Goal: Communication & Community: Participate in discussion

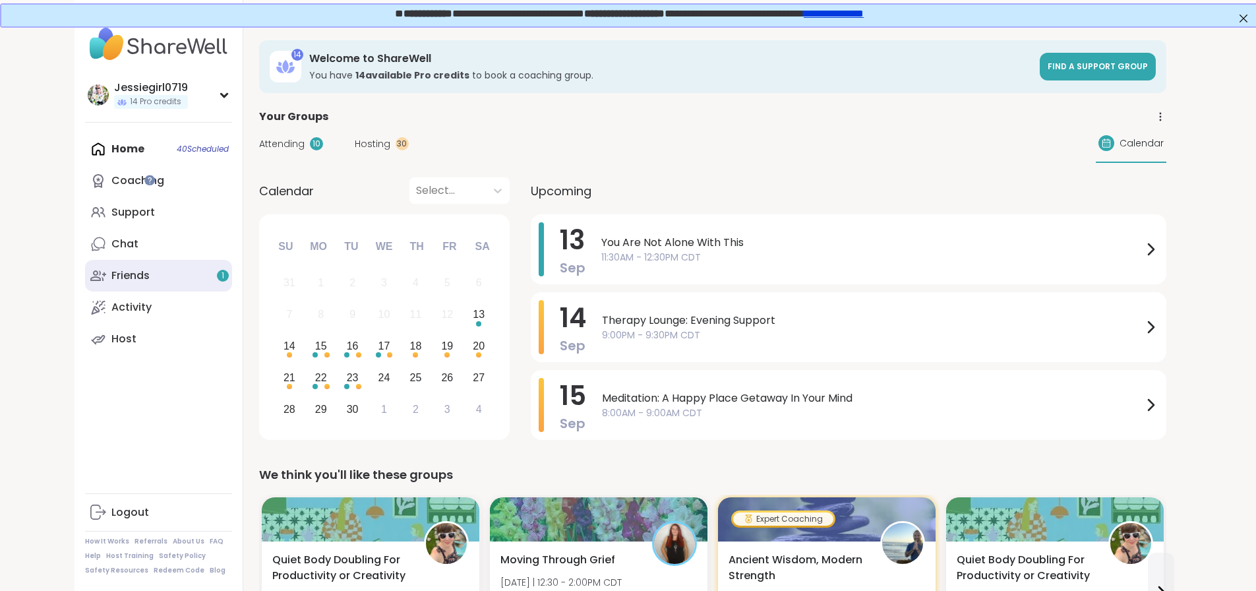
click at [111, 268] on div "Friends 1" at bounding box center [130, 275] width 38 height 15
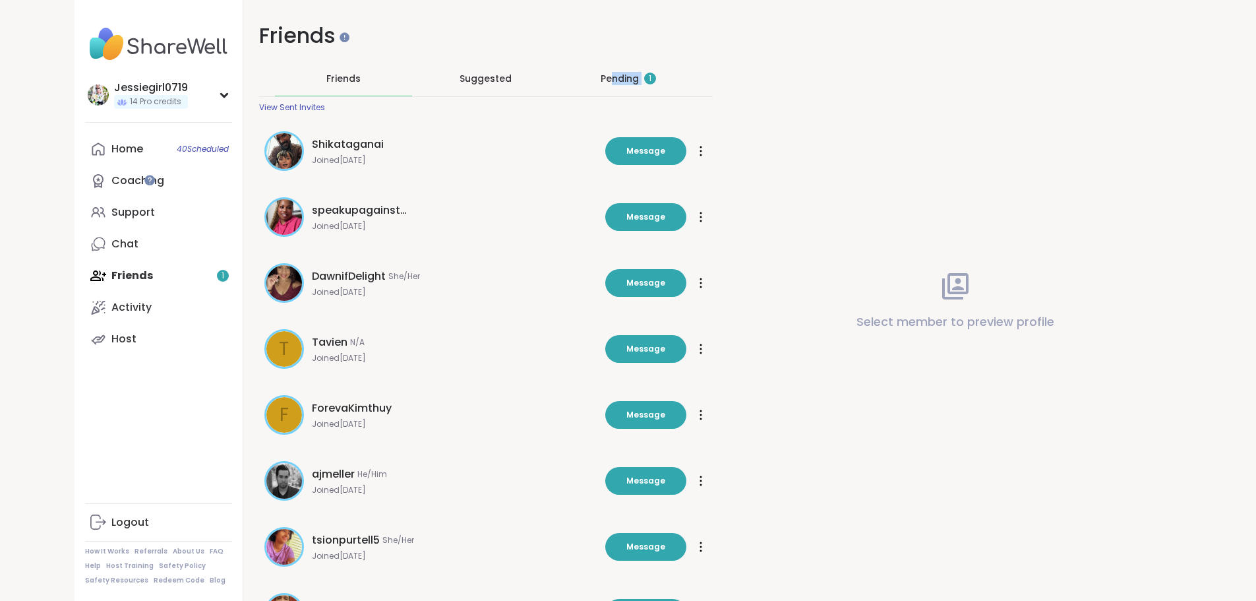
click at [598, 85] on div "Pending 1" at bounding box center [628, 78] width 137 height 34
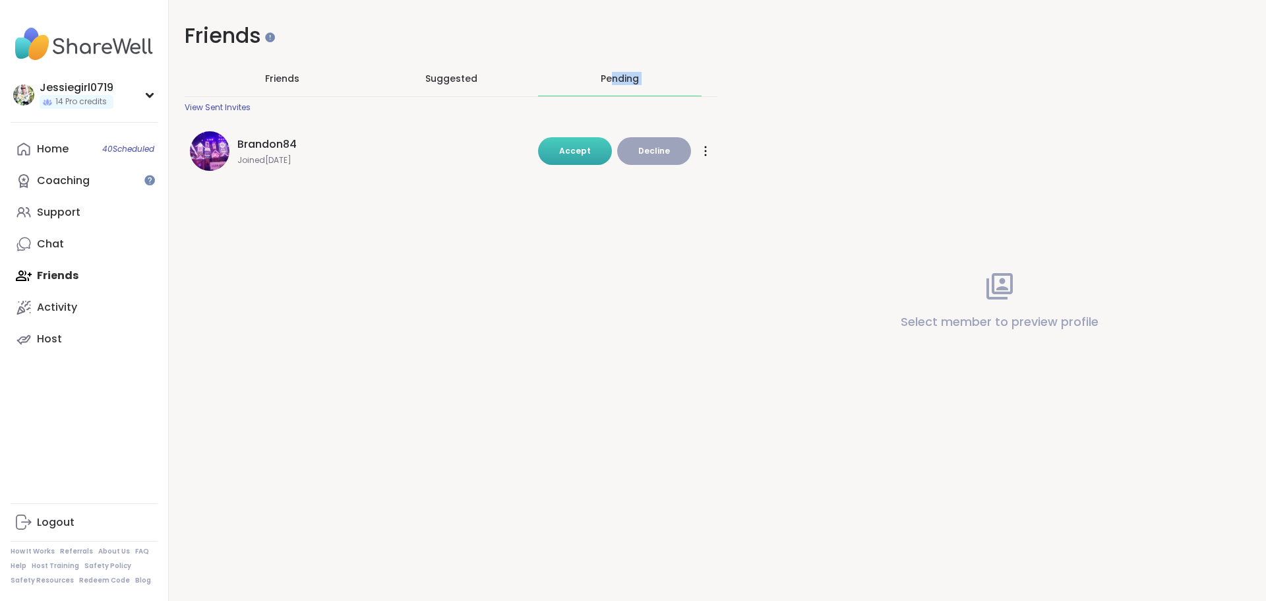
click at [568, 148] on span "Accept" at bounding box center [575, 150] width 32 height 11
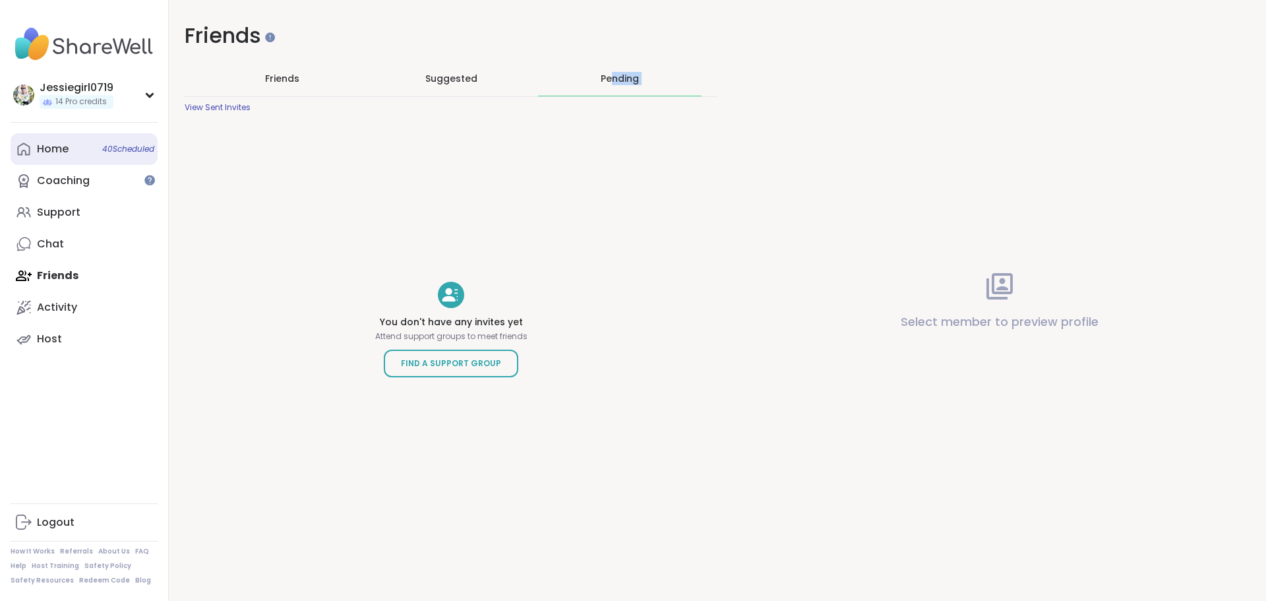
click at [39, 150] on div "Home 40 Scheduled" at bounding box center [53, 149] width 32 height 15
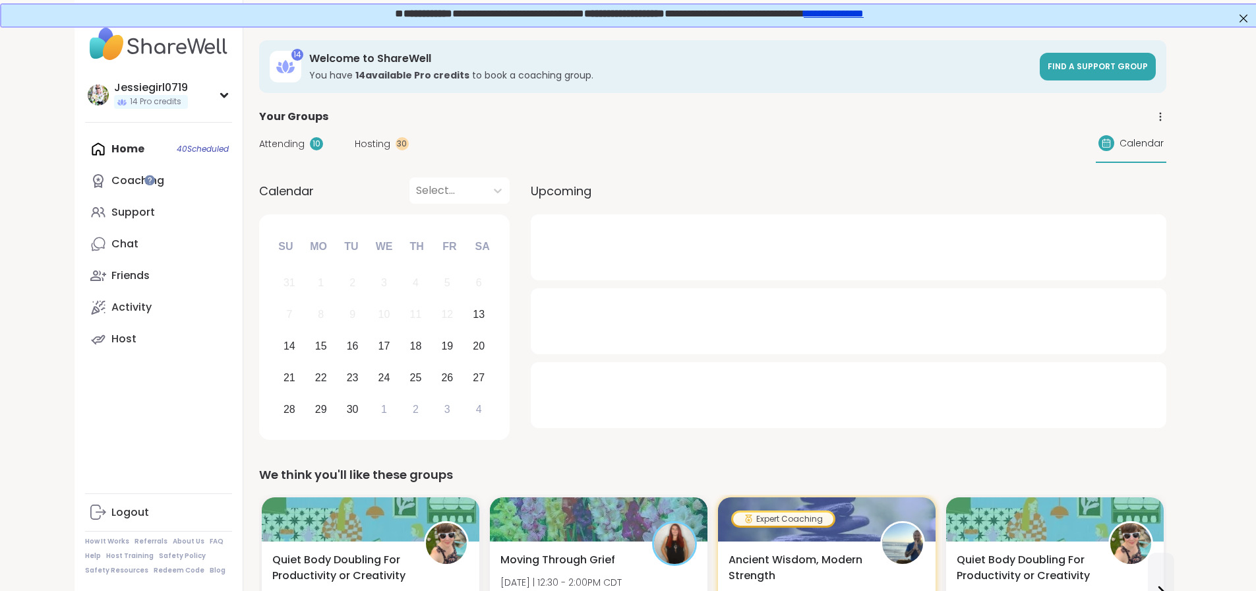
click at [310, 144] on div "10" at bounding box center [316, 143] width 13 height 13
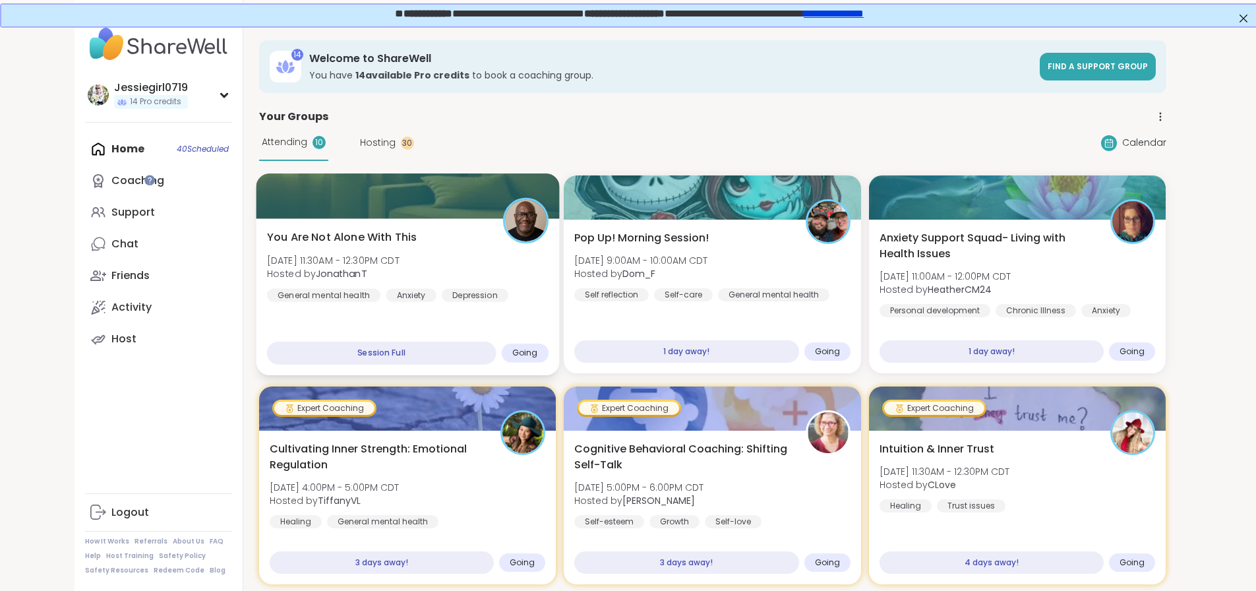
click at [320, 258] on span "[DATE] 11:30AM - 12:30PM CDT" at bounding box center [332, 259] width 133 height 13
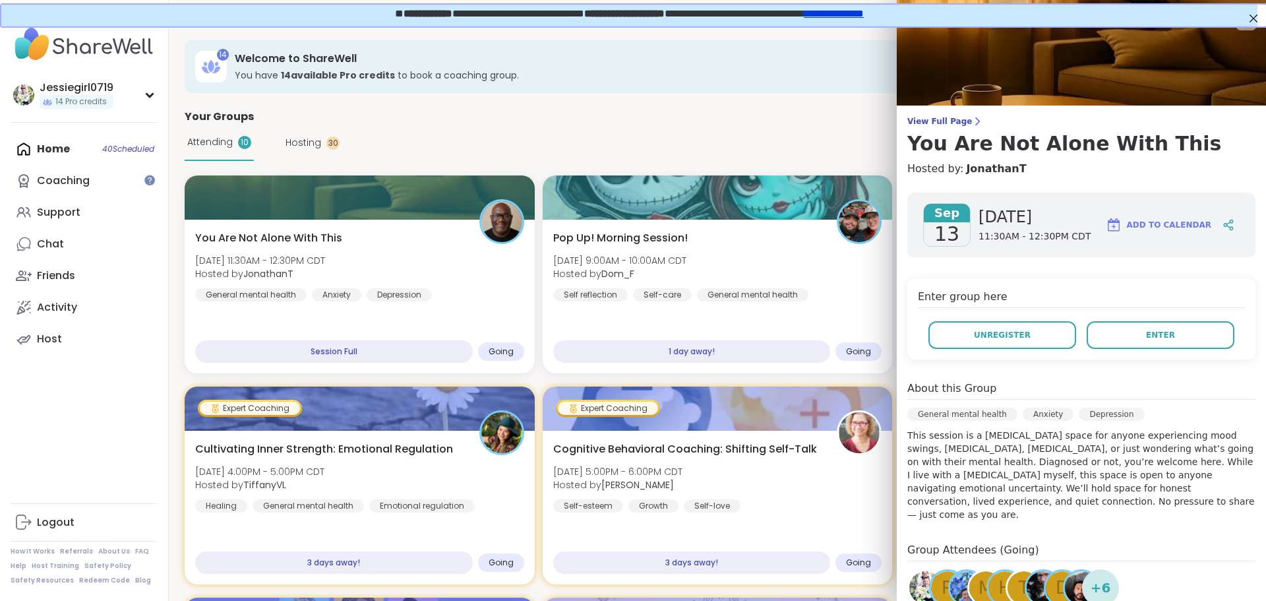
click at [918, 112] on div "View Full Page You Are Not Alone With This Hosted by: JonathanT Sep 13 Saturday…" at bounding box center [1081, 397] width 369 height 794
click at [918, 118] on span "View Full Page" at bounding box center [1081, 121] width 348 height 11
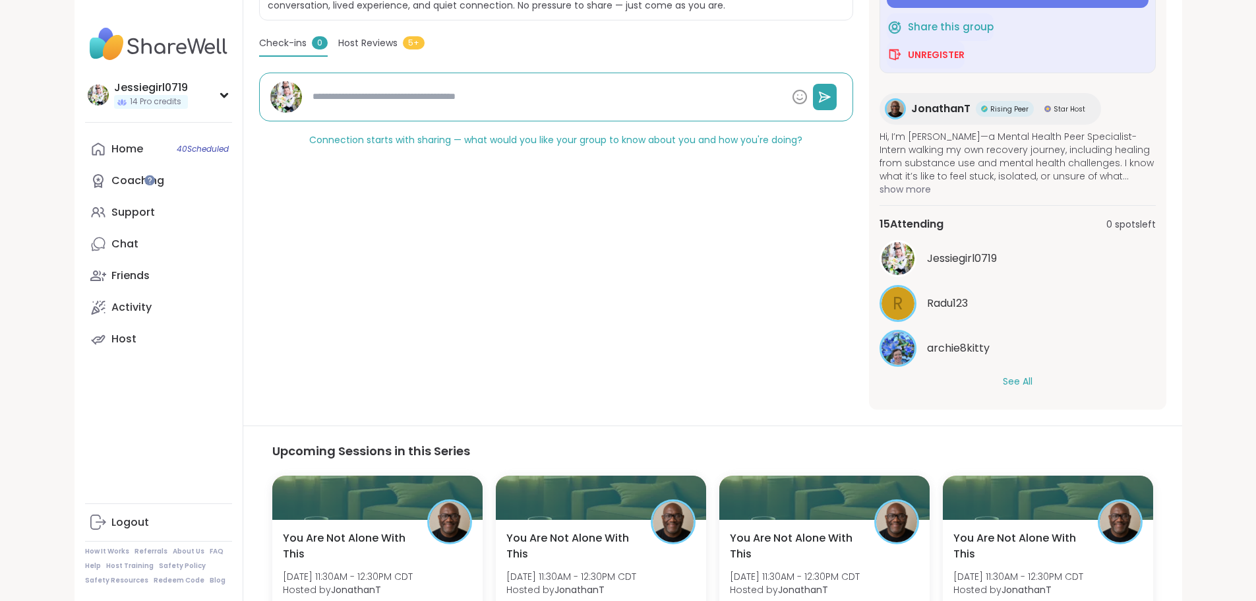
scroll to position [402, 0]
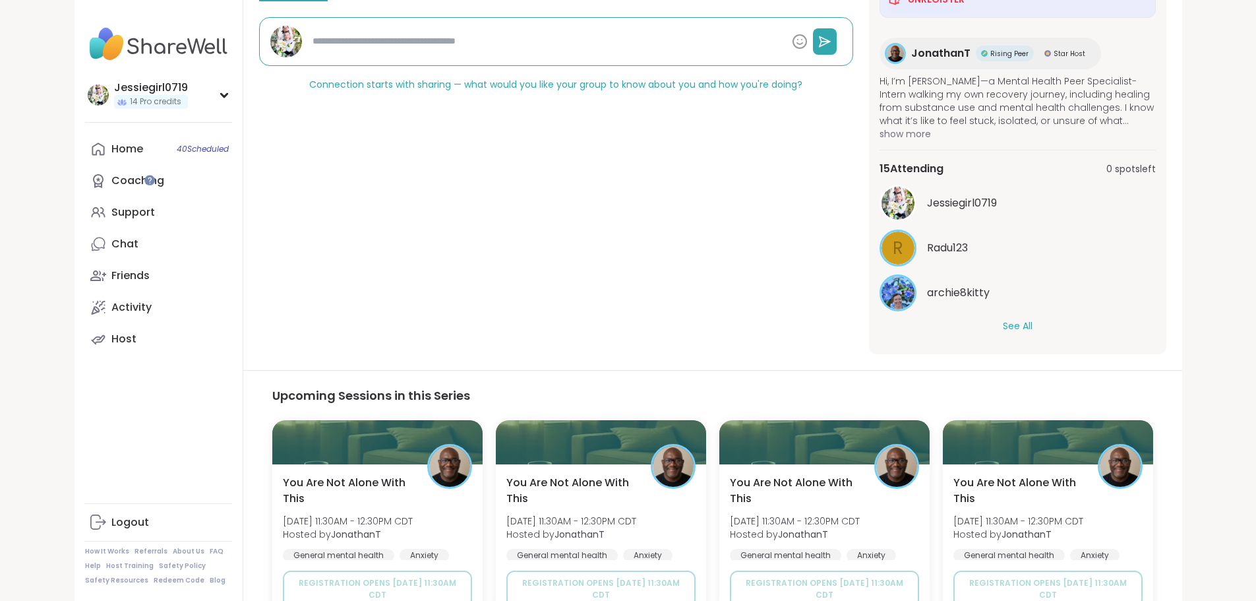
click at [1071, 320] on div "Jessiegirl0719 R Radu123 archie8kitty See All" at bounding box center [1017, 259] width 276 height 148
click at [1032, 322] on button "See All" at bounding box center [1018, 326] width 30 height 14
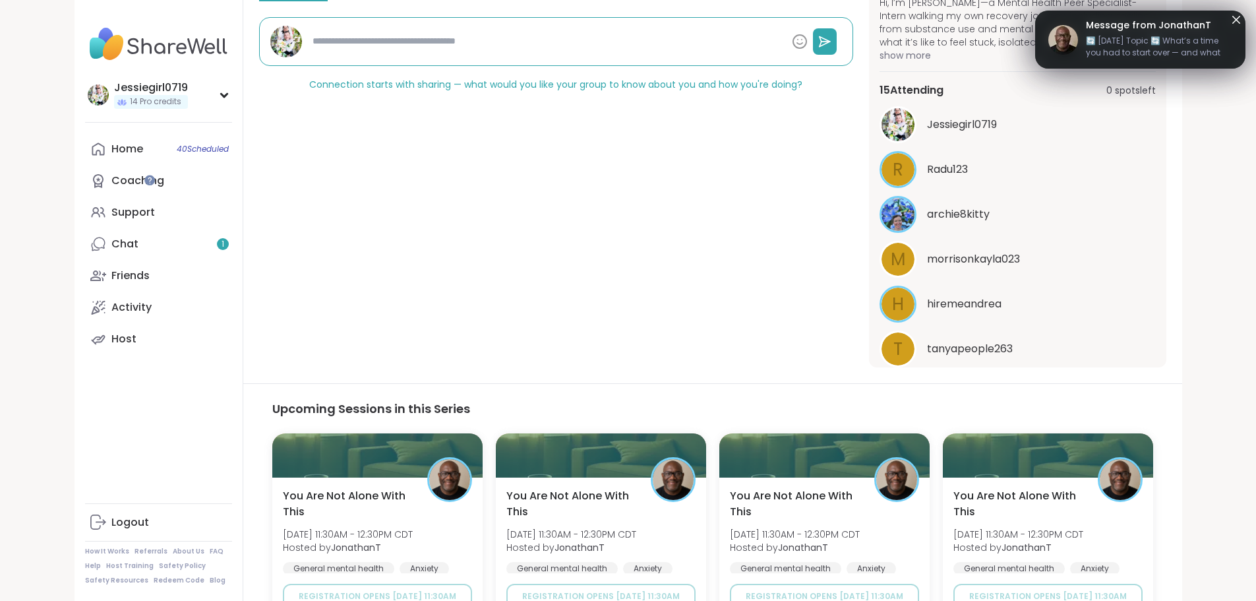
scroll to position [0, 0]
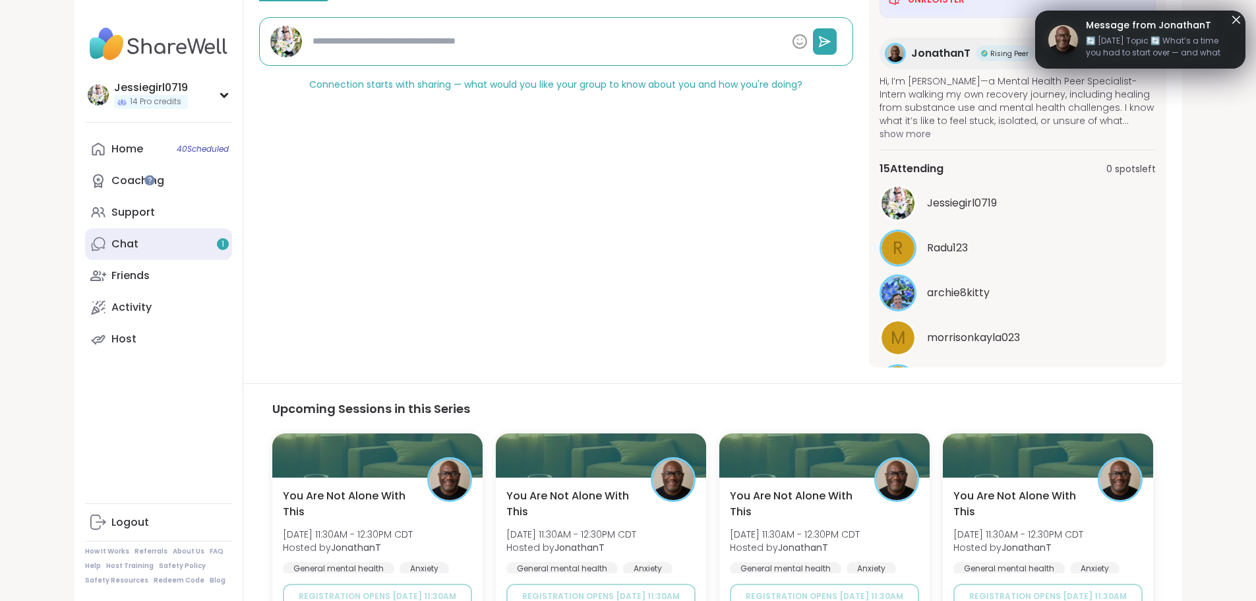
click at [111, 244] on div "Chat 1" at bounding box center [124, 244] width 27 height 15
type textarea "*"
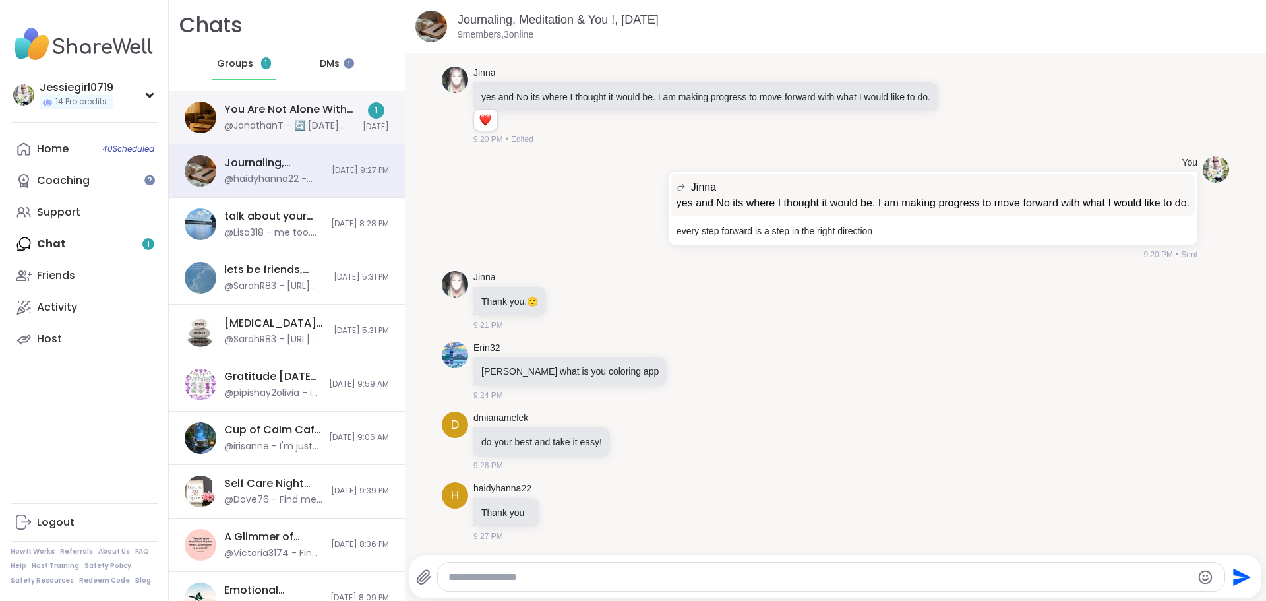
click at [280, 125] on div "@JonathanT - 🔄 Today’s Topic 🔄 What’s a time you had to start over — and what g…" at bounding box center [289, 125] width 131 height 13
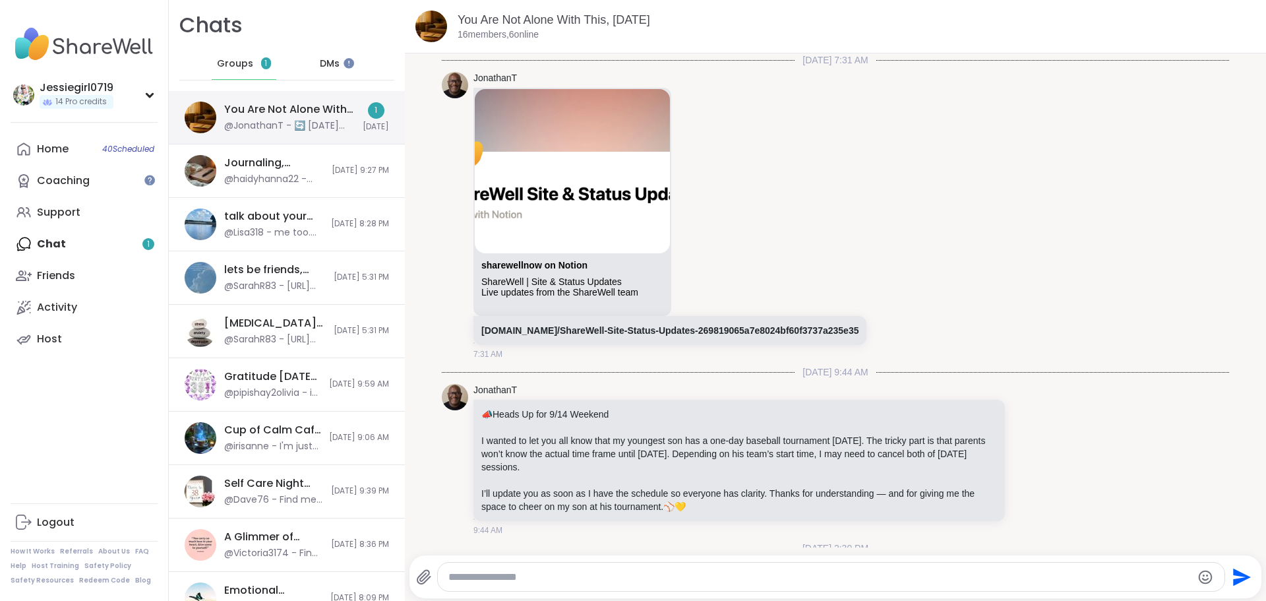
scroll to position [409, 0]
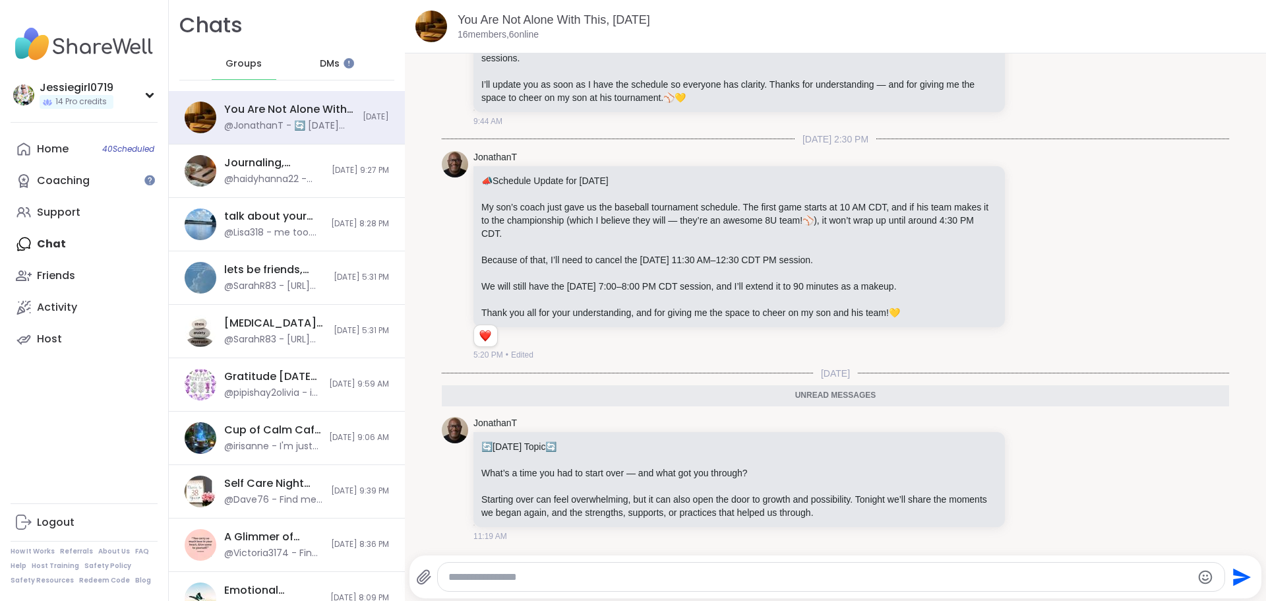
click at [620, 568] on div at bounding box center [831, 576] width 787 height 28
click at [614, 576] on textarea "Type your message" at bounding box center [820, 576] width 744 height 13
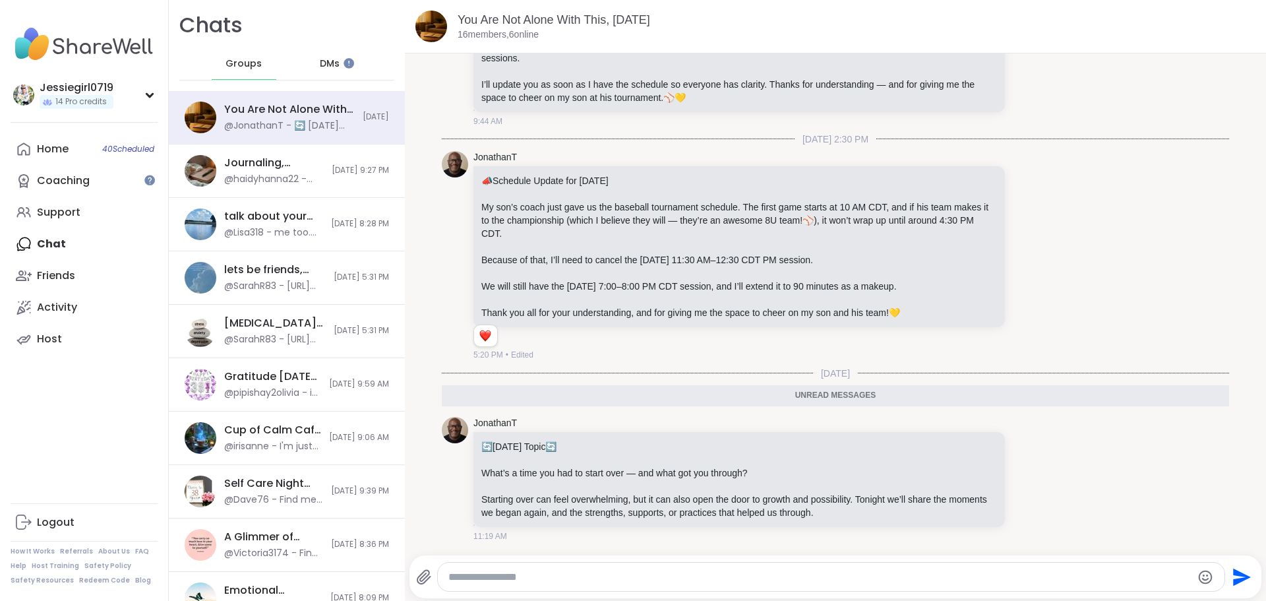
click at [671, 578] on textarea "Type your message" at bounding box center [820, 576] width 744 height 13
click at [672, 578] on textarea "Type your message" at bounding box center [820, 576] width 744 height 13
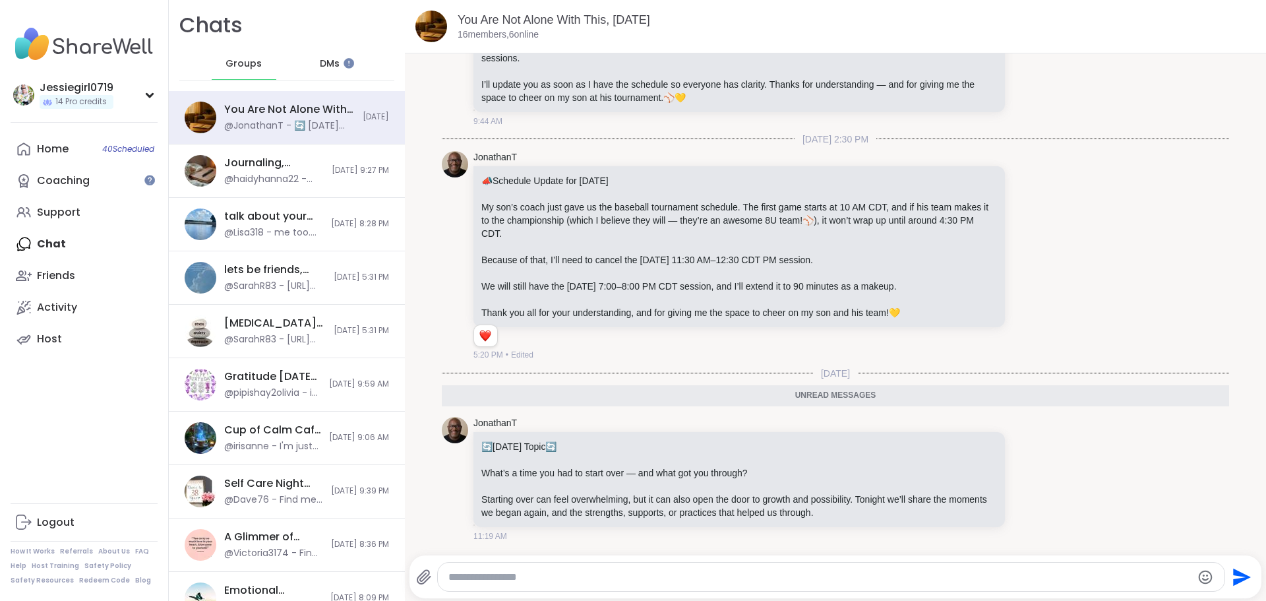
click at [672, 578] on textarea "Type your message" at bounding box center [820, 576] width 744 height 13
click at [672, 576] on textarea "Type your message" at bounding box center [820, 576] width 744 height 13
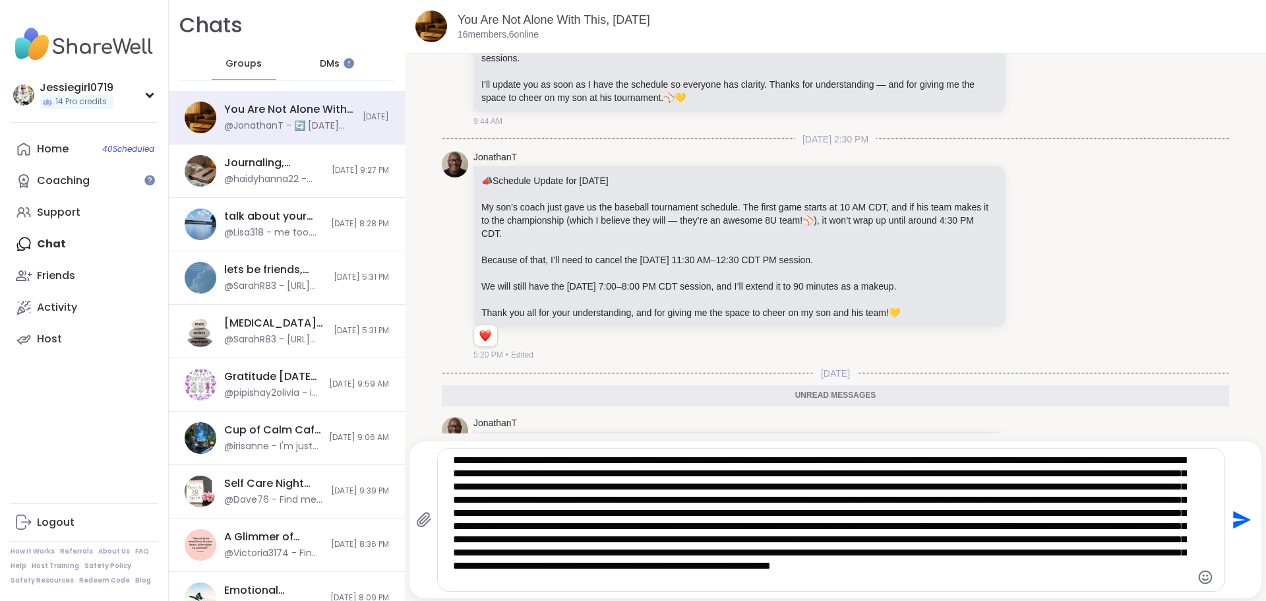
scroll to position [13, 0]
type textarea "**********"
click at [1236, 516] on icon "Send" at bounding box center [1239, 519] width 21 height 21
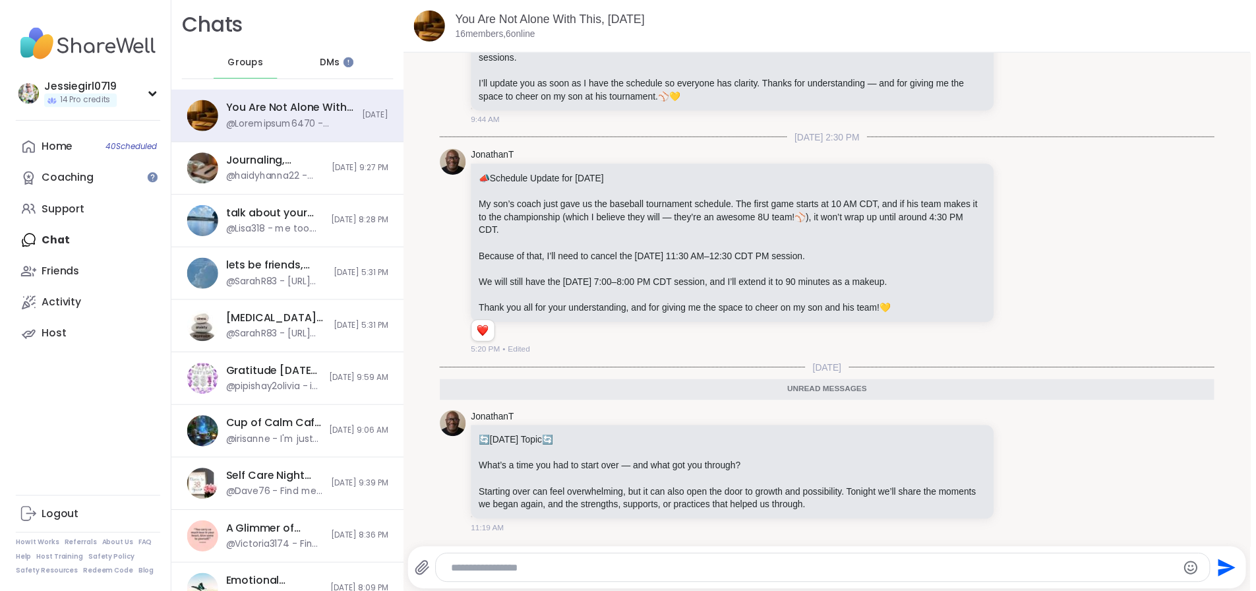
scroll to position [619, 0]
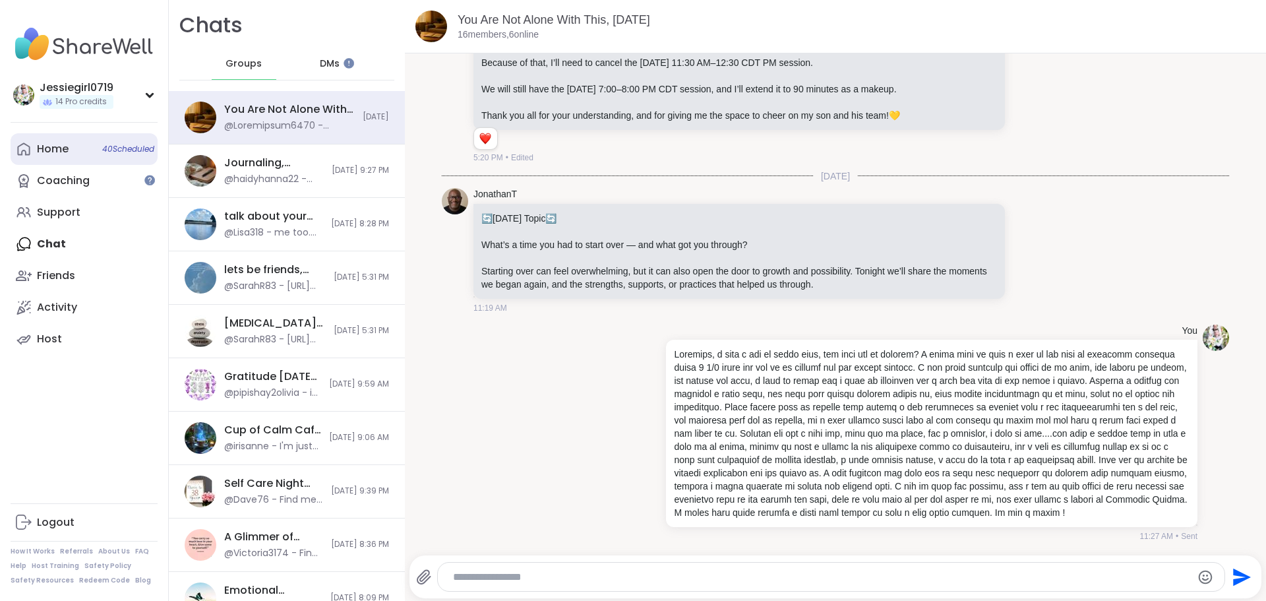
click at [65, 149] on div "Home 40 Scheduled" at bounding box center [53, 149] width 32 height 15
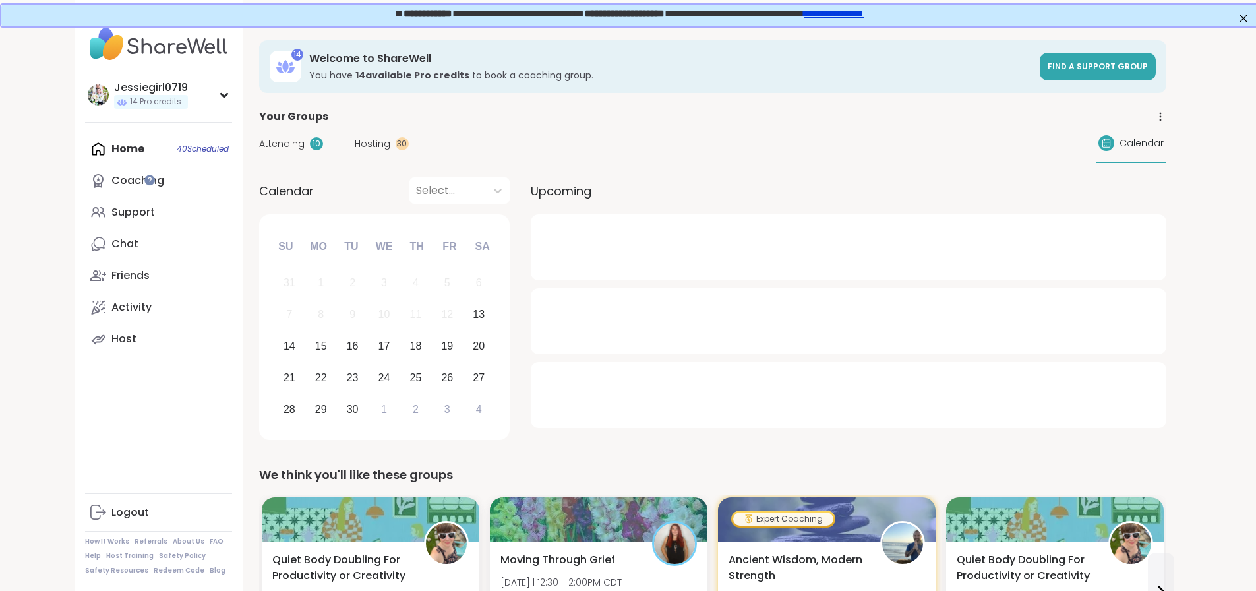
click at [259, 140] on span "Attending" at bounding box center [281, 144] width 45 height 14
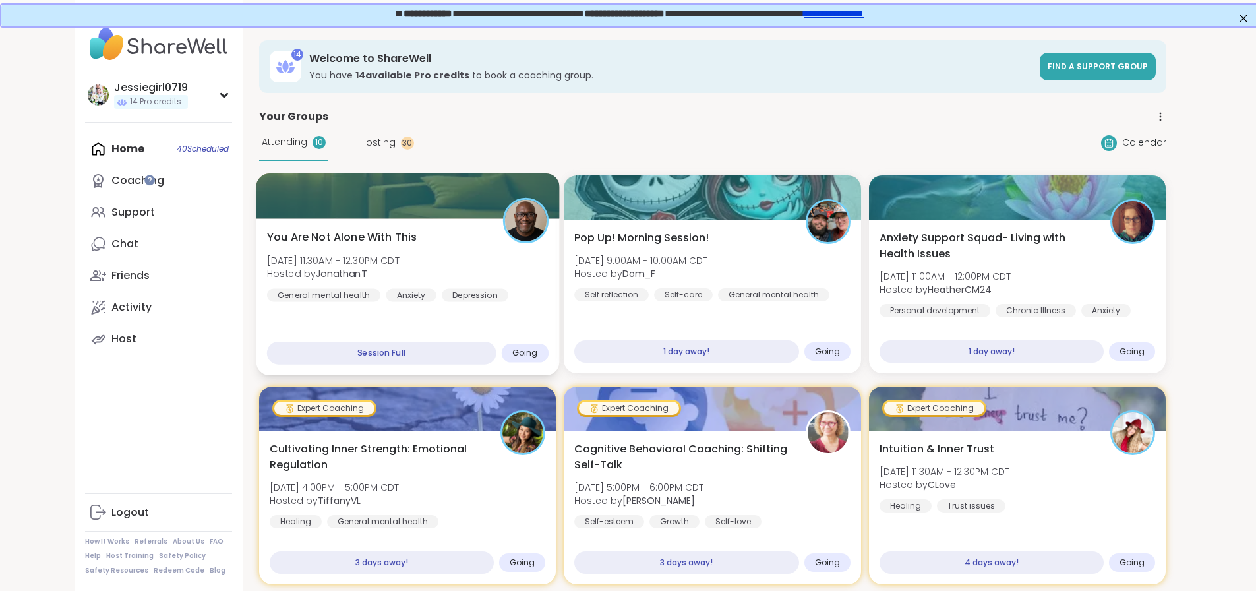
click at [377, 247] on div "You Are Not Alone With This Sat, Sep 13 | 11:30AM - 12:30PM CDT Hosted by Jonat…" at bounding box center [406, 265] width 281 height 73
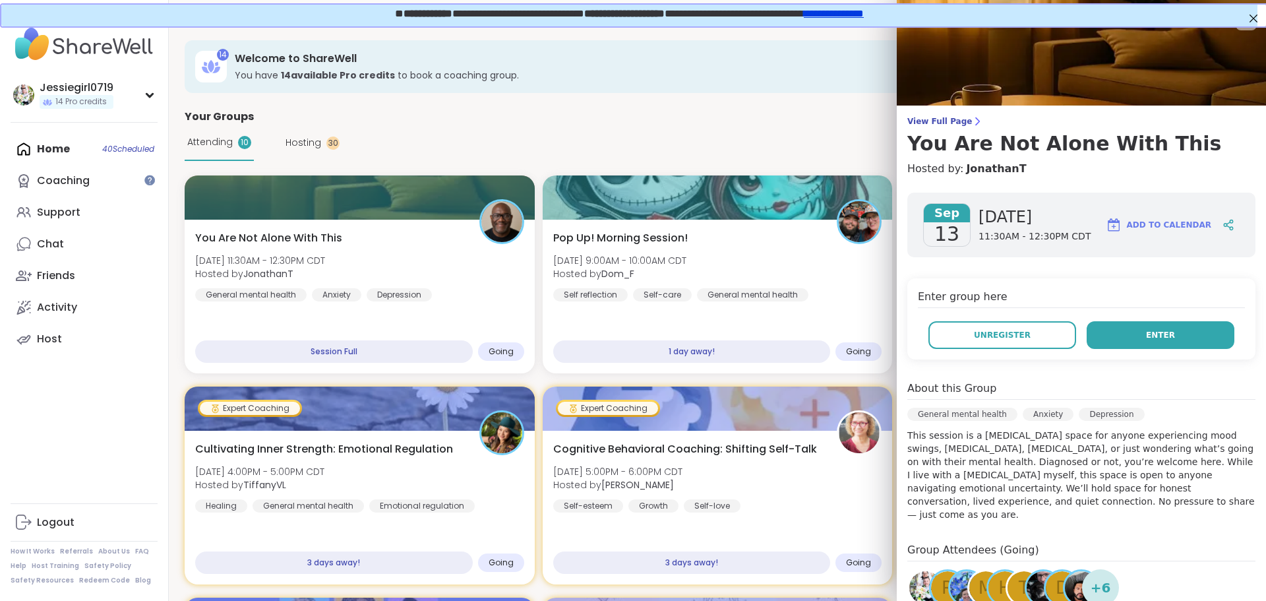
click at [1105, 343] on button "Enter" at bounding box center [1160, 335] width 148 height 28
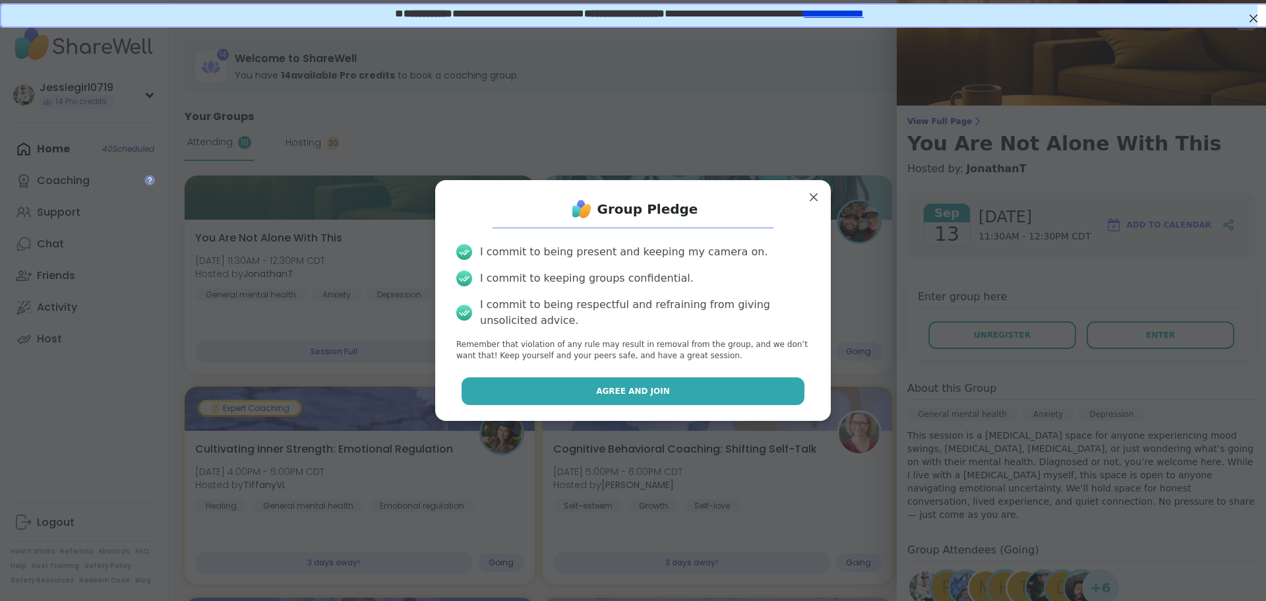
click at [533, 396] on button "Agree and Join" at bounding box center [632, 391] width 343 height 28
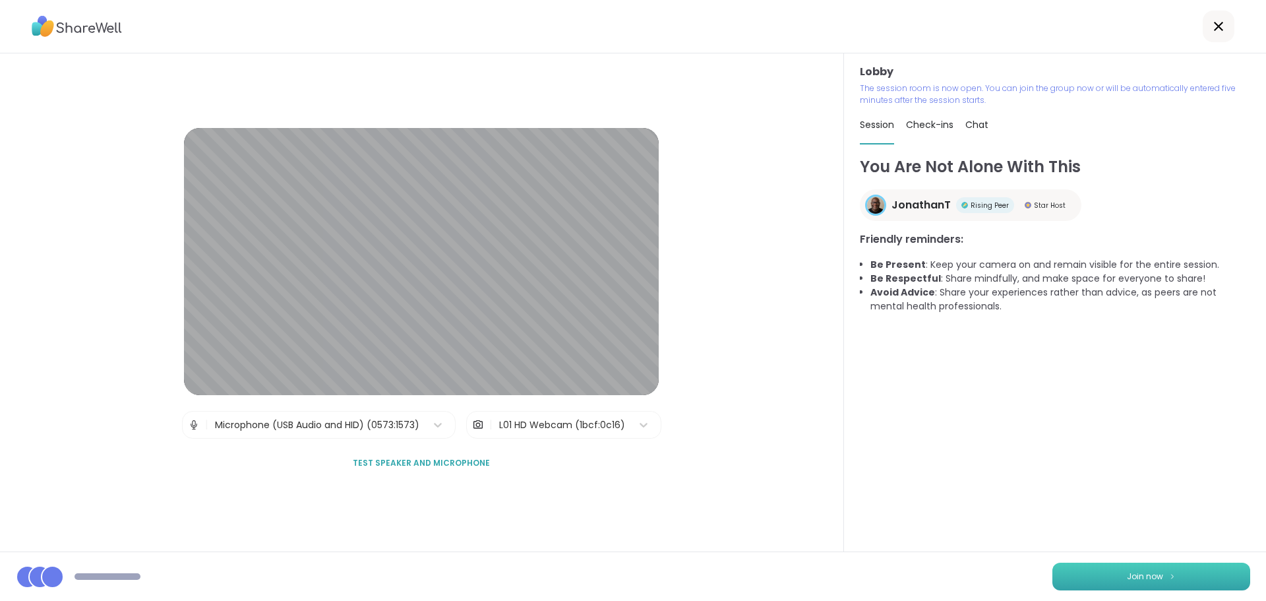
click at [1209, 575] on button "Join now" at bounding box center [1151, 576] width 198 height 28
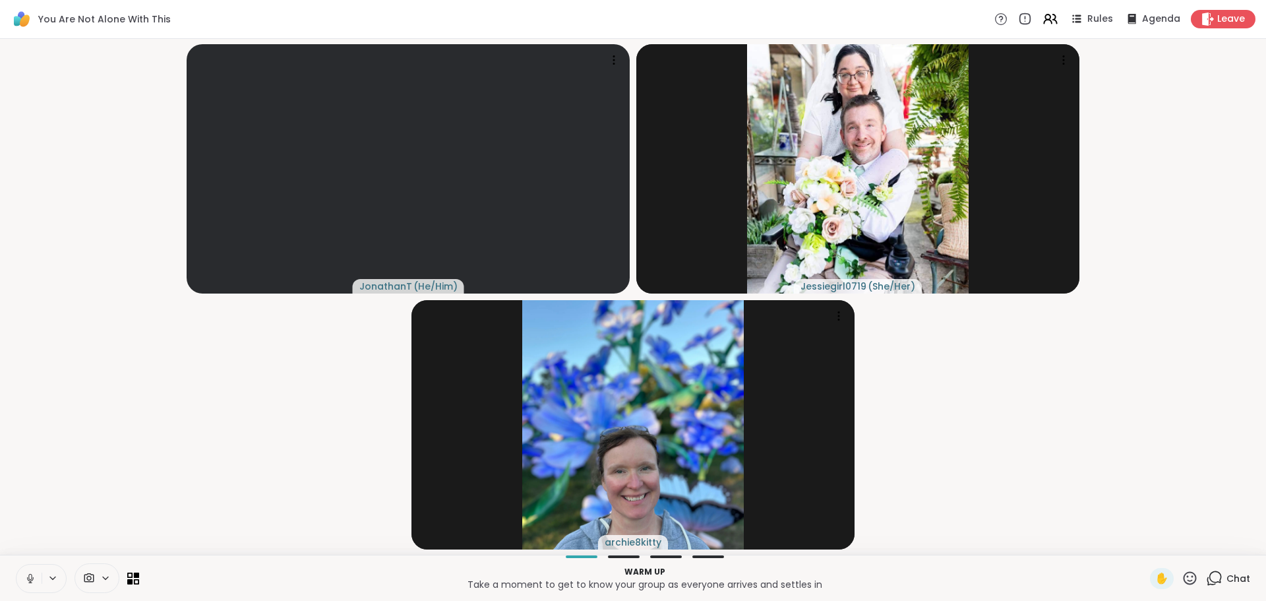
click at [1215, 575] on div "Chat" at bounding box center [1228, 578] width 44 height 21
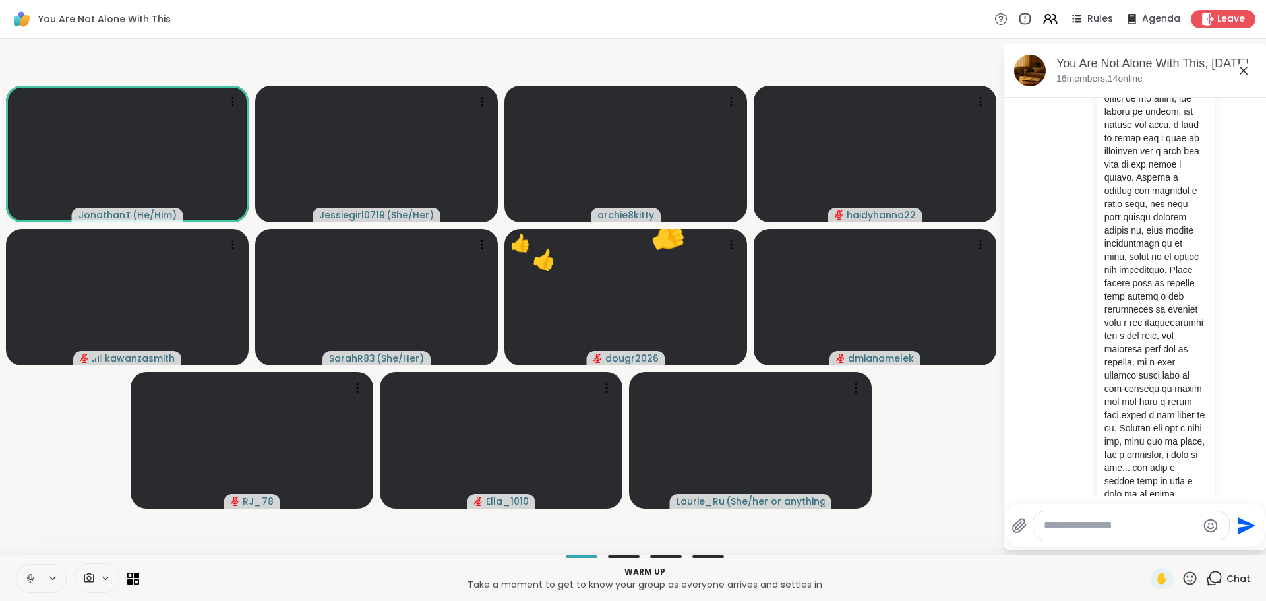
scroll to position [1667, 0]
click at [1092, 537] on div at bounding box center [1131, 525] width 196 height 28
click at [1102, 527] on textarea "Type your message" at bounding box center [1121, 525] width 154 height 13
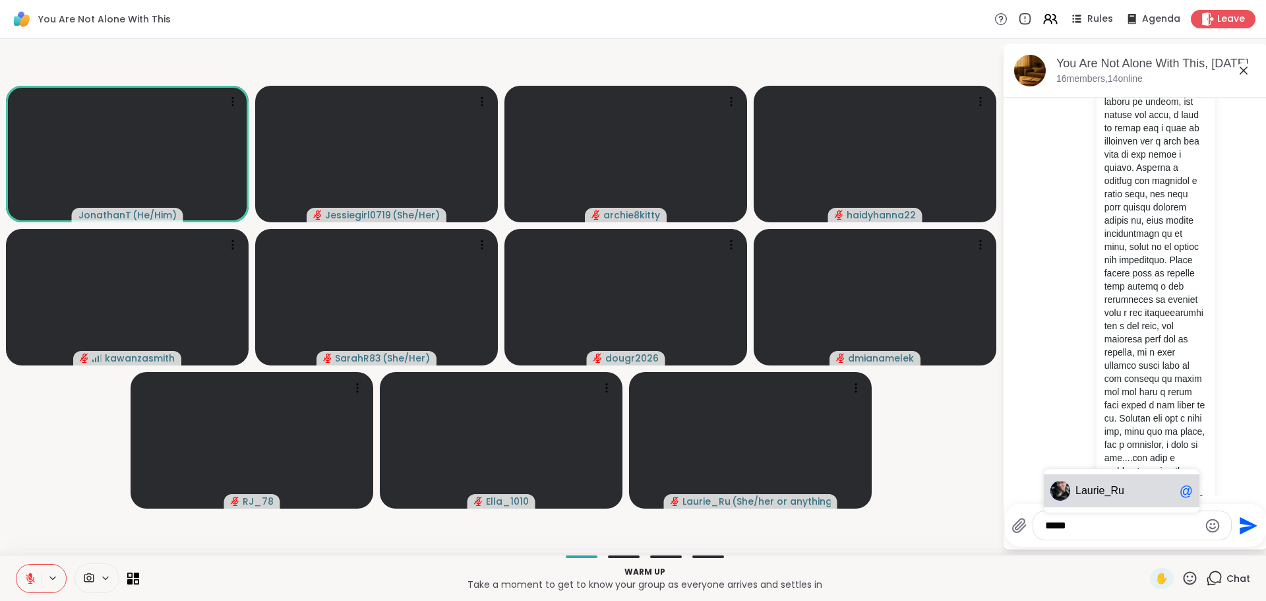
click at [1102, 490] on span "ie_Ru" at bounding box center [1110, 490] width 28 height 13
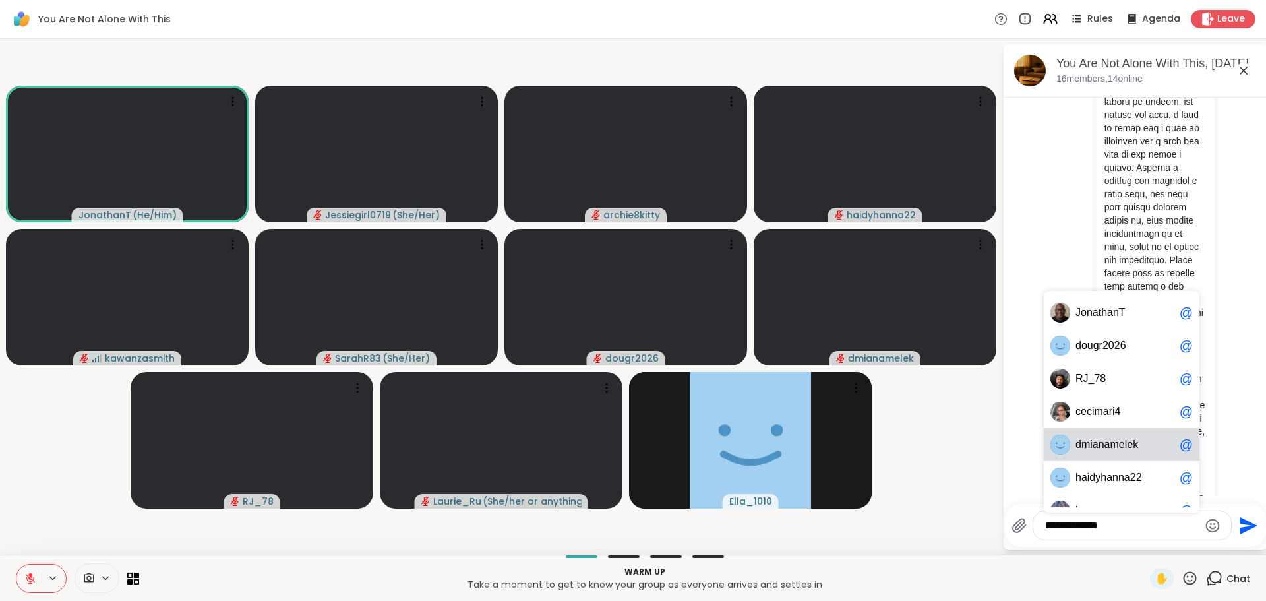
click at [1092, 448] on span "mianamelek" at bounding box center [1109, 444] width 57 height 13
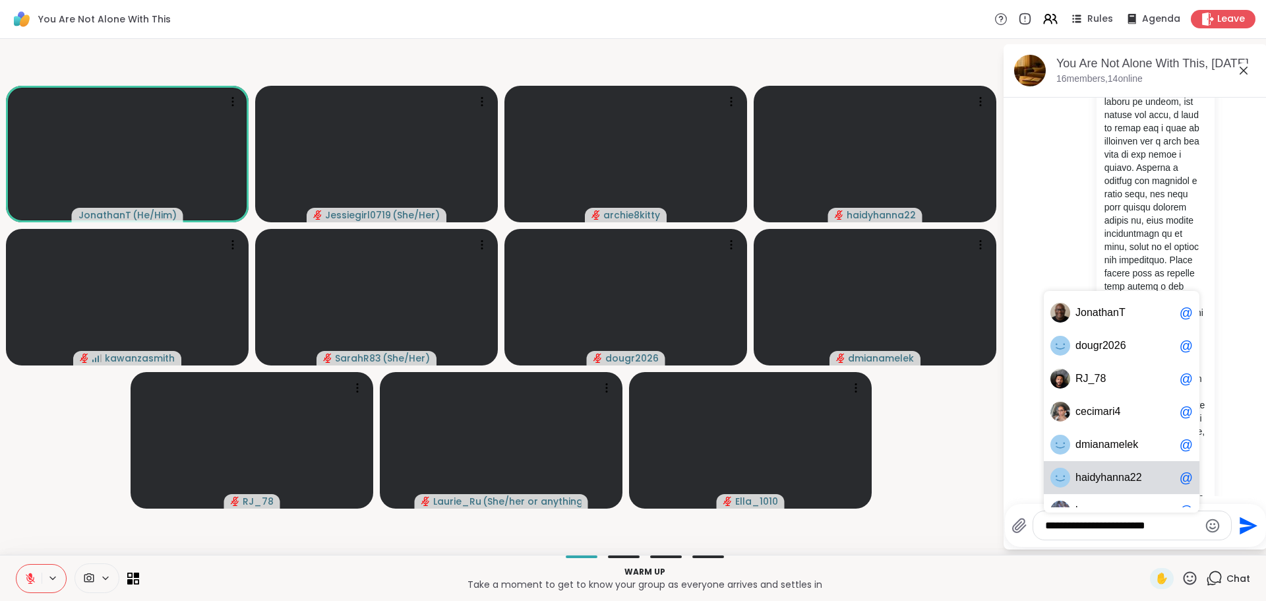
click at [1105, 471] on span "h" at bounding box center [1103, 477] width 6 height 13
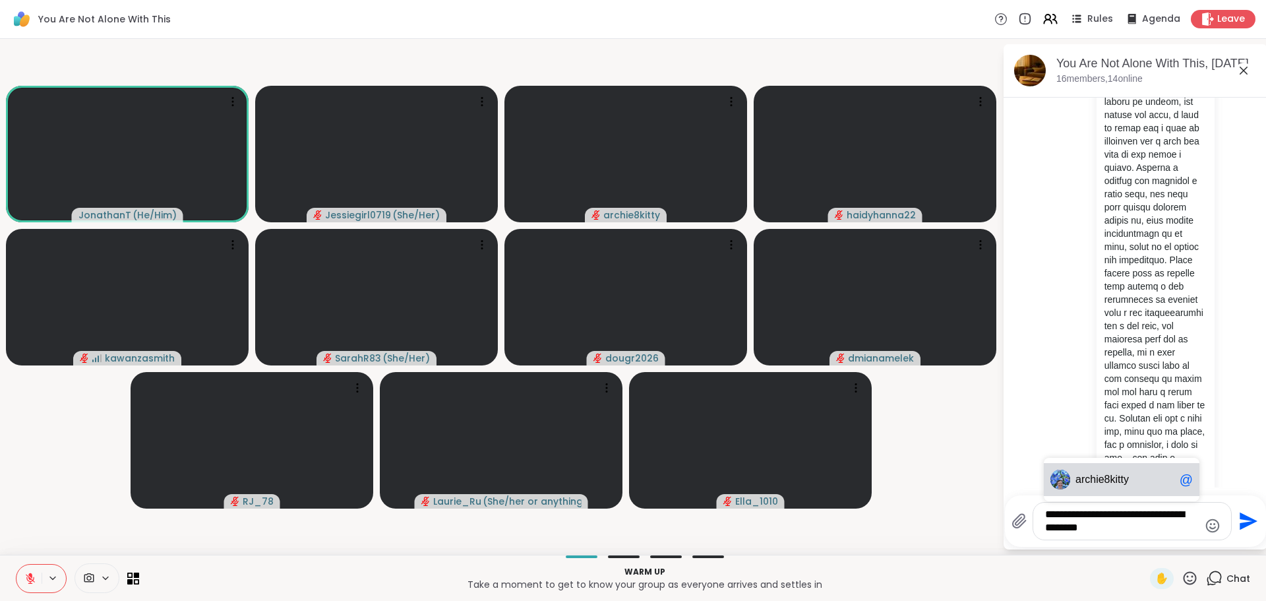
click at [1105, 471] on div "arch ie8kitty @" at bounding box center [1122, 479] width 156 height 33
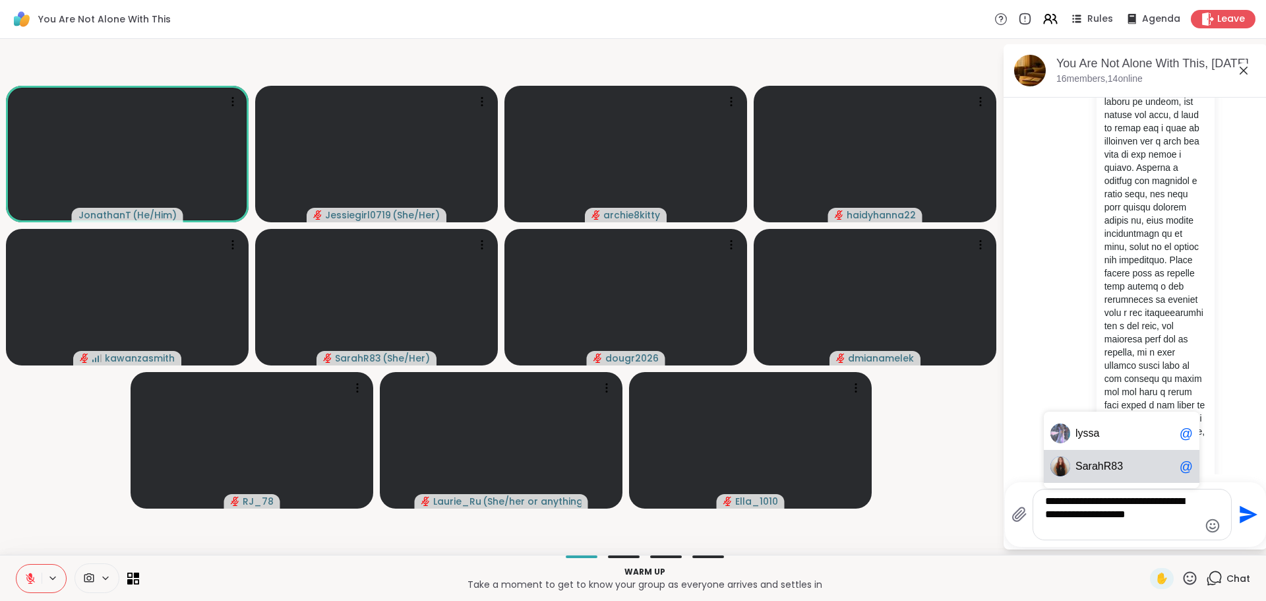
click at [1104, 462] on span "rahR83" at bounding box center [1105, 465] width 34 height 13
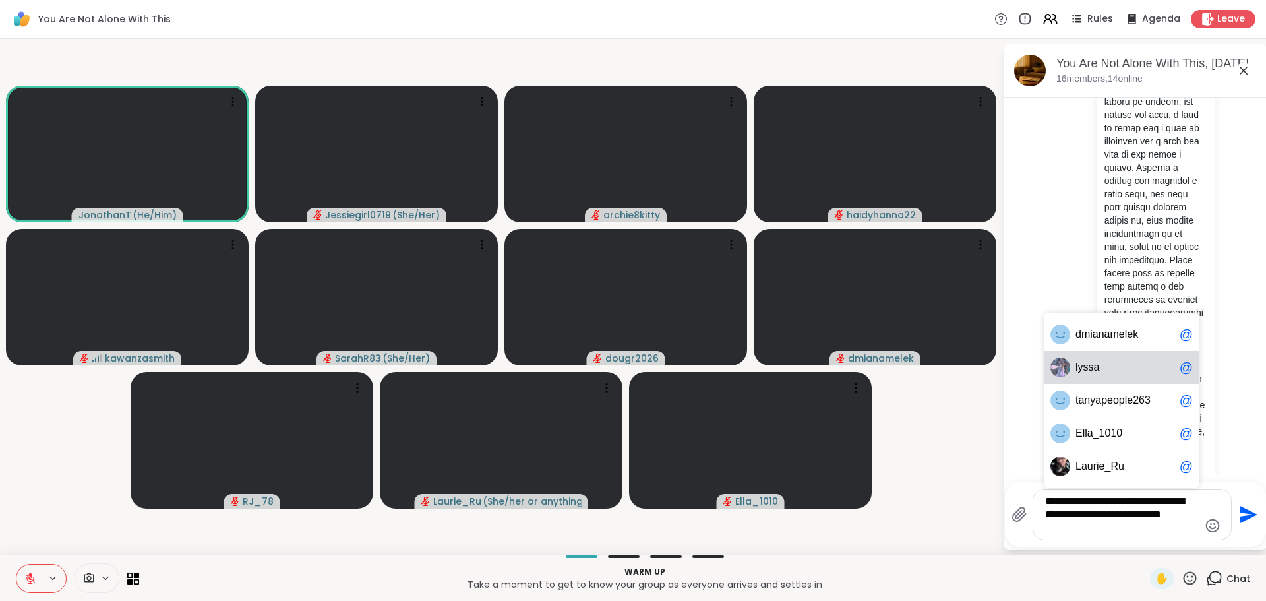
click at [1100, 361] on span "l yssa" at bounding box center [1124, 367] width 99 height 13
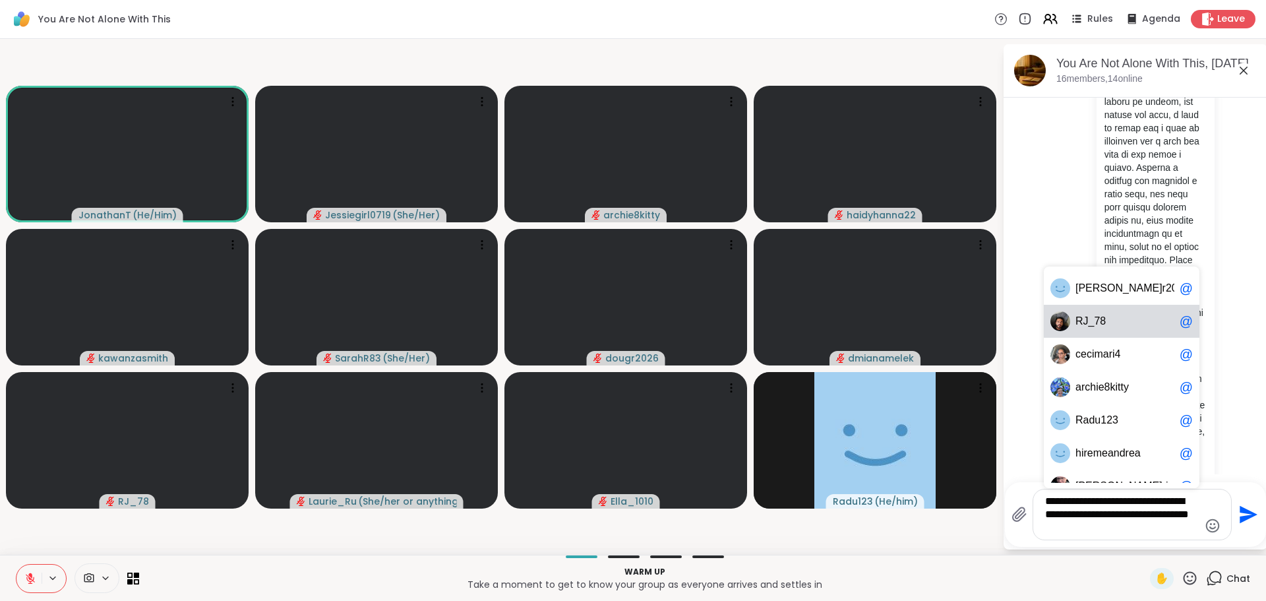
click at [1123, 322] on span "R J_78" at bounding box center [1124, 320] width 99 height 13
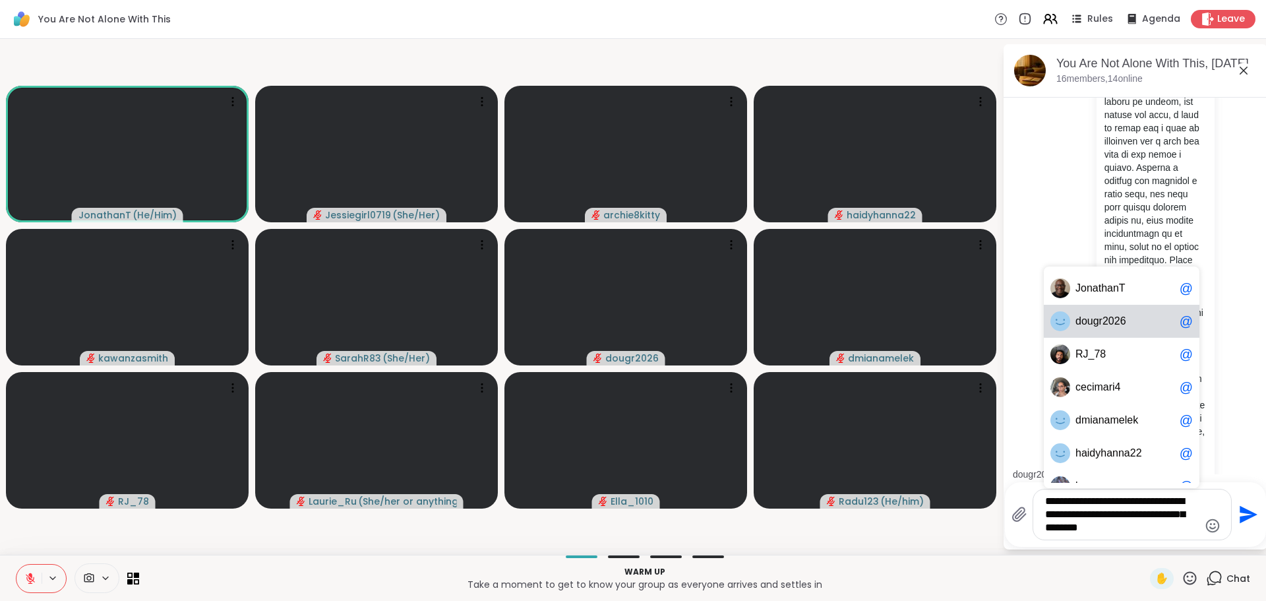
click at [1126, 332] on div "d ougr2026 @" at bounding box center [1122, 321] width 156 height 33
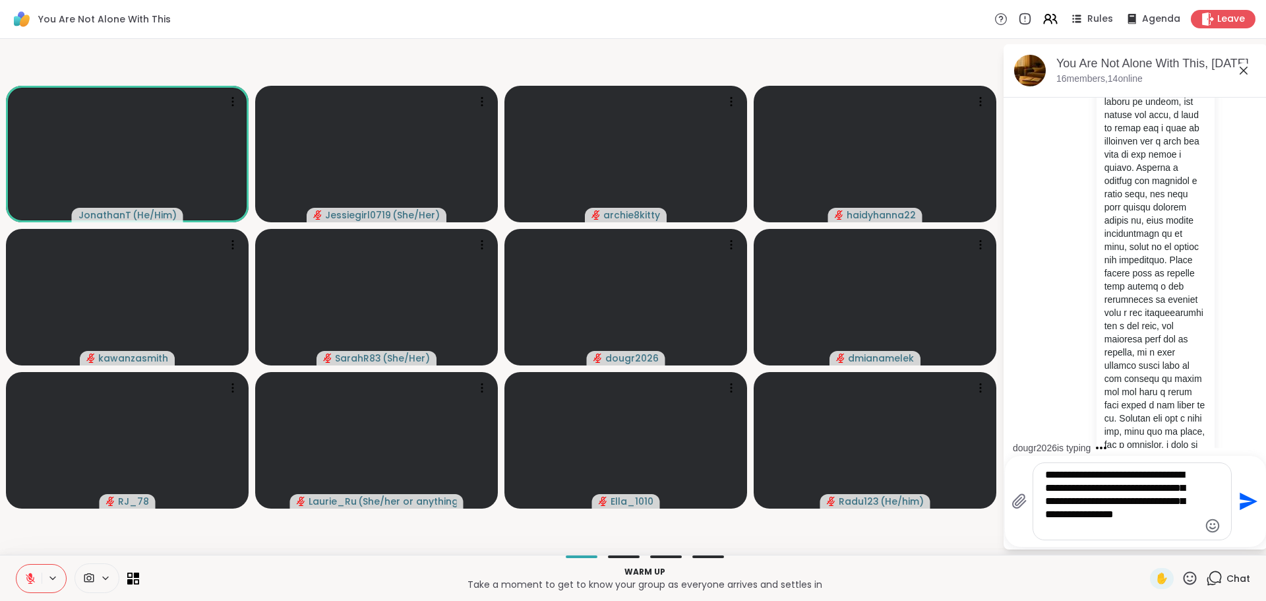
click at [1185, 503] on textarea "**********" at bounding box center [1122, 501] width 154 height 66
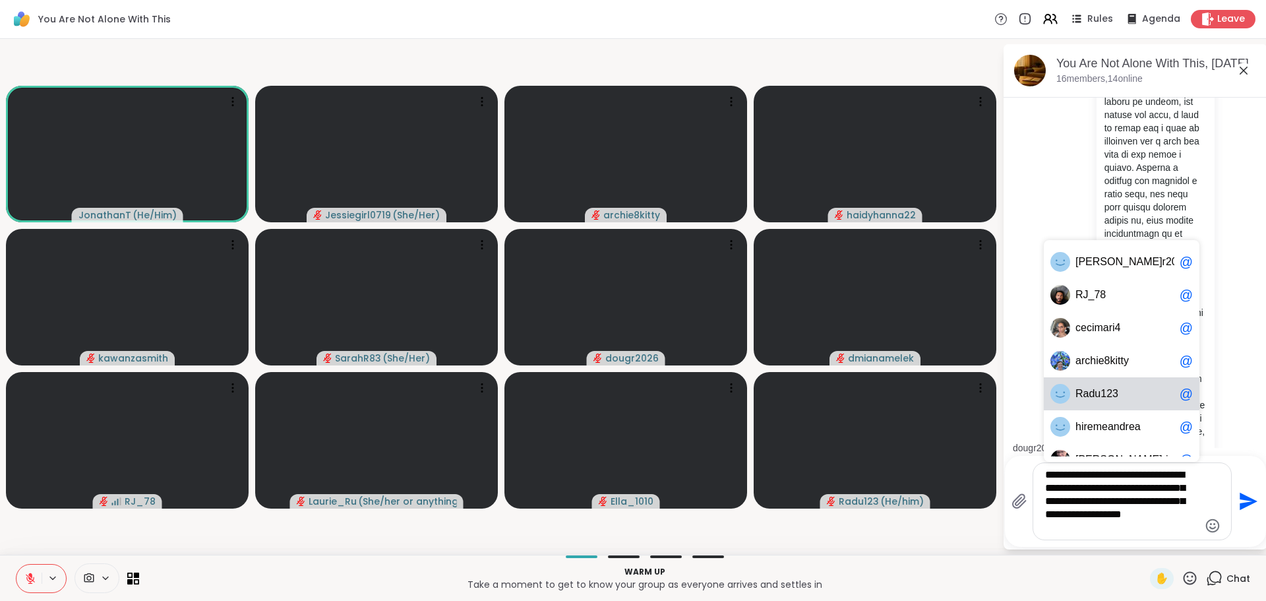
click at [1109, 388] on span "adu123" at bounding box center [1100, 393] width 35 height 13
type textarea "**********"
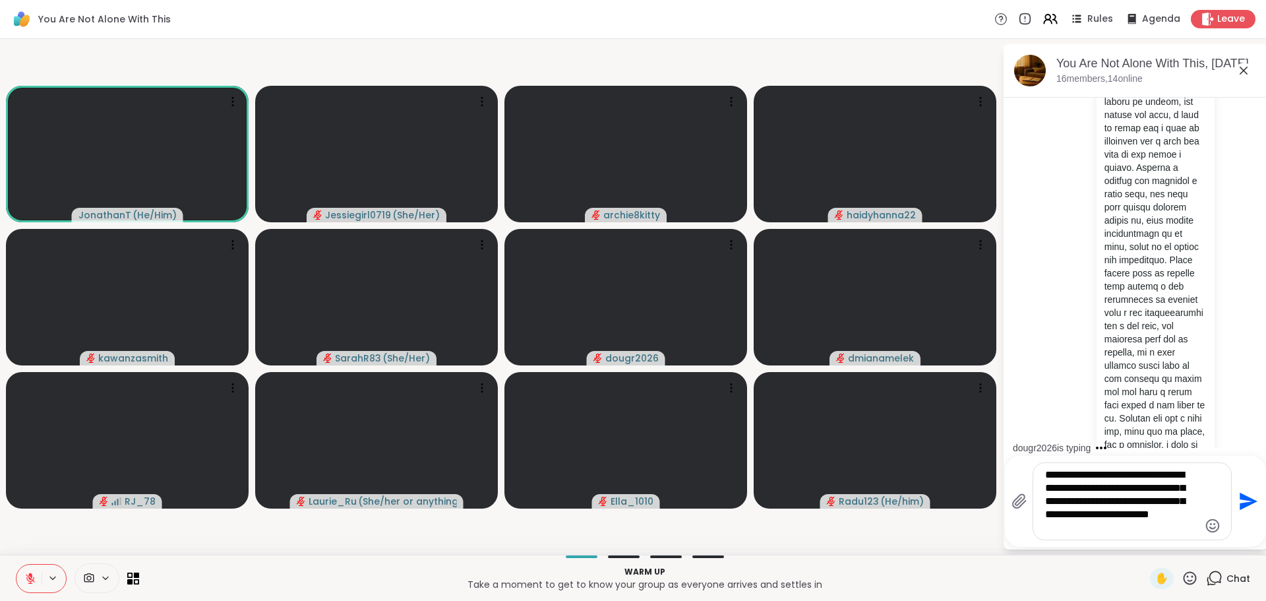
click at [1242, 502] on icon "Send" at bounding box center [1246, 500] width 21 height 21
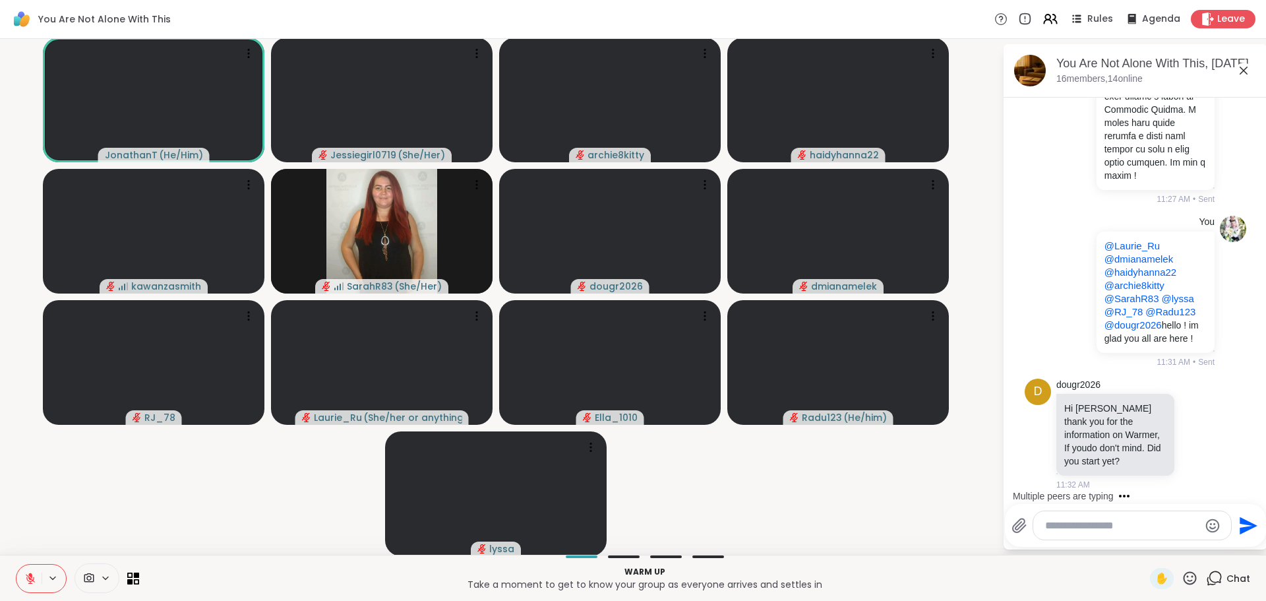
scroll to position [2701, 0]
click at [1206, 430] on icon at bounding box center [1212, 434] width 12 height 16
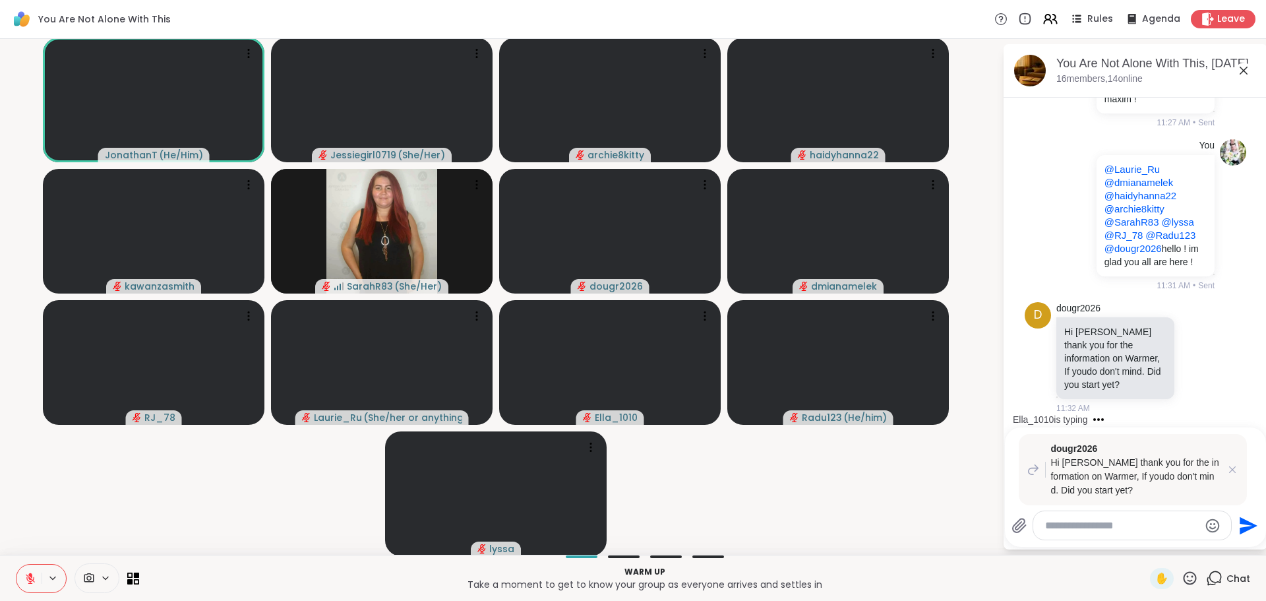
click at [1125, 529] on textarea "Type your message" at bounding box center [1122, 525] width 154 height 13
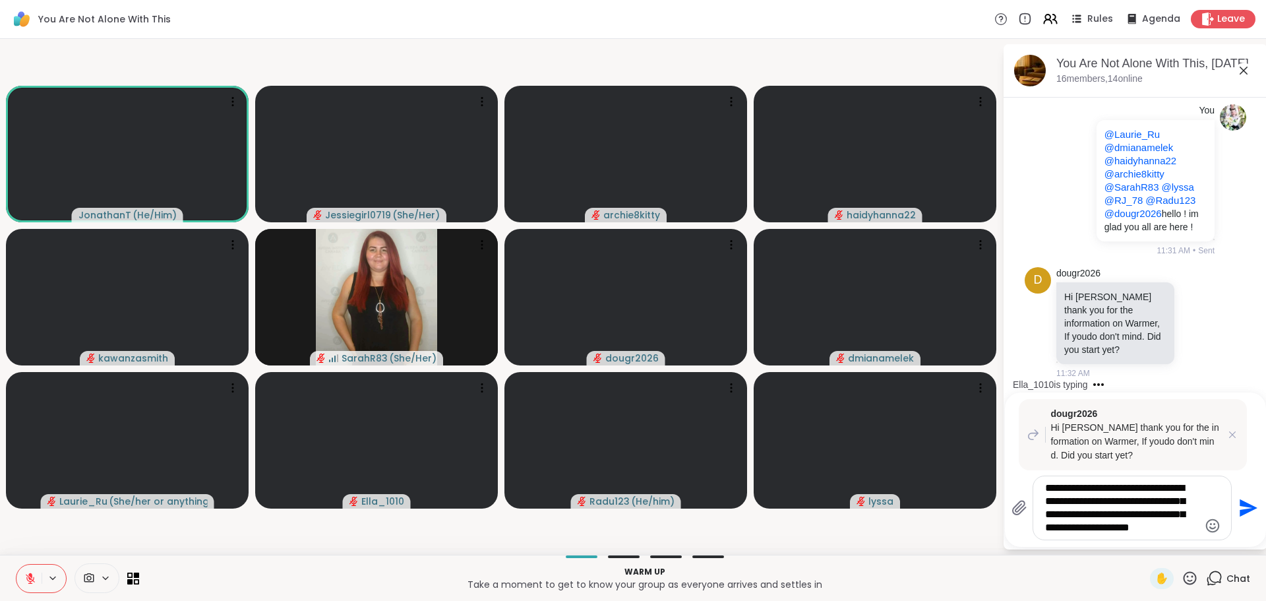
type textarea "**********"
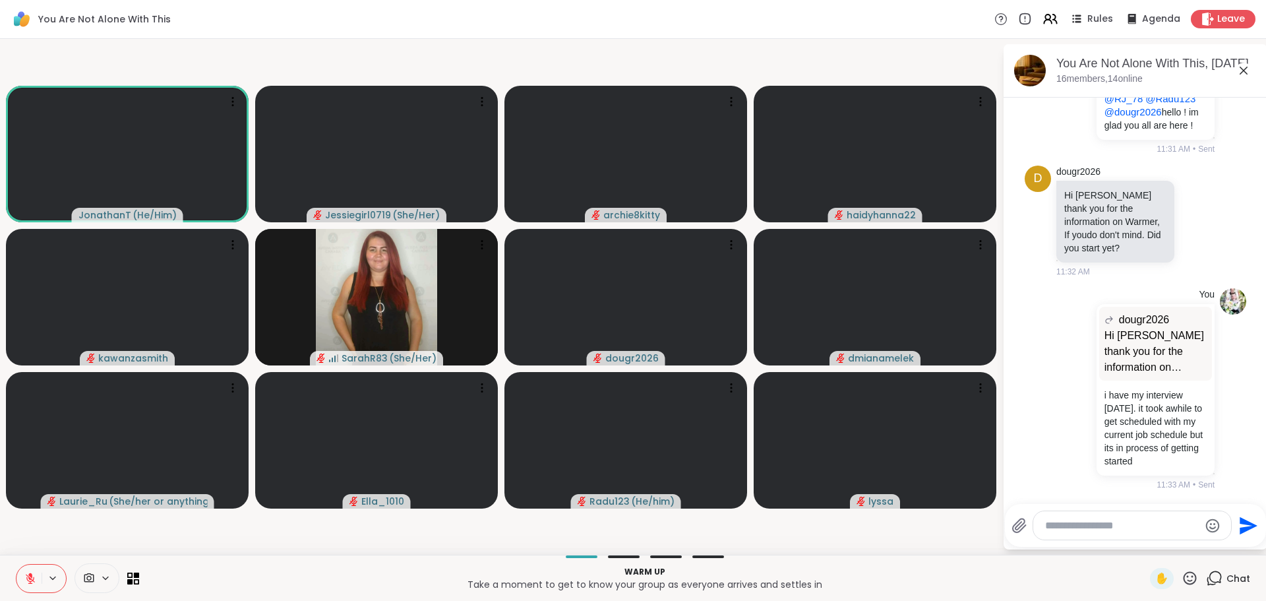
scroll to position [2927, 0]
click at [1193, 216] on icon at bounding box center [1198, 221] width 10 height 10
click at [1191, 194] on div "Select Reaction: Heart" at bounding box center [1197, 200] width 12 height 12
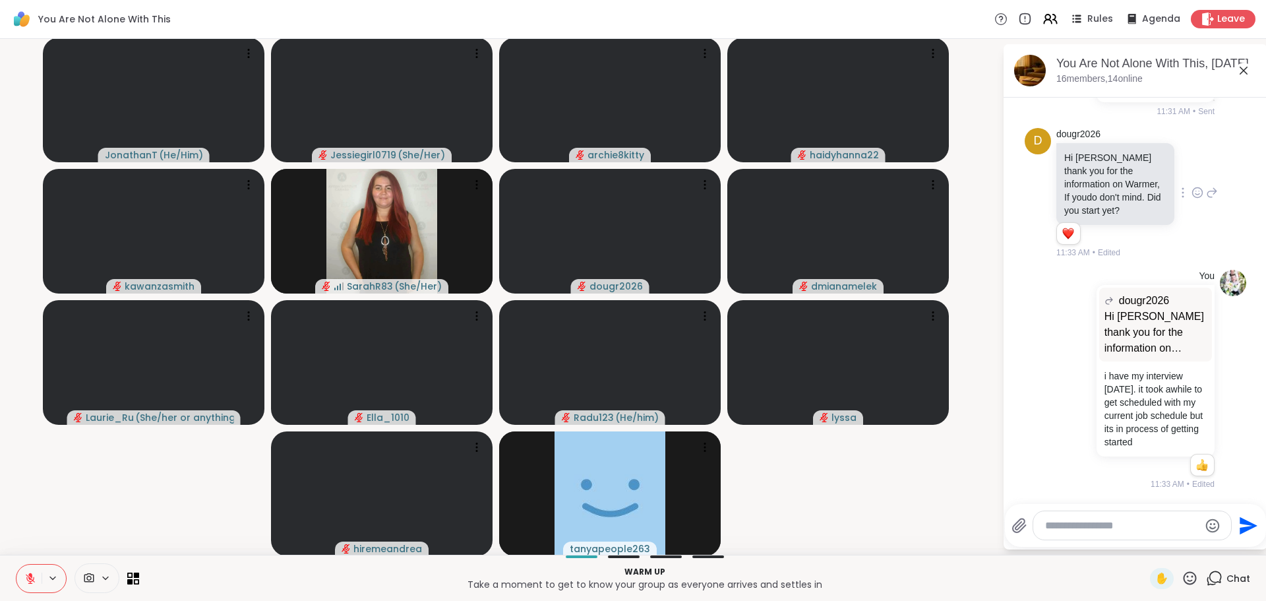
scroll to position [2964, 0]
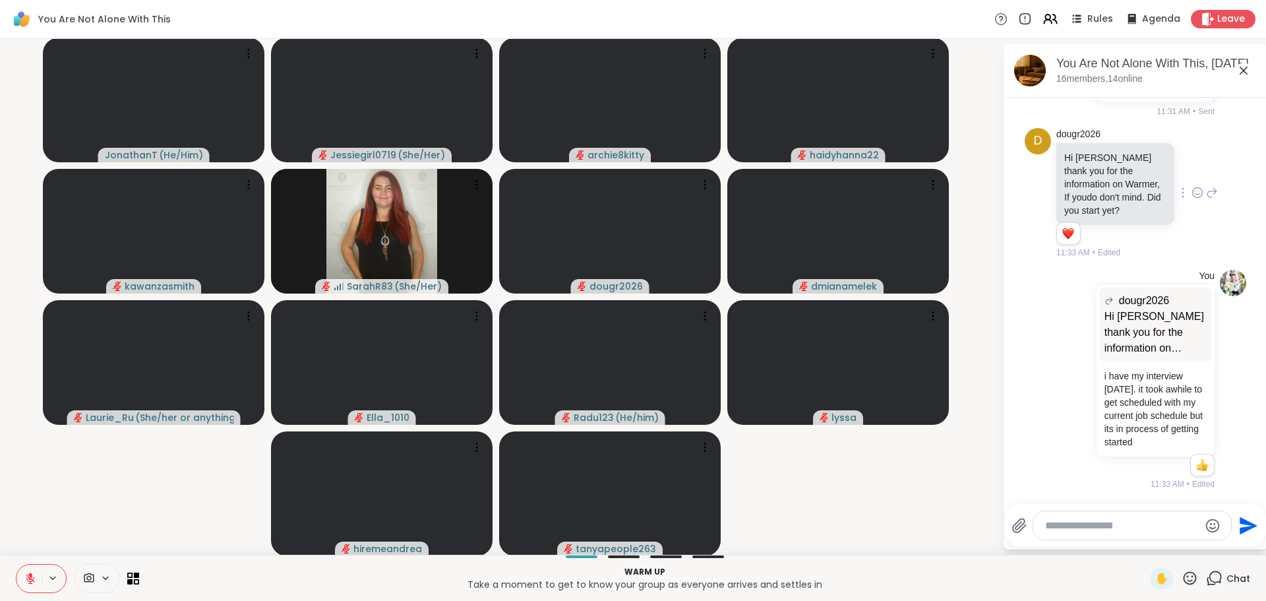
click at [1129, 526] on textarea "Type your message" at bounding box center [1122, 525] width 154 height 13
click at [1148, 521] on textarea "Type your message" at bounding box center [1122, 525] width 154 height 13
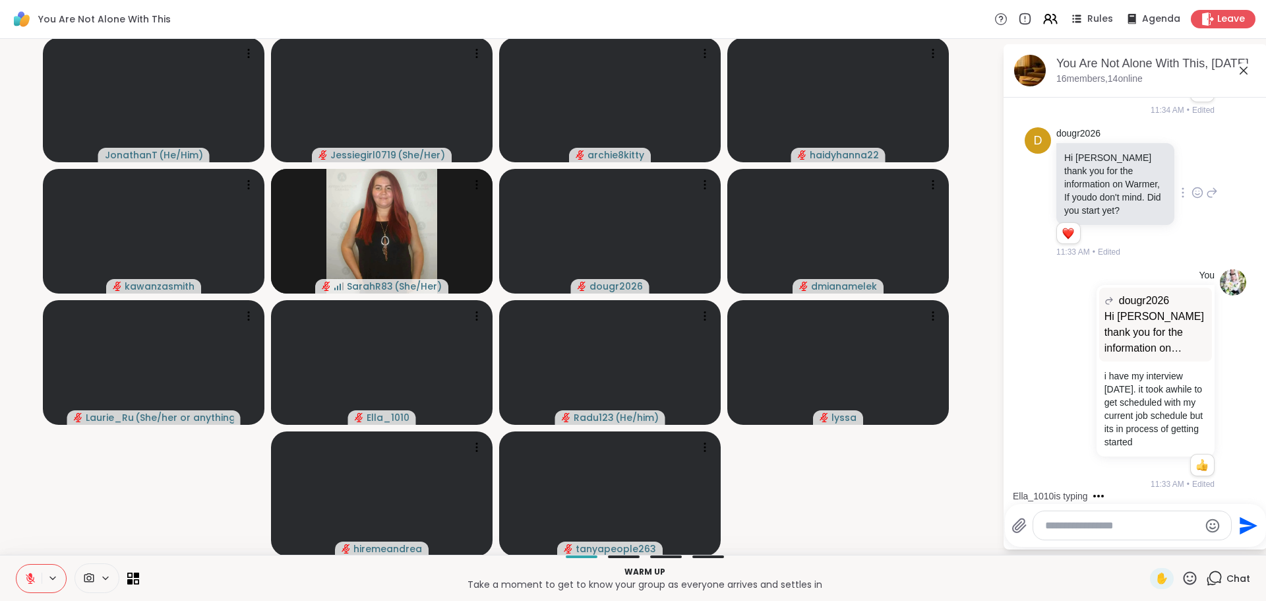
click at [1148, 521] on textarea "Type your message" at bounding box center [1122, 525] width 154 height 13
click at [1146, 523] on textarea "Type your message" at bounding box center [1122, 525] width 154 height 13
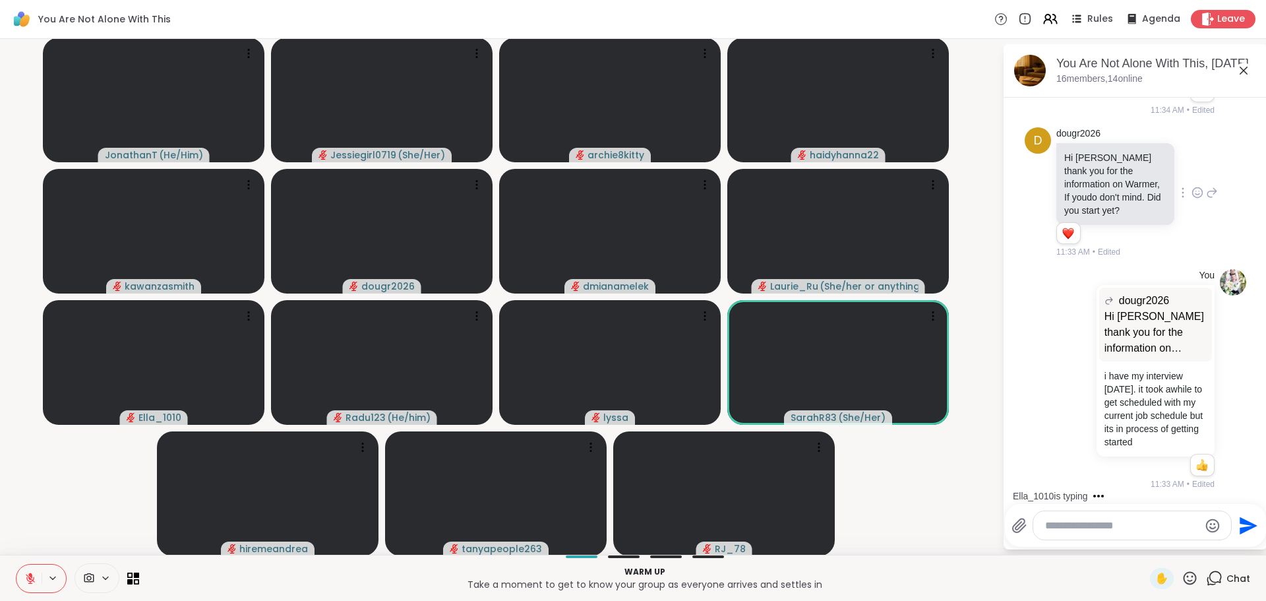
click at [1142, 529] on textarea "Type your message" at bounding box center [1122, 525] width 154 height 13
click at [36, 571] on button at bounding box center [28, 578] width 25 height 28
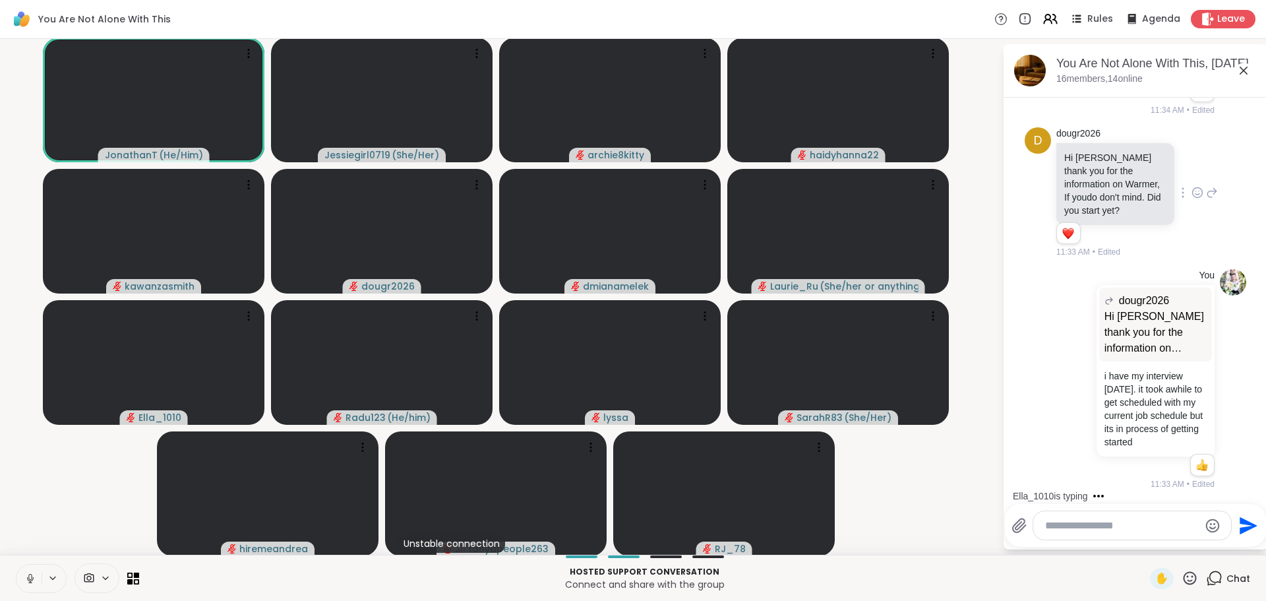
click at [1144, 527] on textarea "Type your message" at bounding box center [1122, 525] width 154 height 13
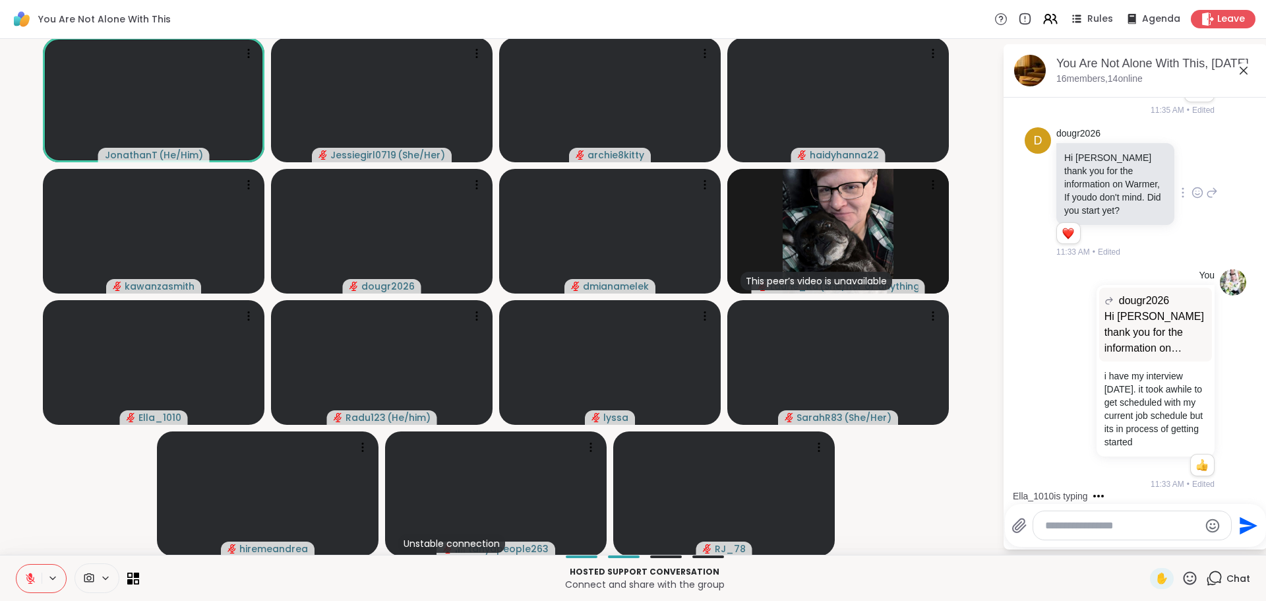
click at [1090, 525] on textarea "Type your message" at bounding box center [1122, 525] width 154 height 13
click at [1117, 530] on textarea "Type your message" at bounding box center [1122, 525] width 154 height 13
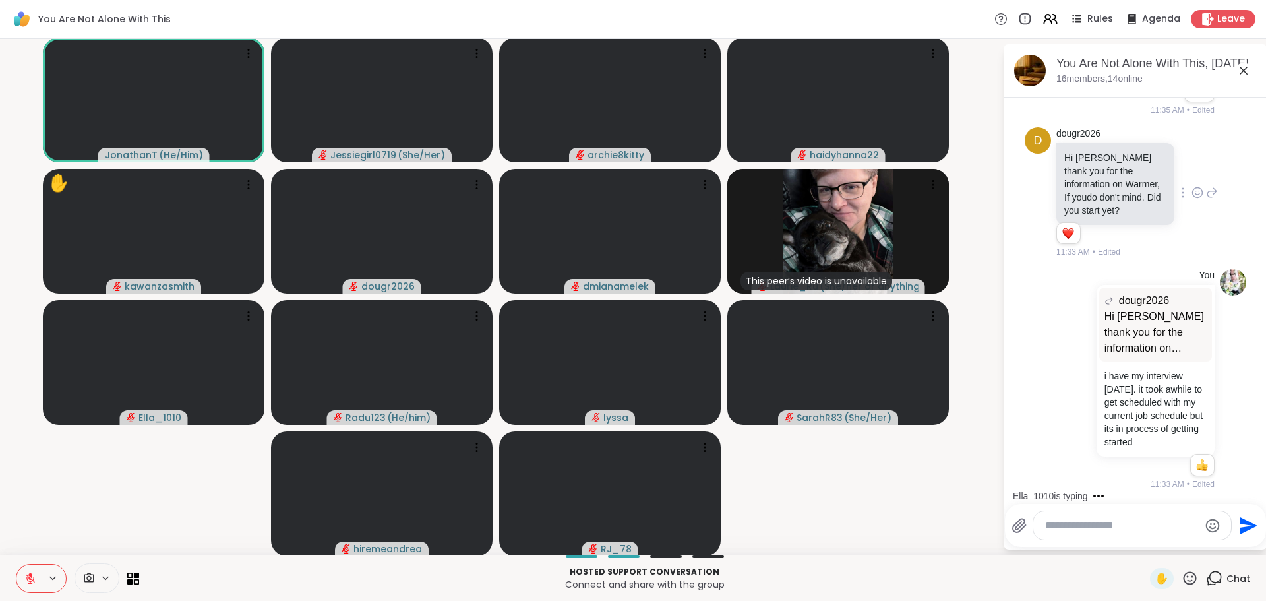
click at [1109, 523] on textarea "Type your message" at bounding box center [1122, 525] width 154 height 13
click at [1118, 529] on textarea "Type your message" at bounding box center [1122, 525] width 154 height 13
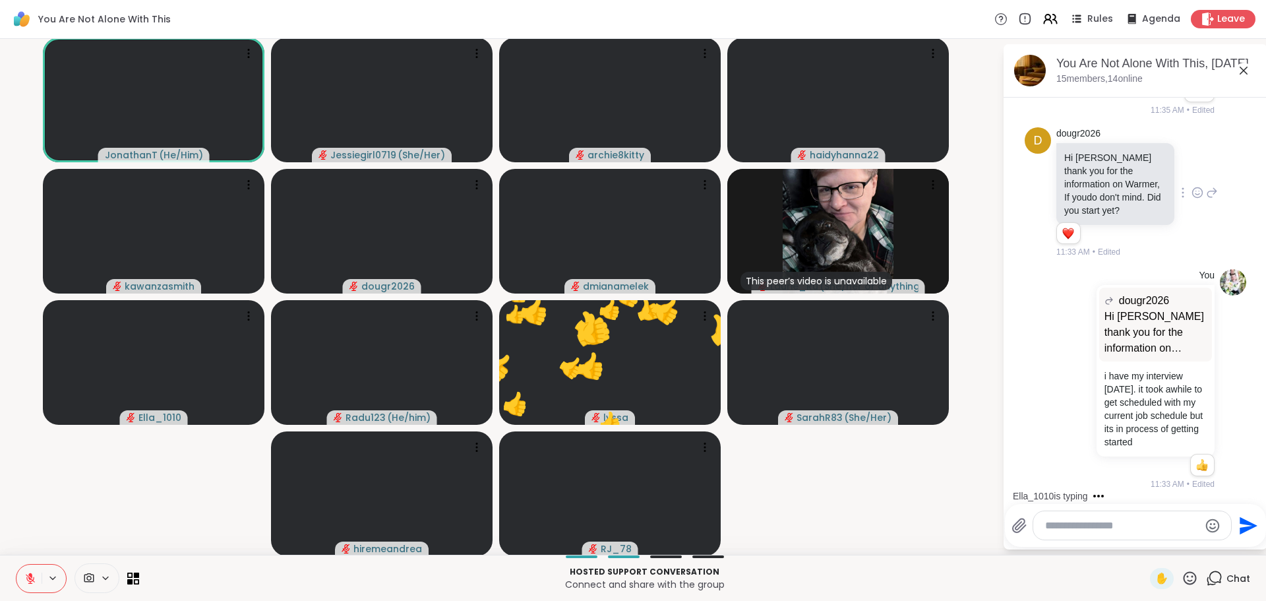
click at [1095, 523] on textarea "Type your message" at bounding box center [1122, 525] width 154 height 13
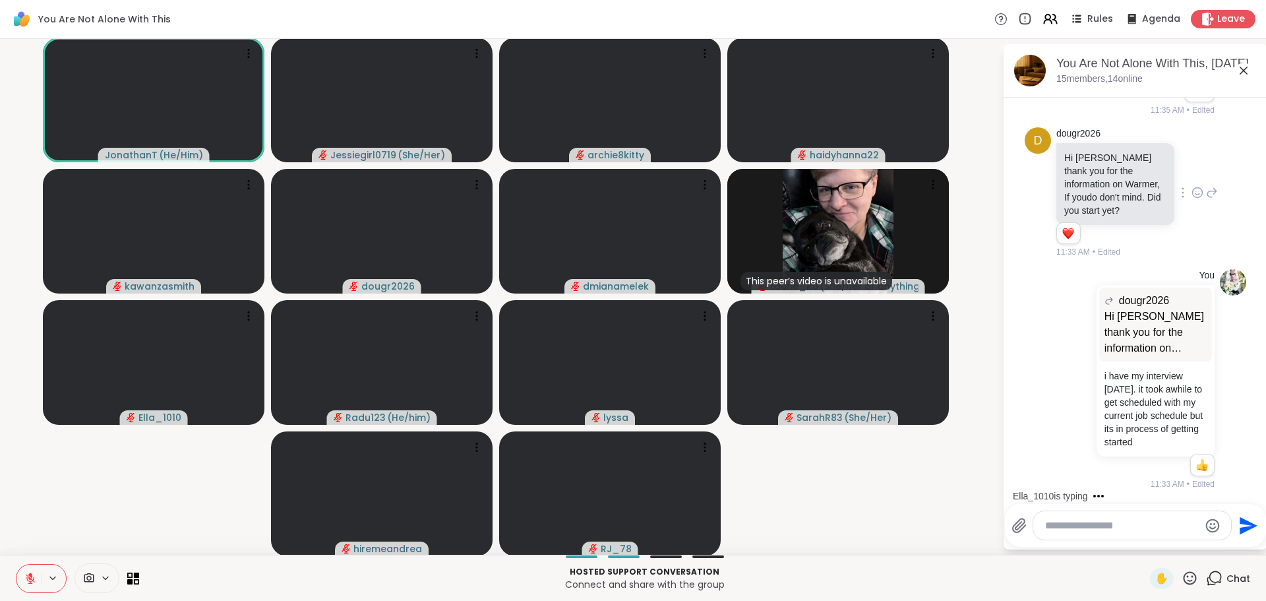
click at [1114, 521] on textarea "Type your message" at bounding box center [1122, 525] width 154 height 13
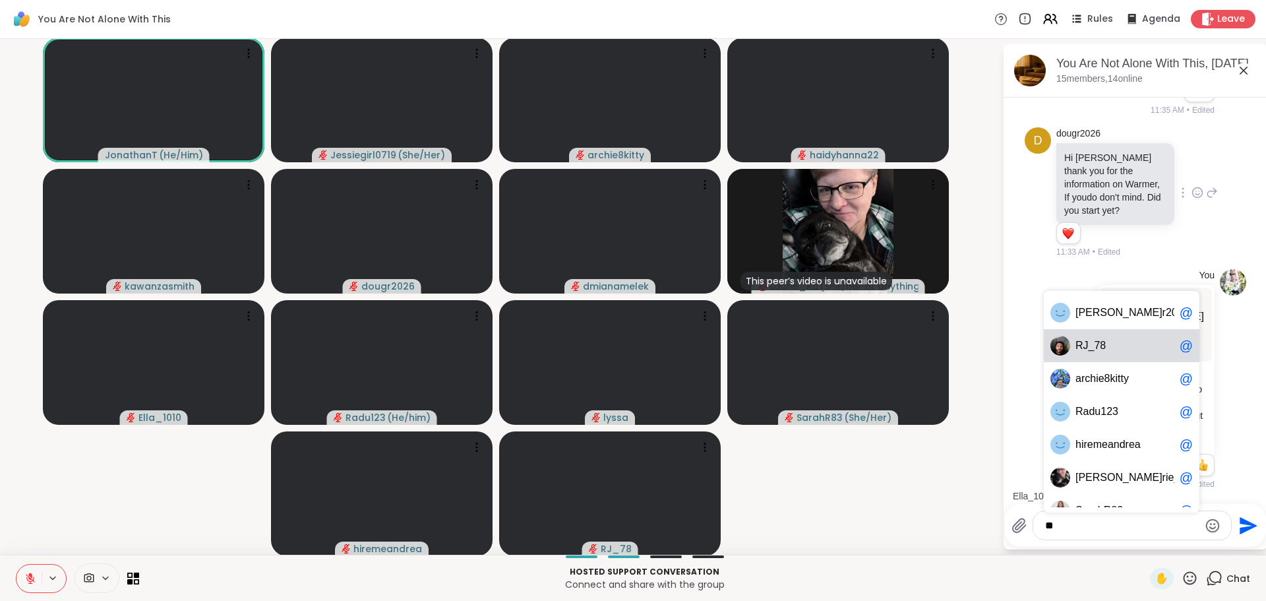
click at [1094, 351] on span "R J_78" at bounding box center [1124, 345] width 99 height 13
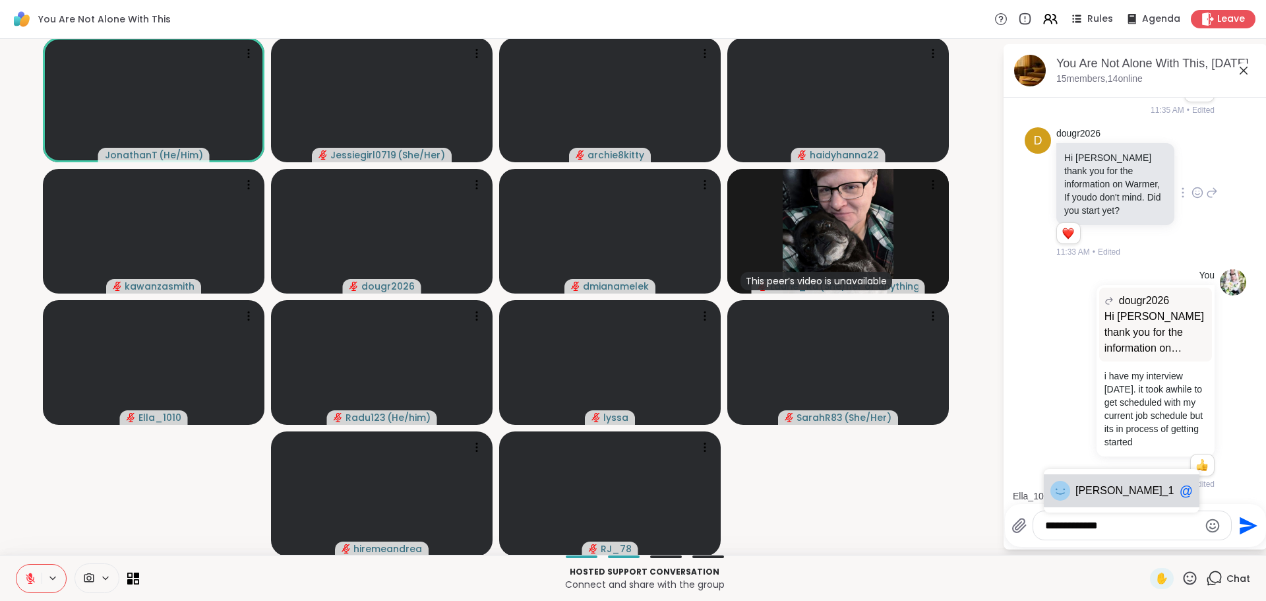
click at [1107, 478] on div "Ella _1010 @" at bounding box center [1122, 490] width 156 height 33
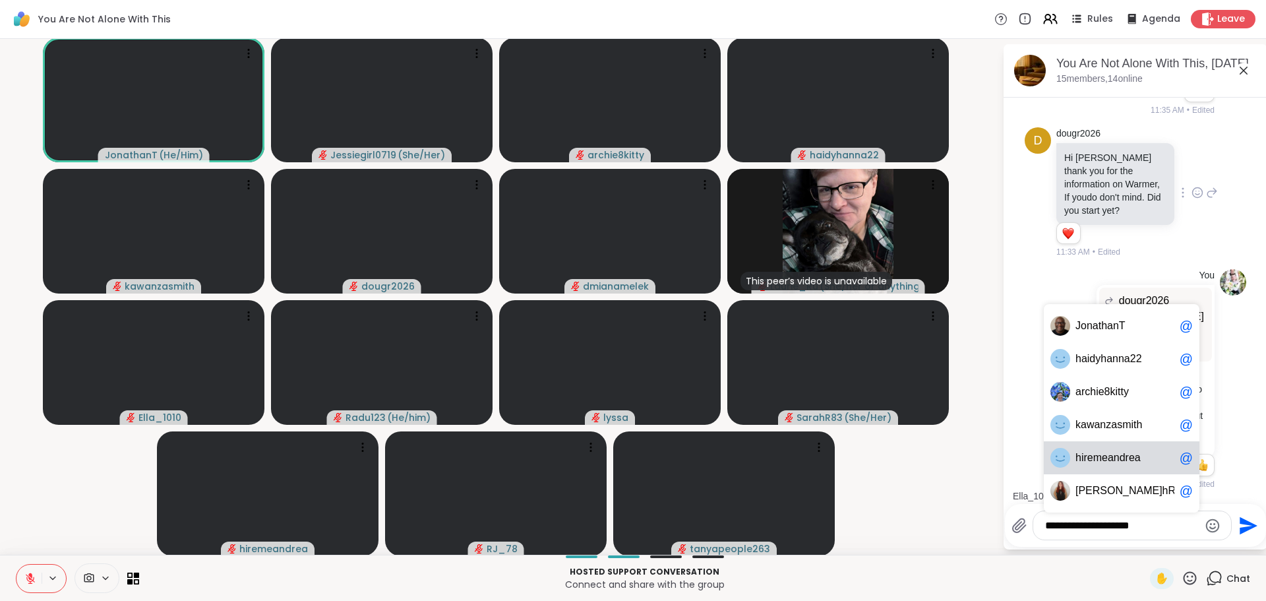
click at [1120, 457] on span "iremeandrea" at bounding box center [1110, 457] width 59 height 13
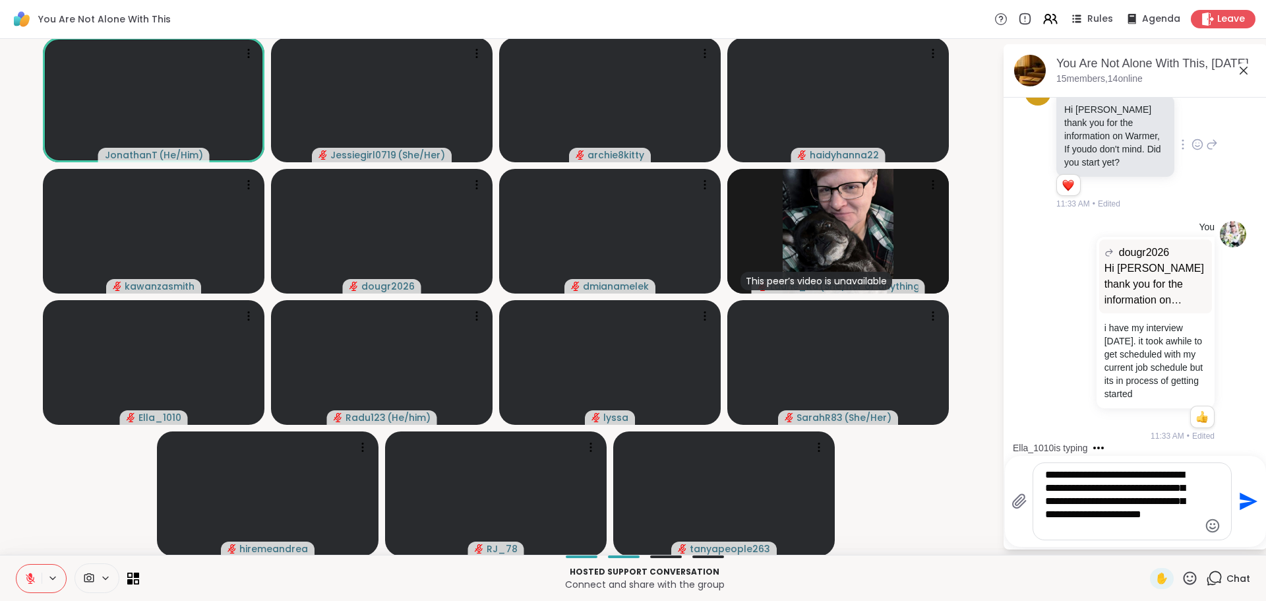
type textarea "**********"
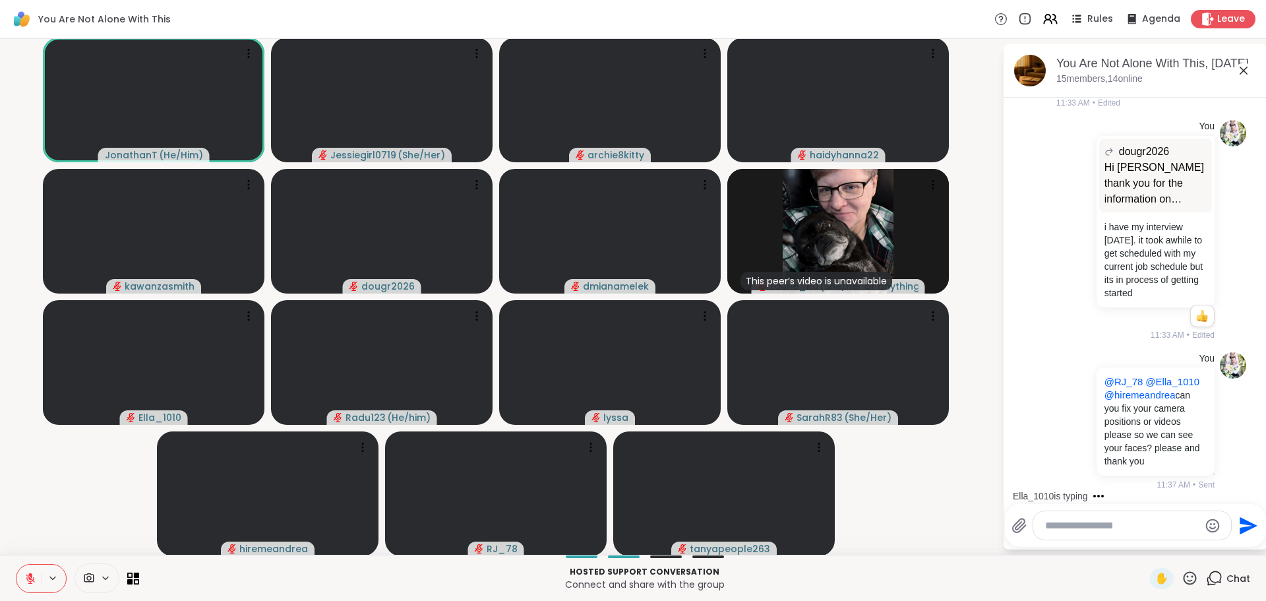
scroll to position [3133, 0]
click at [1165, 527] on textarea "Type your message" at bounding box center [1122, 525] width 154 height 13
click at [1154, 527] on textarea "Type your message" at bounding box center [1122, 525] width 154 height 13
click at [1144, 532] on div at bounding box center [1132, 525] width 198 height 28
click at [1142, 525] on textarea "Type your message" at bounding box center [1122, 525] width 154 height 13
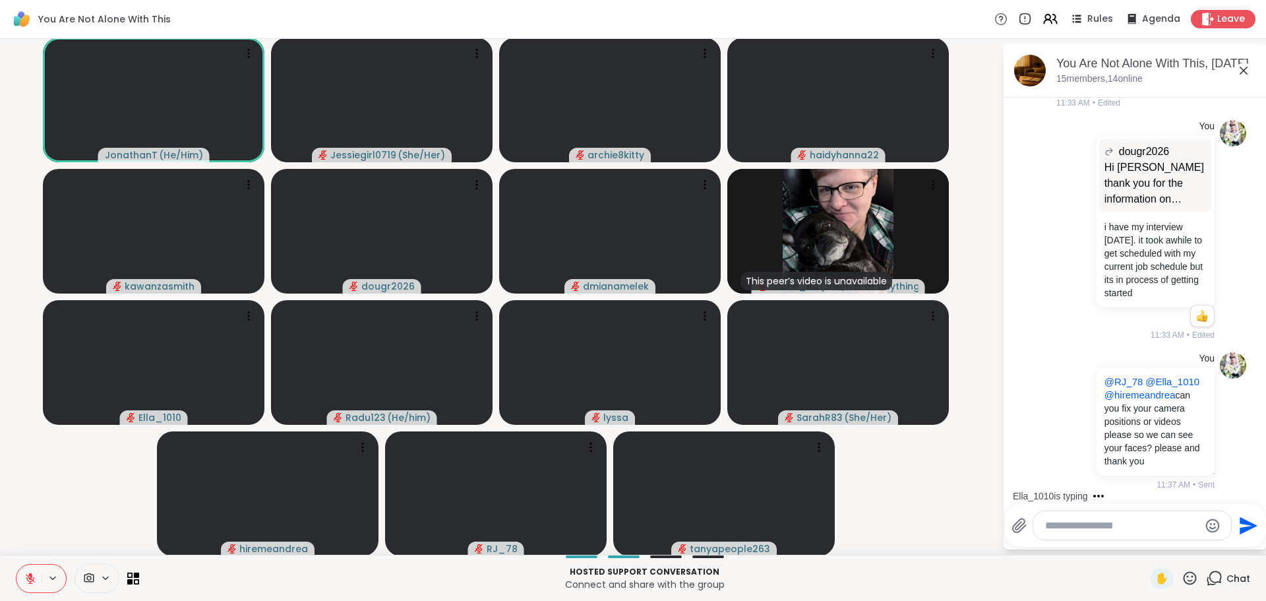
click at [1141, 525] on textarea "Type your message" at bounding box center [1122, 525] width 154 height 13
click at [1136, 529] on textarea "Type your message" at bounding box center [1122, 525] width 154 height 13
click at [1135, 528] on textarea "Type your message" at bounding box center [1122, 525] width 154 height 13
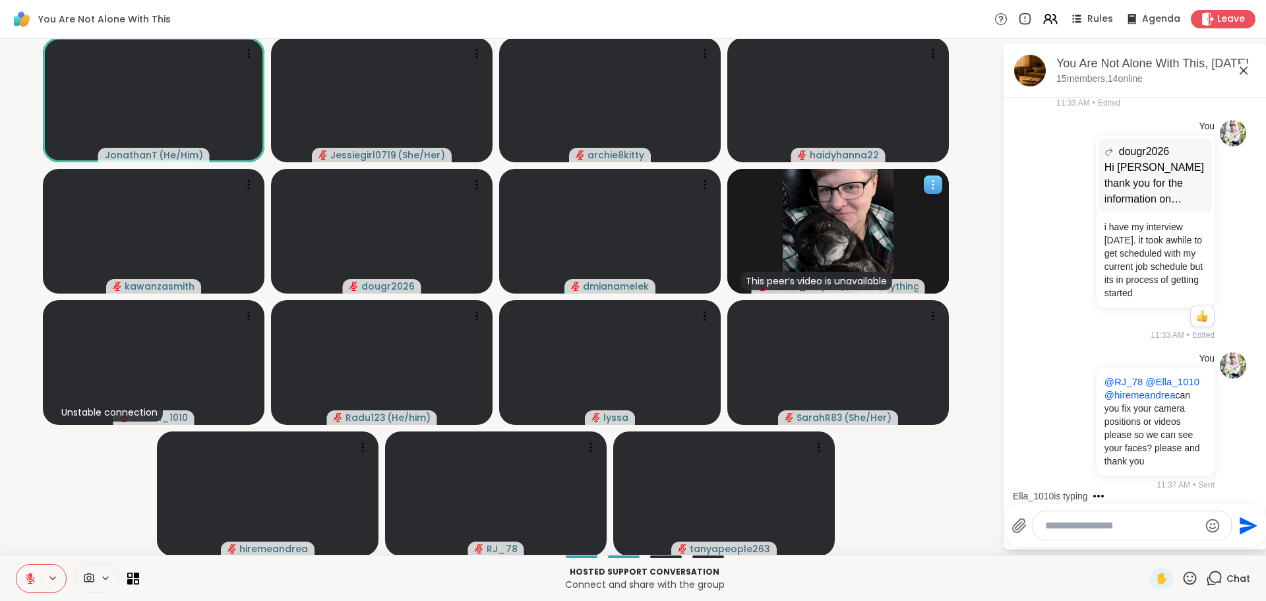
click at [931, 181] on icon at bounding box center [932, 184] width 13 height 13
click at [908, 191] on h4 "View Profile" at bounding box center [885, 191] width 55 height 13
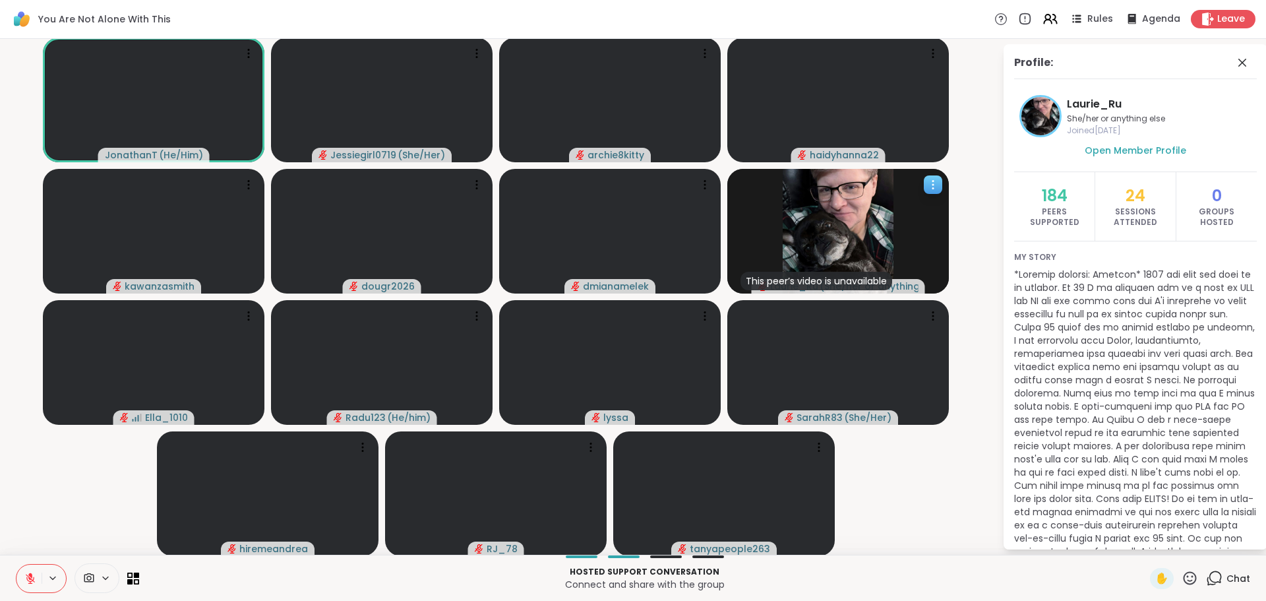
click at [929, 186] on icon at bounding box center [932, 184] width 13 height 13
click at [1219, 346] on p at bounding box center [1135, 433] width 243 height 330
click at [1234, 63] on icon at bounding box center [1242, 63] width 16 height 16
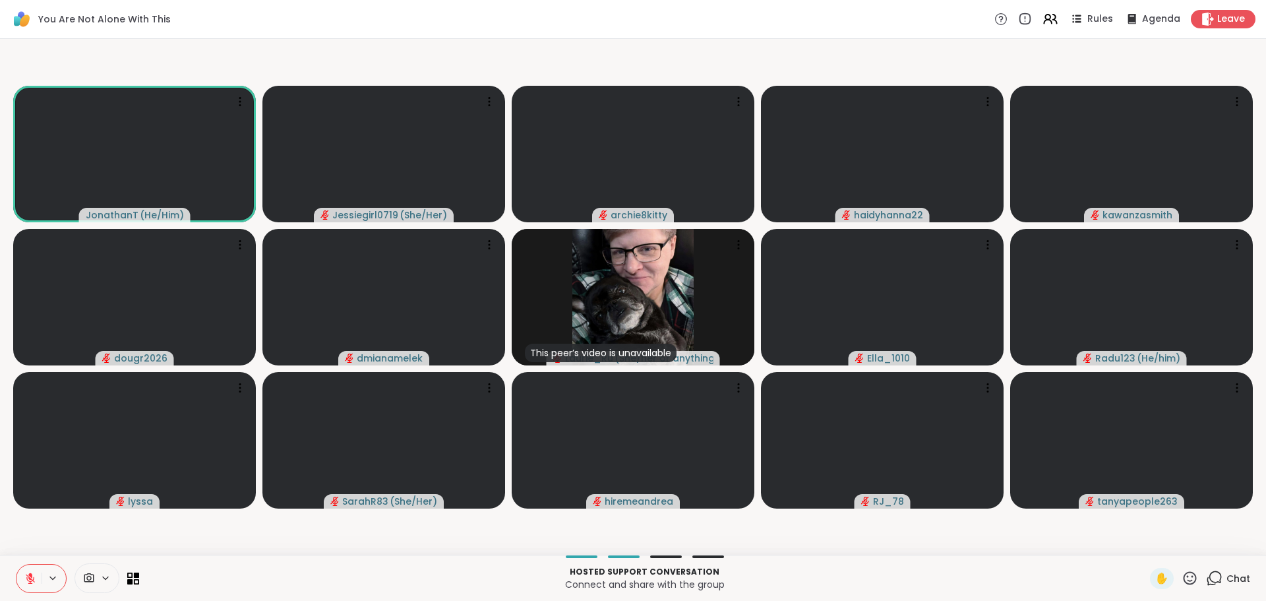
click at [1210, 580] on icon at bounding box center [1214, 578] width 16 height 16
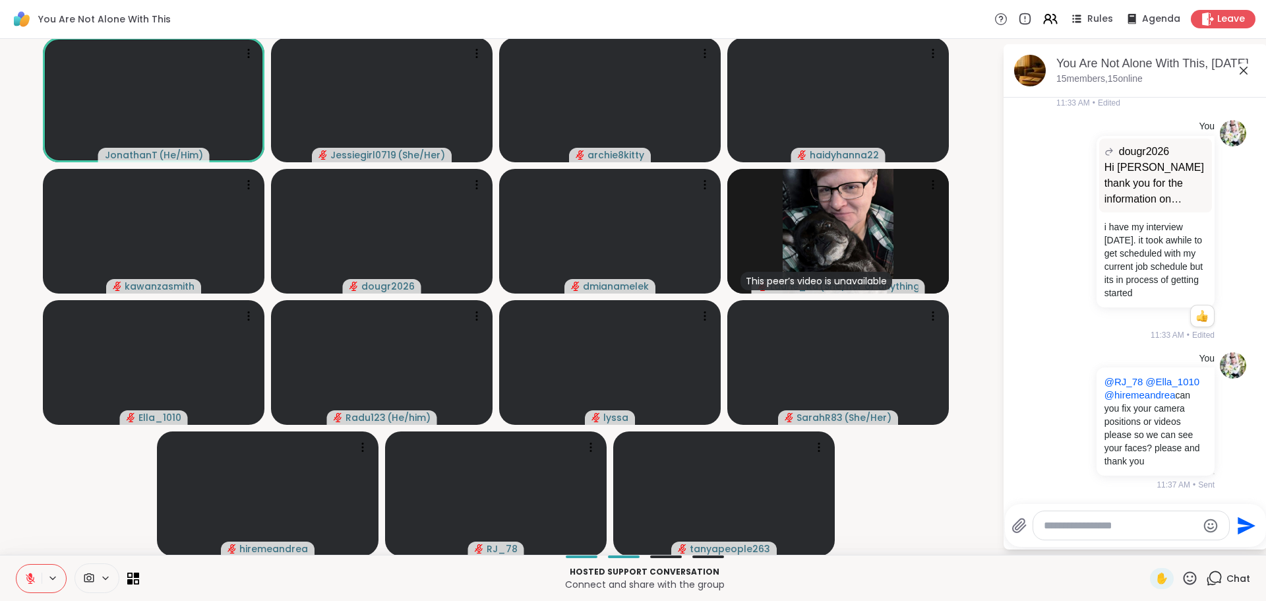
click at [1117, 519] on textarea "Type your message" at bounding box center [1121, 525] width 154 height 13
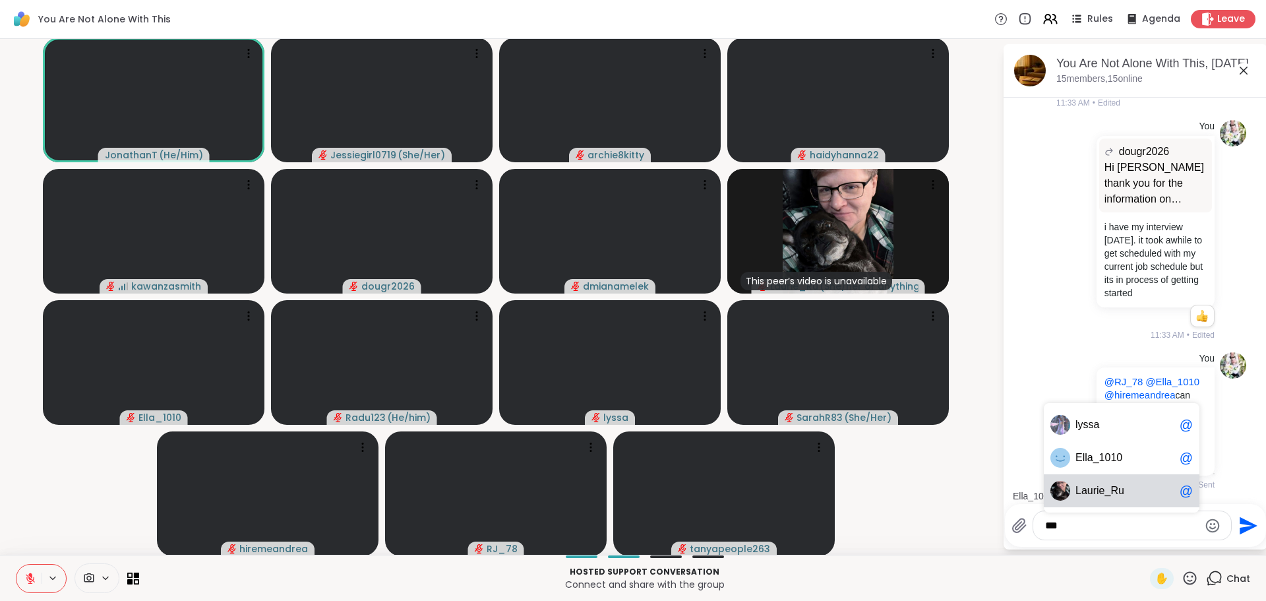
click at [1093, 494] on span "urie_Ru" at bounding box center [1105, 490] width 37 height 13
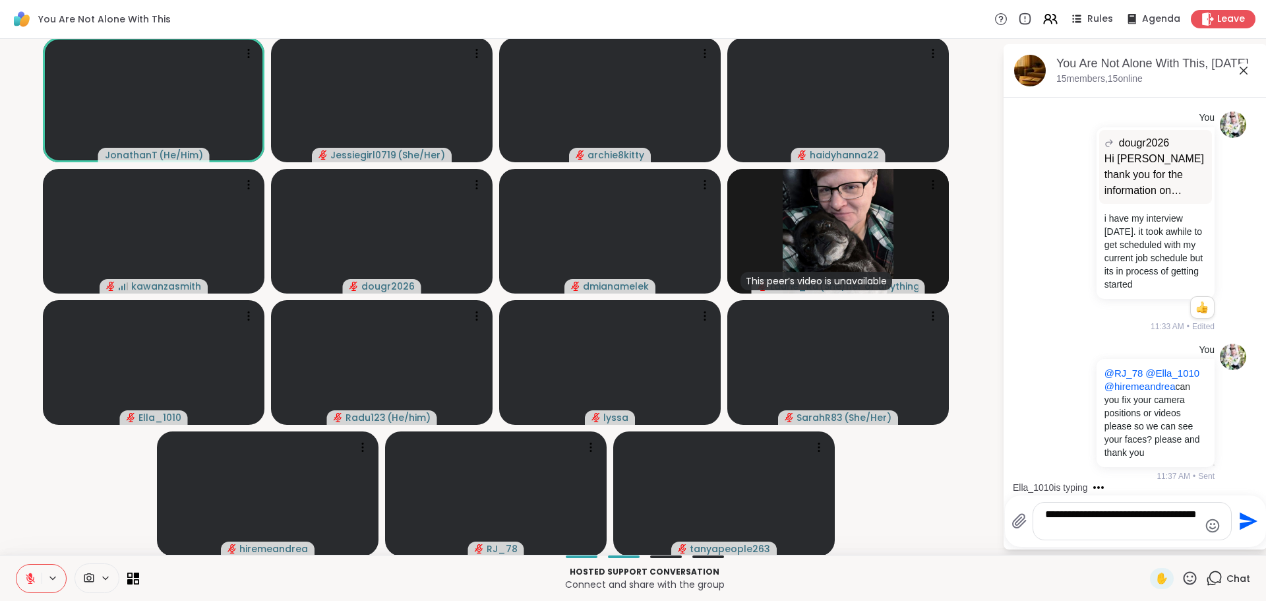
type textarea "**********"
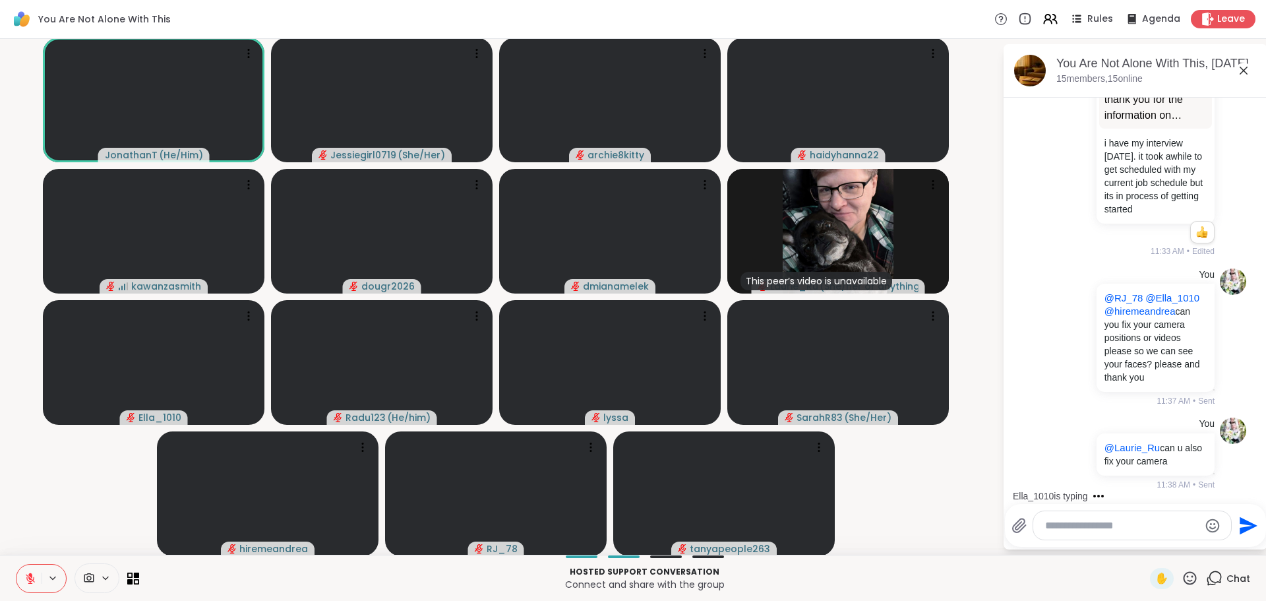
scroll to position [3216, 0]
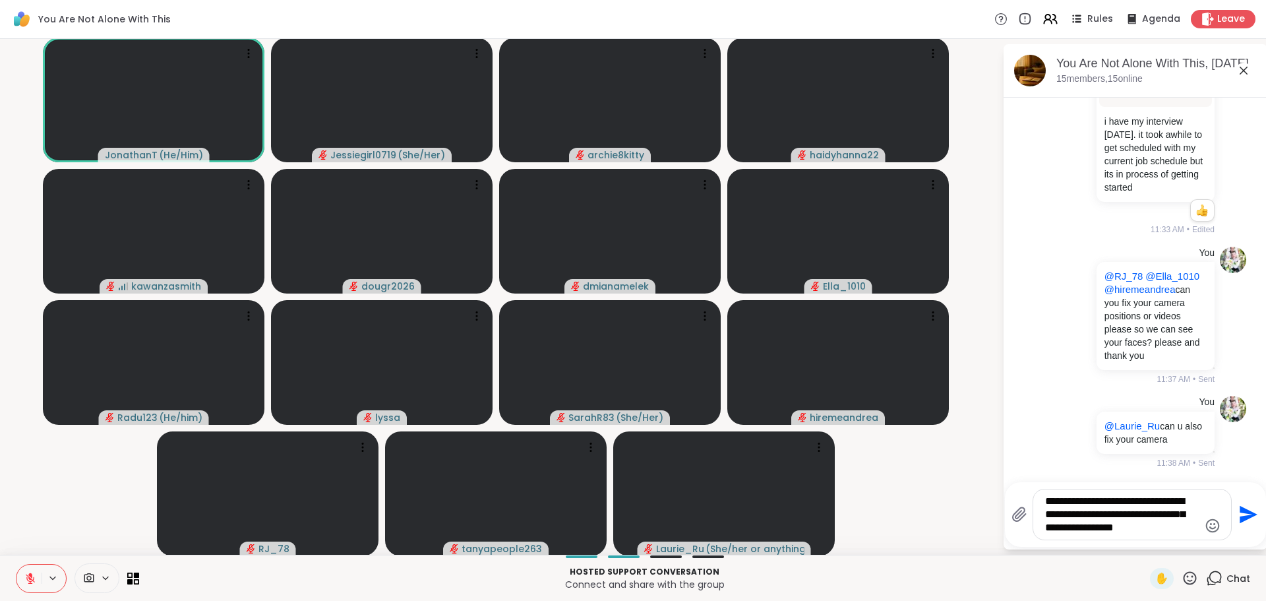
type textarea "**********"
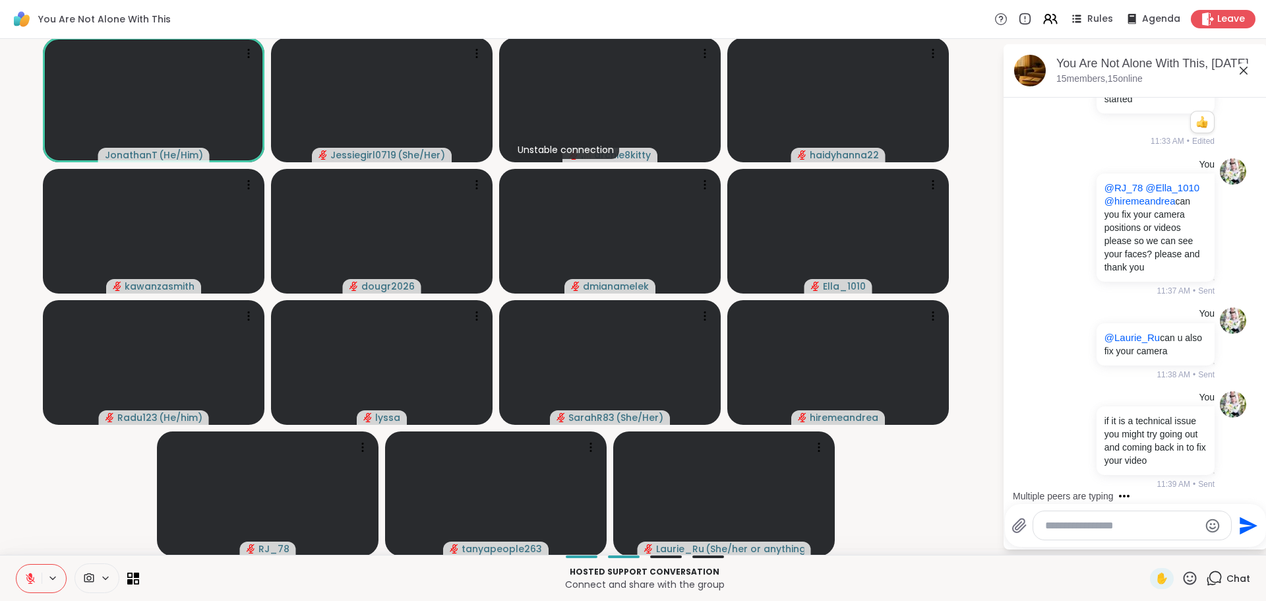
scroll to position [3486, 0]
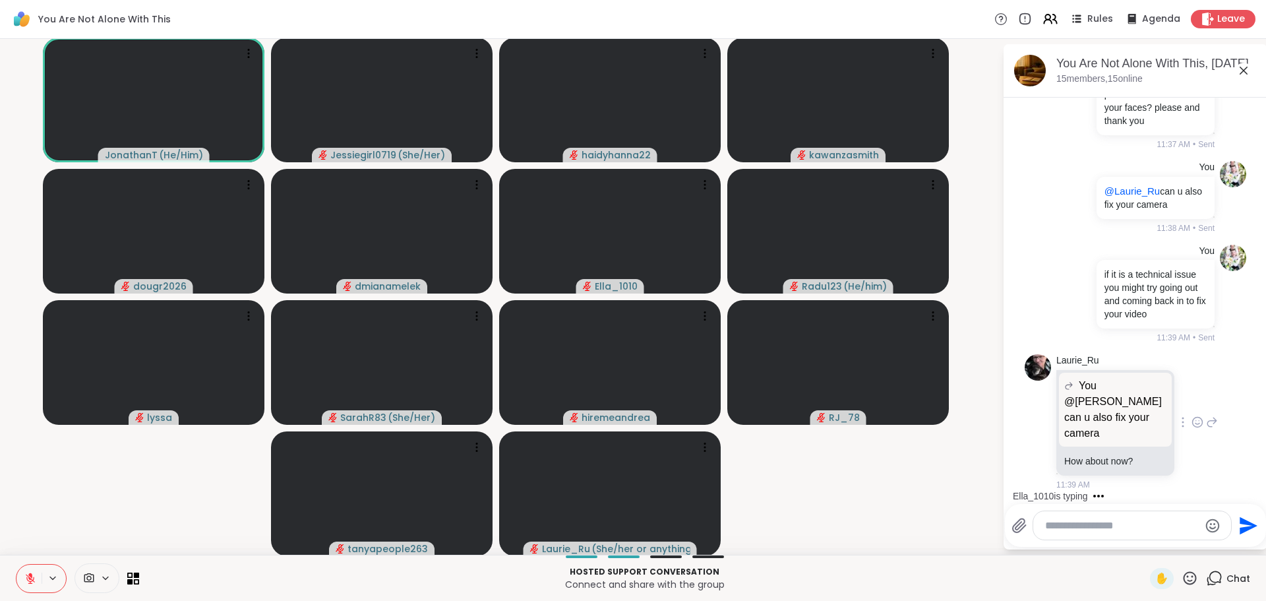
click at [1206, 417] on icon at bounding box center [1212, 422] width 12 height 16
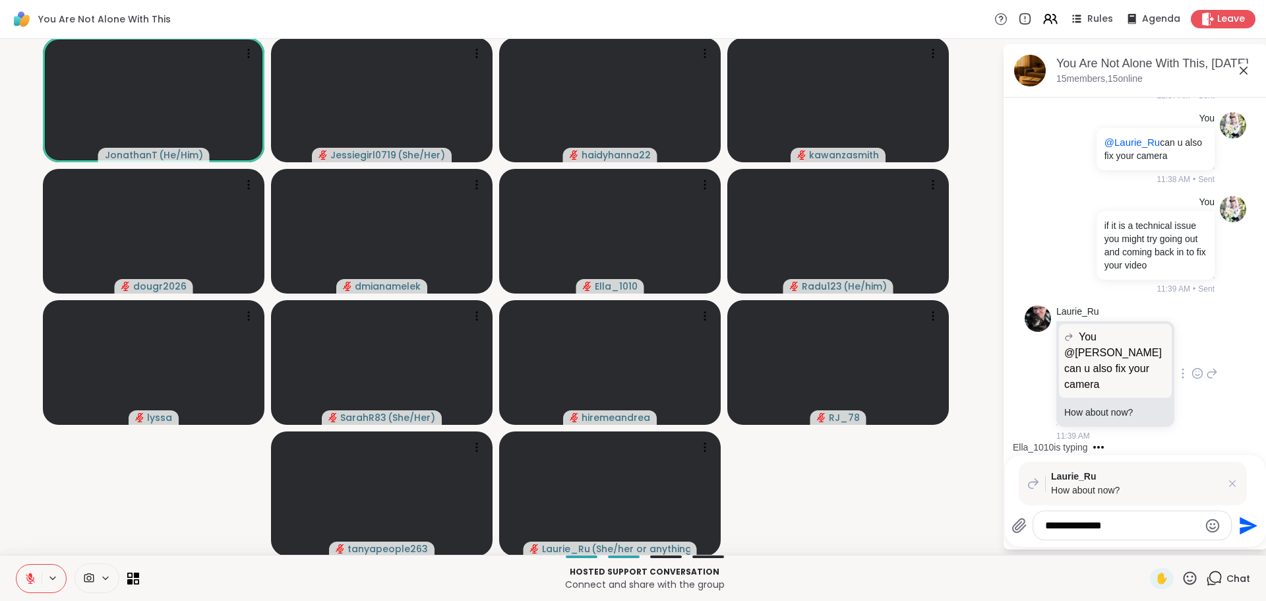
type textarea "**********"
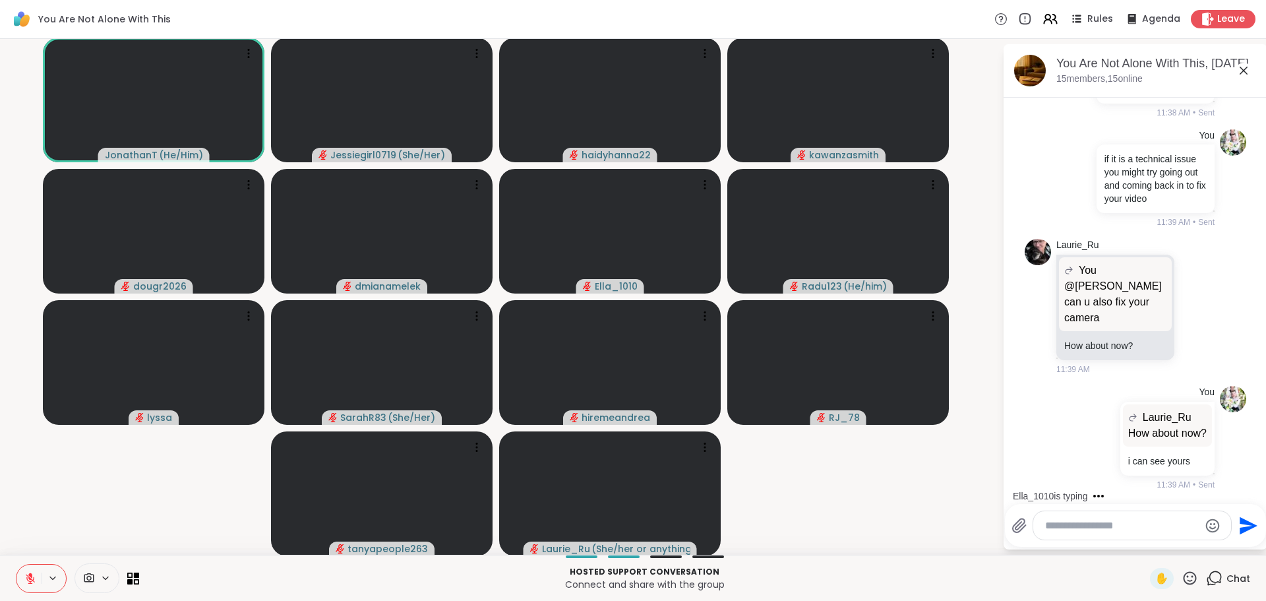
click at [1110, 531] on textarea "Type your message" at bounding box center [1122, 525] width 154 height 13
click at [1117, 526] on textarea "Type your message" at bounding box center [1122, 525] width 154 height 13
click at [1109, 525] on textarea "Type your message" at bounding box center [1122, 525] width 154 height 13
click at [1092, 489] on span "RJ _78" at bounding box center [1124, 490] width 99 height 13
click at [1093, 490] on span "meandrea" at bounding box center [1116, 490] width 47 height 13
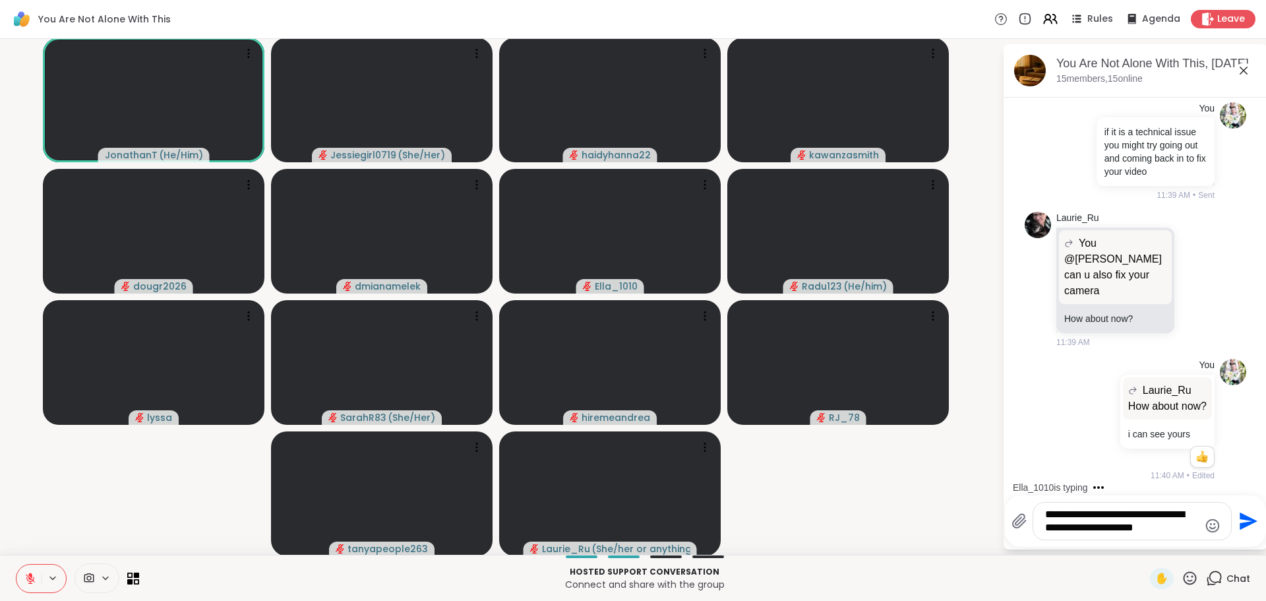
scroll to position [3642, 0]
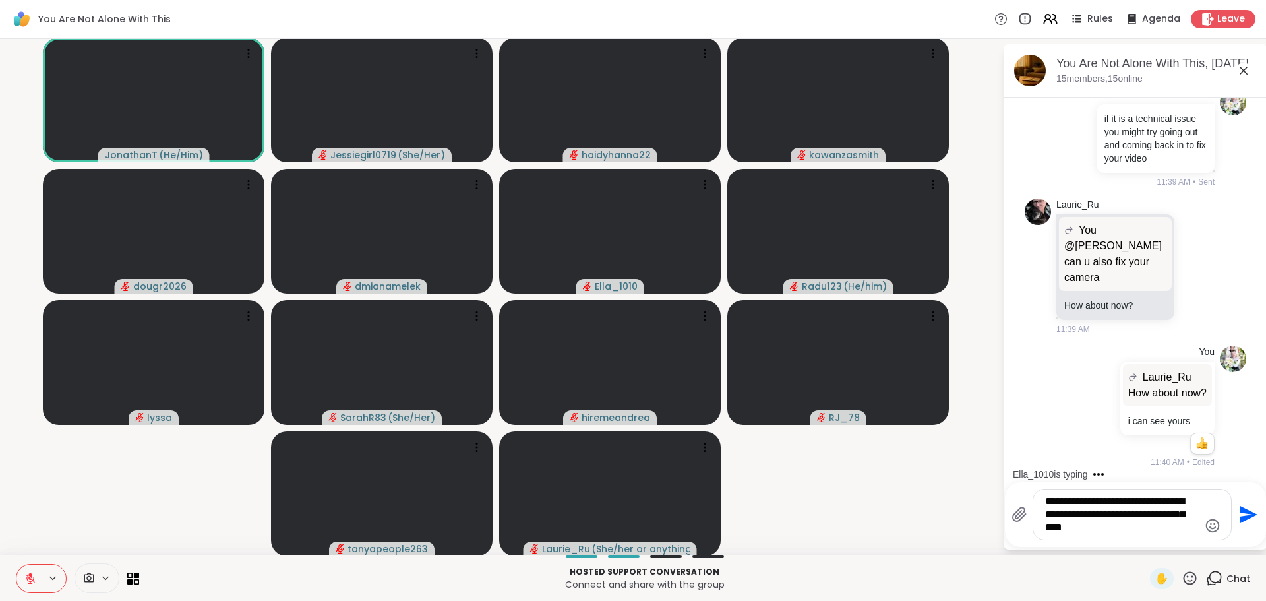
type textarea "**********"
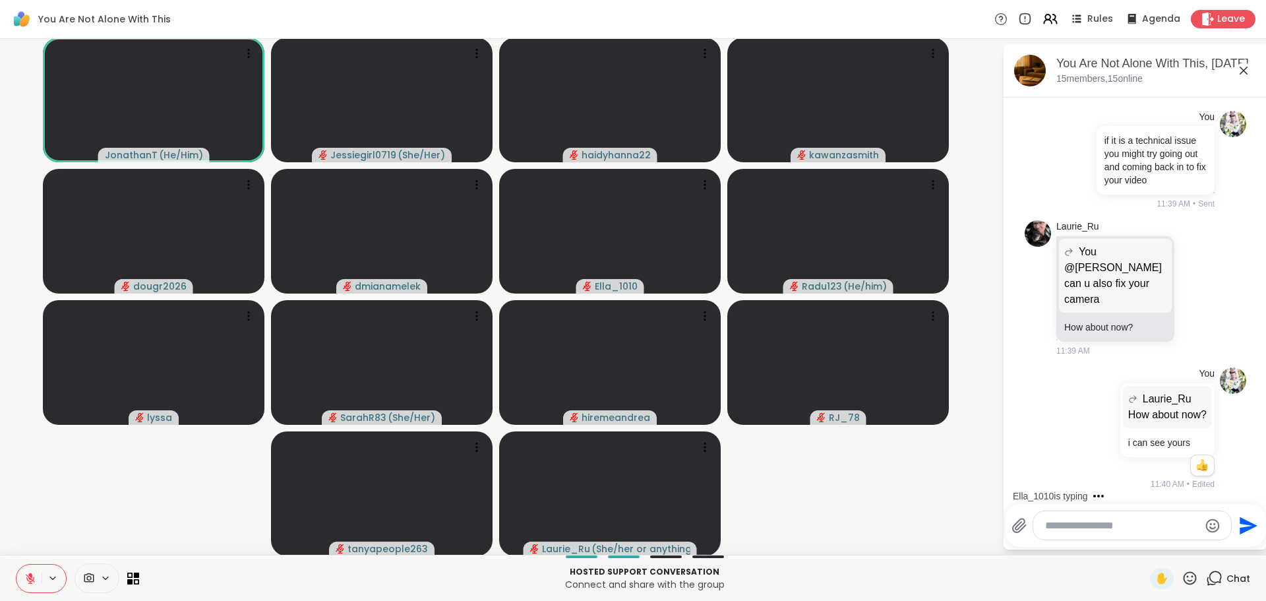
scroll to position [3743, 0]
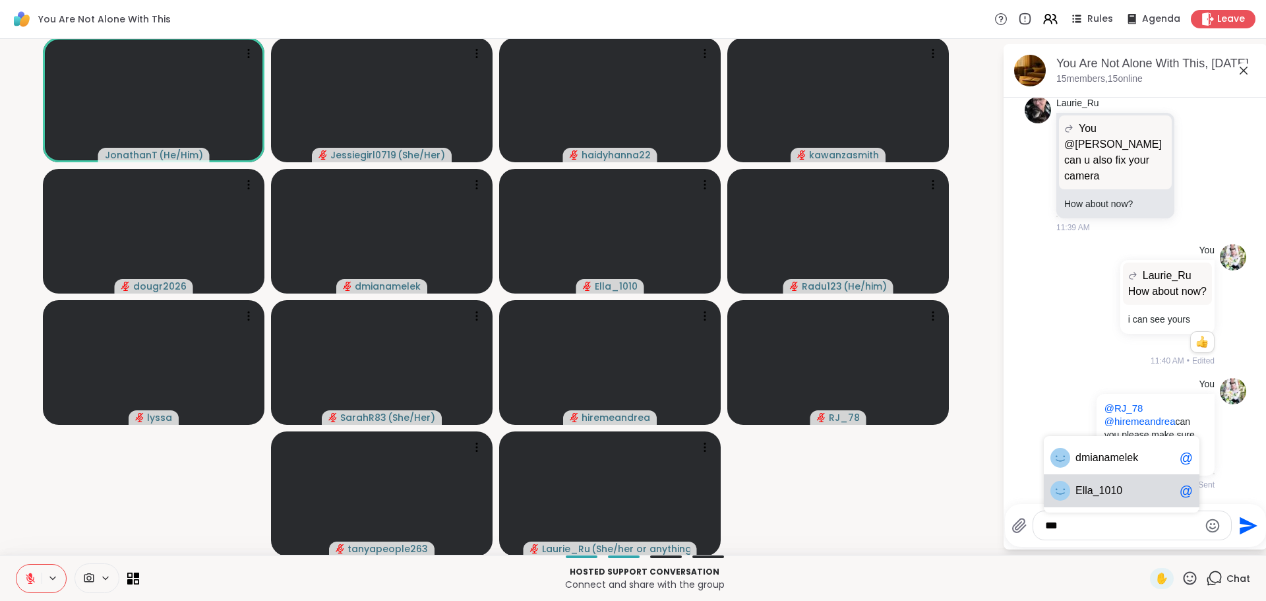
click at [1092, 490] on span "la_1010" at bounding box center [1103, 490] width 38 height 13
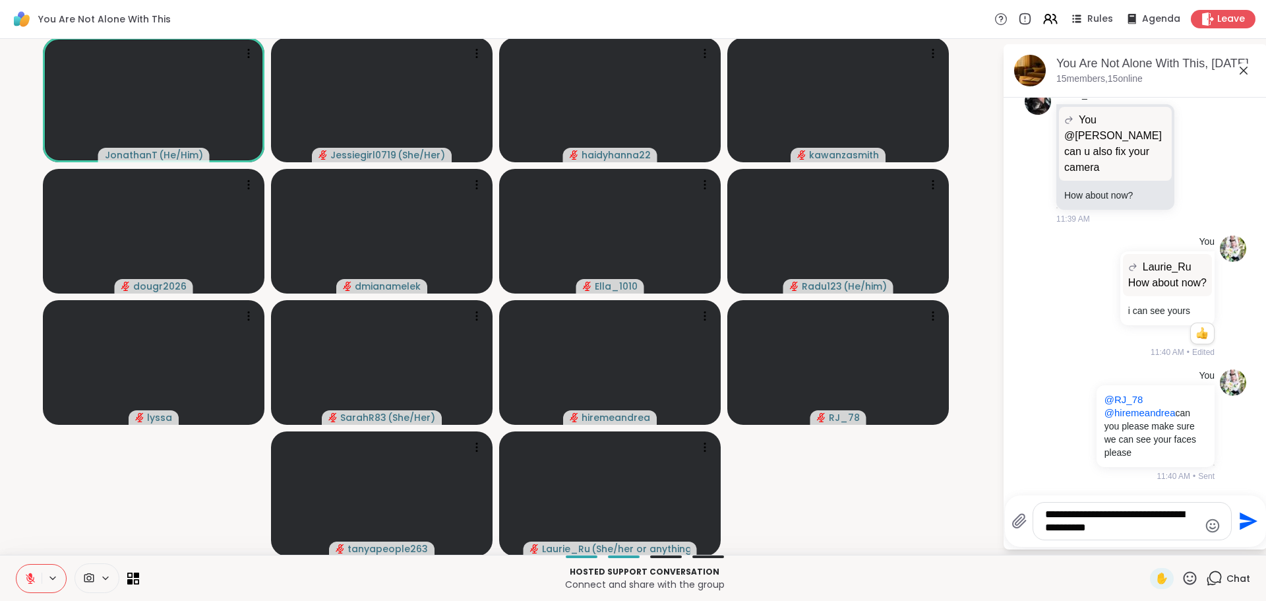
type textarea "**********"
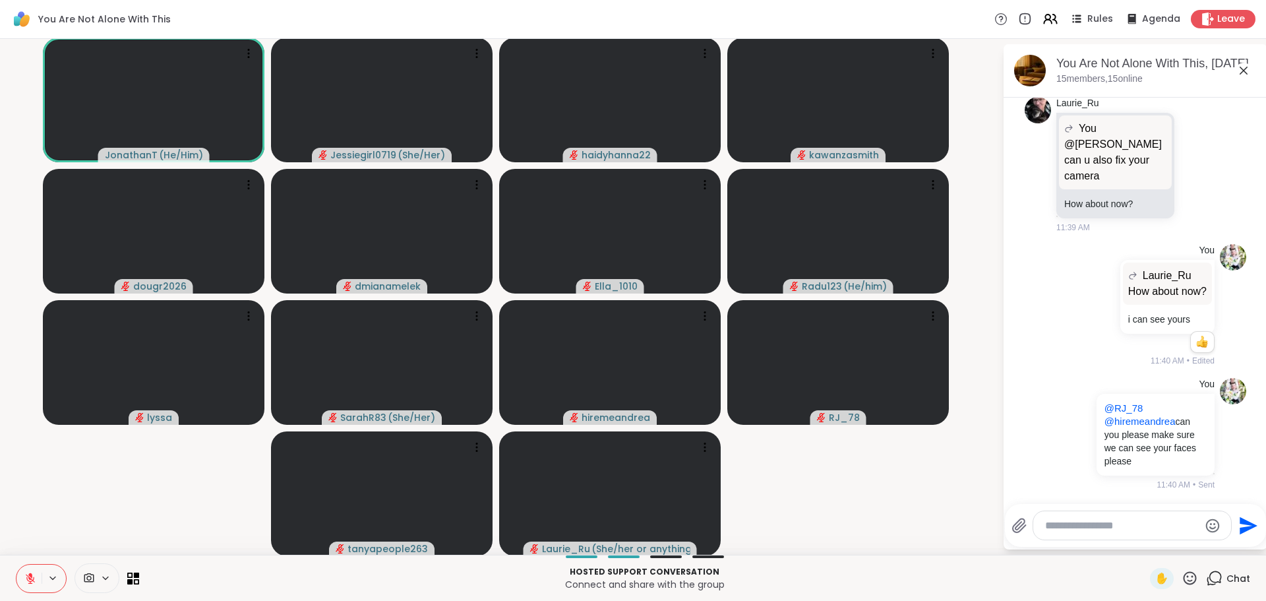
scroll to position [3839, 0]
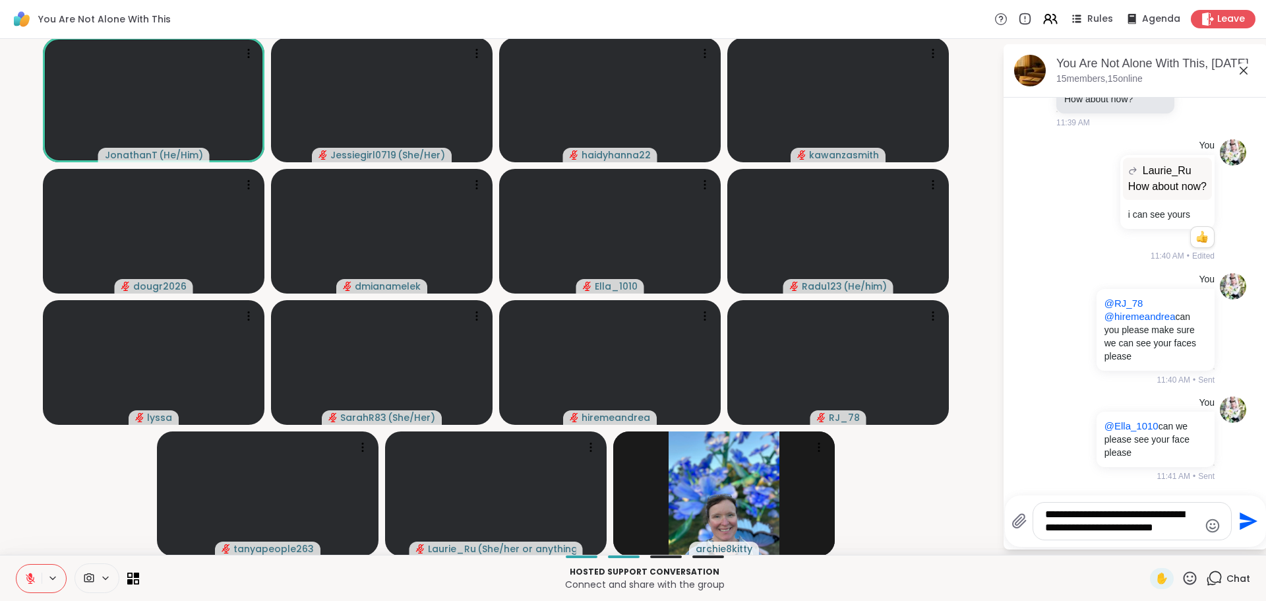
type textarea "**********"
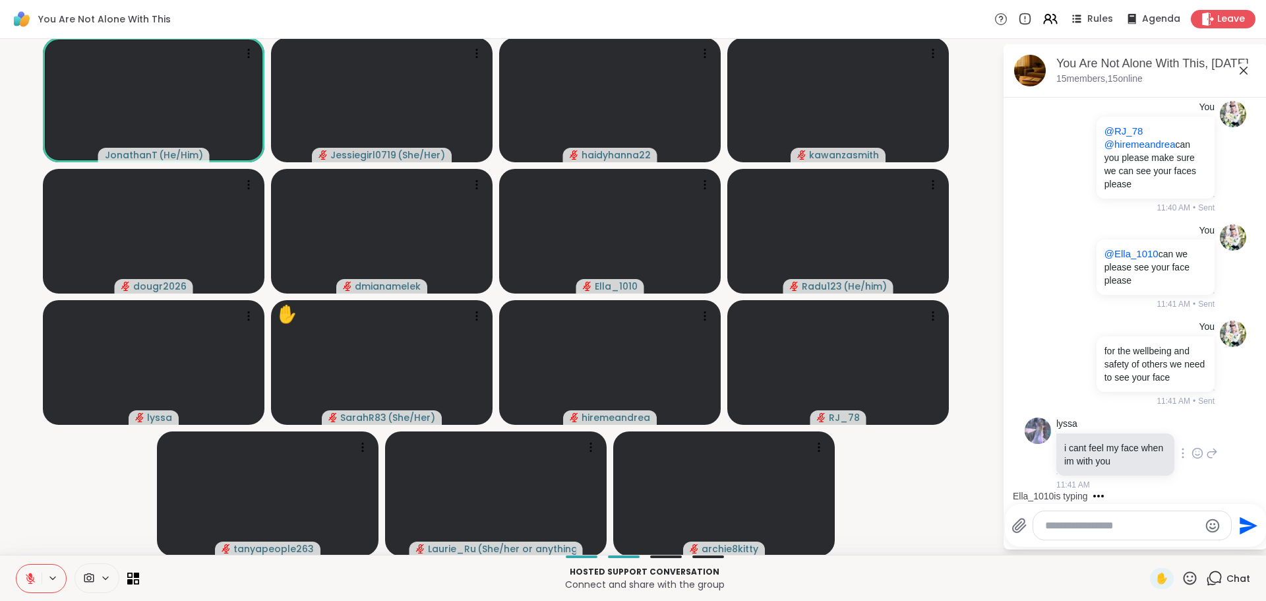
scroll to position [4038, 0]
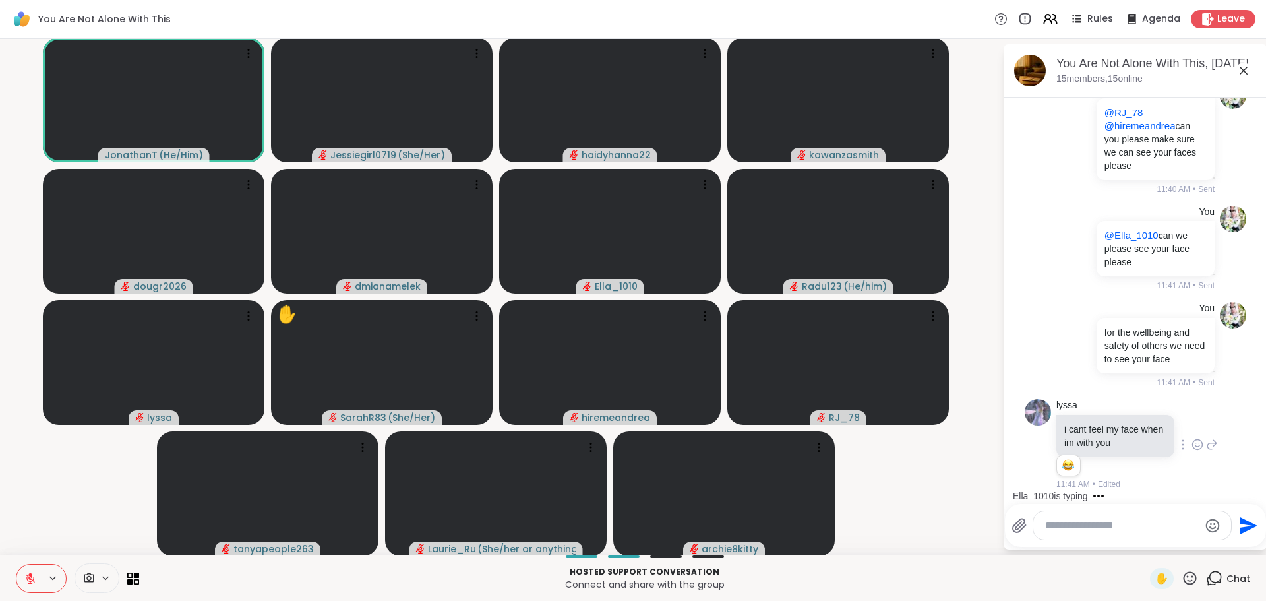
click at [1191, 442] on icon at bounding box center [1197, 444] width 12 height 13
click at [1126, 420] on button "Select Reaction: Joy" at bounding box center [1139, 423] width 26 height 26
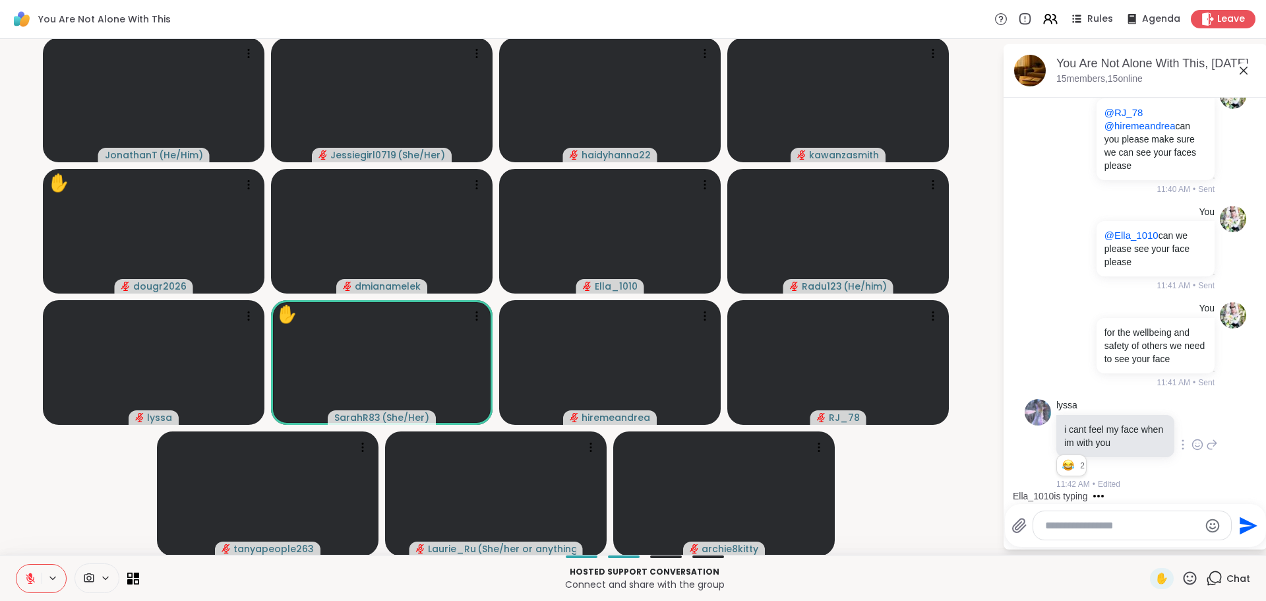
click at [1101, 533] on div at bounding box center [1132, 525] width 198 height 28
click at [1106, 525] on textarea "Type your message" at bounding box center [1122, 525] width 154 height 13
click at [1112, 520] on textarea "***" at bounding box center [1122, 525] width 154 height 13
click at [1094, 491] on span "nyapeople263" at bounding box center [1117, 490] width 67 height 13
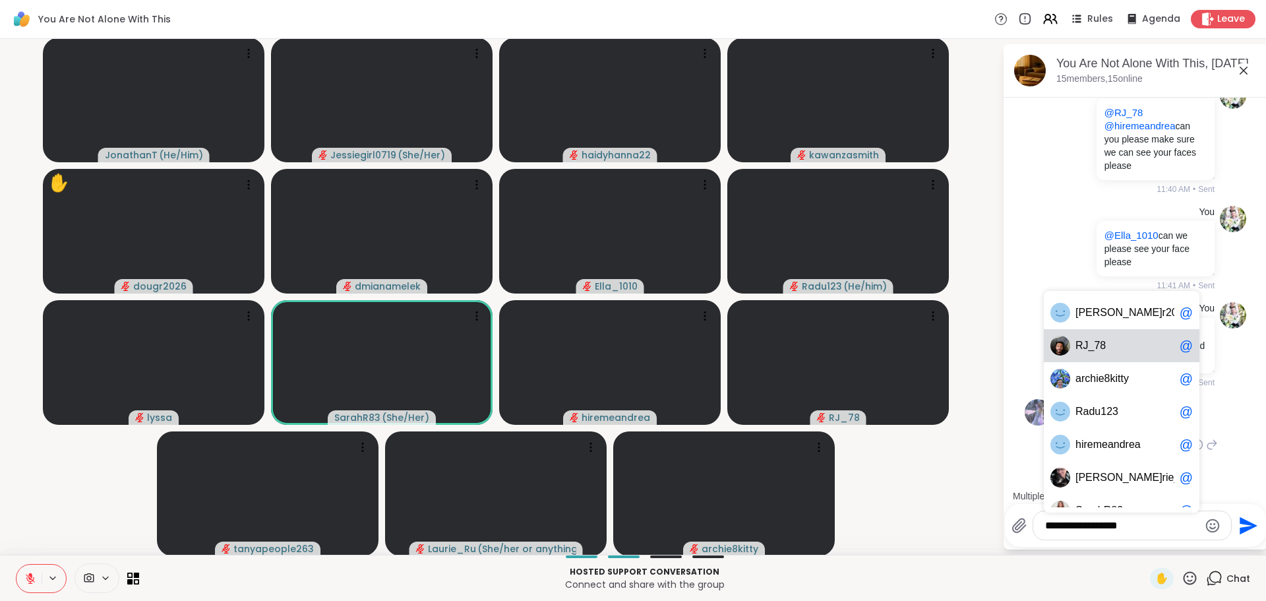
click at [1093, 345] on span "R J_78" at bounding box center [1124, 345] width 99 height 13
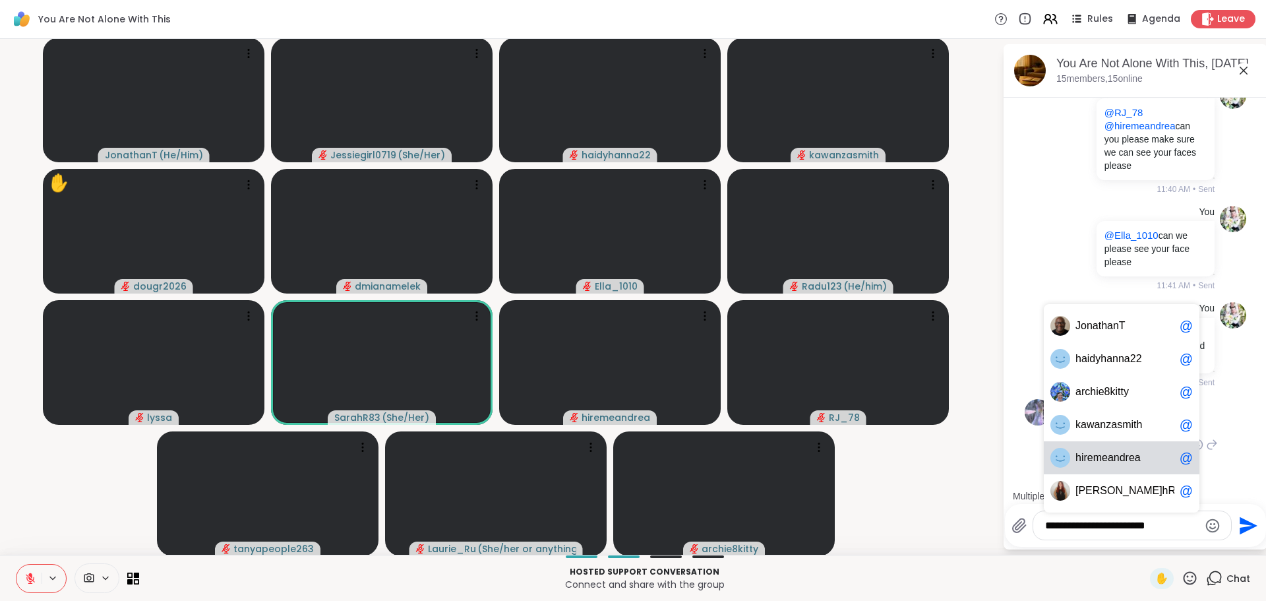
click at [1113, 454] on span "iremeandrea" at bounding box center [1110, 457] width 59 height 13
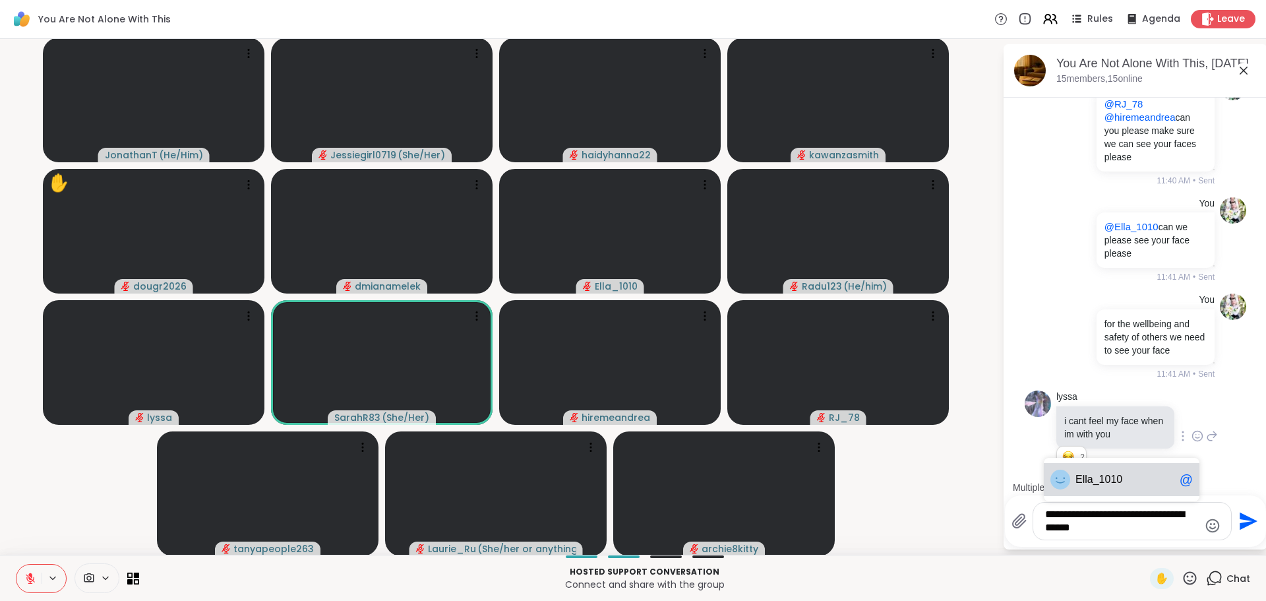
click at [1146, 466] on div "Ell a_1010 @" at bounding box center [1122, 479] width 156 height 33
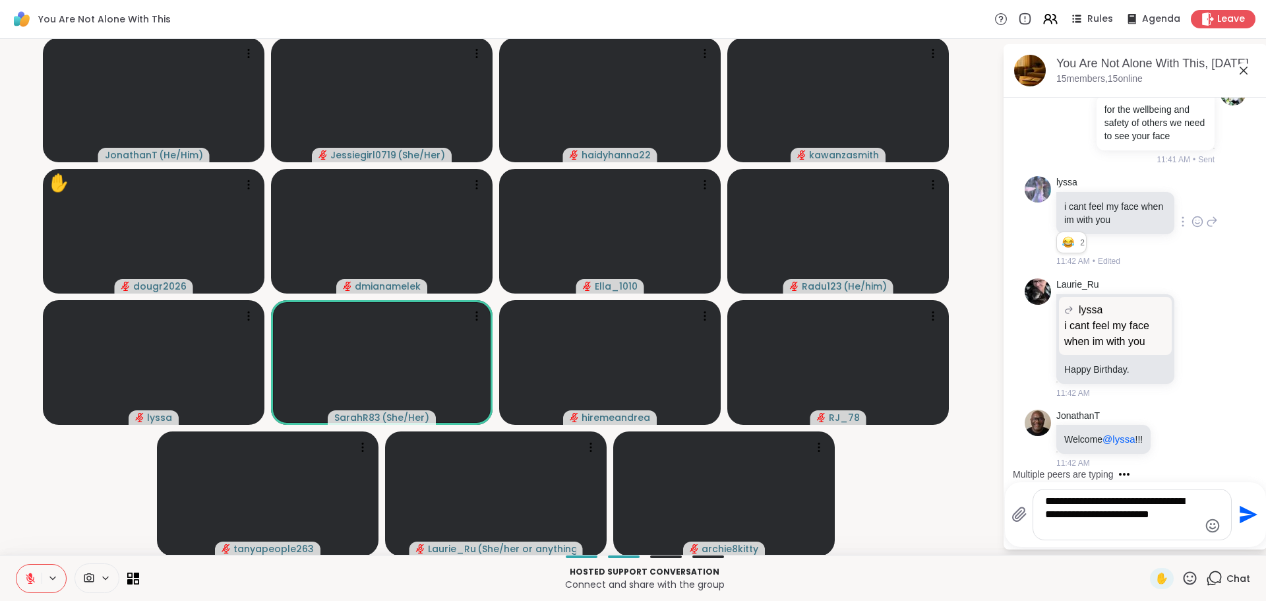
scroll to position [4261, 0]
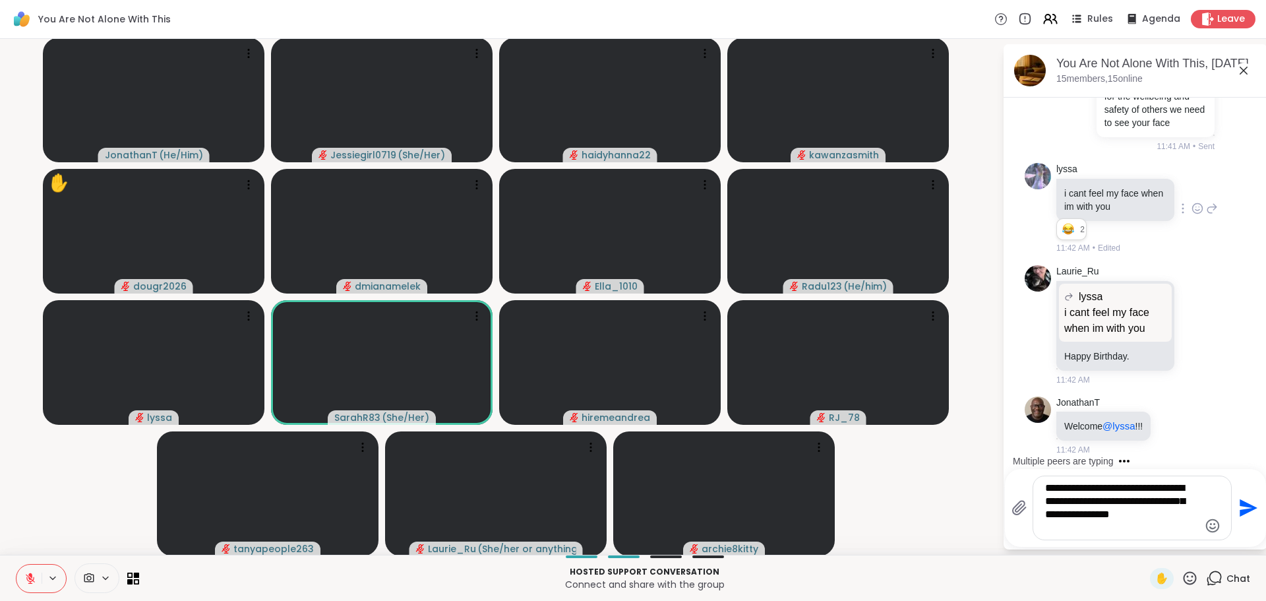
type textarea "**********"
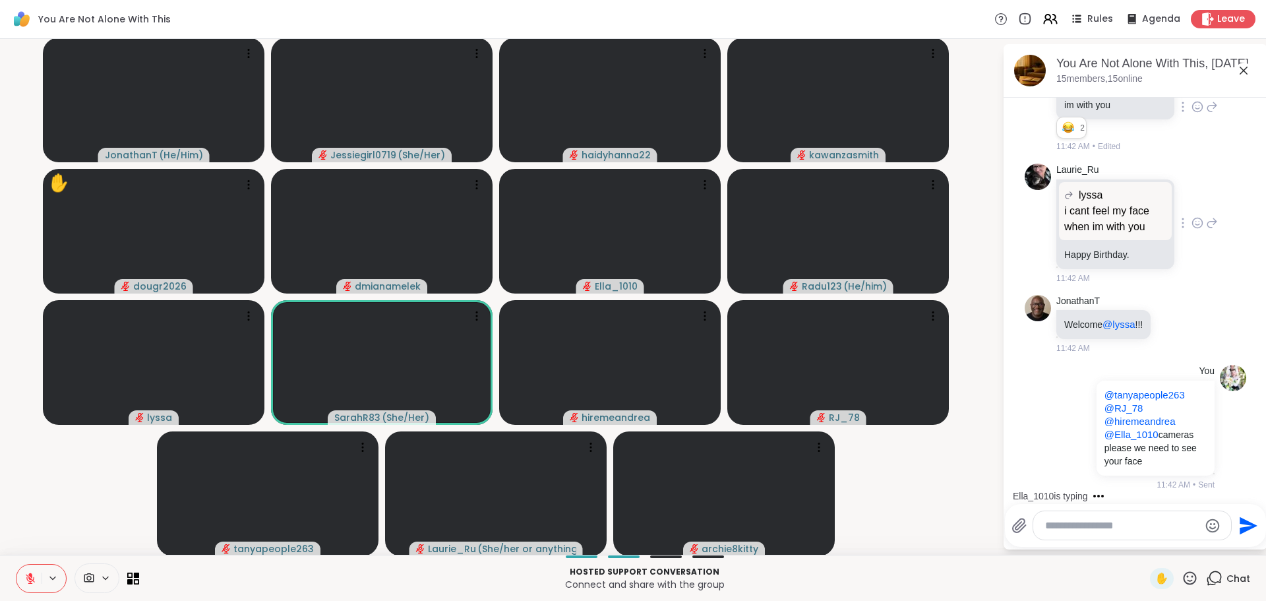
click at [1191, 218] on icon at bounding box center [1197, 222] width 12 height 13
click at [1184, 200] on button "Select Reaction: Heart" at bounding box center [1197, 202] width 26 height 26
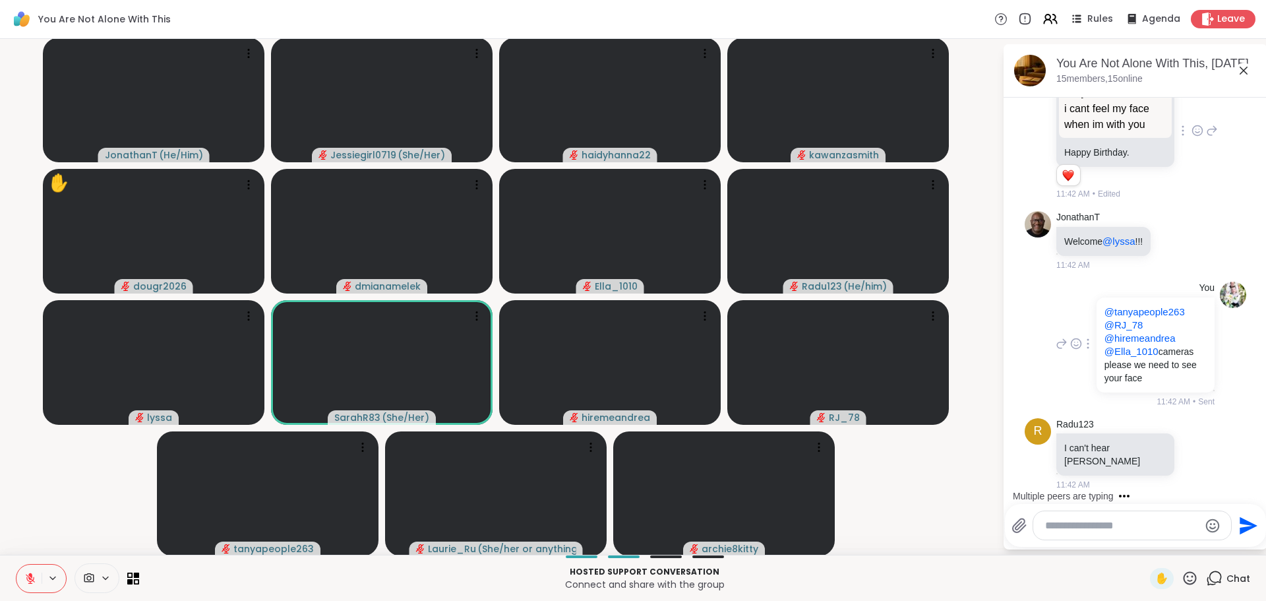
scroll to position [4465, 0]
click at [1167, 247] on icon at bounding box center [1173, 240] width 12 height 13
click at [1167, 225] on div "Select Reaction: Heart" at bounding box center [1173, 220] width 12 height 12
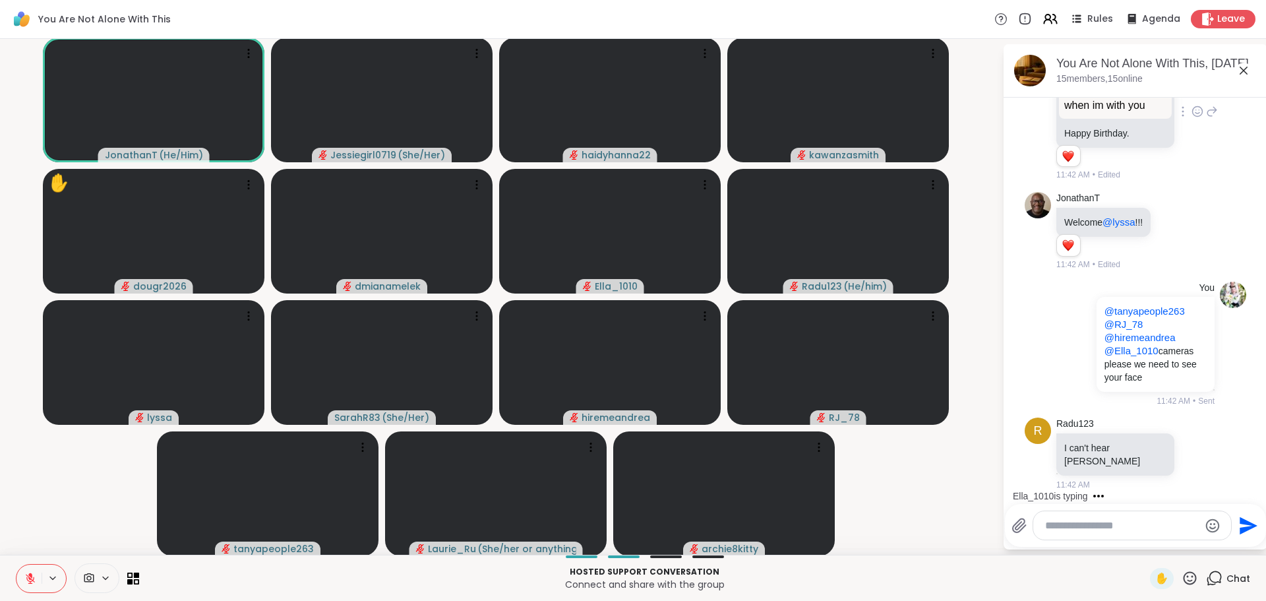
scroll to position [4484, 0]
click at [1206, 457] on icon at bounding box center [1212, 453] width 12 height 16
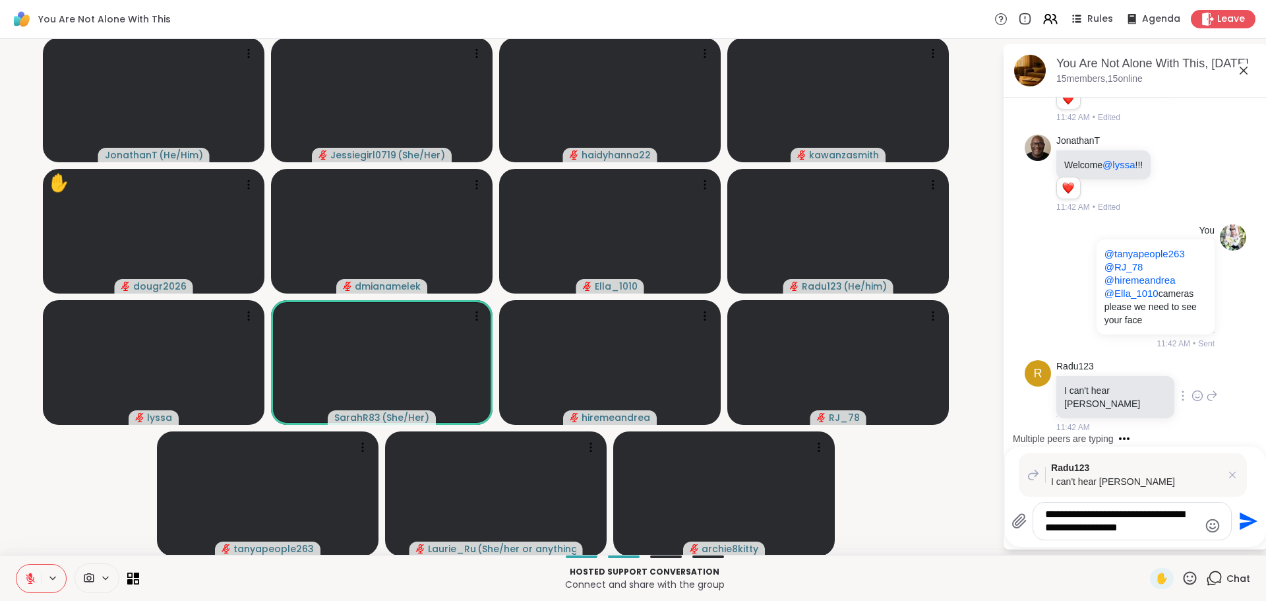
type textarea "**********"
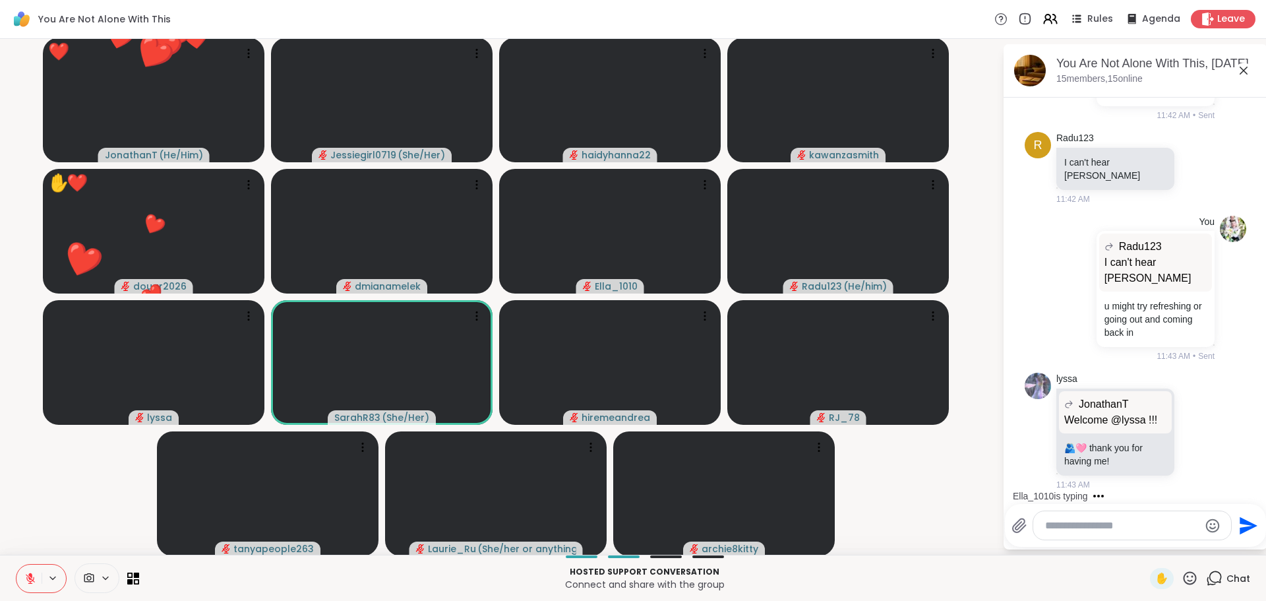
scroll to position [4769, 0]
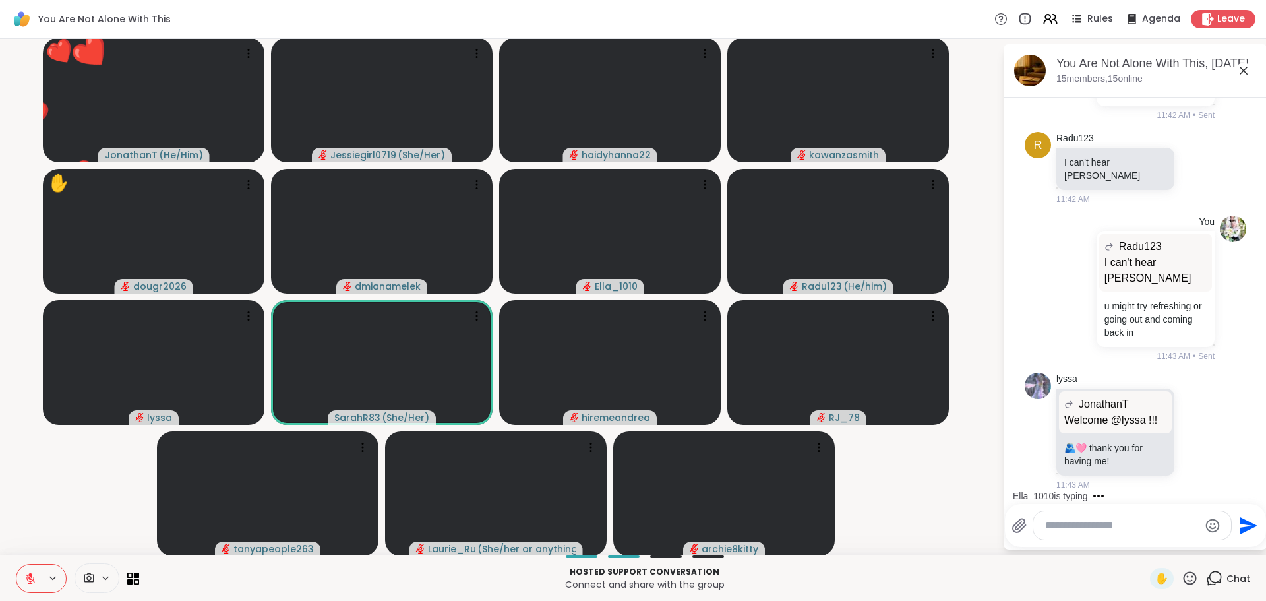
click at [1063, 521] on textarea "Type your message" at bounding box center [1122, 525] width 154 height 13
click at [1073, 520] on textarea "Type your message" at bounding box center [1122, 525] width 154 height 13
click at [1191, 425] on icon at bounding box center [1197, 431] width 12 height 13
click at [1191, 404] on div "Select Reaction: Heart" at bounding box center [1197, 410] width 12 height 12
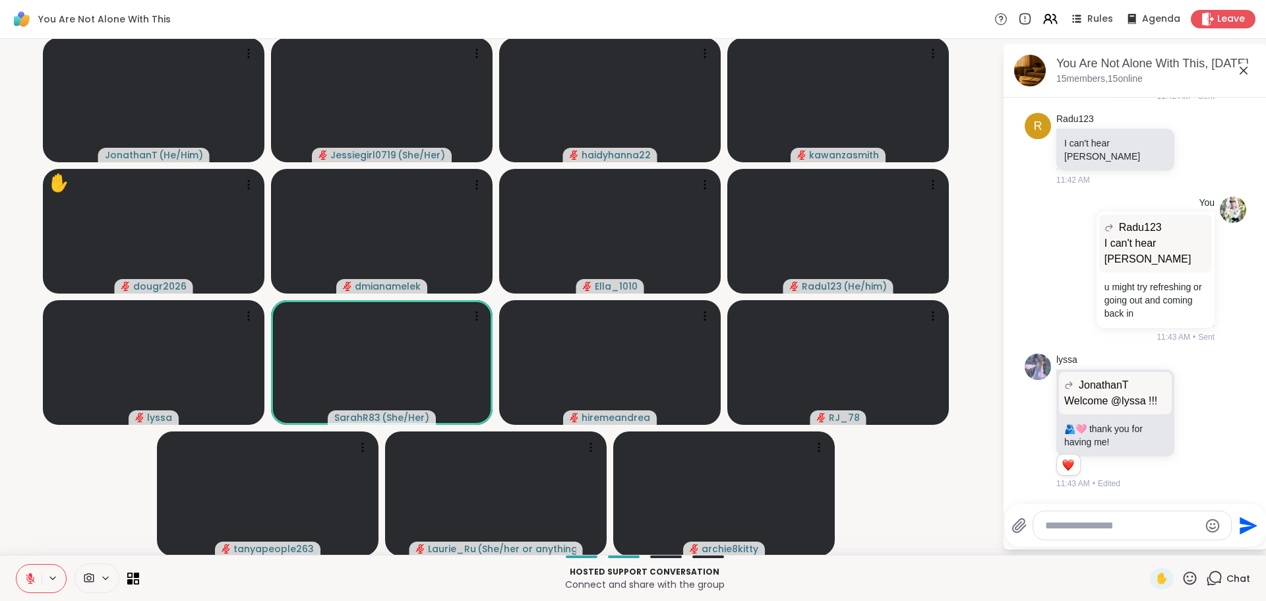
click at [1117, 531] on textarea "Type your message" at bounding box center [1122, 525] width 154 height 13
click at [1162, 496] on span "thanT" at bounding box center [1175, 490] width 27 height 13
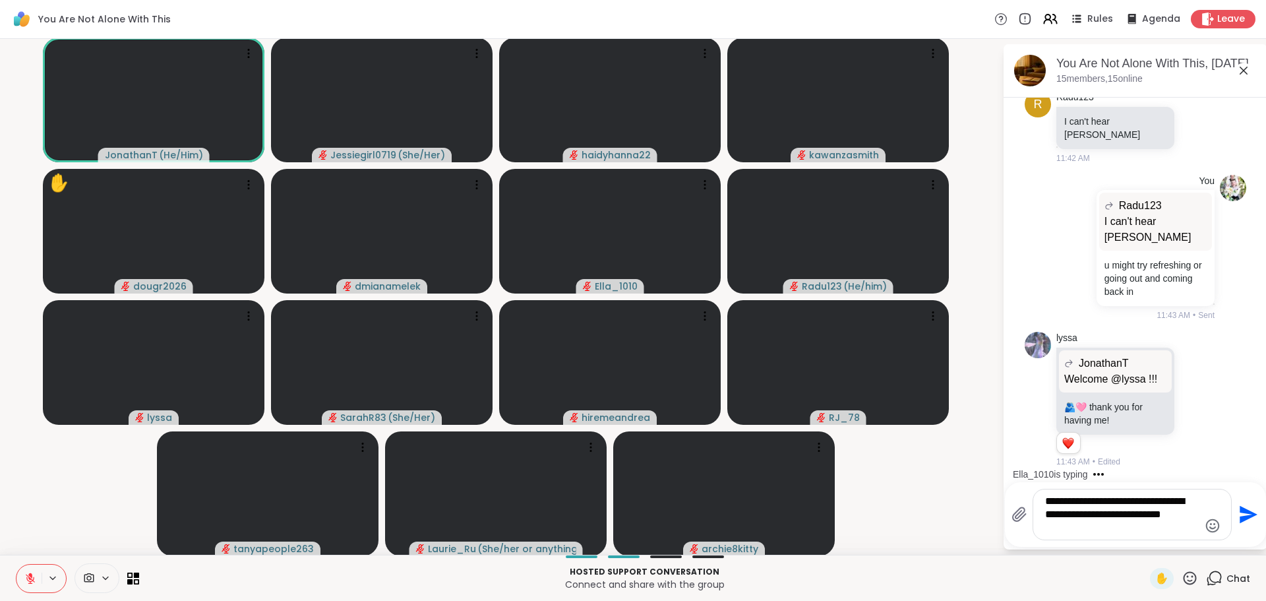
type textarea "**********"
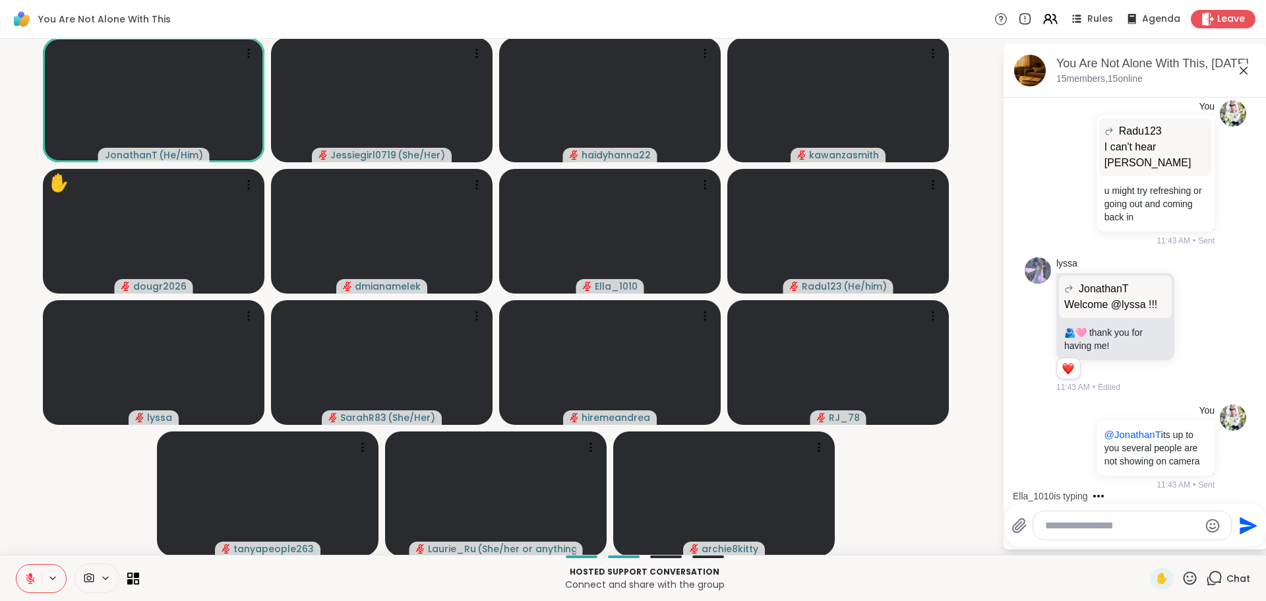
scroll to position [4898, 0]
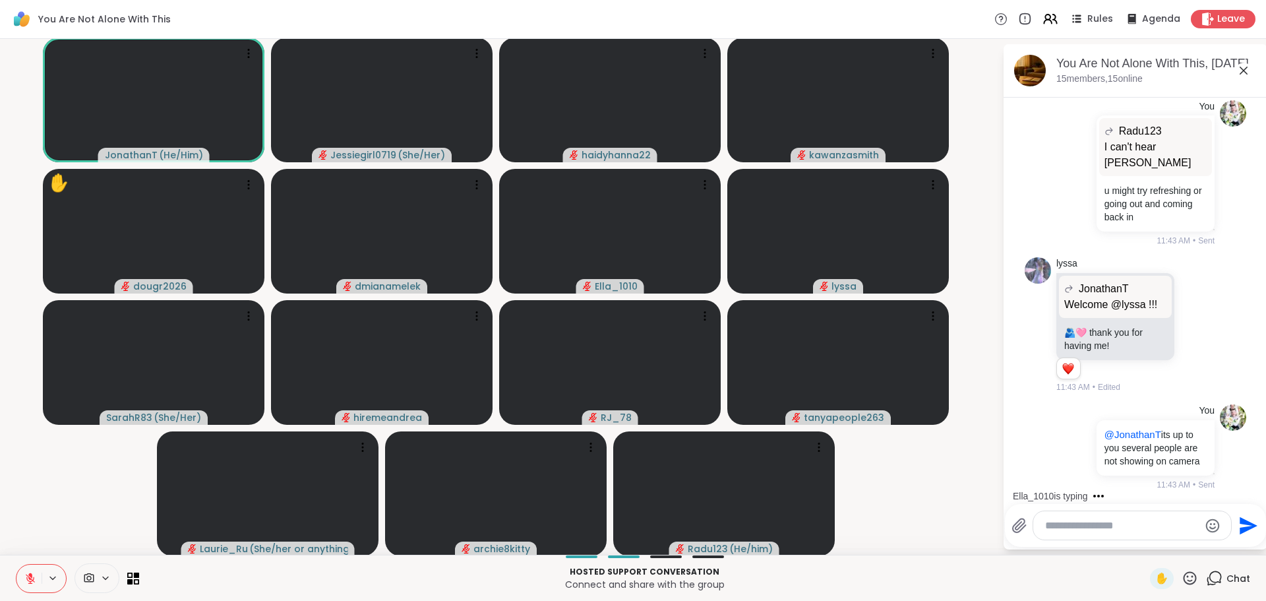
click at [1099, 531] on textarea "Type your message" at bounding box center [1122, 525] width 154 height 13
click at [1101, 522] on textarea "Type your message" at bounding box center [1122, 525] width 154 height 13
click at [1106, 519] on textarea "Type your message" at bounding box center [1122, 525] width 154 height 13
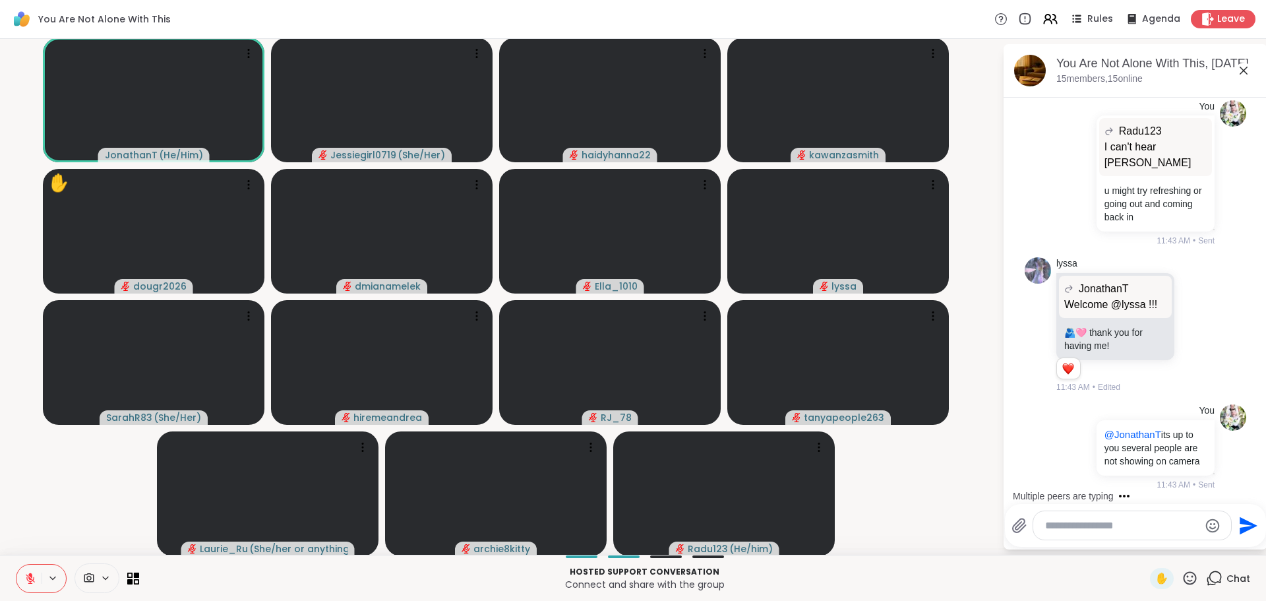
click at [1106, 519] on textarea "Type your message" at bounding box center [1122, 525] width 154 height 13
click at [1105, 521] on textarea "Type your message" at bounding box center [1122, 525] width 154 height 13
click at [1104, 521] on textarea "Type your message" at bounding box center [1122, 525] width 154 height 13
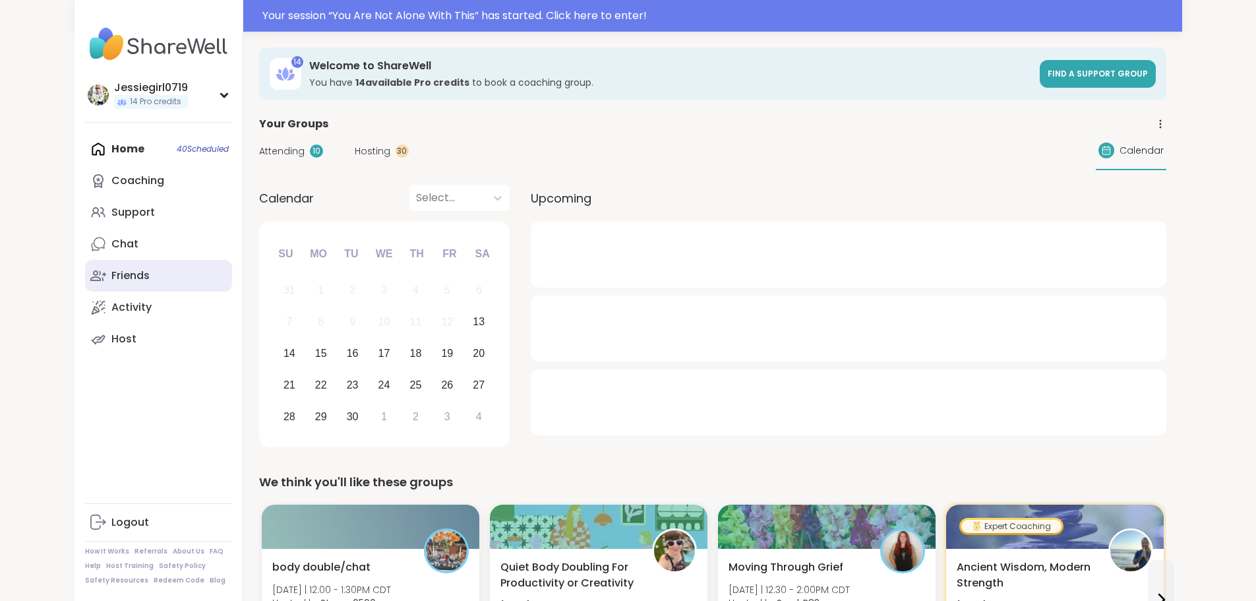
click at [111, 280] on div "Friends" at bounding box center [130, 275] width 38 height 15
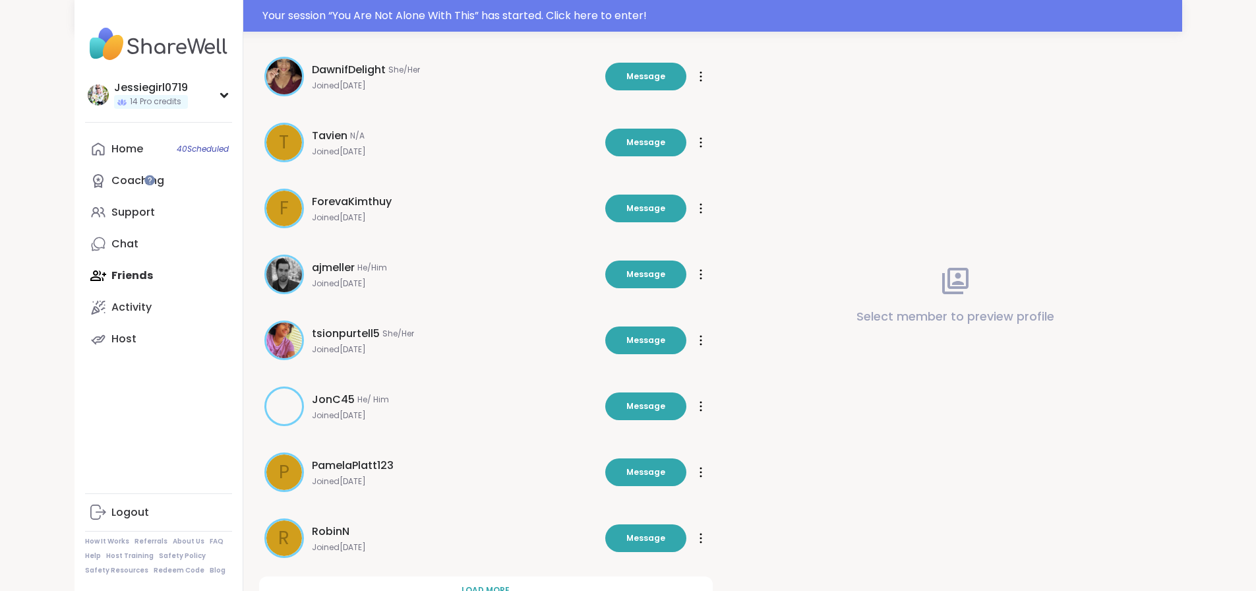
scroll to position [312, 0]
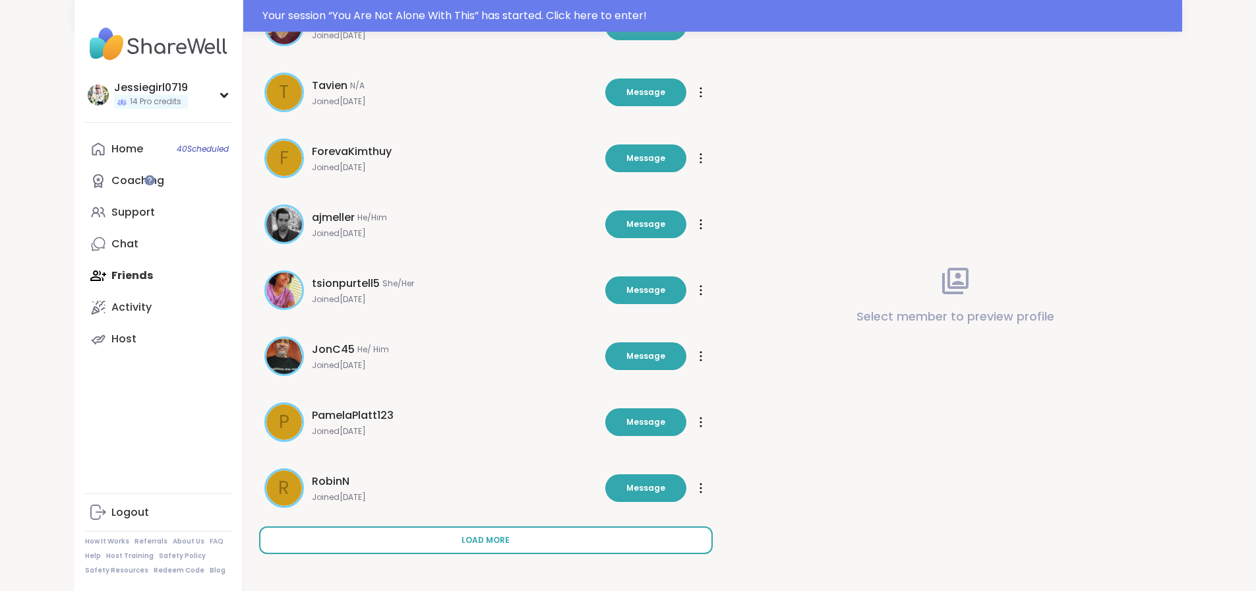
click at [552, 535] on button "Load more" at bounding box center [486, 540] width 454 height 28
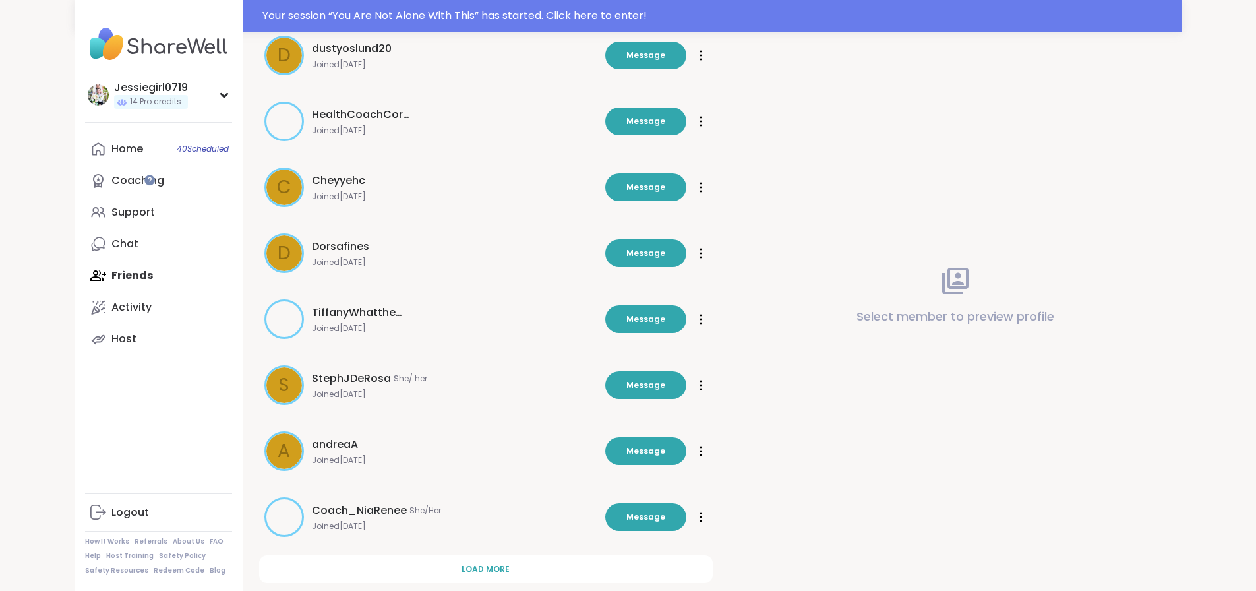
scroll to position [972, 0]
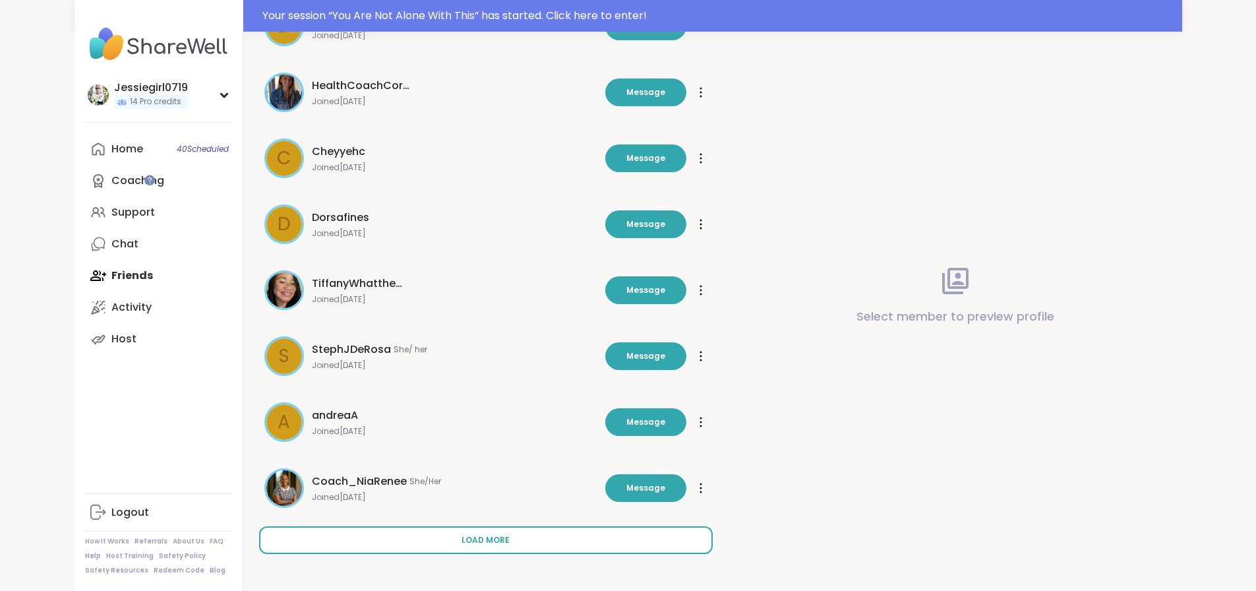
click at [521, 537] on button "Load more" at bounding box center [486, 540] width 454 height 28
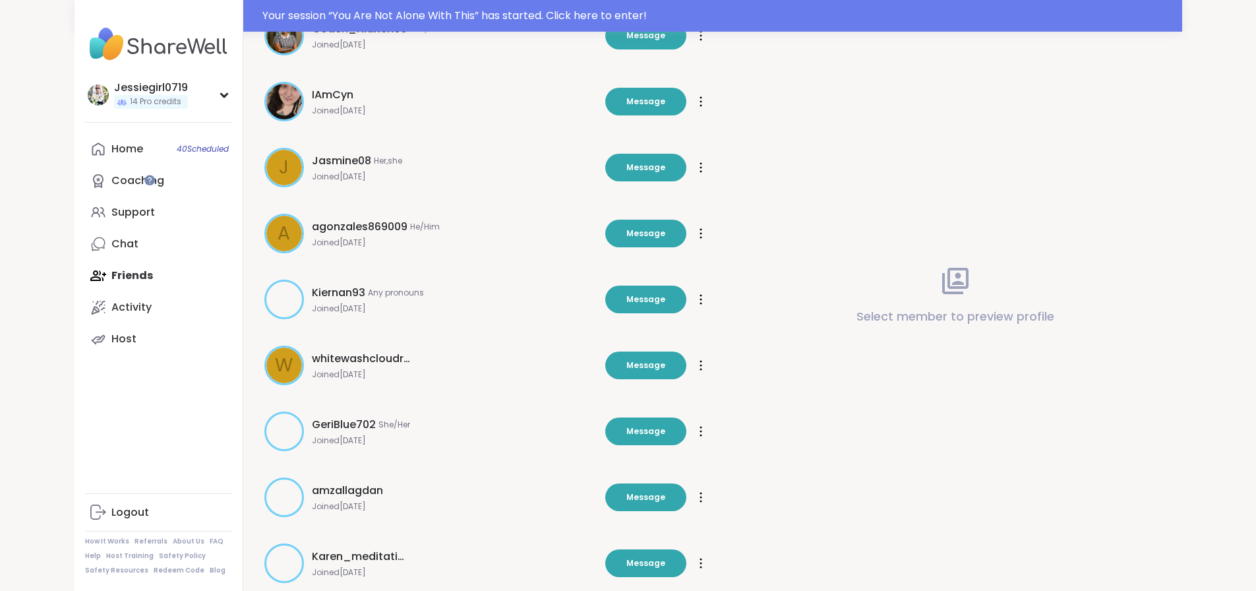
scroll to position [1631, 0]
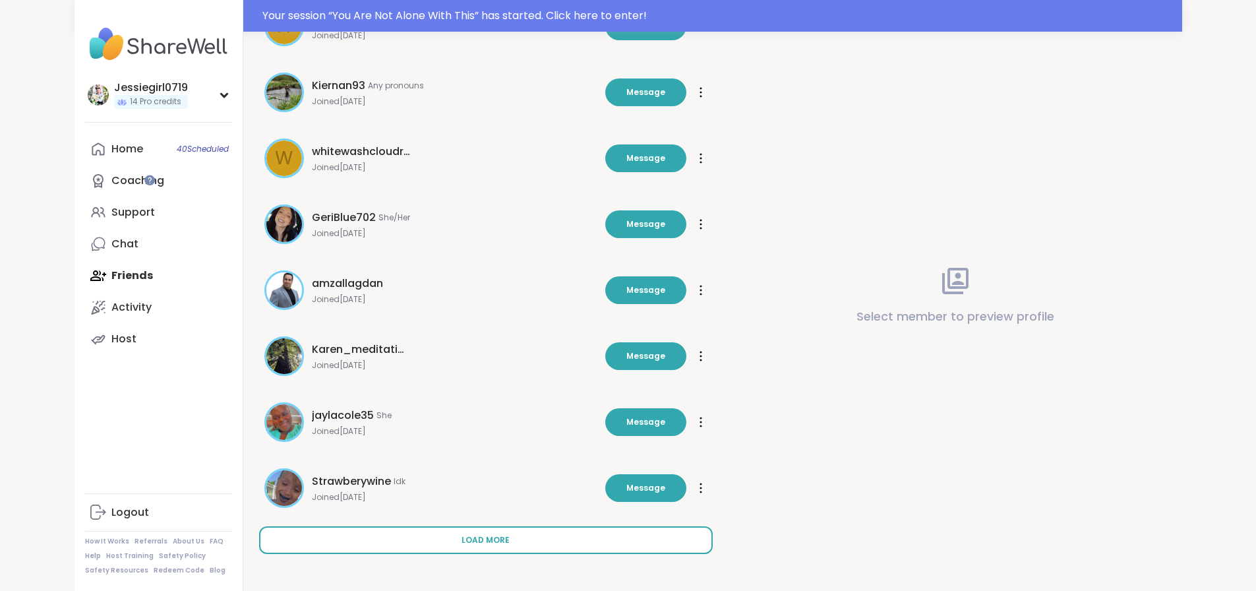
click at [481, 546] on button "Load more" at bounding box center [486, 540] width 454 height 28
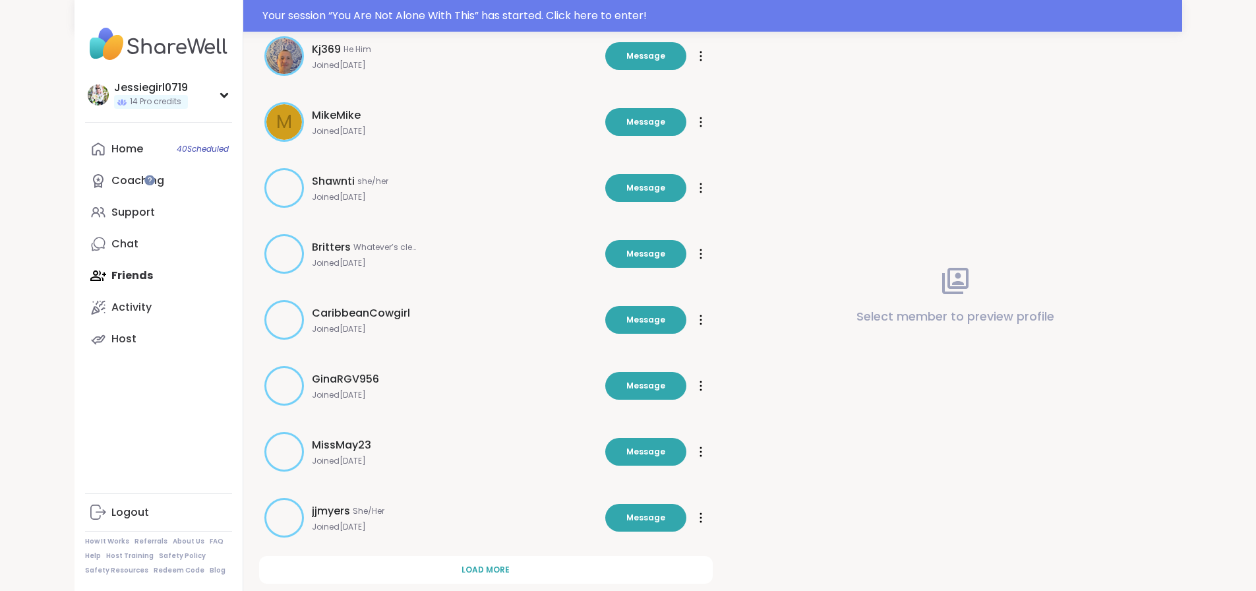
scroll to position [2290, 0]
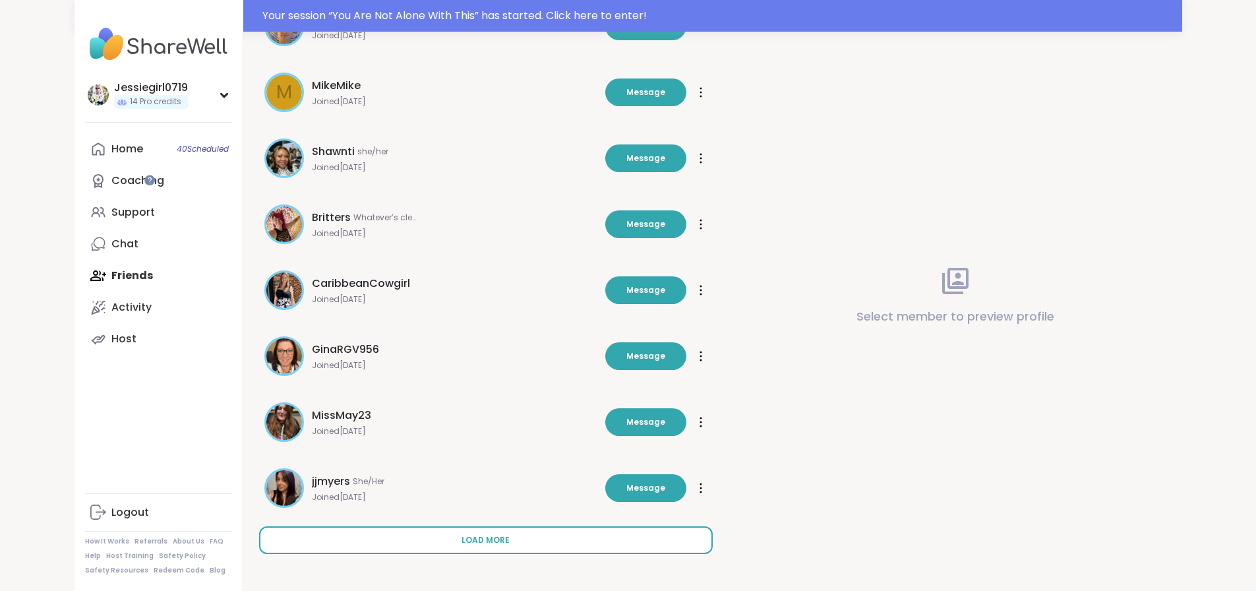
click at [419, 546] on button "Load more" at bounding box center [486, 540] width 454 height 28
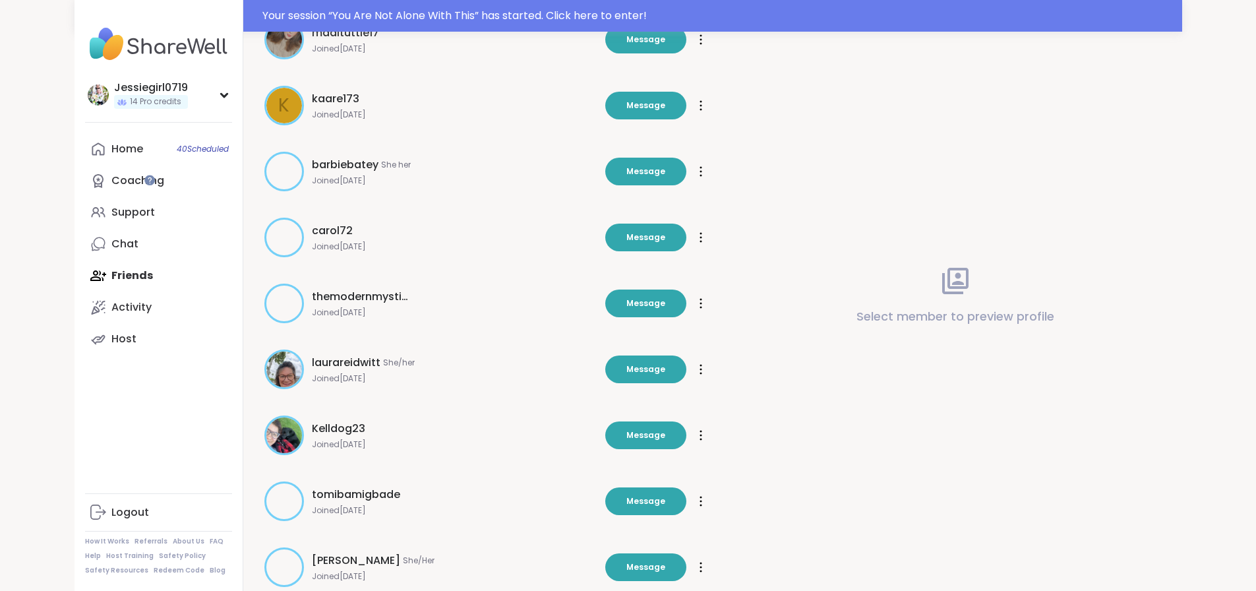
scroll to position [2949, 0]
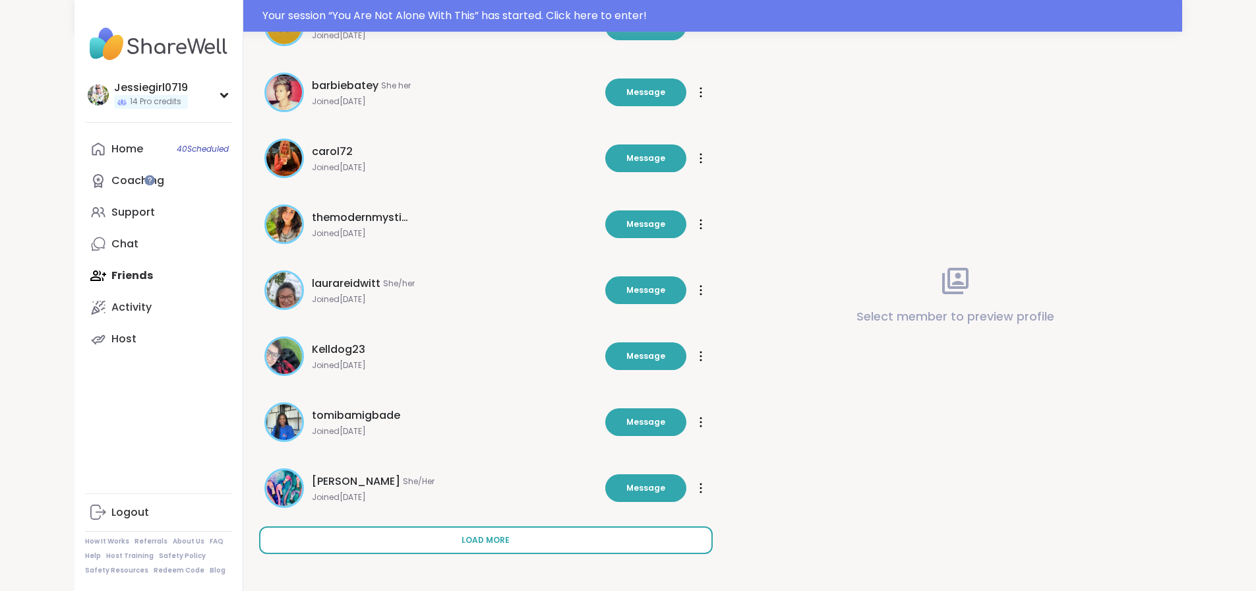
click at [461, 534] on span "Load more" at bounding box center [485, 540] width 48 height 12
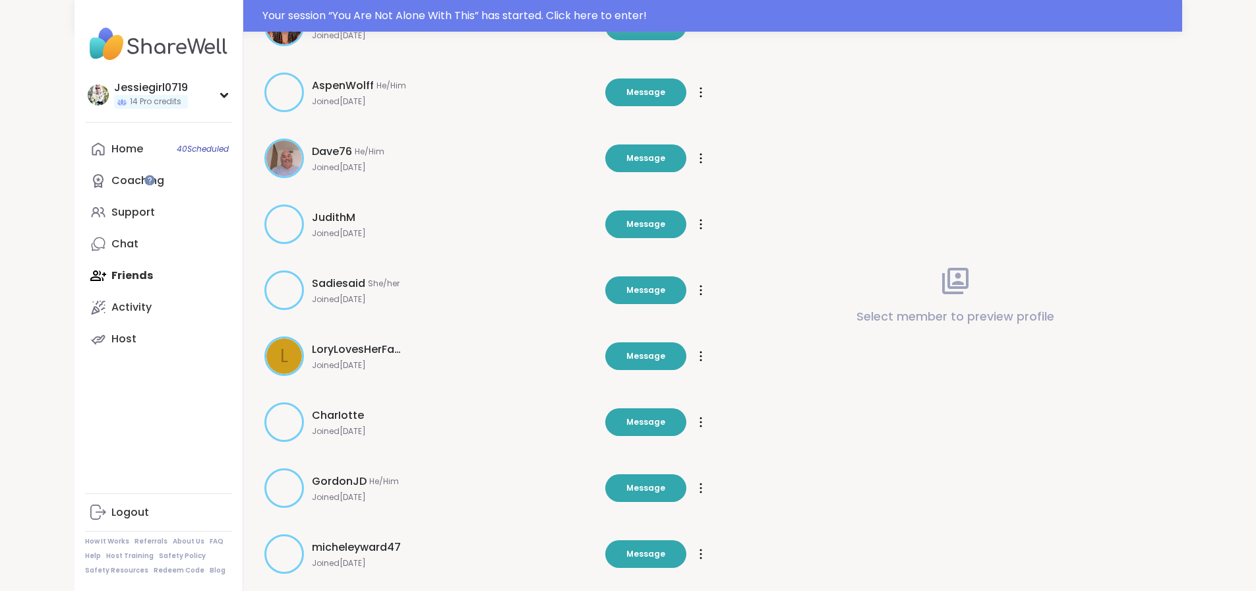
scroll to position [3609, 0]
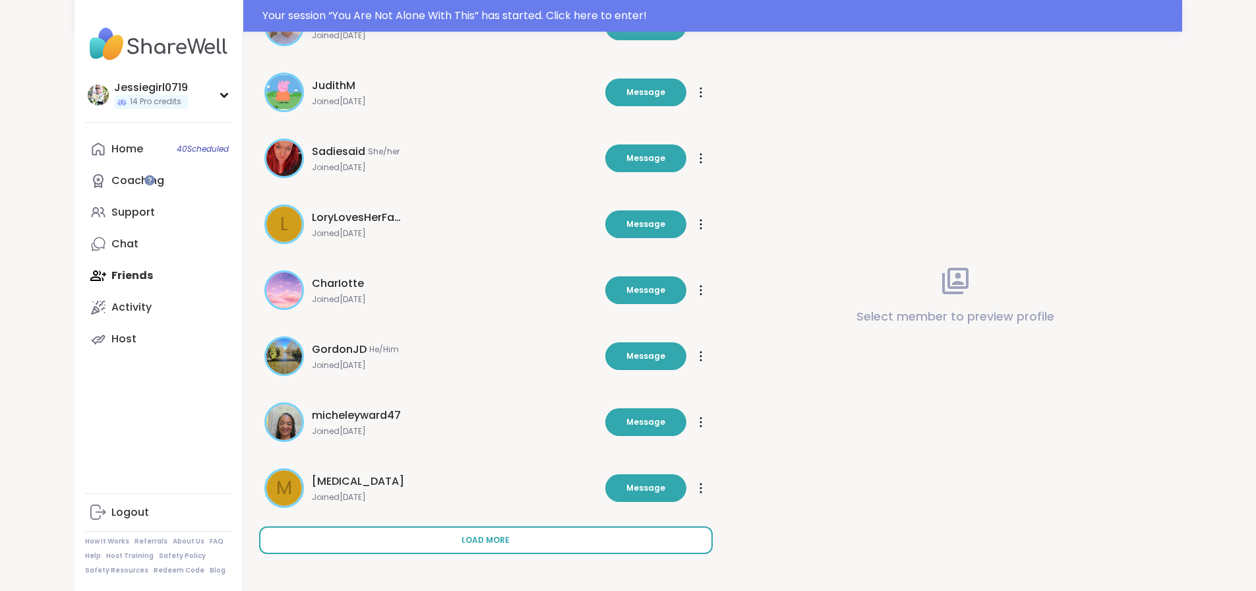
click at [522, 526] on button "Load more" at bounding box center [486, 540] width 454 height 28
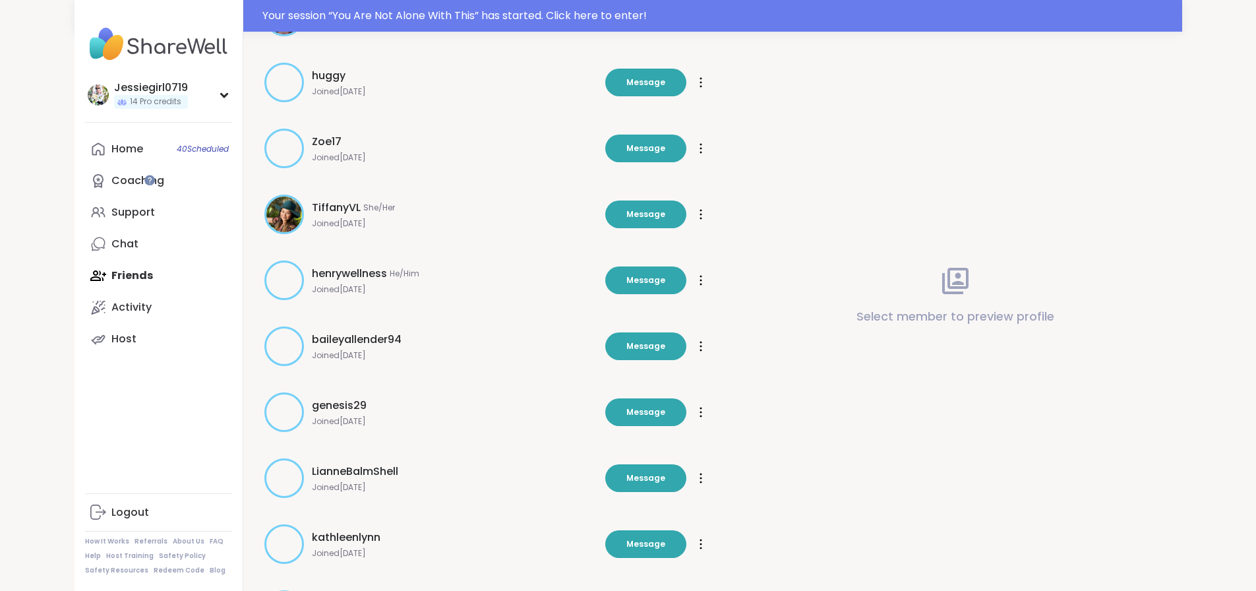
scroll to position [4268, 0]
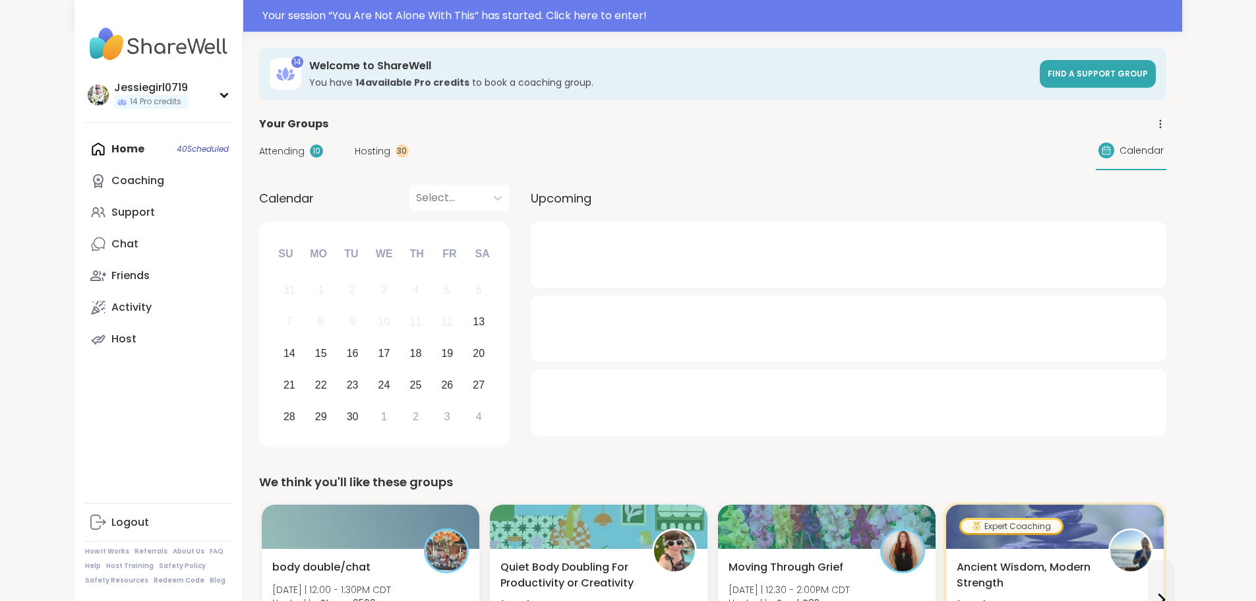
click at [259, 146] on span "Attending" at bounding box center [281, 151] width 45 height 14
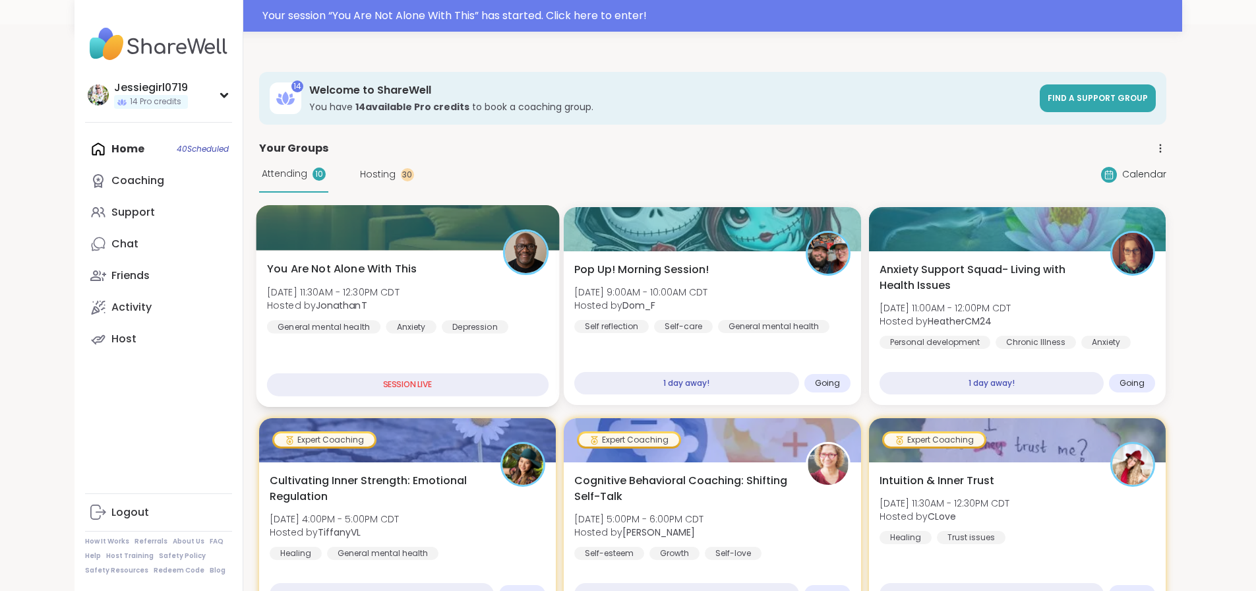
click at [266, 218] on div at bounding box center [407, 227] width 303 height 45
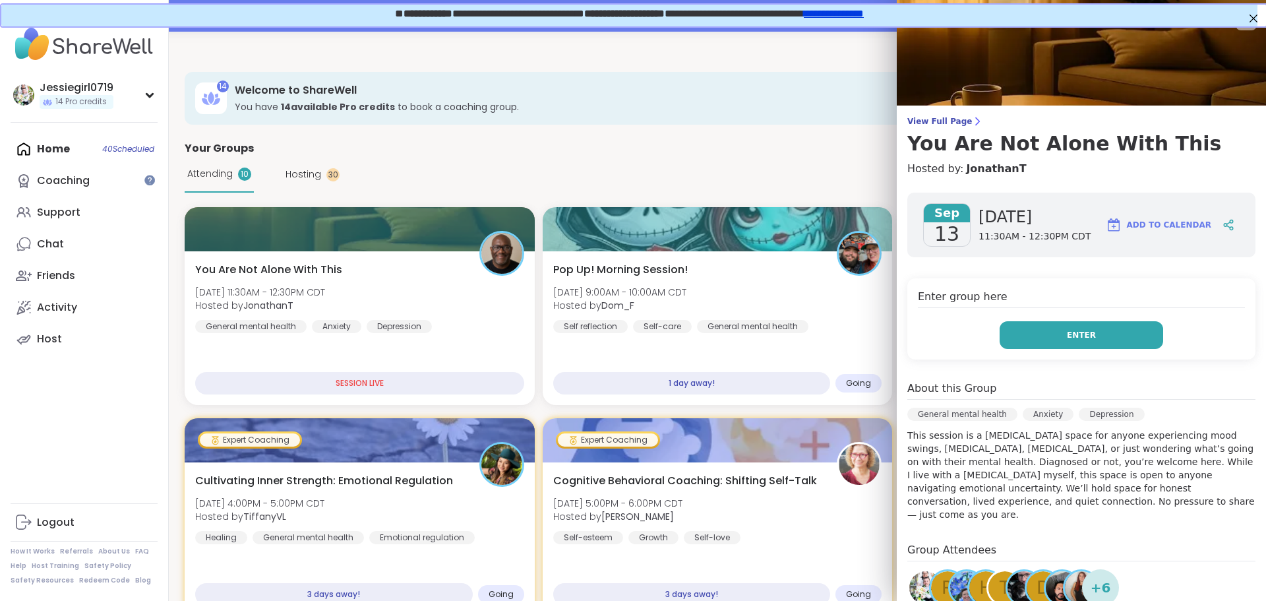
click at [1019, 329] on button "Enter" at bounding box center [1080, 335] width 163 height 28
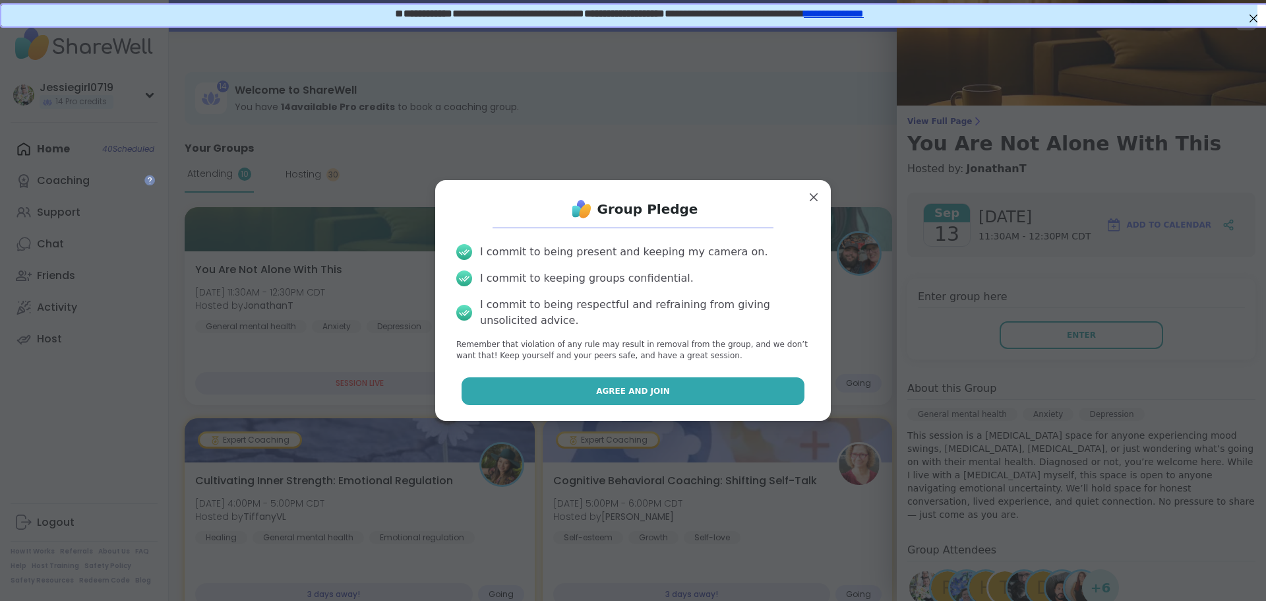
click at [742, 377] on button "Agree and Join" at bounding box center [632, 391] width 343 height 28
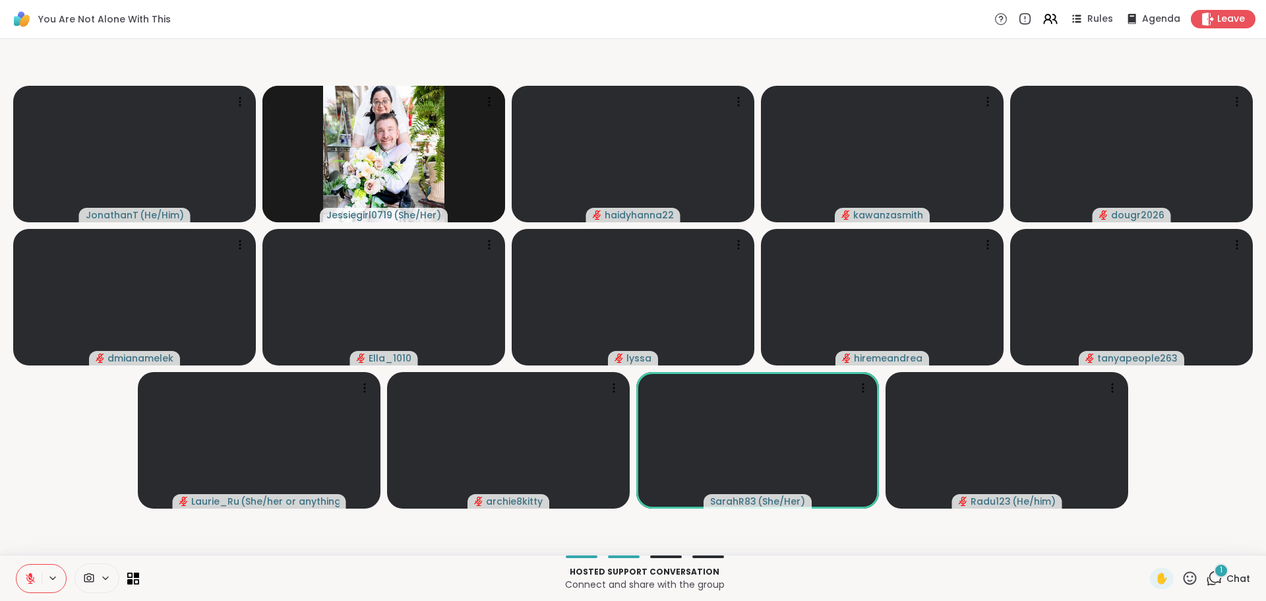
click at [1214, 570] on div "1" at bounding box center [1221, 570] width 15 height 15
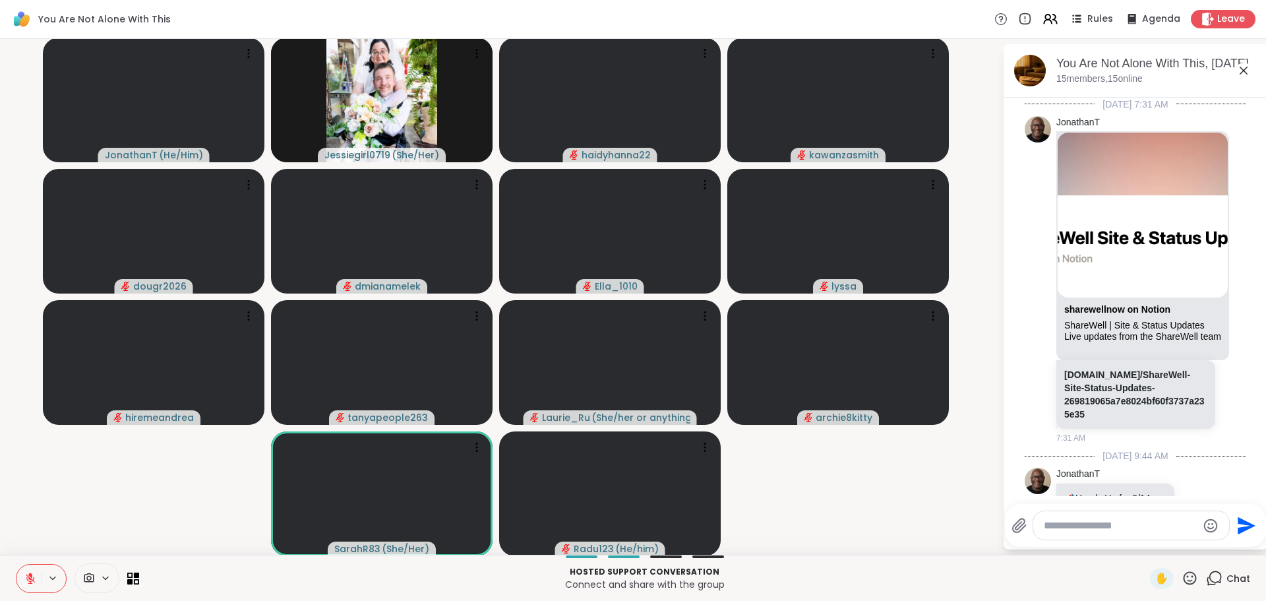
scroll to position [5097, 0]
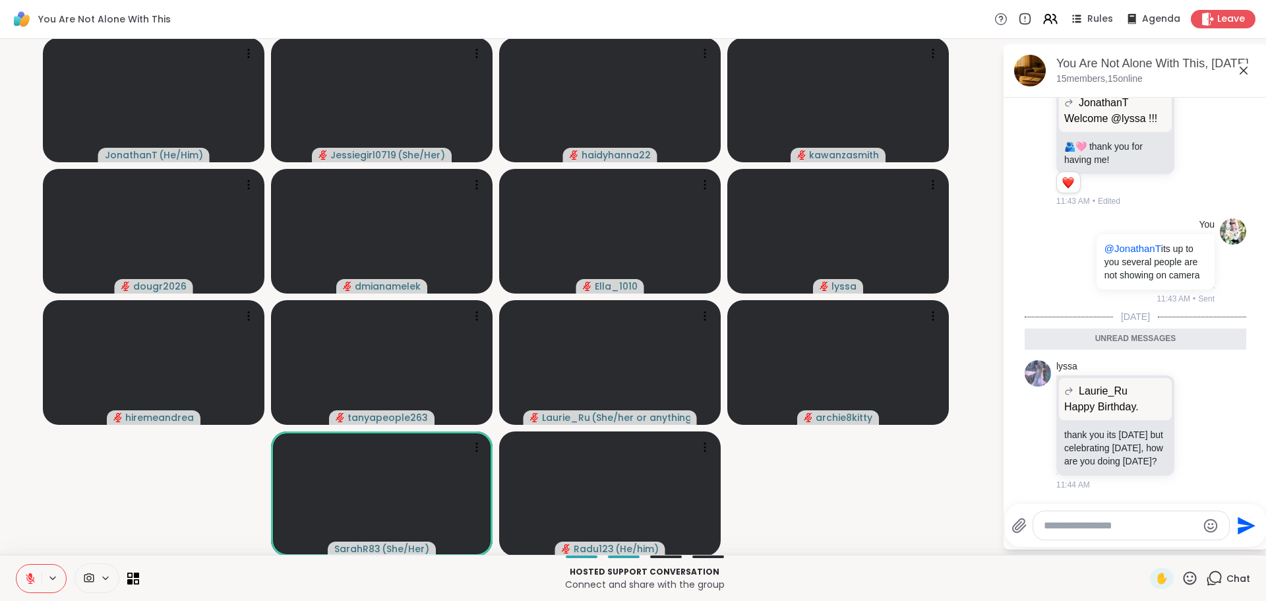
click at [1102, 528] on textarea "Type your message" at bounding box center [1121, 525] width 154 height 13
click at [1103, 527] on textarea "Type your message" at bounding box center [1121, 525] width 154 height 13
click at [1133, 517] on div at bounding box center [1131, 525] width 196 height 28
click at [1134, 523] on textarea "Type your message" at bounding box center [1121, 525] width 154 height 13
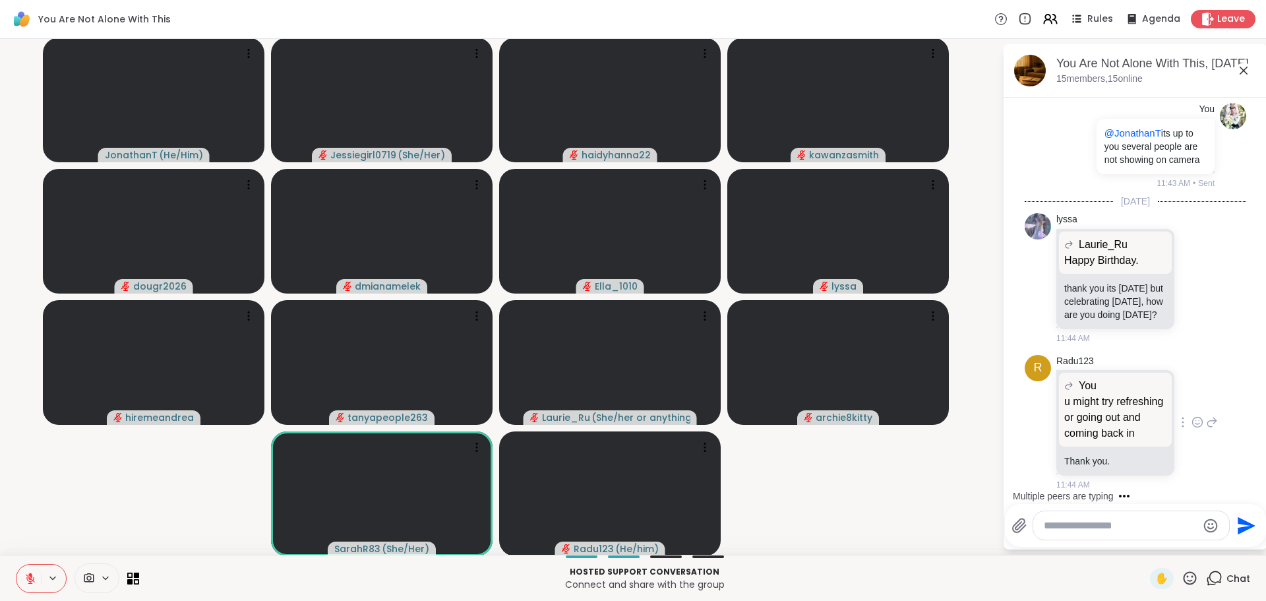
scroll to position [5212, 0]
click at [1191, 416] on icon at bounding box center [1197, 421] width 12 height 13
click at [1191, 402] on div "Select Reaction: Heart" at bounding box center [1197, 401] width 12 height 12
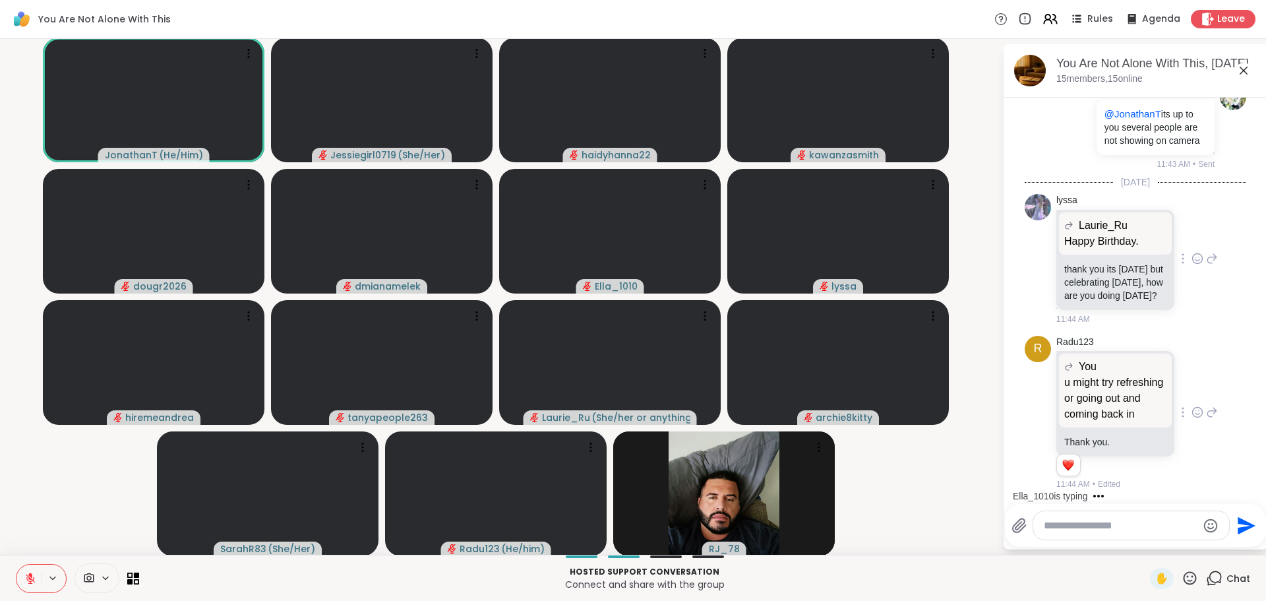
click at [1191, 252] on icon at bounding box center [1197, 258] width 12 height 13
click at [1191, 231] on span "Select Reaction: Heart" at bounding box center [1197, 237] width 12 height 13
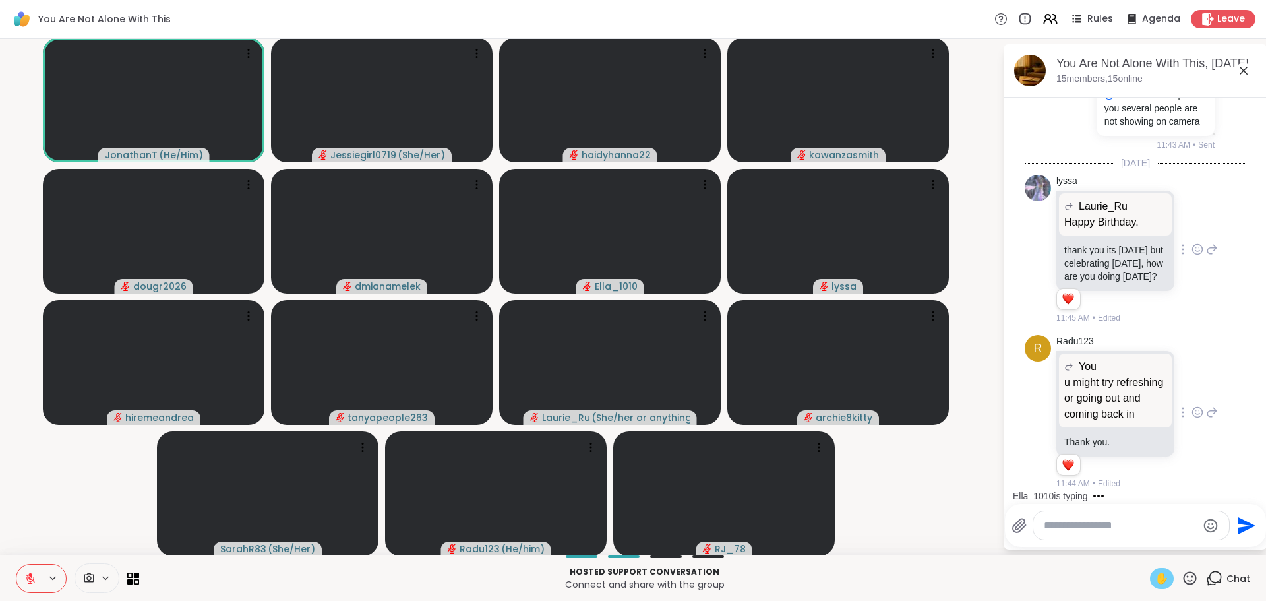
click at [1155, 572] on span "✋" at bounding box center [1161, 578] width 13 height 16
click at [1113, 526] on textarea "Type your message" at bounding box center [1121, 525] width 154 height 13
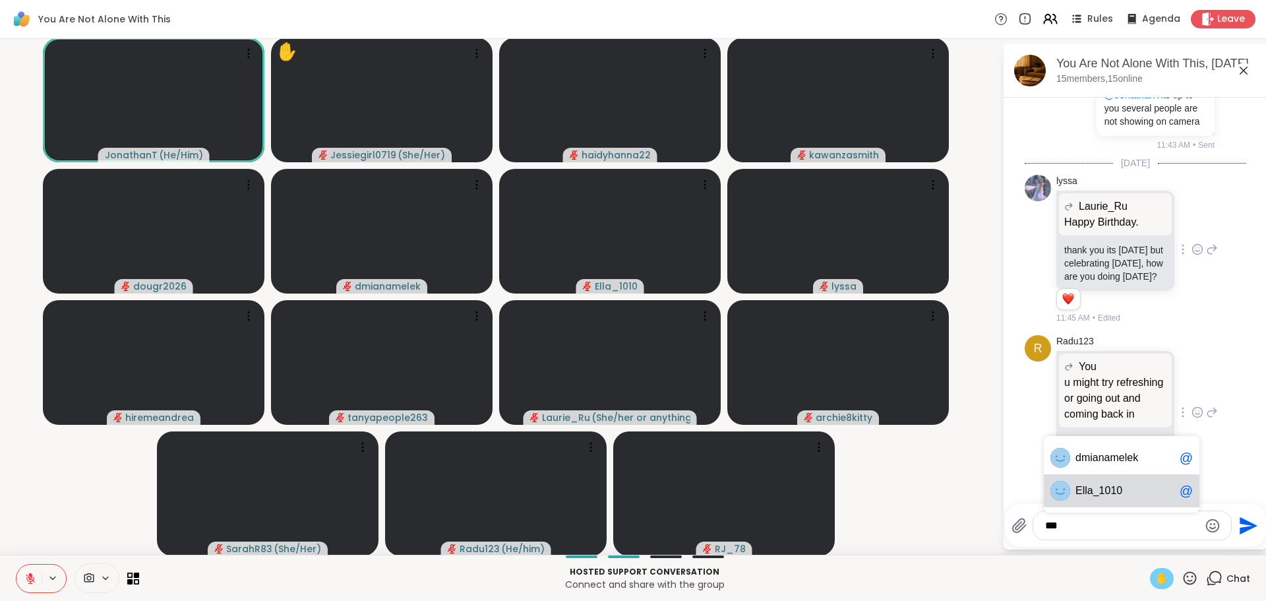
click at [1090, 497] on div "El la_1010 @" at bounding box center [1122, 490] width 156 height 33
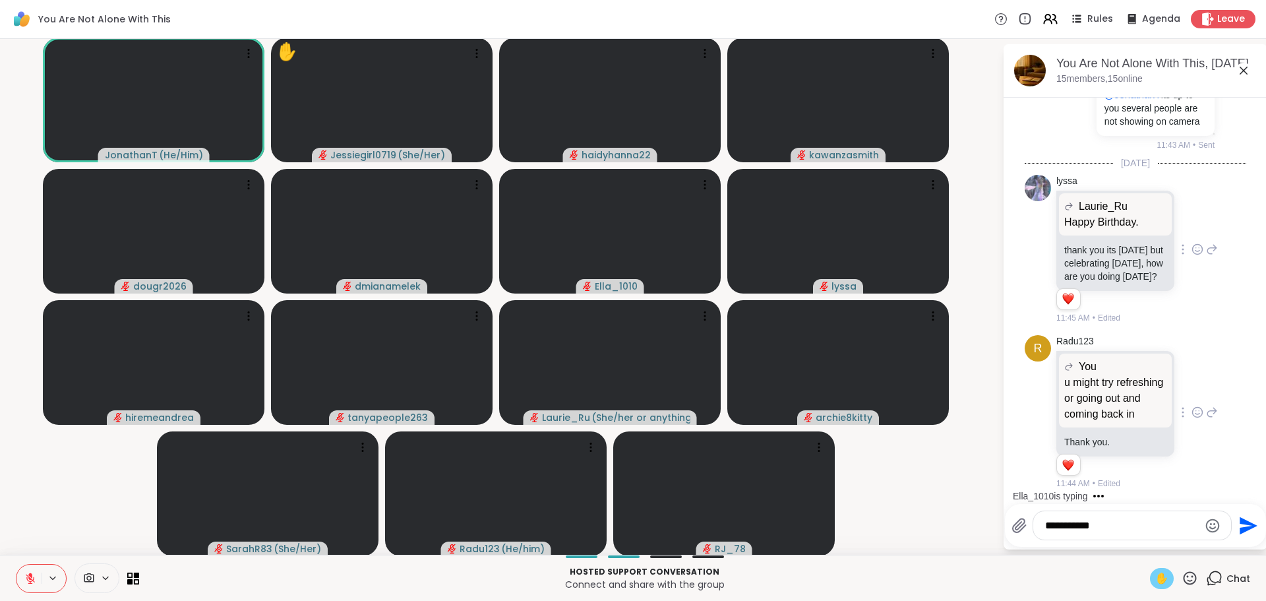
click at [1114, 522] on textarea "**********" at bounding box center [1122, 525] width 154 height 13
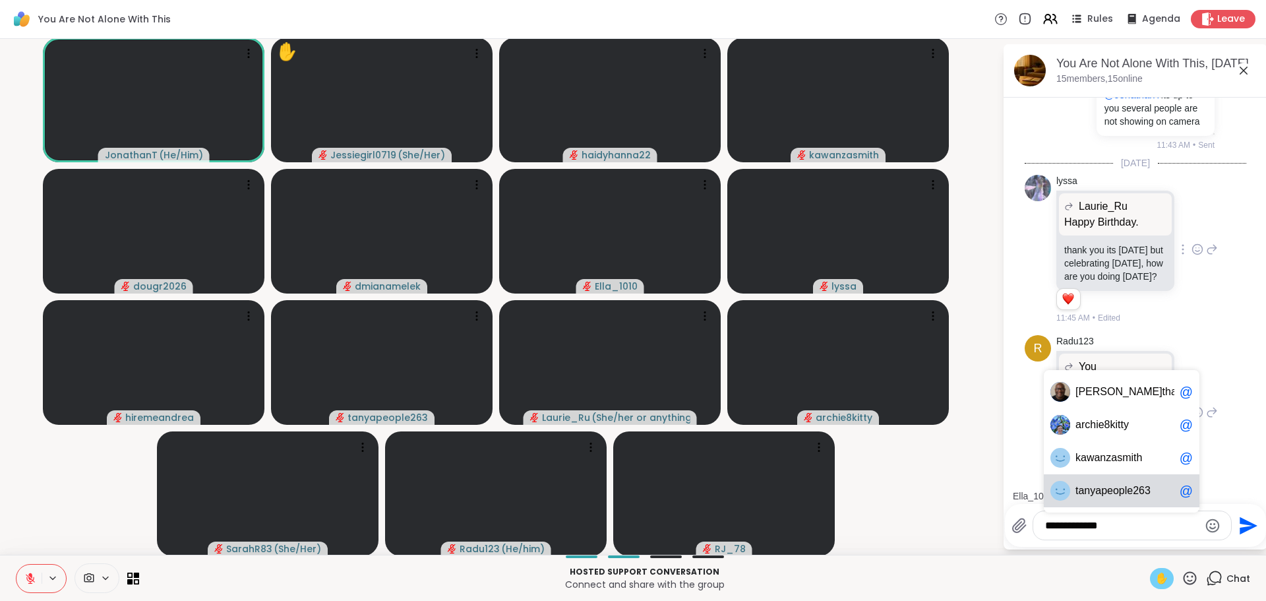
click at [1111, 489] on span "anyapeople263" at bounding box center [1114, 490] width 72 height 13
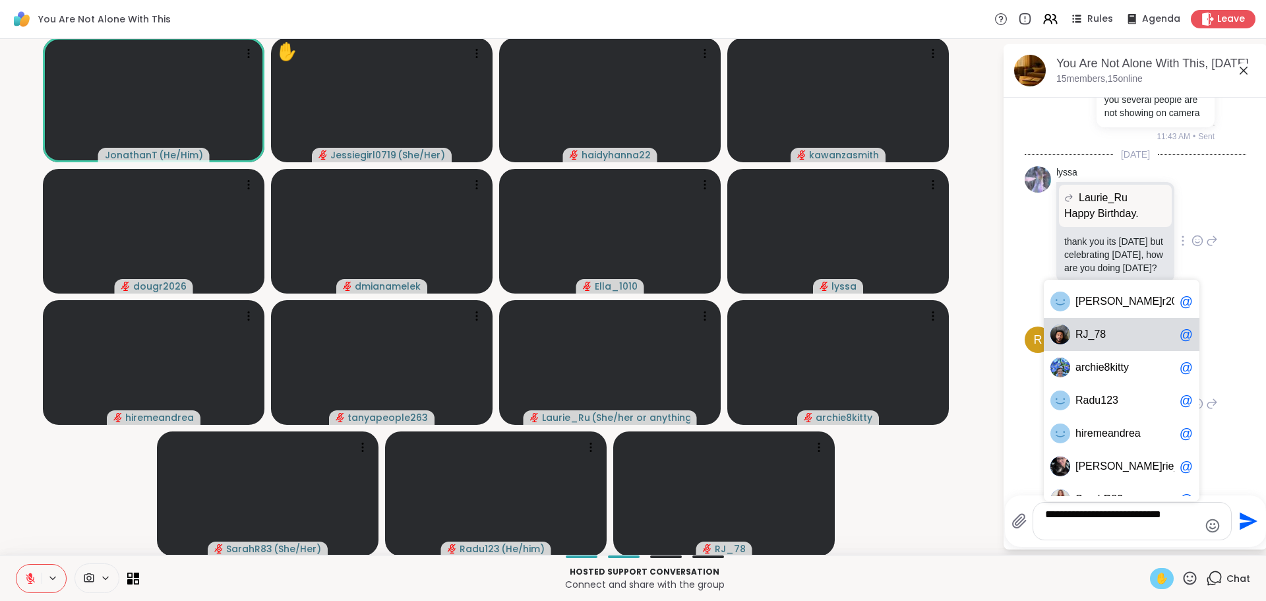
click at [1087, 336] on span "J_78" at bounding box center [1094, 334] width 23 height 13
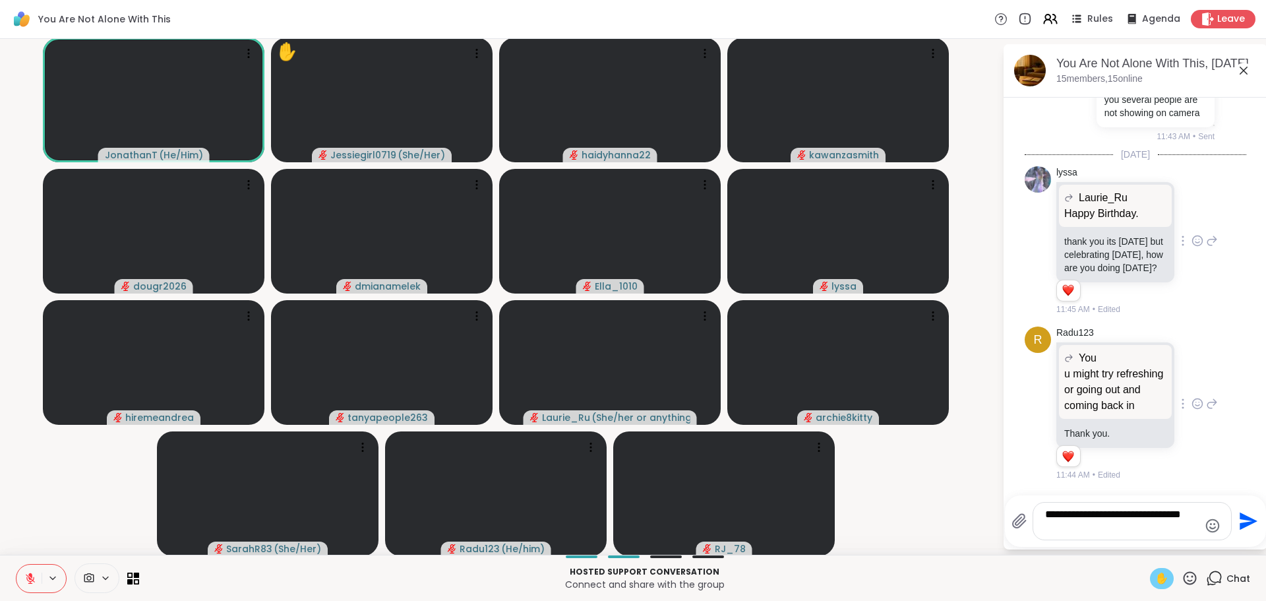
click at [1094, 528] on textarea "**********" at bounding box center [1122, 521] width 154 height 26
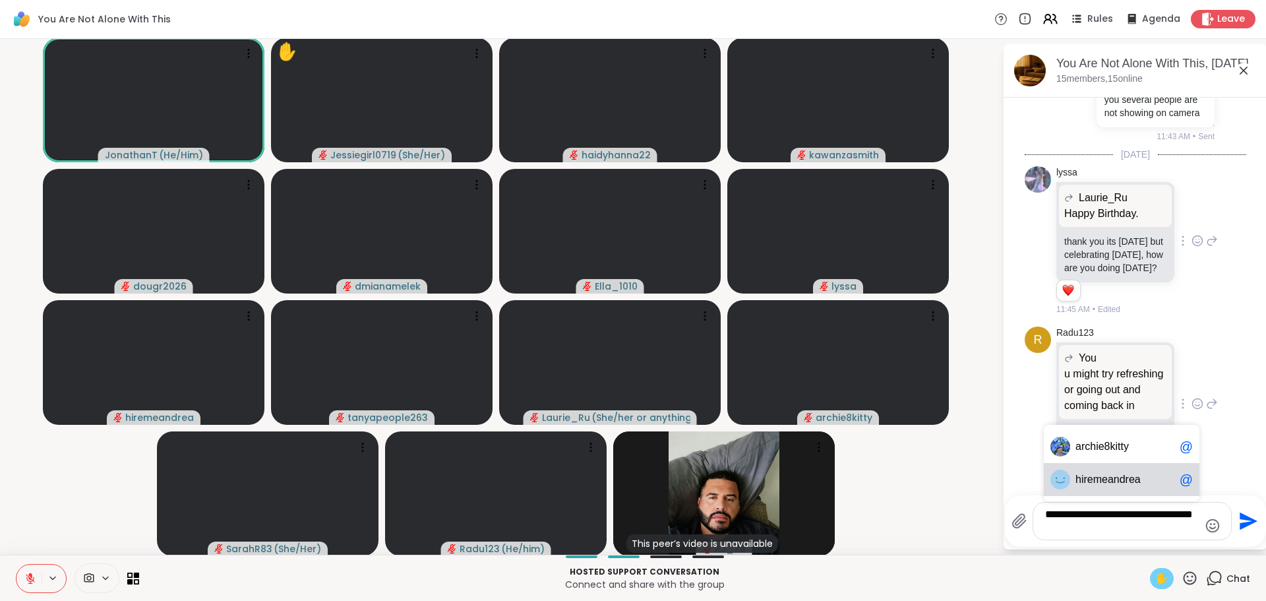
click at [1104, 477] on span "remeandrea" at bounding box center [1111, 479] width 57 height 13
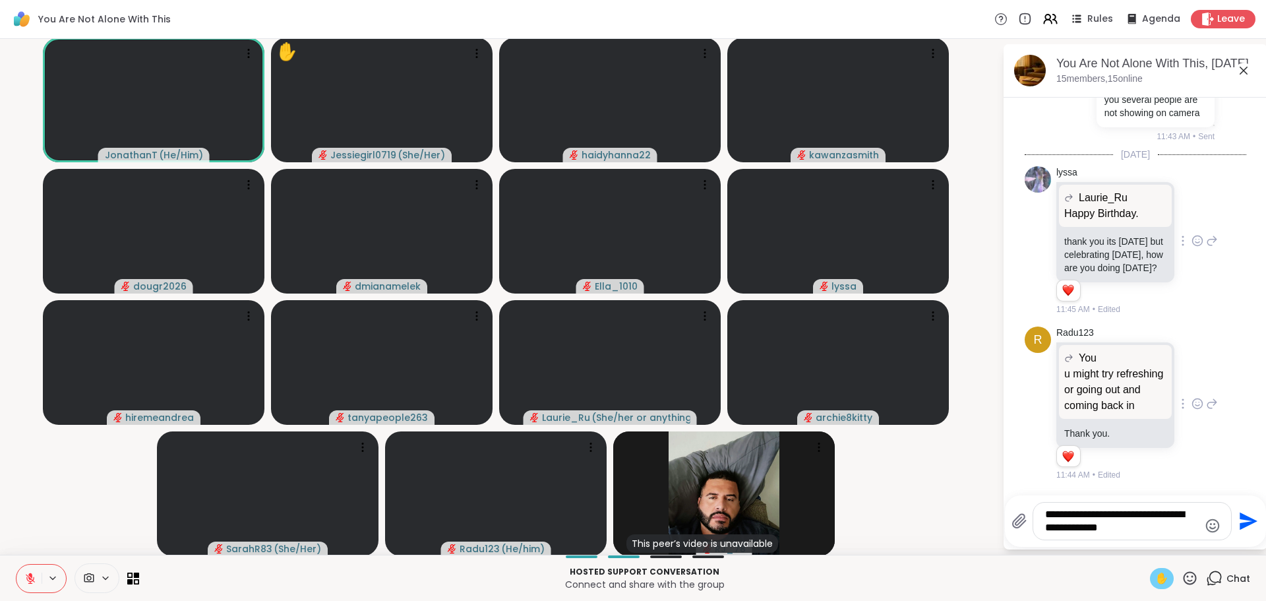
click at [1162, 531] on textarea "**********" at bounding box center [1122, 521] width 154 height 26
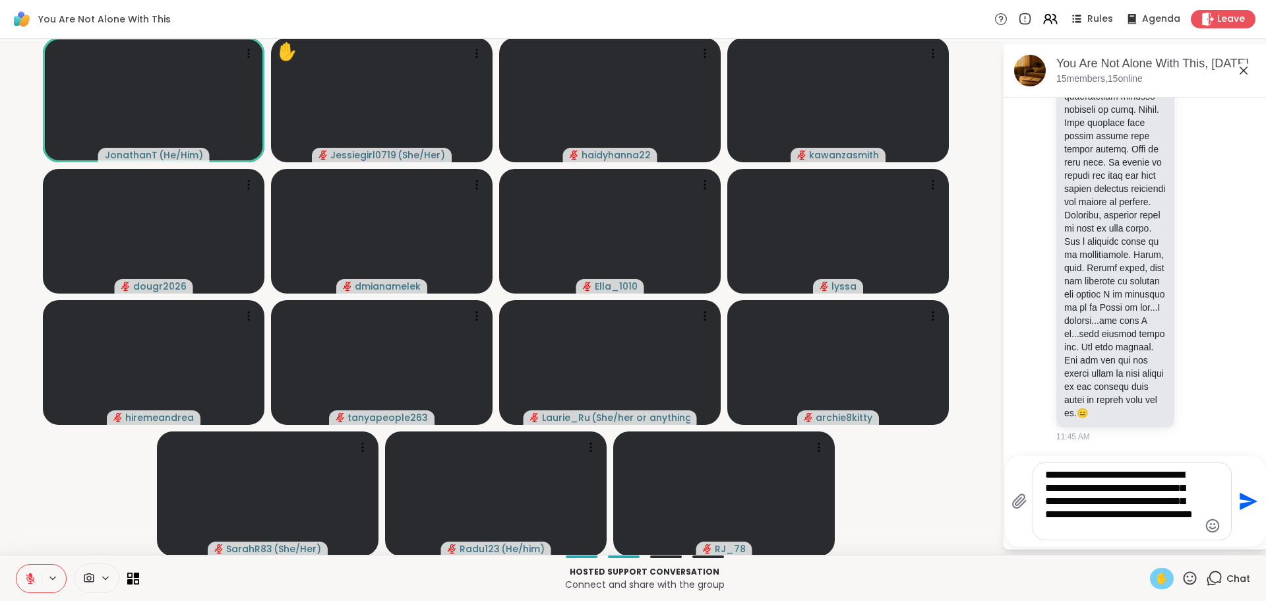
type textarea "**********"
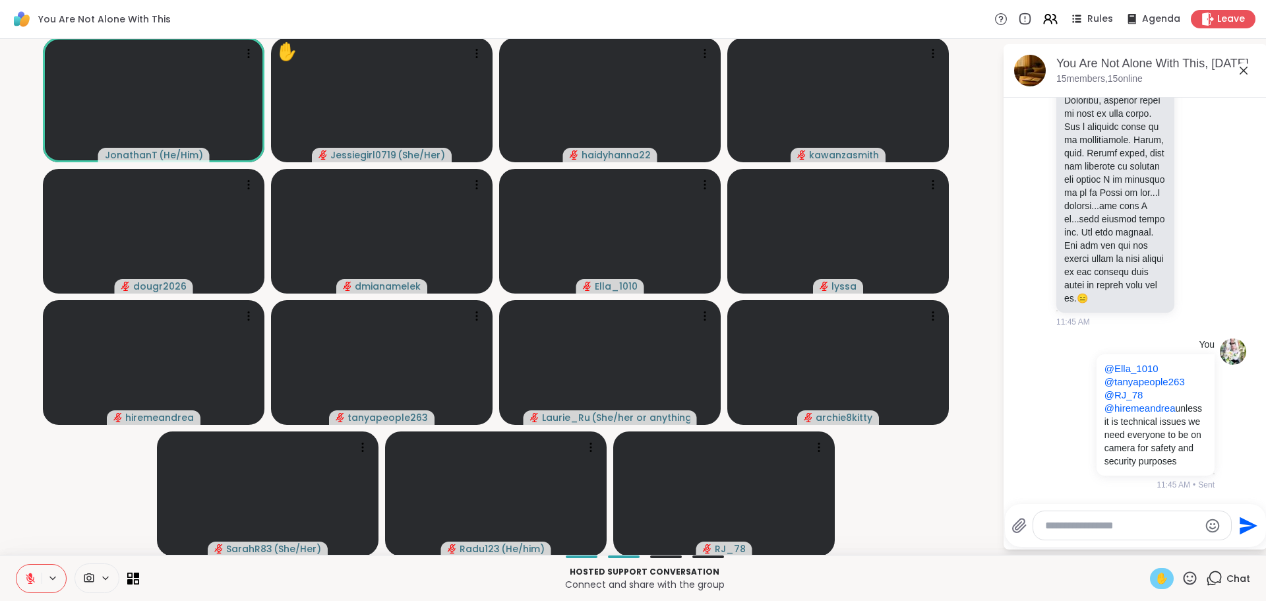
scroll to position [6749, 0]
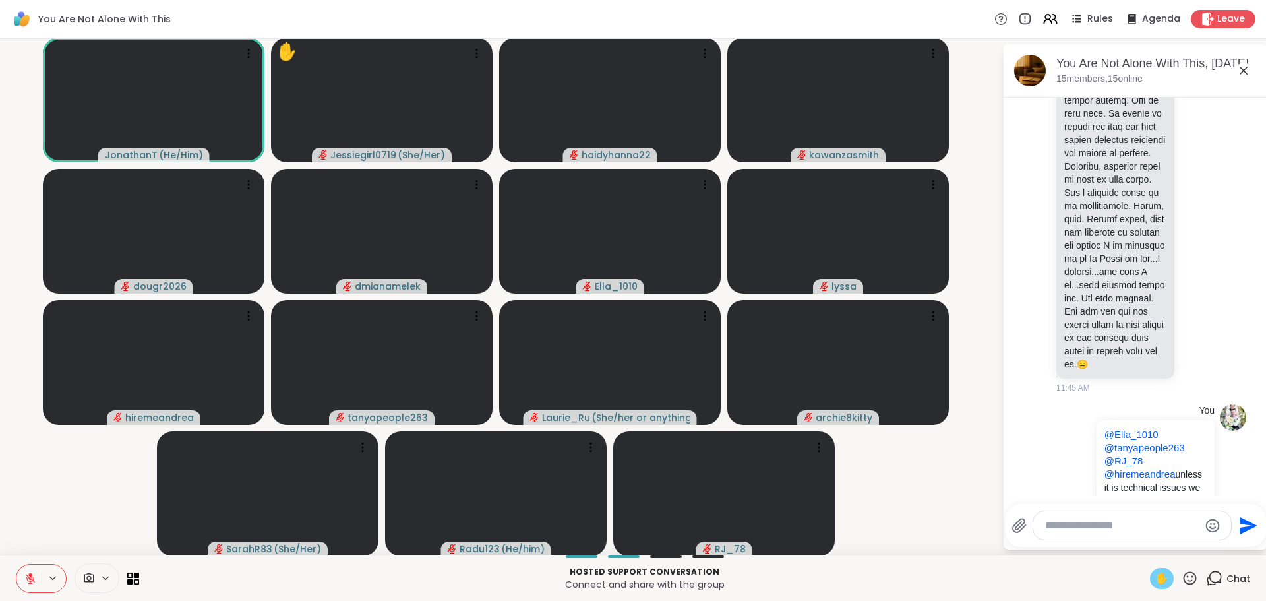
scroll to position [6090, 0]
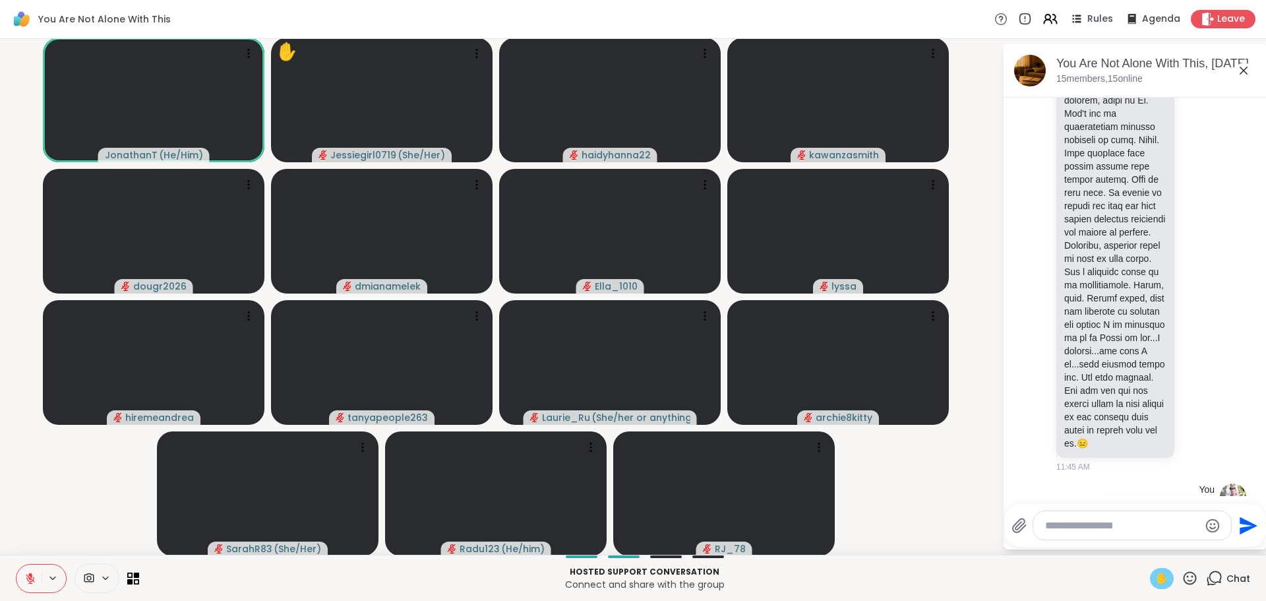
click at [988, 349] on div "JonathanT ( He/Him ) ✋ Jessiegirl0719 ( She/Her ) haidyhanna22 kawanzasmith dou…" at bounding box center [633, 297] width 1266 height 516
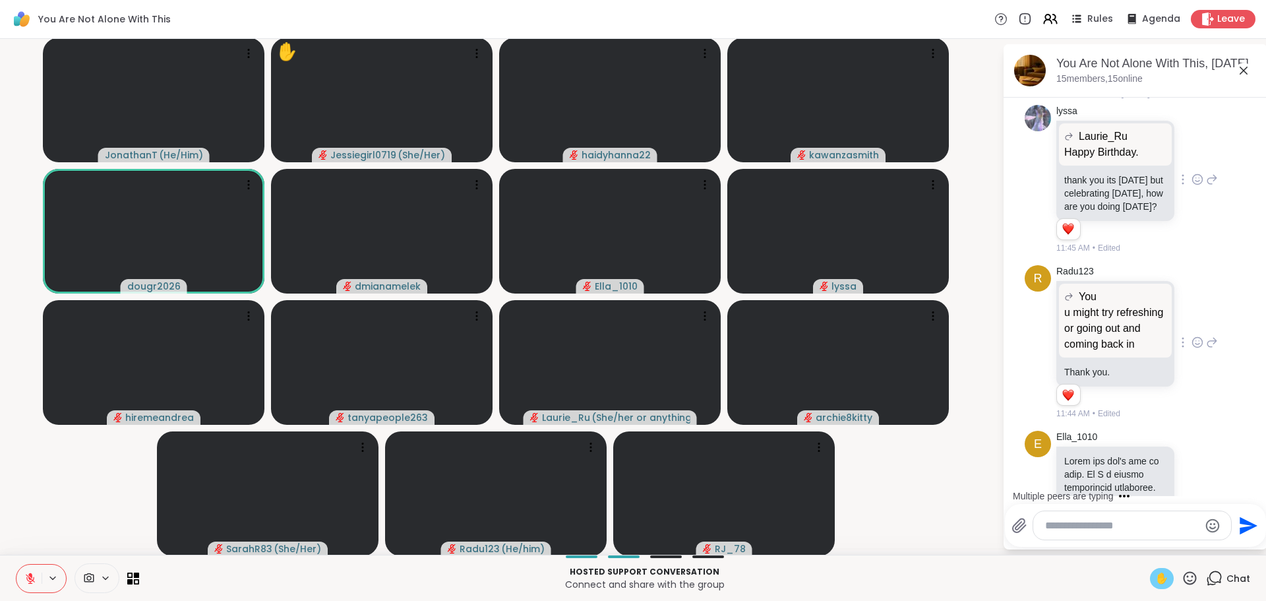
scroll to position [6749, 0]
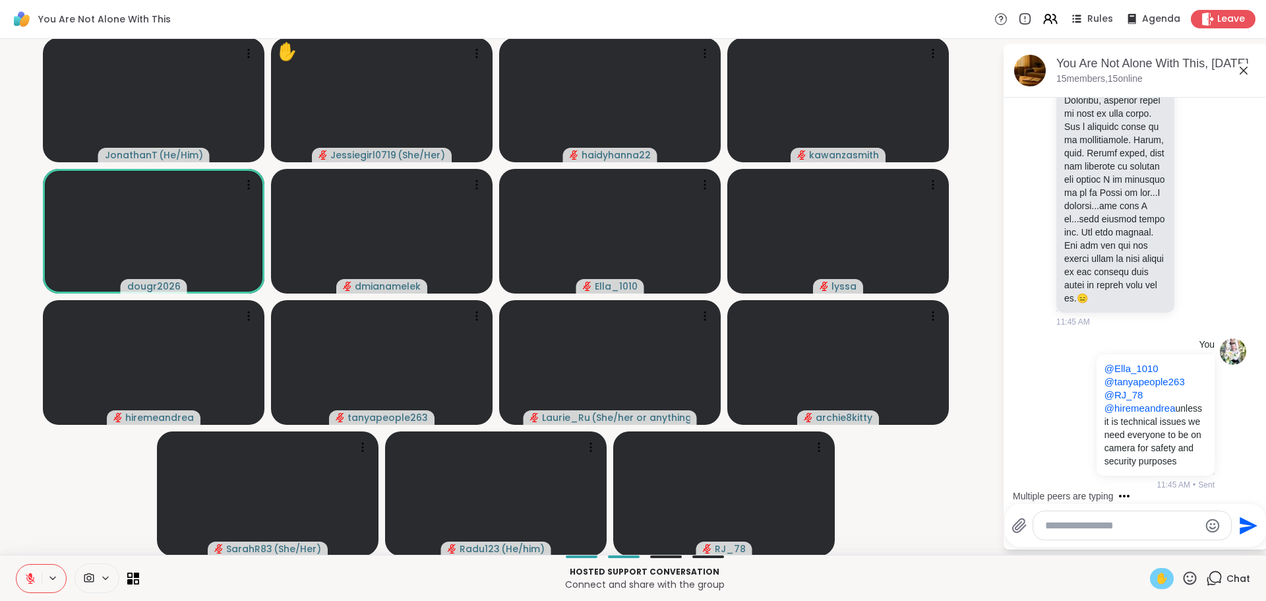
click at [959, 535] on video-player-container "JonathanT ( He/Him ) ✋ Jessiegirl0719 ( She/Her ) haidyhanna22 kawanzasmith dou…" at bounding box center [501, 296] width 986 height 505
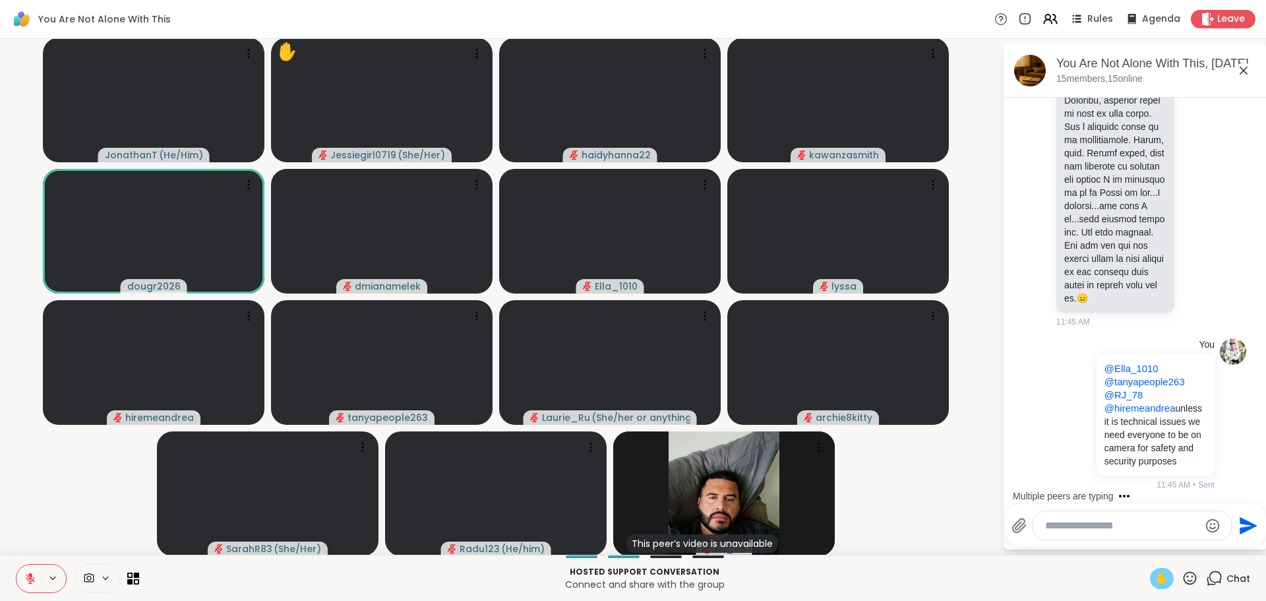
click at [1098, 526] on textarea "Type your message" at bounding box center [1122, 525] width 154 height 13
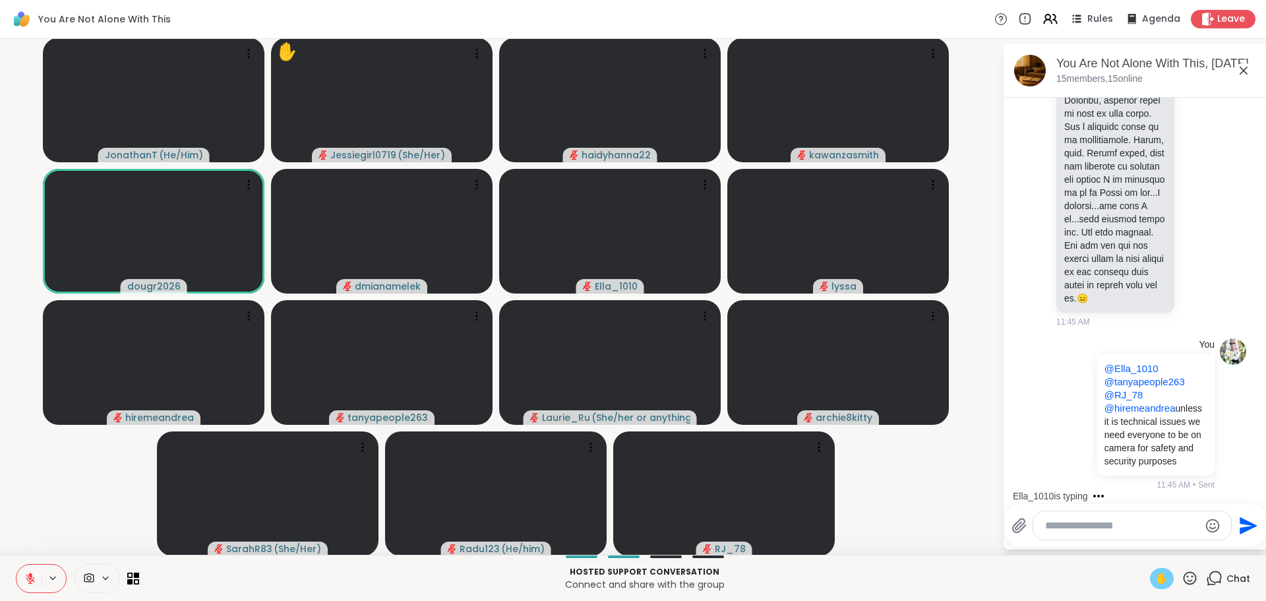
click at [1098, 526] on textarea "Type your message" at bounding box center [1122, 525] width 154 height 13
click at [1093, 526] on textarea "Type your message" at bounding box center [1122, 525] width 154 height 13
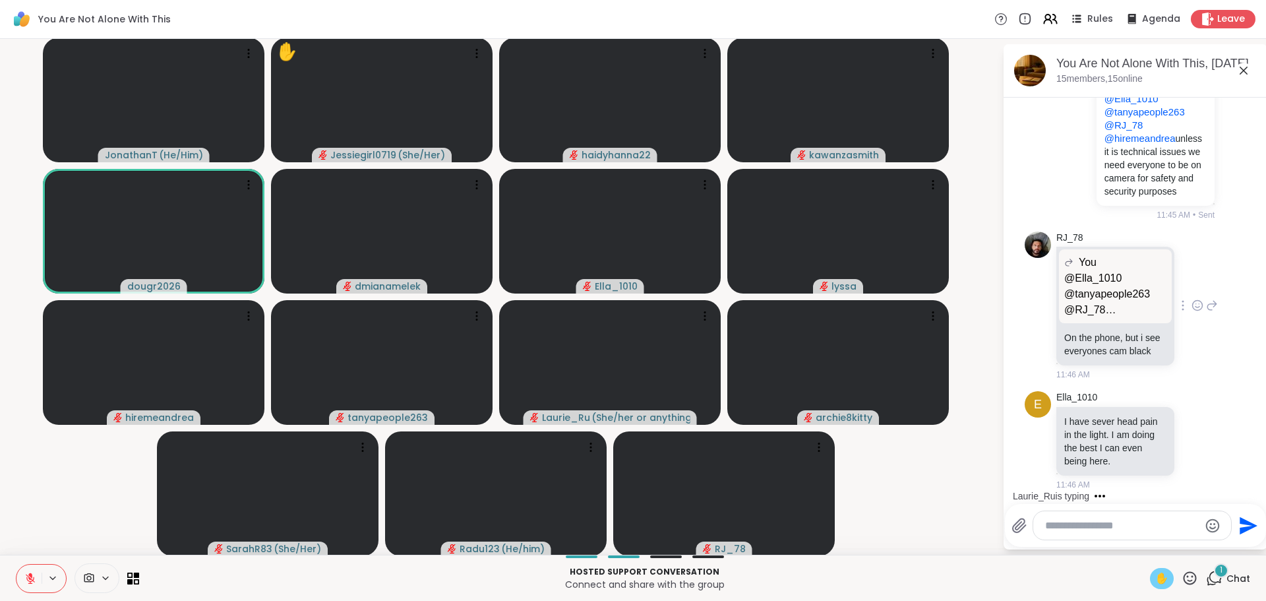
scroll to position [7032, 0]
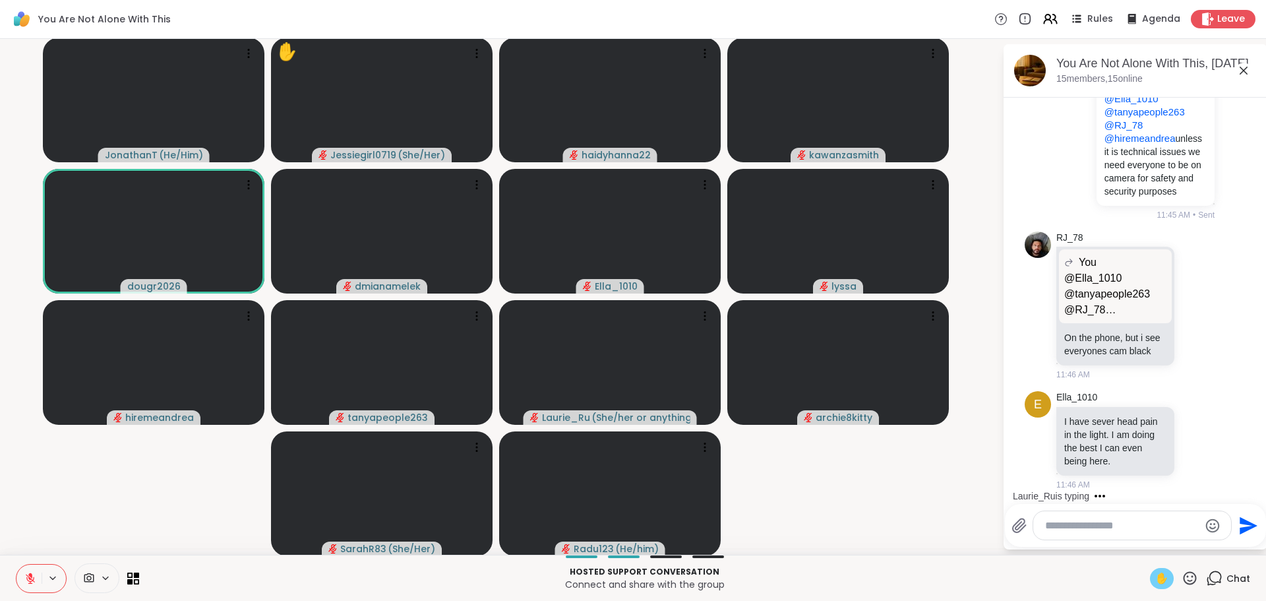
click at [1134, 524] on textarea "Type your message" at bounding box center [1122, 525] width 154 height 13
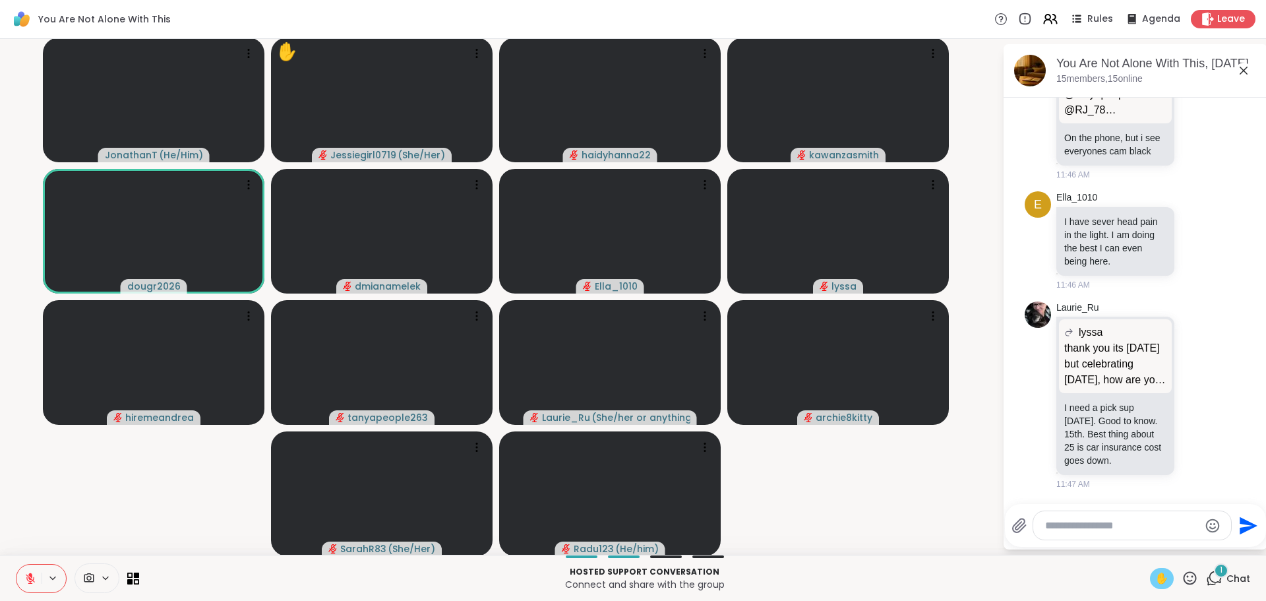
scroll to position [7245, 0]
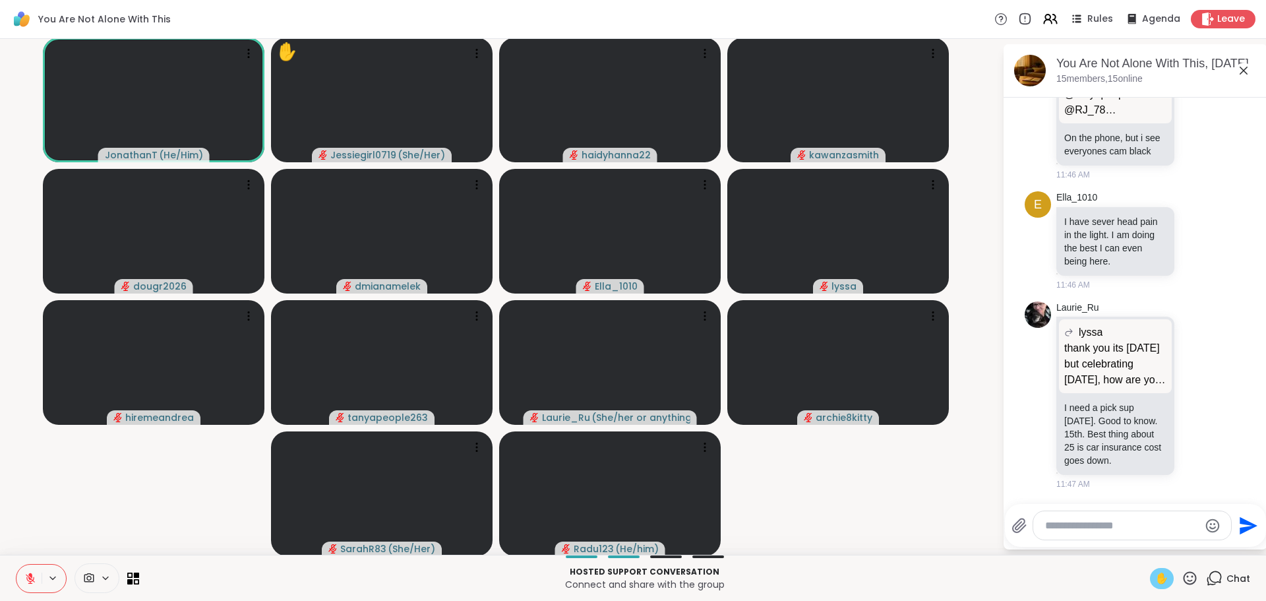
click at [1125, 512] on div at bounding box center [1132, 525] width 198 height 28
click at [1127, 522] on textarea "Type your message" at bounding box center [1122, 525] width 154 height 13
click at [1199, 463] on div "Laurie_Ru lyssa thank you its monday but celebrating today, how are you doing t…" at bounding box center [1134, 396] width 221 height 200
click at [1220, 483] on li "Laurie_Ru lyssa thank you its monday but celebrating today, how are you doing t…" at bounding box center [1135, 396] width 239 height 200
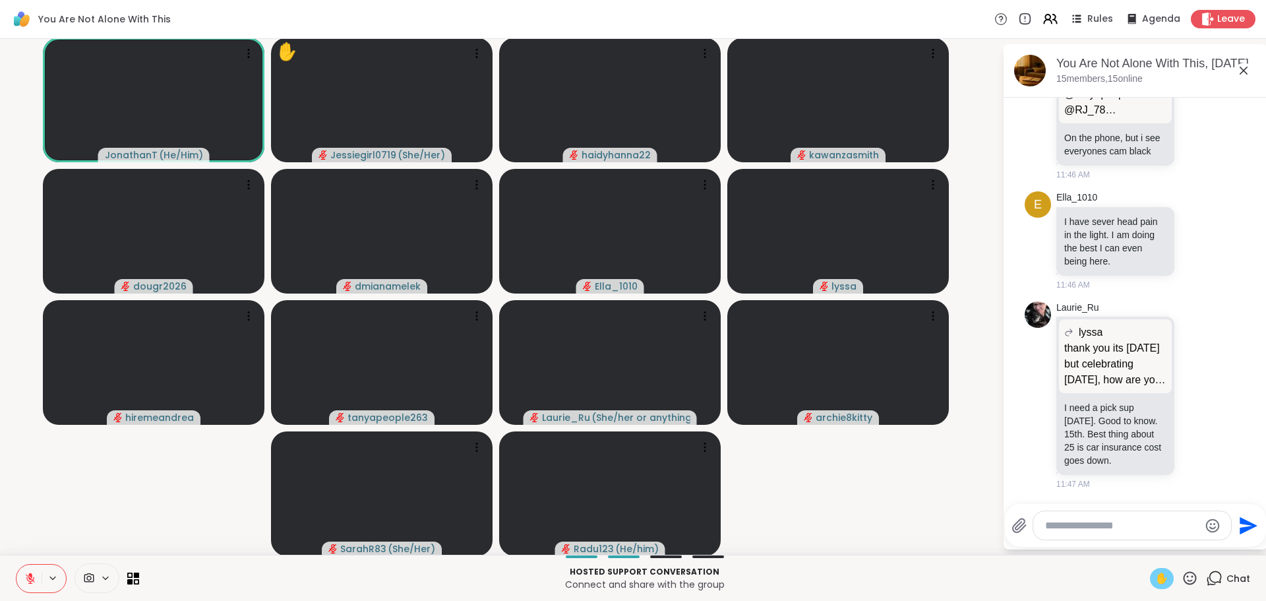
click at [1156, 514] on div at bounding box center [1132, 525] width 198 height 28
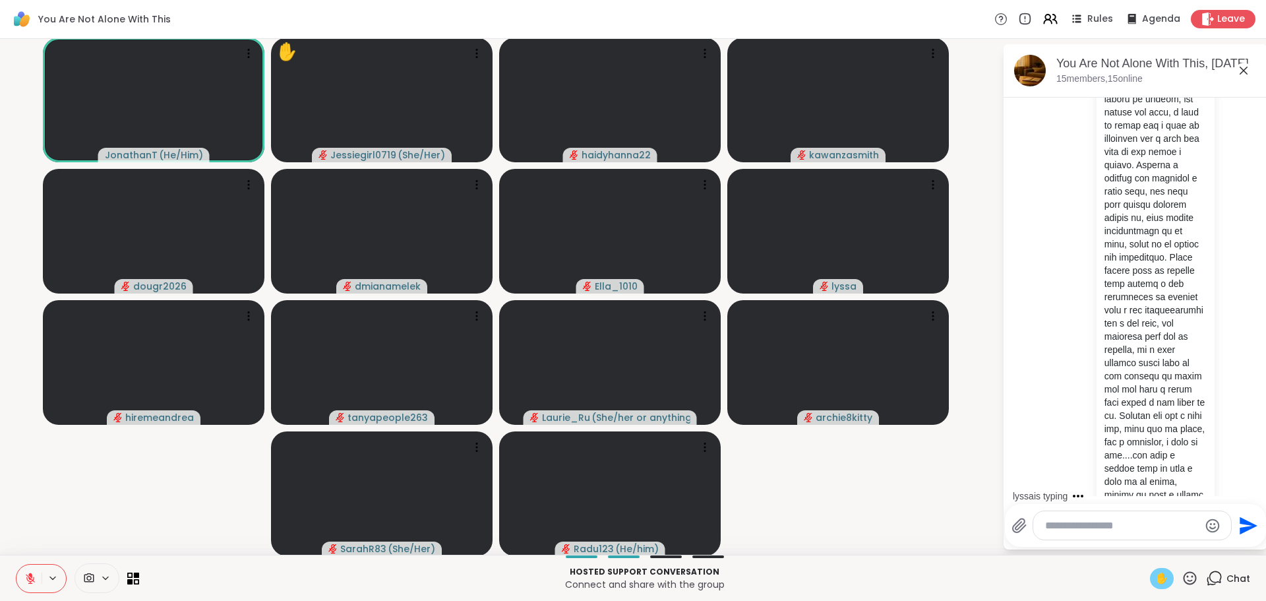
scroll to position [1683, 0]
click at [1125, 487] on button "New Messages!" at bounding box center [1135, 485] width 67 height 16
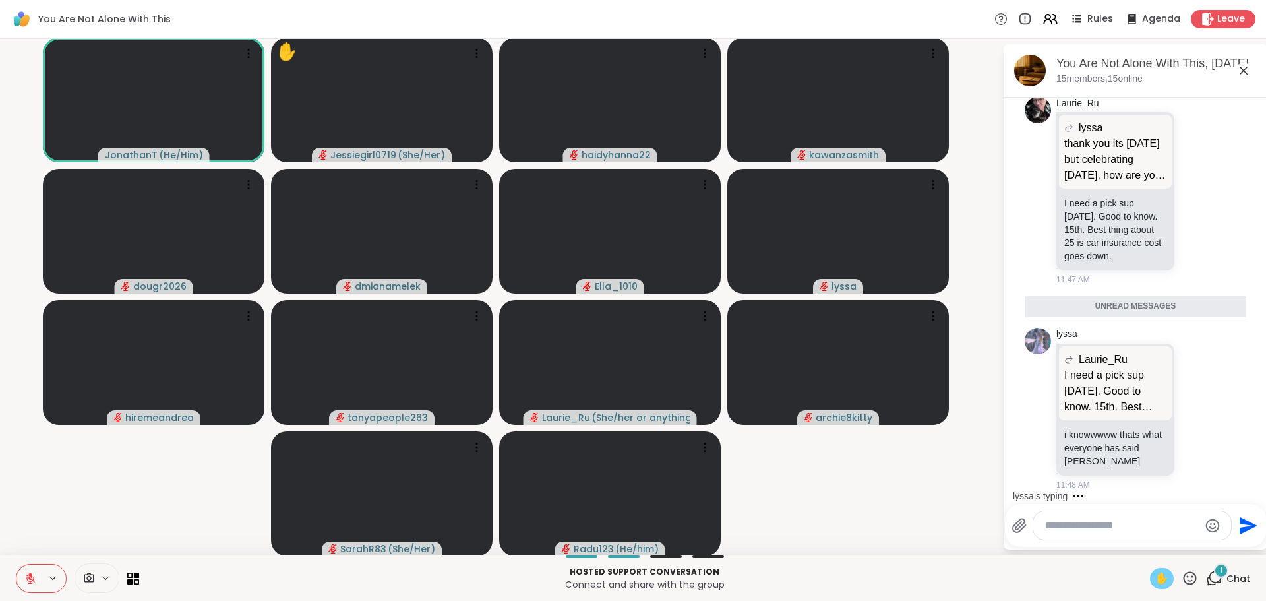
scroll to position [7417, 0]
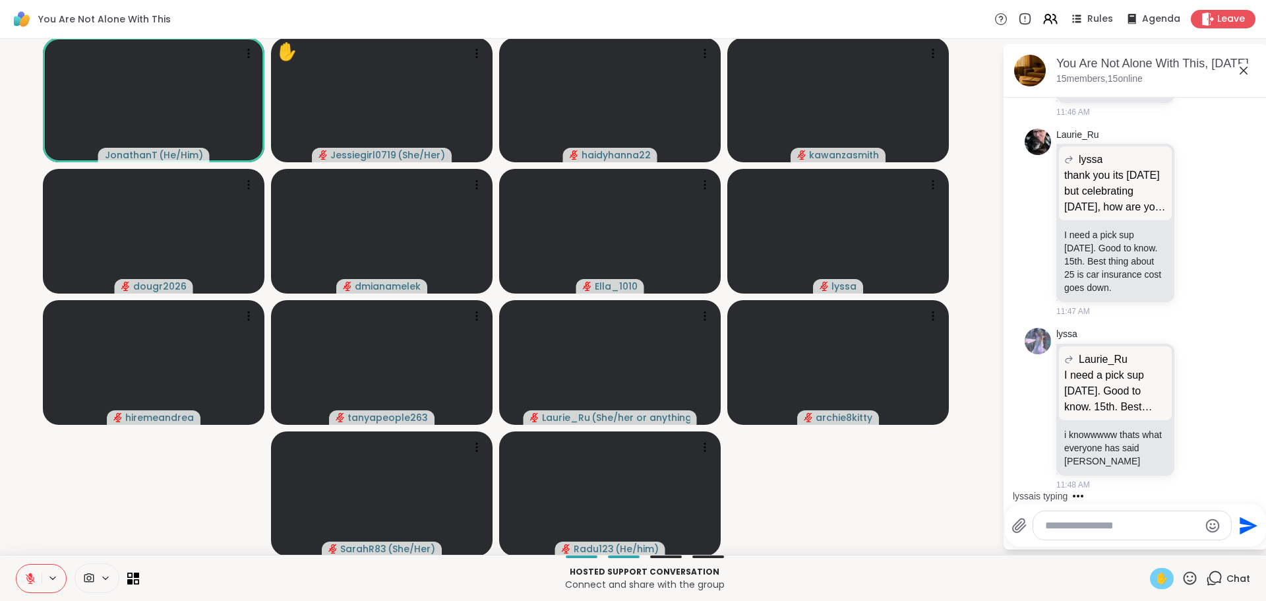
click at [1101, 526] on textarea "Type your message" at bounding box center [1122, 525] width 154 height 13
click at [1101, 527] on textarea "Type your message" at bounding box center [1122, 525] width 154 height 13
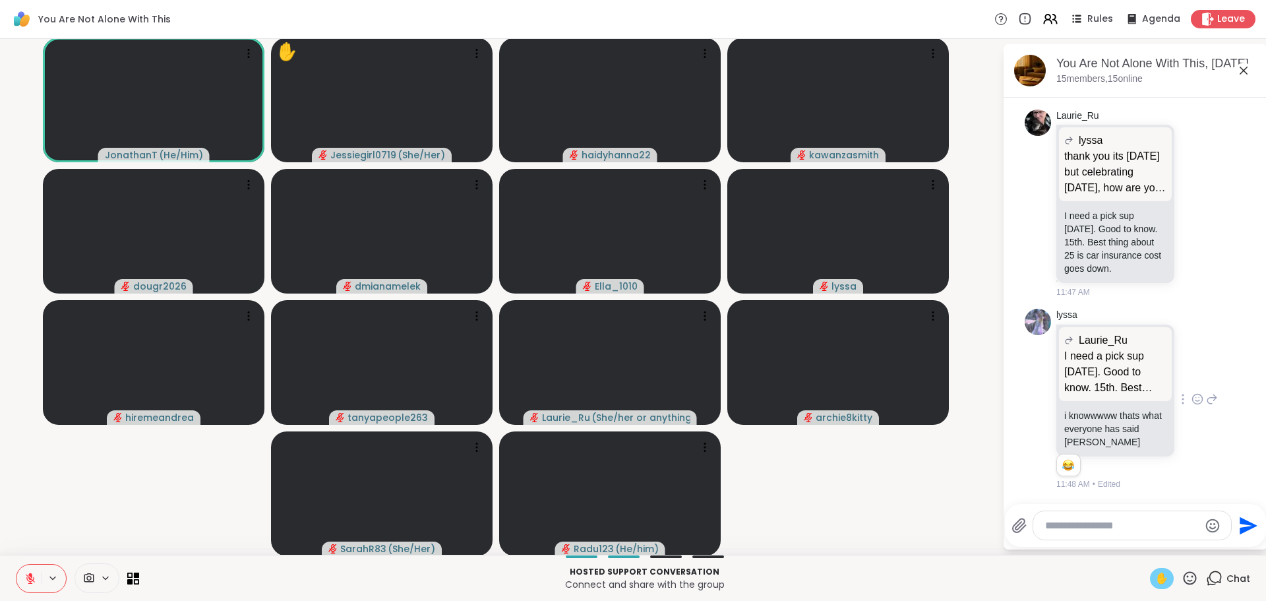
click at [1191, 398] on icon at bounding box center [1197, 398] width 12 height 13
click at [1121, 377] on ul at bounding box center [1197, 377] width 153 height 37
click at [1206, 394] on icon at bounding box center [1212, 399] width 12 height 16
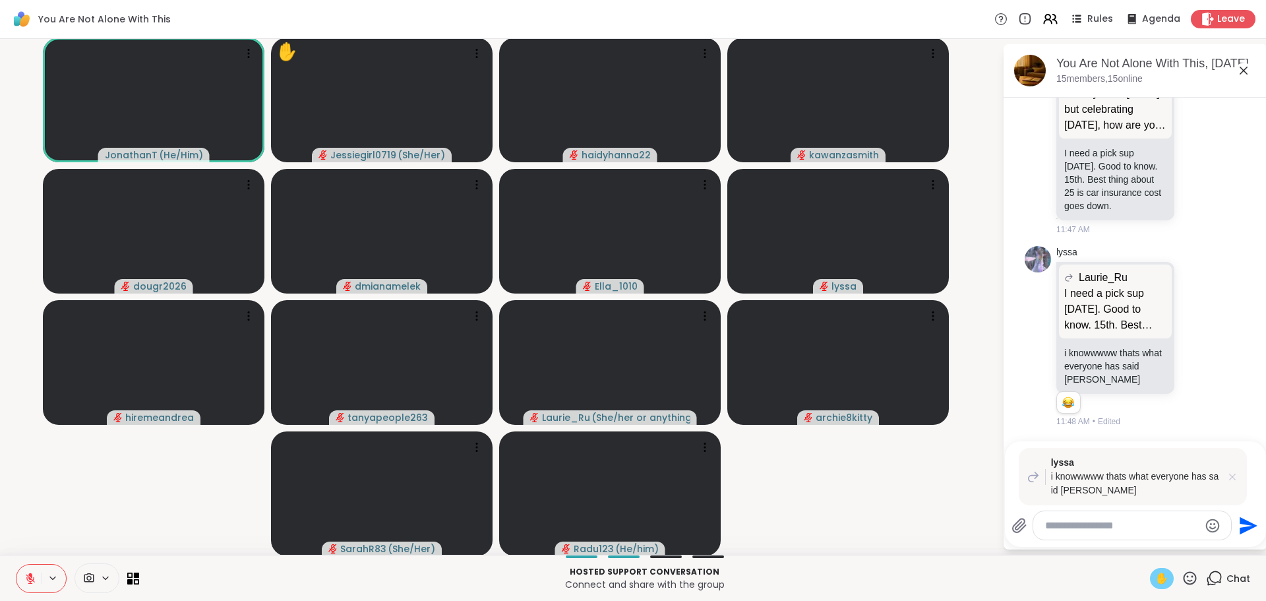
click at [1225, 472] on icon at bounding box center [1231, 476] width 13 height 13
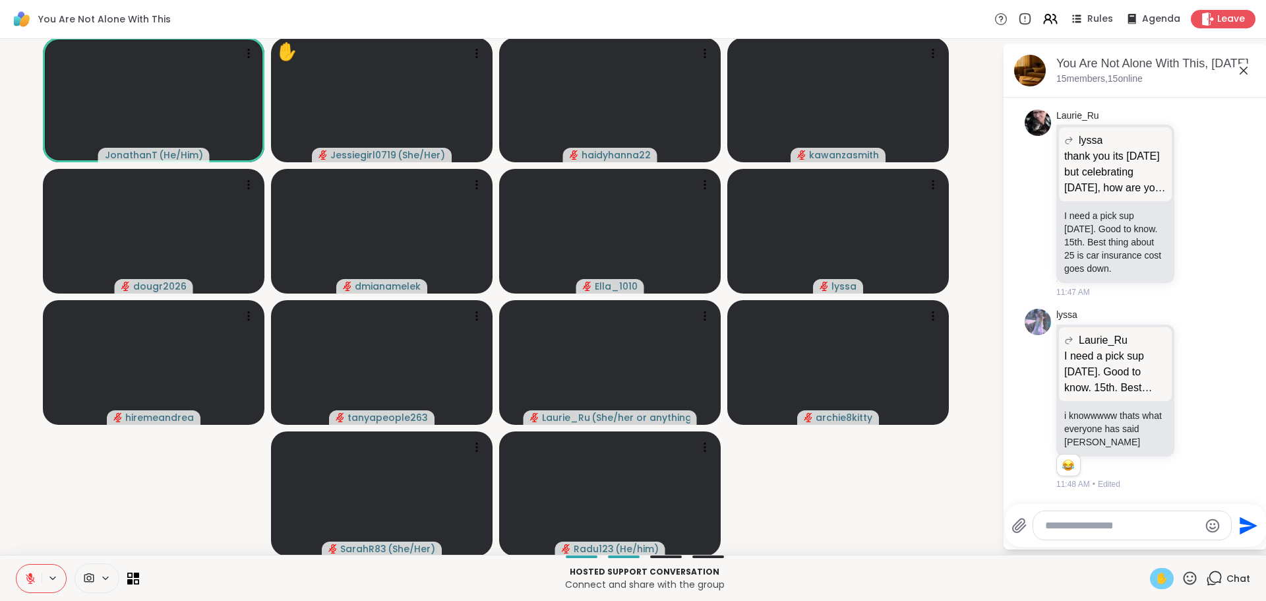
scroll to position [7437, 0]
click at [1191, 399] on icon at bounding box center [1197, 398] width 12 height 13
click at [1133, 380] on div "Select Reaction: Joy" at bounding box center [1139, 378] width 12 height 12
click at [1191, 210] on icon at bounding box center [1197, 202] width 12 height 13
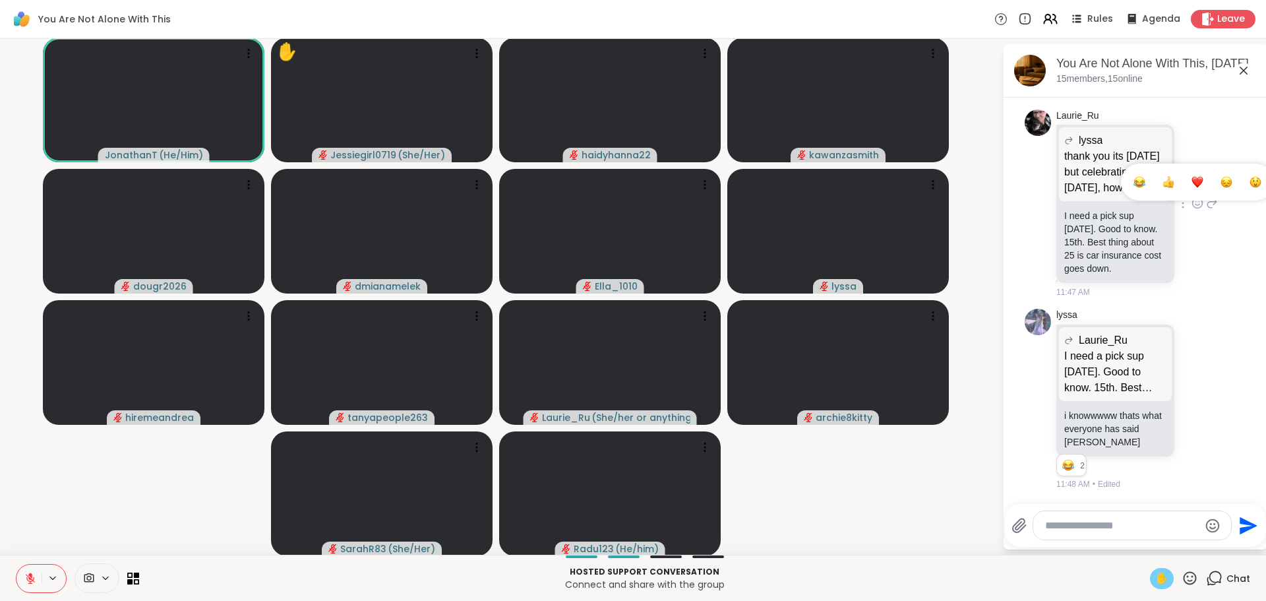
click at [1191, 188] on div "Select Reaction: Heart" at bounding box center [1197, 182] width 12 height 12
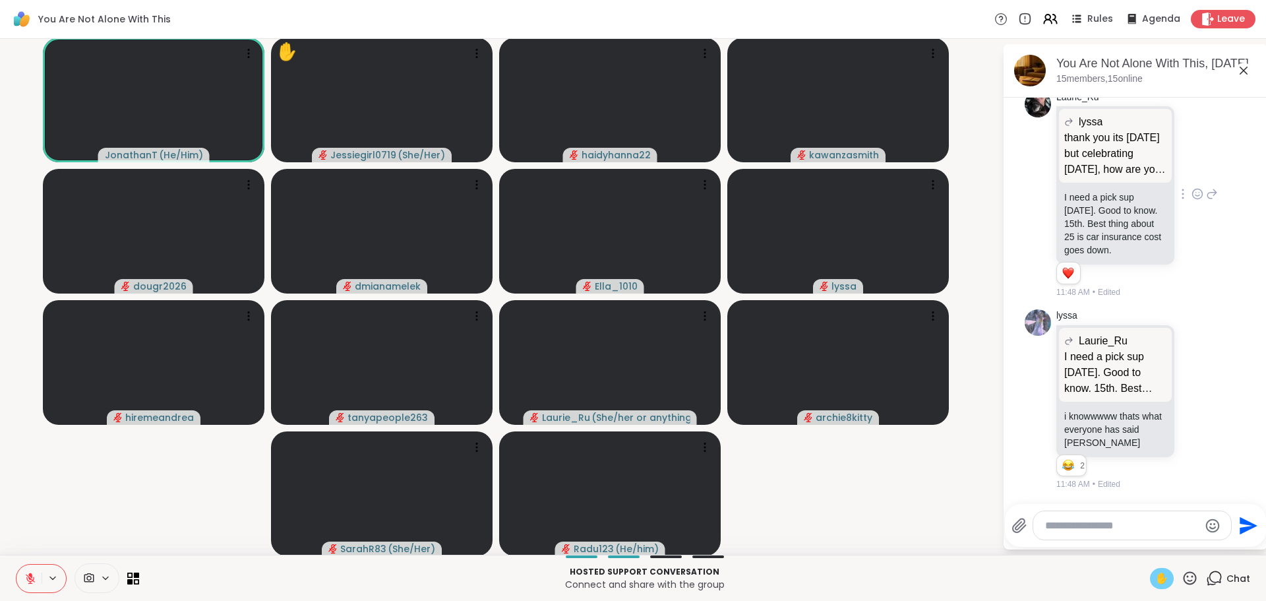
click at [1191, 37] on icon at bounding box center [1197, 30] width 12 height 13
click at [1191, 15] on div "Select Reaction: Heart" at bounding box center [1197, 9] width 12 height 12
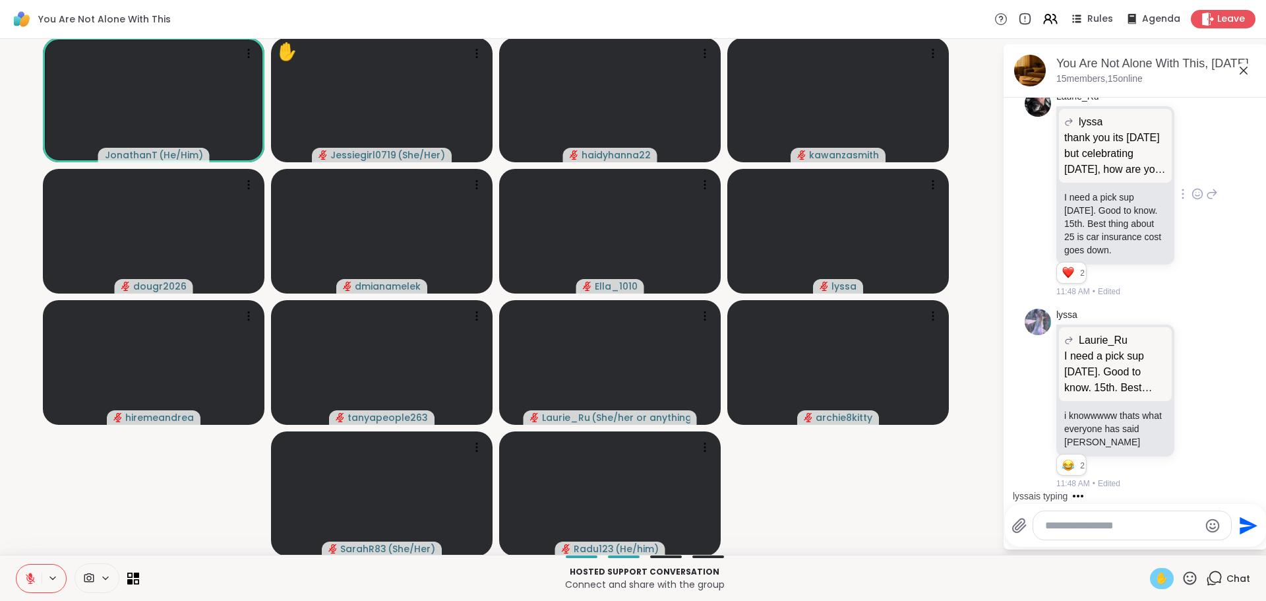
scroll to position [7493, 0]
click at [1111, 523] on textarea "Type your message" at bounding box center [1122, 525] width 154 height 13
click at [1111, 525] on textarea "Type your message" at bounding box center [1122, 525] width 154 height 13
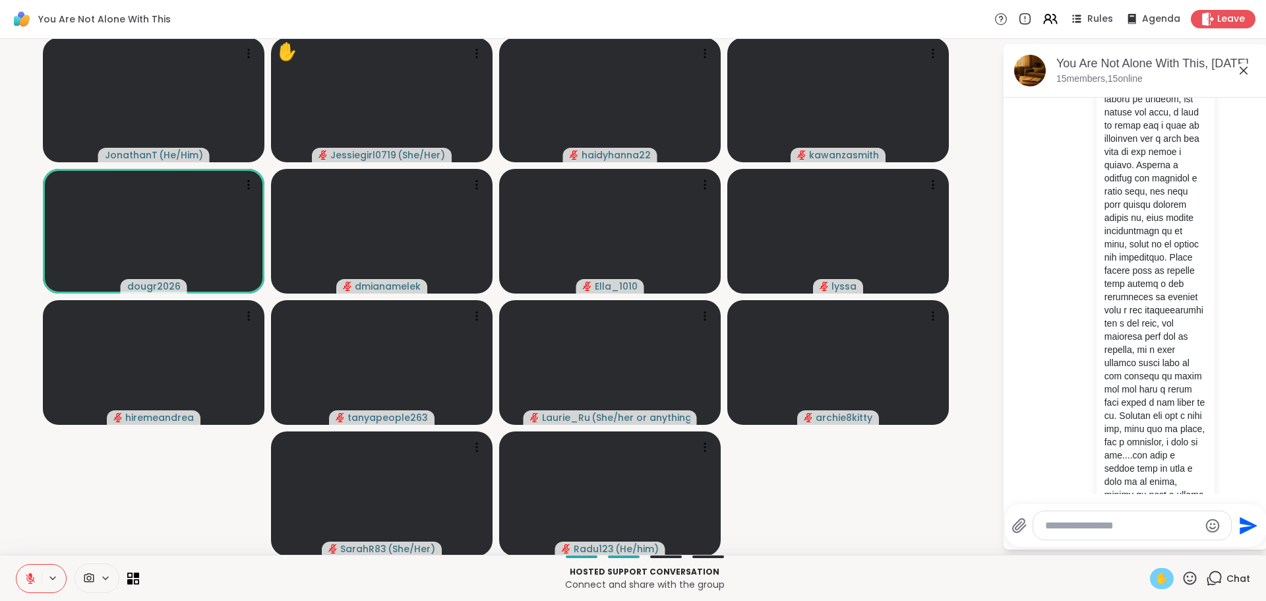
scroll to position [1640, 0]
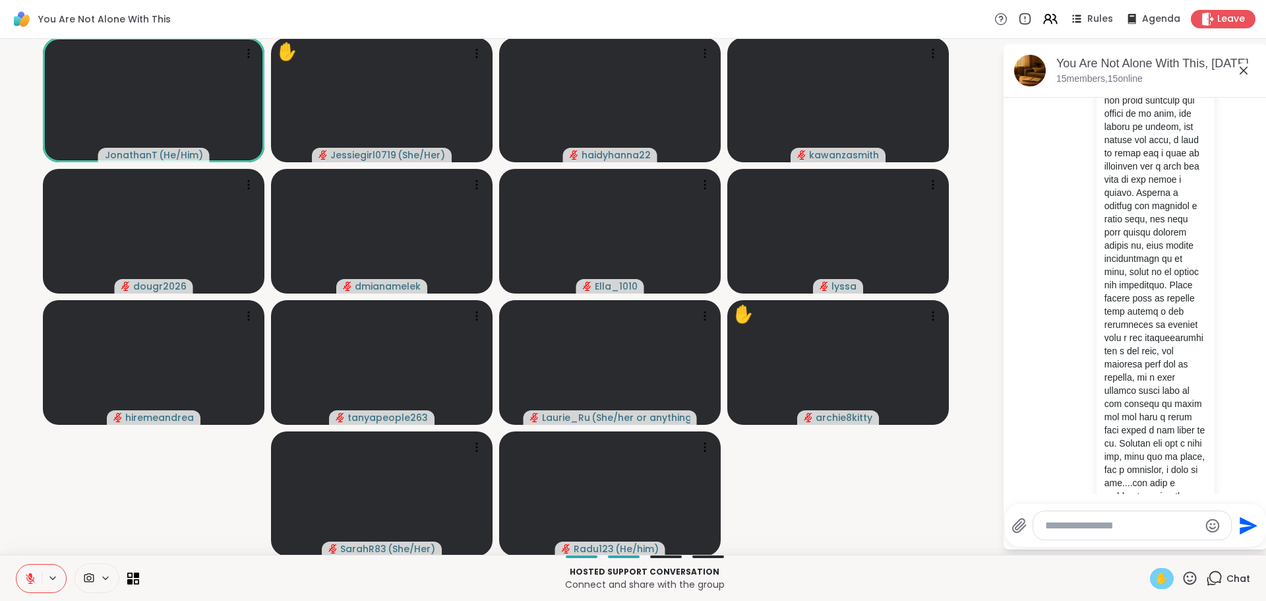
click at [1181, 578] on icon at bounding box center [1189, 578] width 16 height 16
click at [1144, 544] on span "❤️" at bounding box center [1150, 543] width 13 height 16
click at [32, 575] on icon at bounding box center [30, 578] width 12 height 12
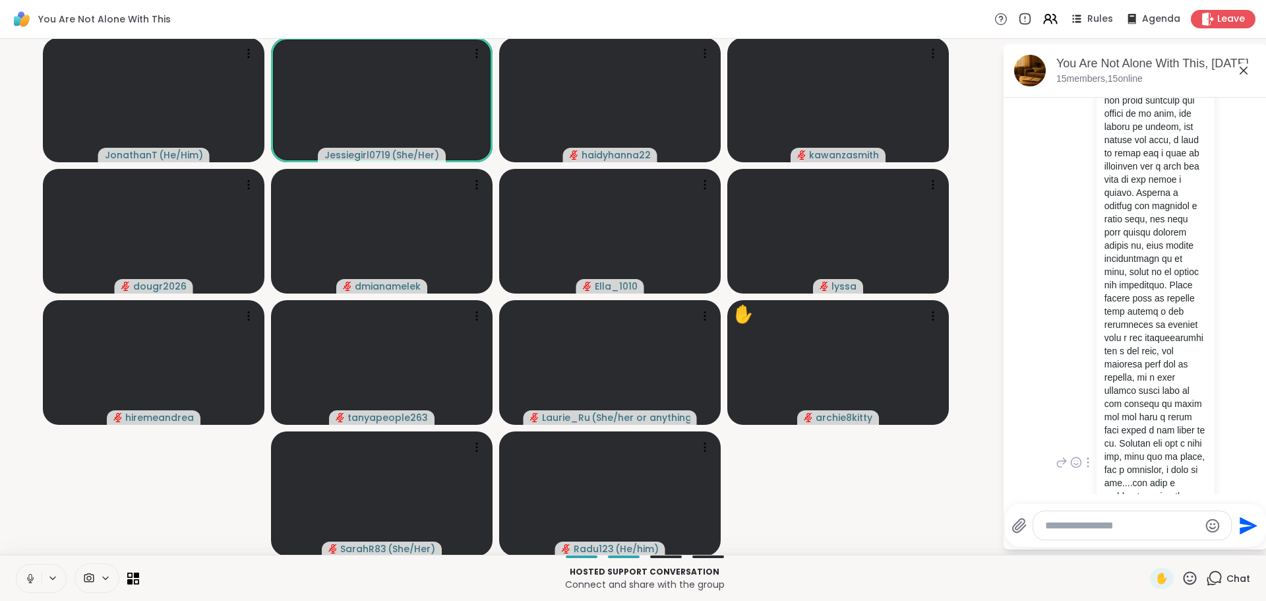
click at [1196, 434] on div "You 11:27 AM • Sent" at bounding box center [1134, 462] width 221 height 1007
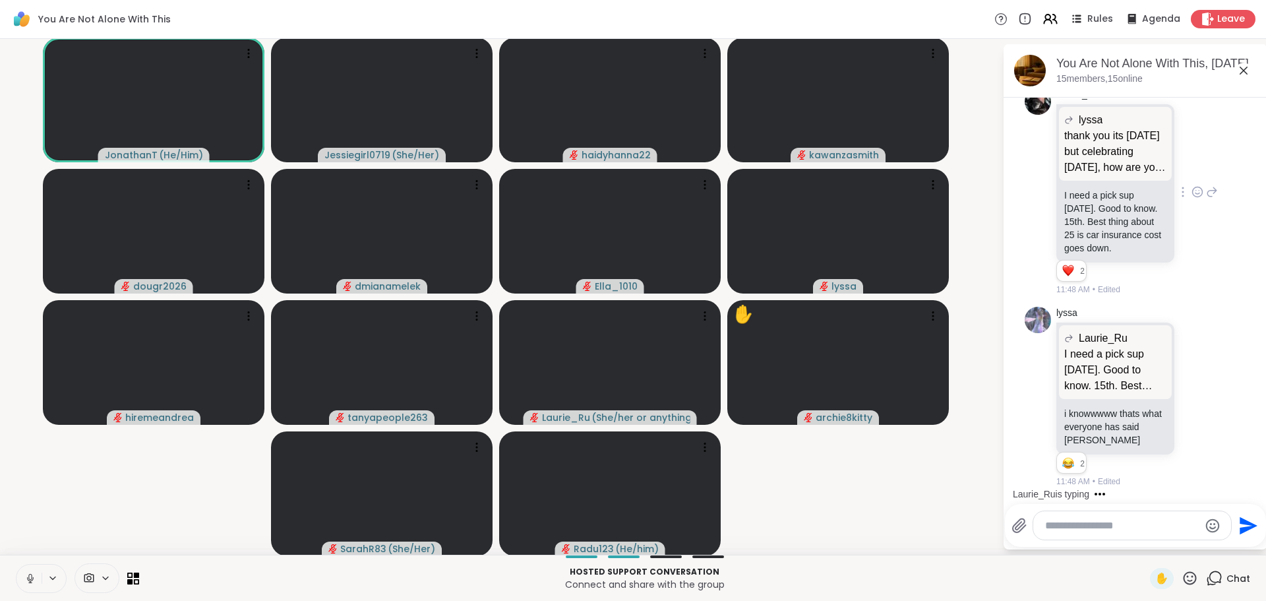
scroll to position [7576, 0]
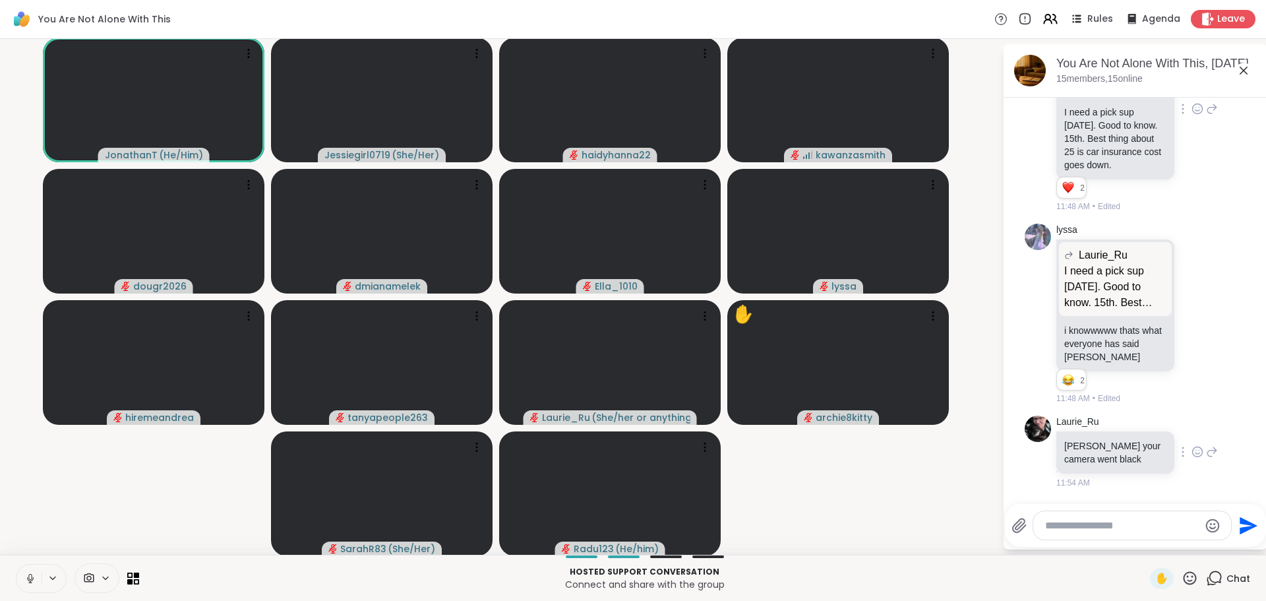
click at [1206, 451] on icon at bounding box center [1212, 452] width 12 height 16
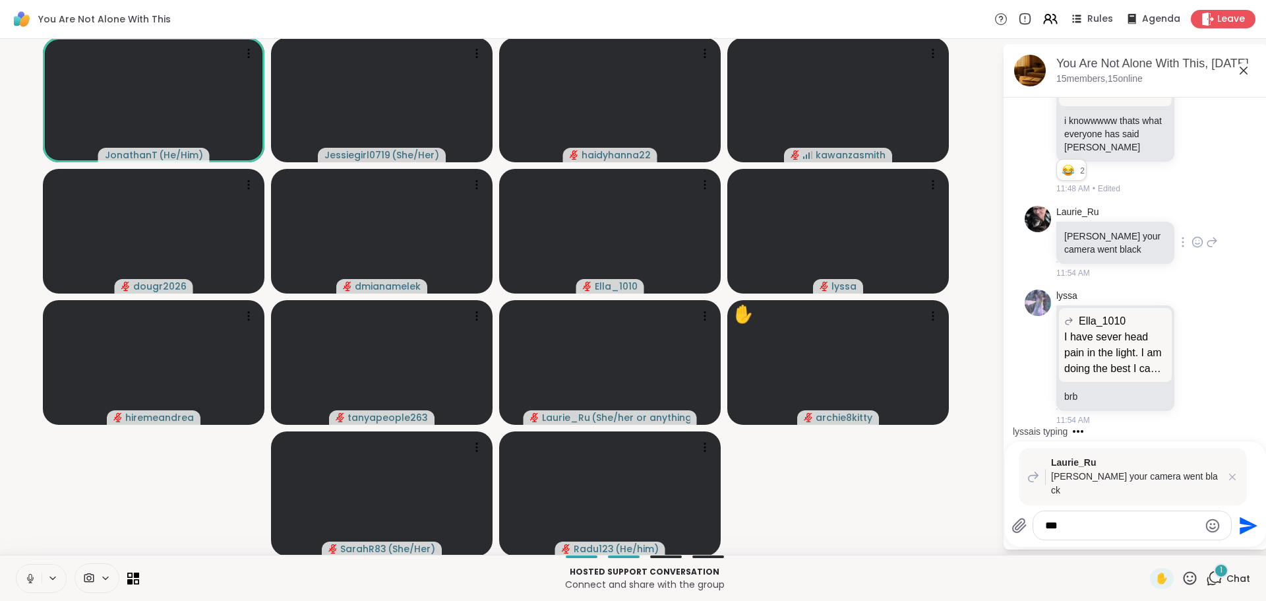
scroll to position [7772, 0]
type textarea "**********"
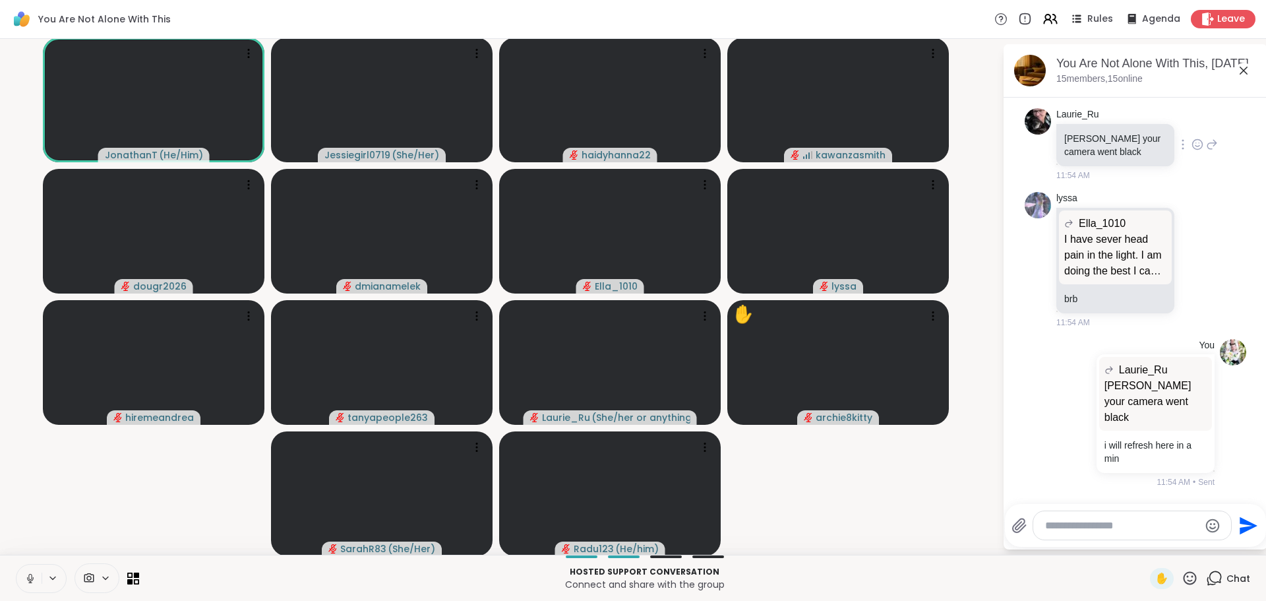
scroll to position [7867, 0]
click at [34, 577] on icon at bounding box center [30, 578] width 12 height 12
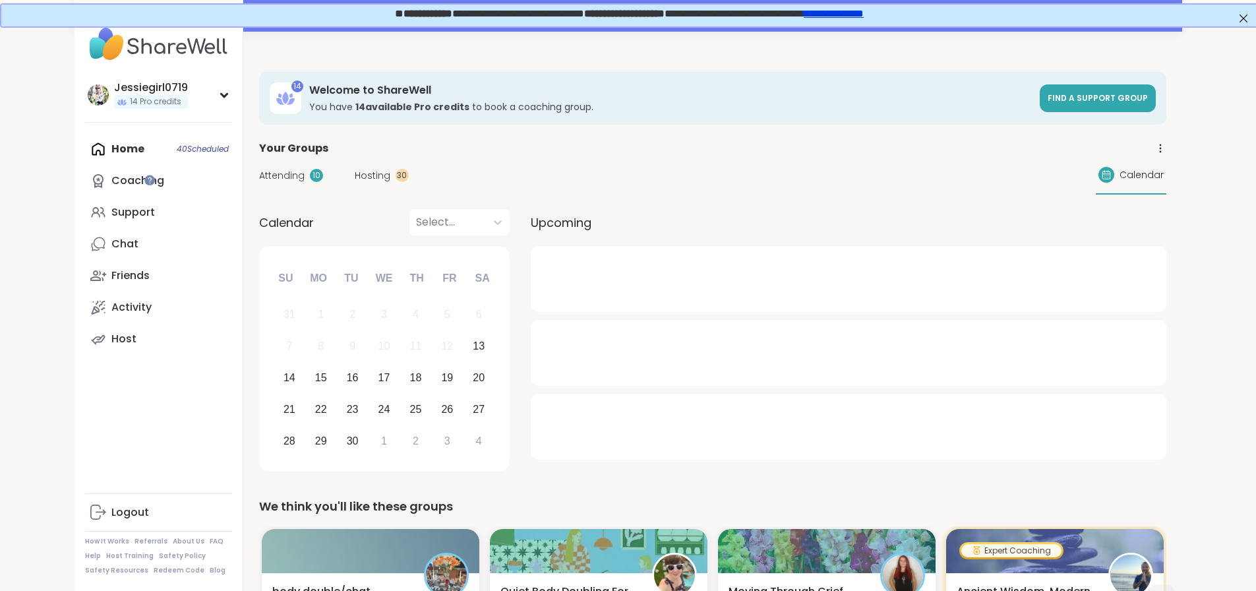
click at [259, 167] on div "Attending 10 Hosting 30 Calendar" at bounding box center [712, 175] width 907 height 38
click at [259, 178] on span "Attending" at bounding box center [281, 176] width 45 height 14
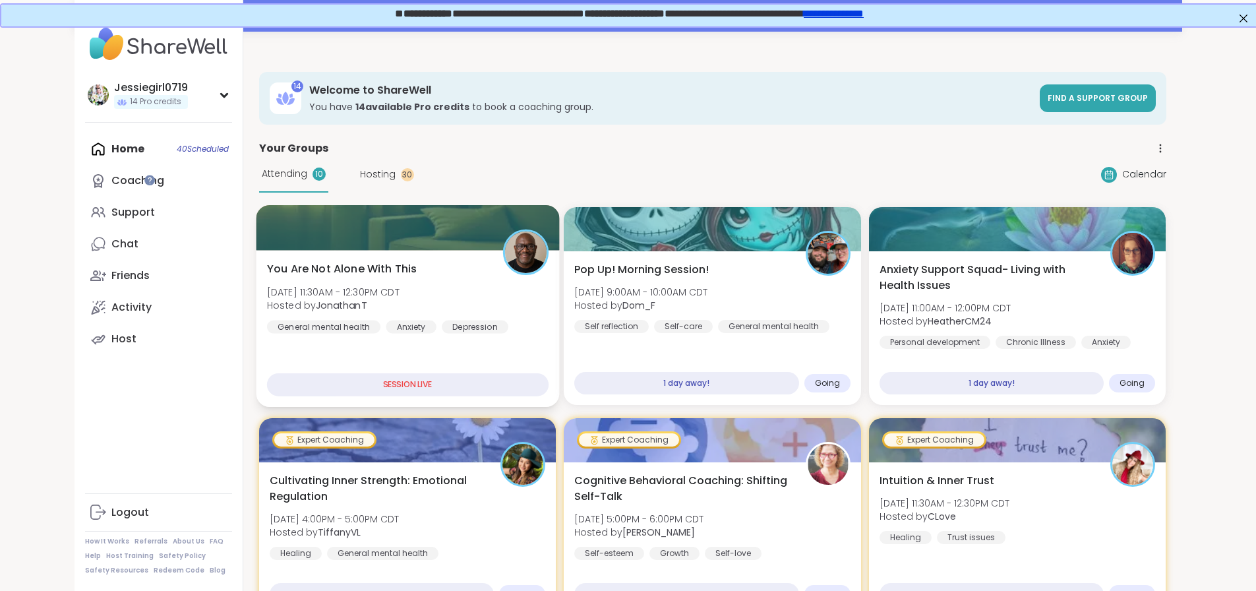
click at [257, 223] on div at bounding box center [407, 227] width 303 height 45
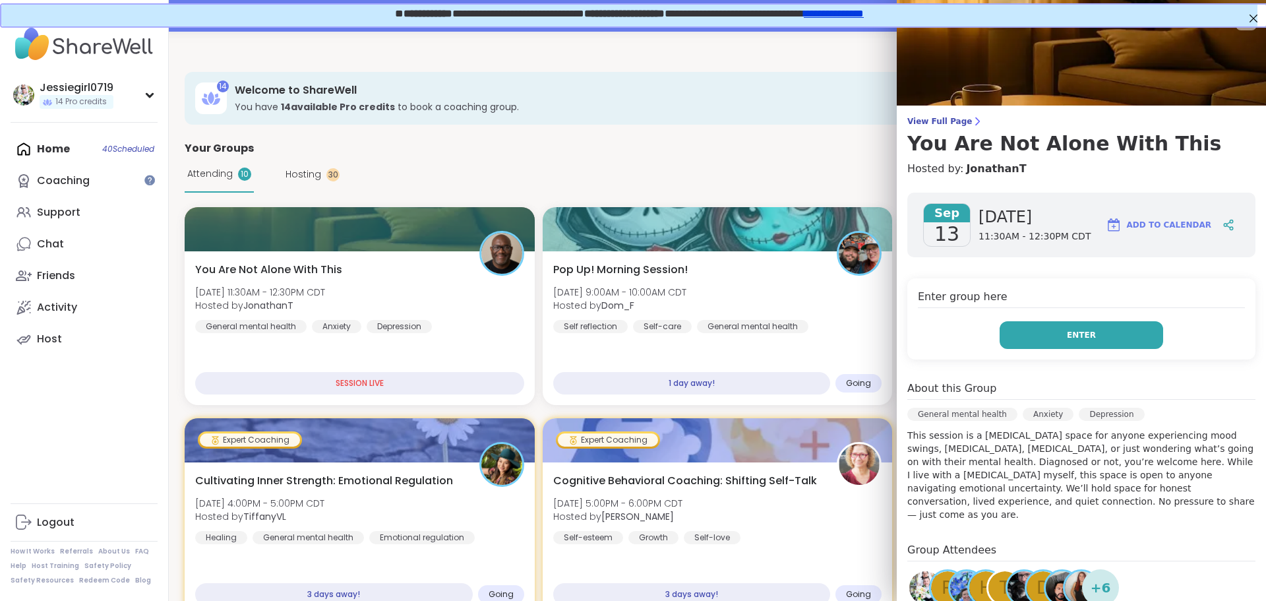
click at [1132, 343] on button "Enter" at bounding box center [1080, 335] width 163 height 28
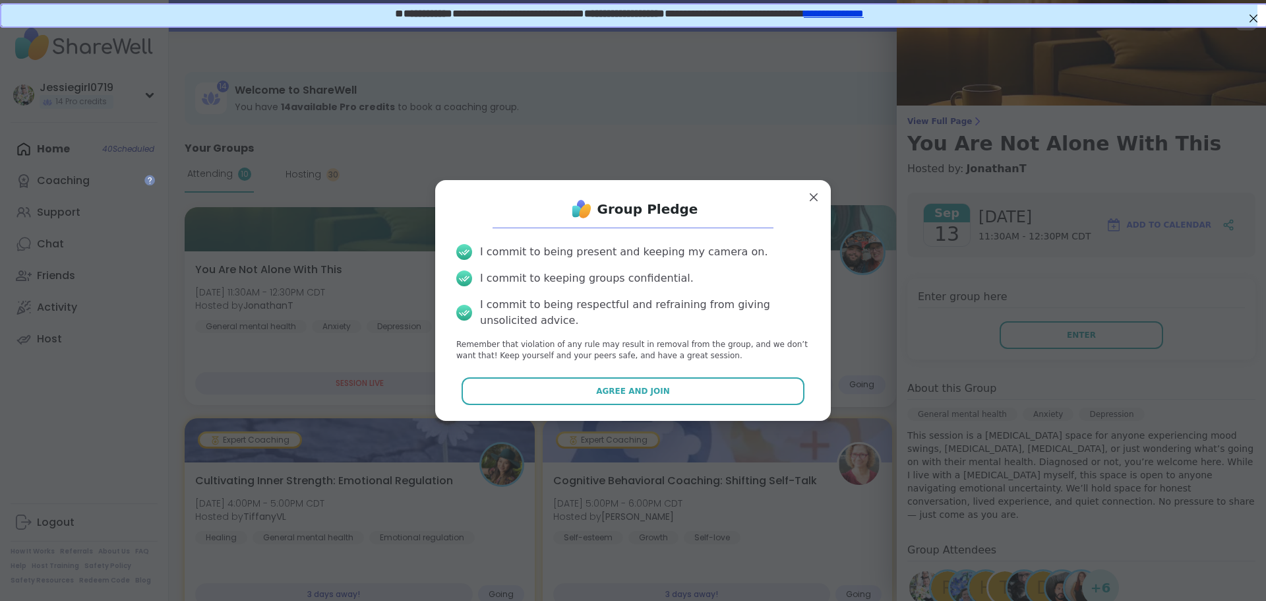
click at [723, 385] on button "Agree and Join" at bounding box center [632, 391] width 343 height 28
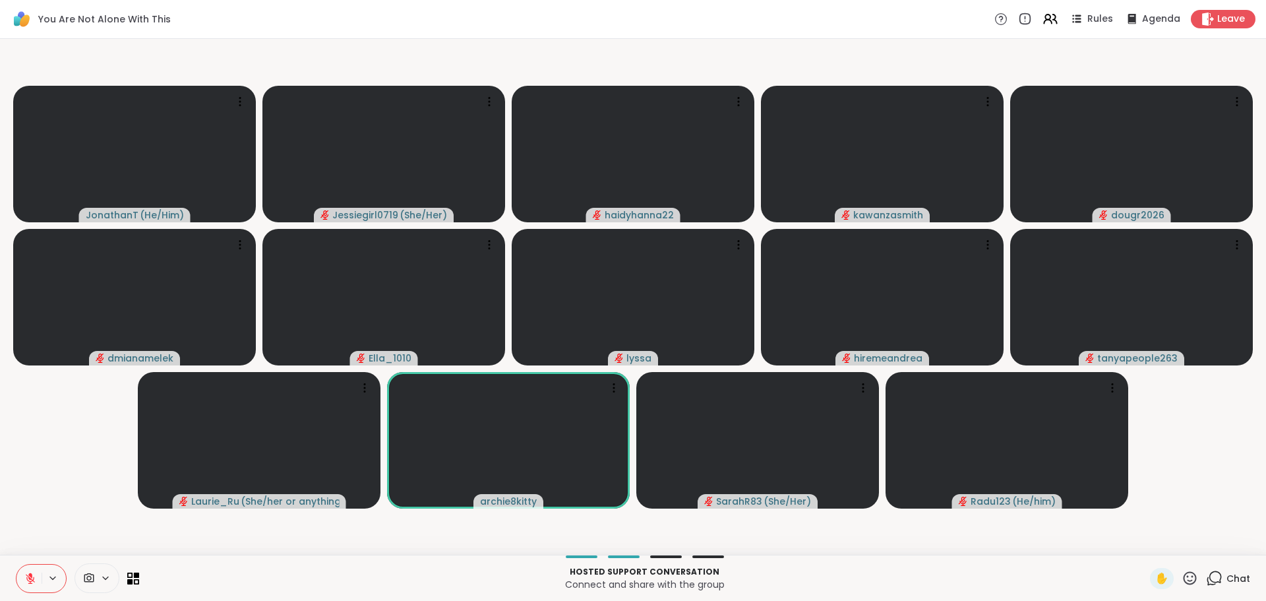
click at [1230, 577] on span "Chat" at bounding box center [1238, 578] width 24 height 13
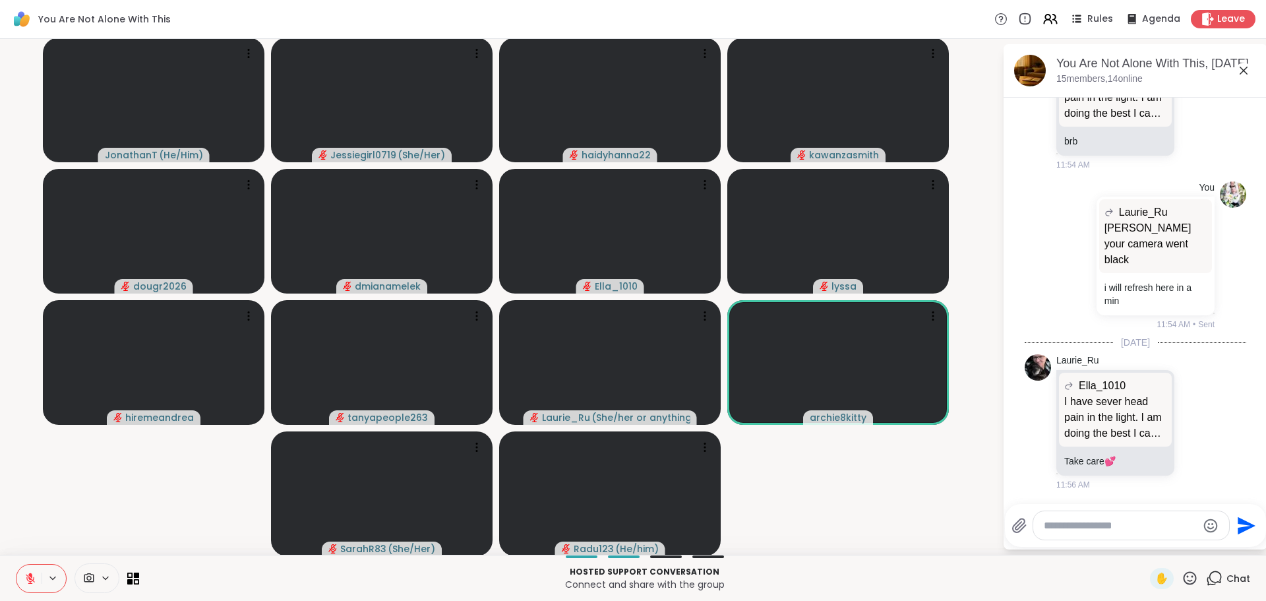
scroll to position [7938, 0]
click at [1177, 417] on div at bounding box center [1197, 421] width 41 height 16
click at [1191, 419] on icon at bounding box center [1197, 421] width 12 height 13
click at [1191, 401] on div "Select Reaction: Heart" at bounding box center [1197, 400] width 12 height 12
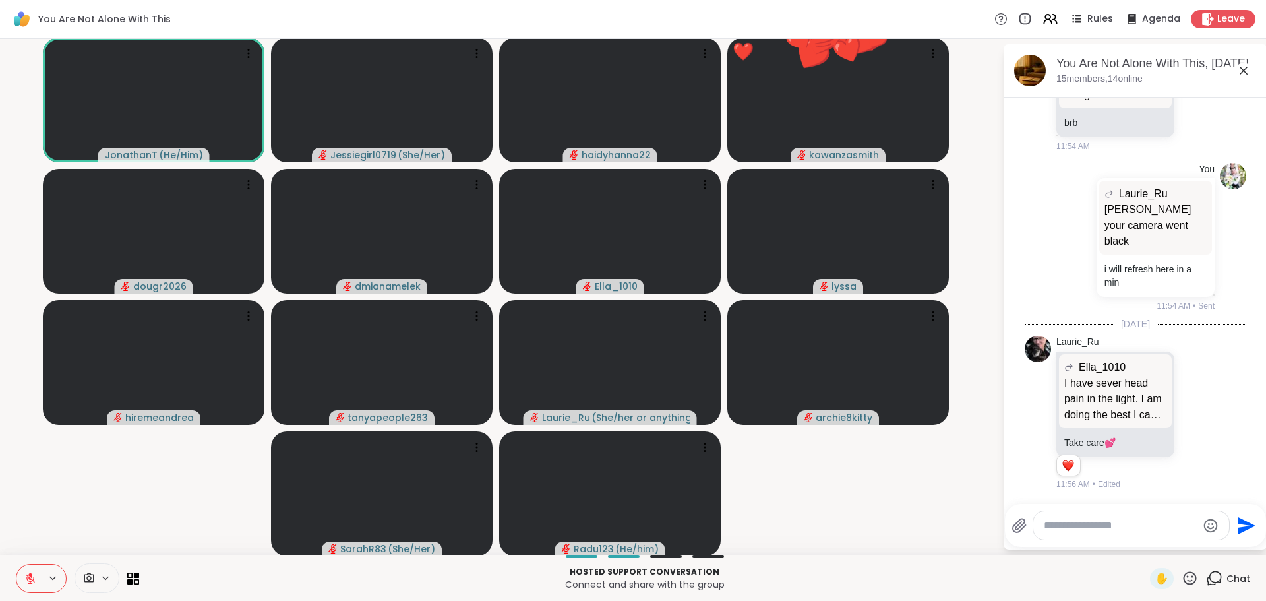
scroll to position [7765, 0]
click at [1133, 524] on textarea "Type your message" at bounding box center [1121, 525] width 154 height 13
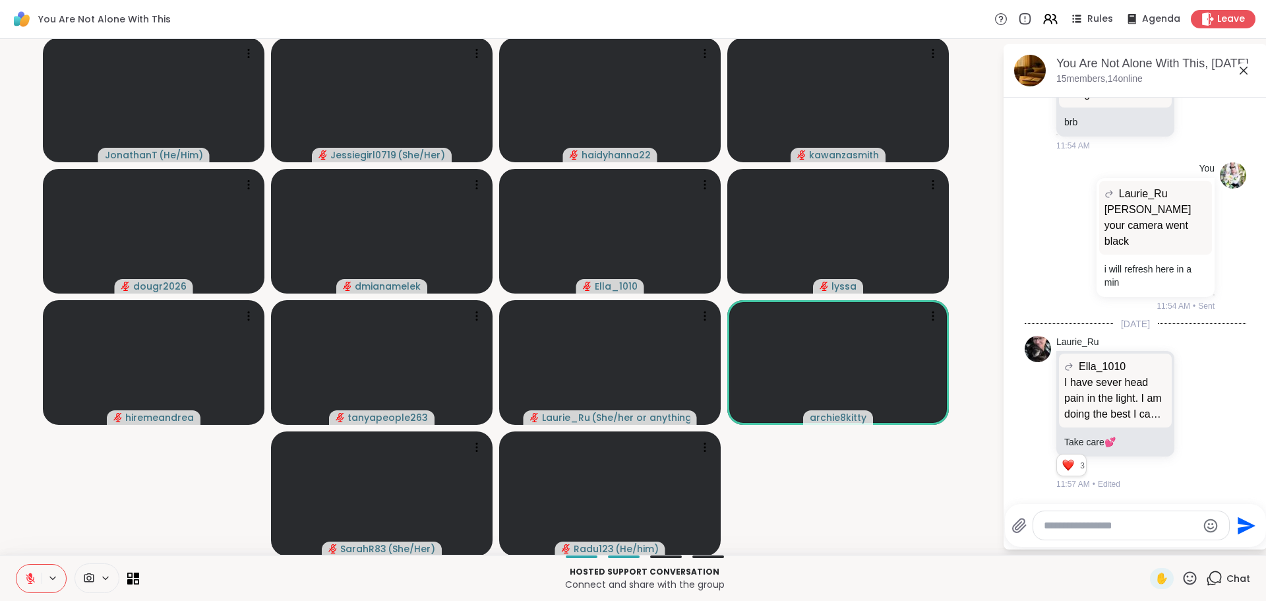
click at [1126, 515] on div at bounding box center [1131, 525] width 196 height 28
click at [1107, 516] on div at bounding box center [1131, 525] width 196 height 28
click at [1121, 527] on textarea "Type your message" at bounding box center [1121, 525] width 154 height 13
click at [1120, 529] on textarea "Type your message" at bounding box center [1121, 525] width 154 height 13
click at [1119, 531] on textarea "Type your message" at bounding box center [1121, 525] width 154 height 13
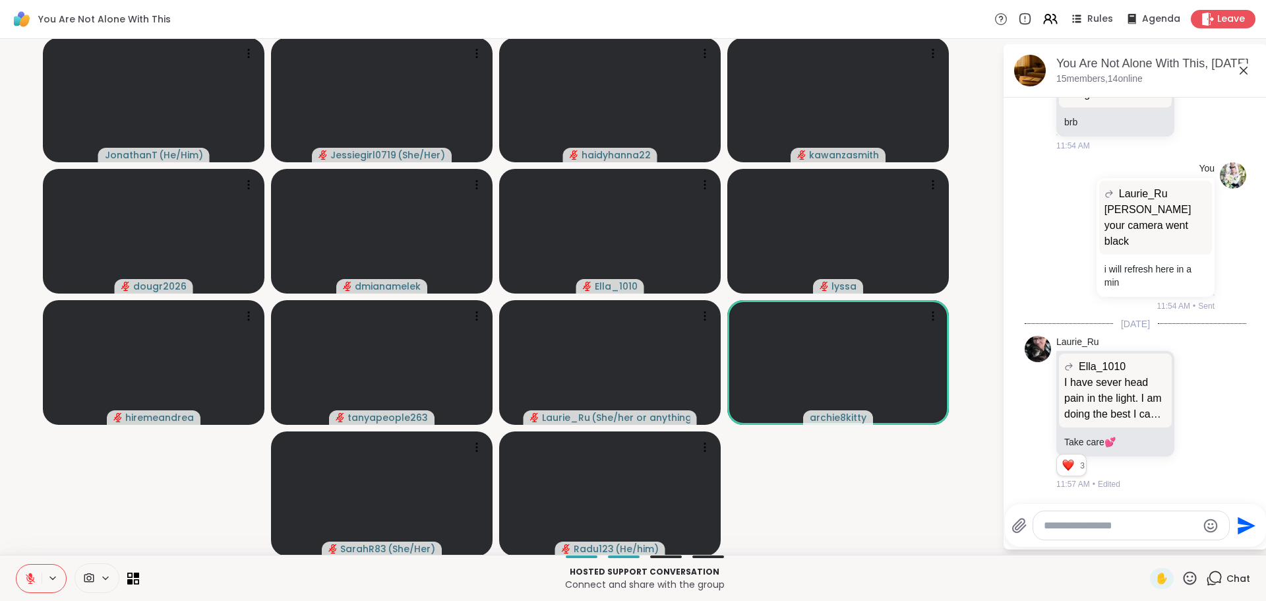
click at [1120, 527] on textarea "Type your message" at bounding box center [1121, 525] width 154 height 13
click at [1114, 524] on textarea "Type your message" at bounding box center [1121, 525] width 154 height 13
click at [1112, 528] on textarea "Type your message" at bounding box center [1121, 525] width 154 height 13
click at [1107, 525] on textarea "Type your message" at bounding box center [1121, 525] width 154 height 13
click at [1106, 526] on textarea "Type your message" at bounding box center [1121, 525] width 154 height 13
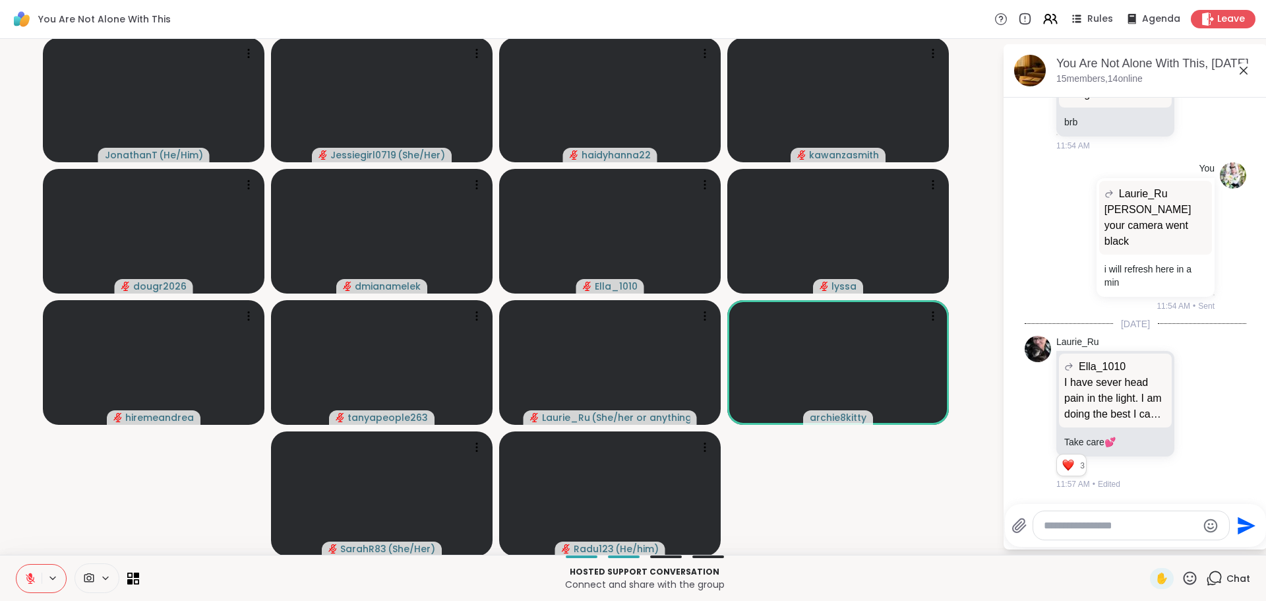
click at [1090, 527] on textarea "Type your message" at bounding box center [1121, 525] width 154 height 13
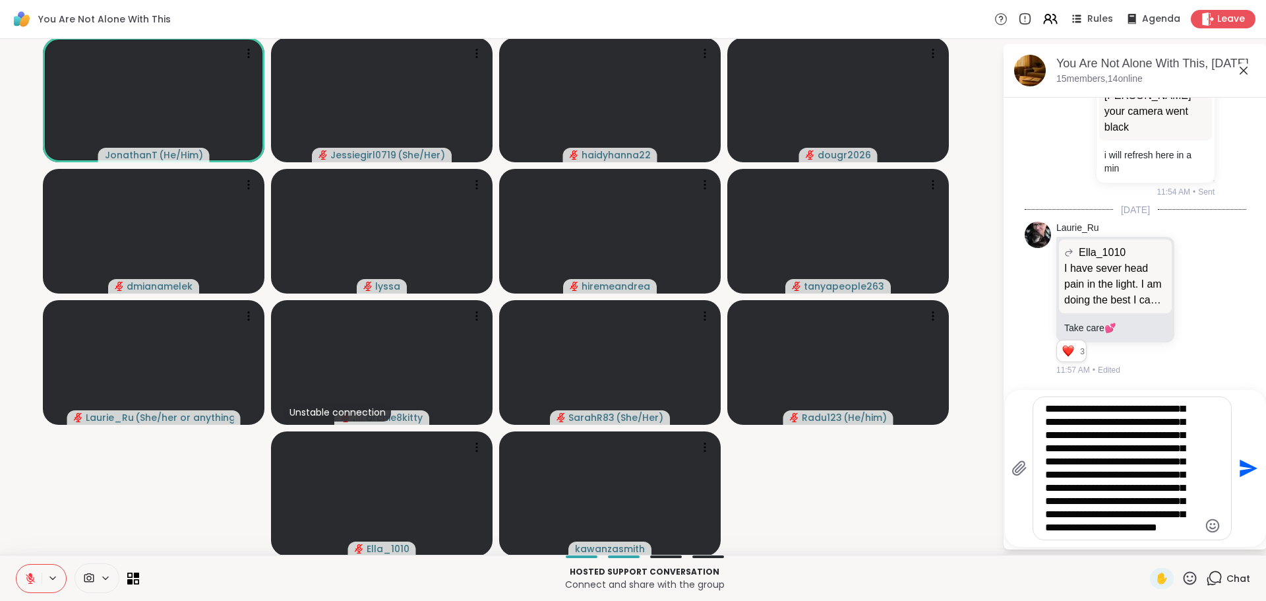
scroll to position [105, 0]
type textarea "**********"
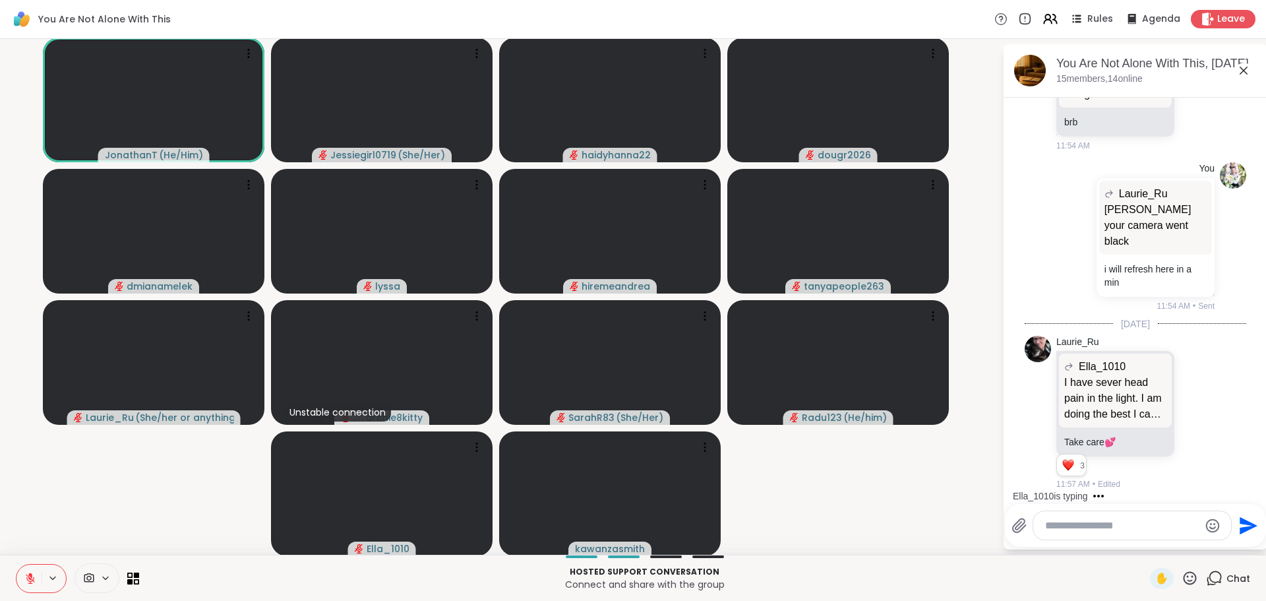
scroll to position [8402, 0]
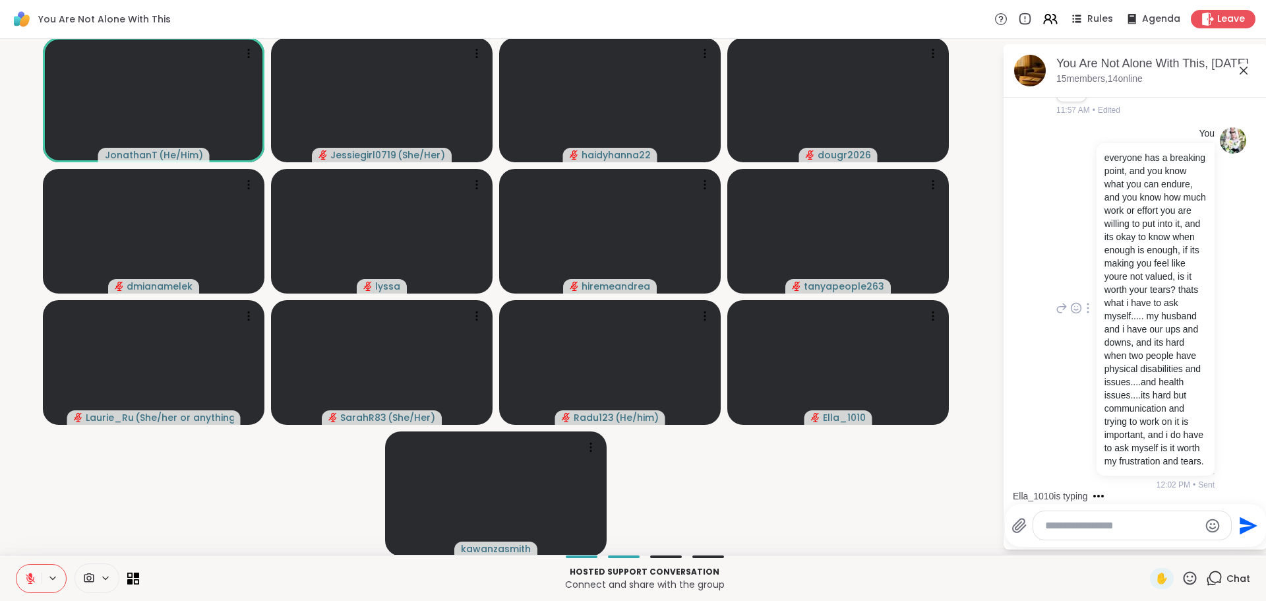
click at [1200, 433] on div "You everyone has a breaking point, and you know what you can endure, and you kn…" at bounding box center [1134, 309] width 221 height 374
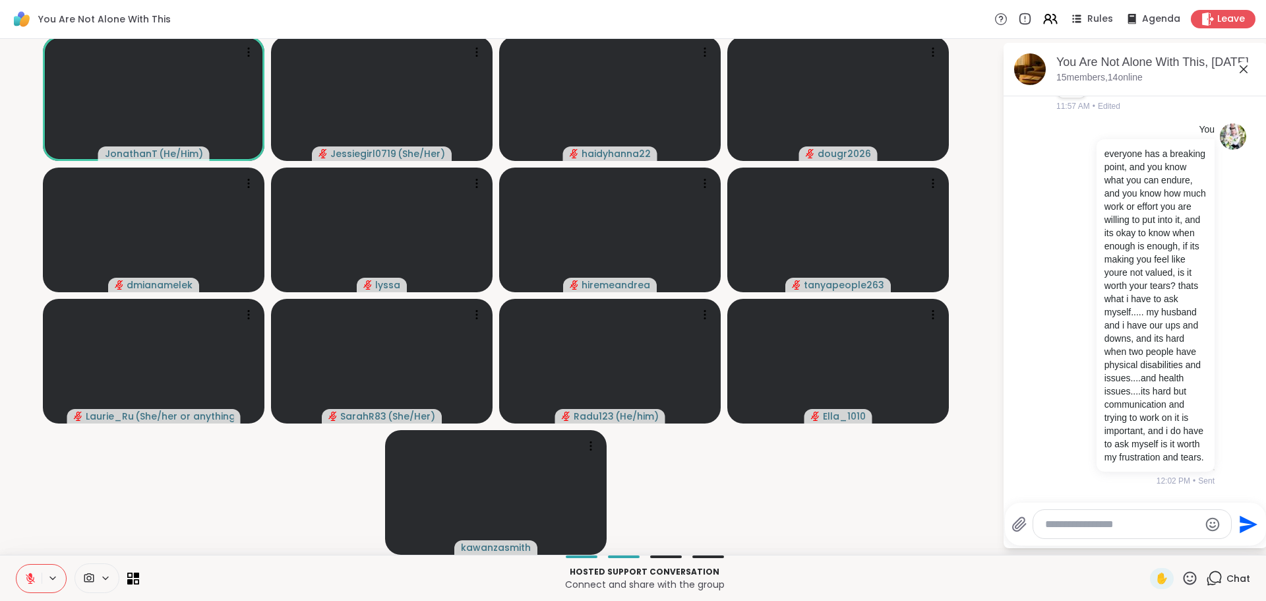
click at [976, 480] on video-player-container "JonathanT ( He/Him ) Jessiegirl0719 ( She/Her ) haidyhanna22 dougr2026 dmianame…" at bounding box center [501, 295] width 986 height 505
click at [1096, 524] on textarea "Type your message" at bounding box center [1122, 523] width 154 height 13
click at [1119, 528] on textarea "Type your message" at bounding box center [1122, 523] width 154 height 13
click at [1053, 426] on div "You everyone has a breaking point, and you know what you can endure, and you kn…" at bounding box center [1134, 304] width 162 height 363
click at [1053, 430] on div "You everyone has a breaking point, and you know what you can endure, and you kn…" at bounding box center [1134, 304] width 162 height 363
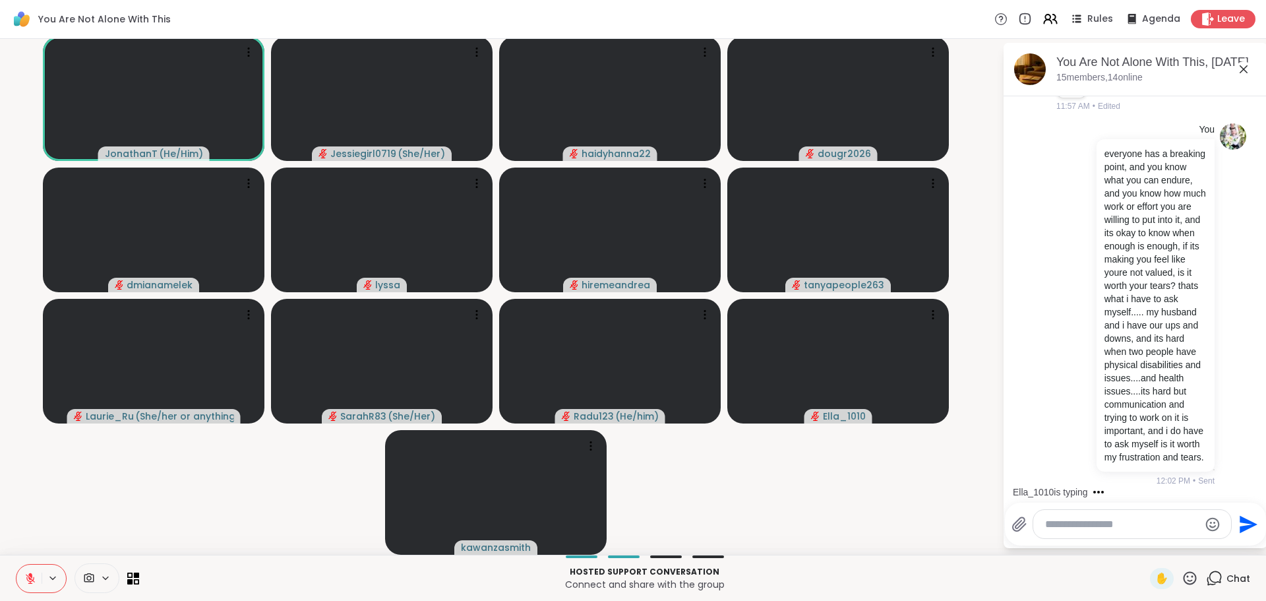
click at [1078, 530] on textarea "Type your message" at bounding box center [1122, 523] width 154 height 13
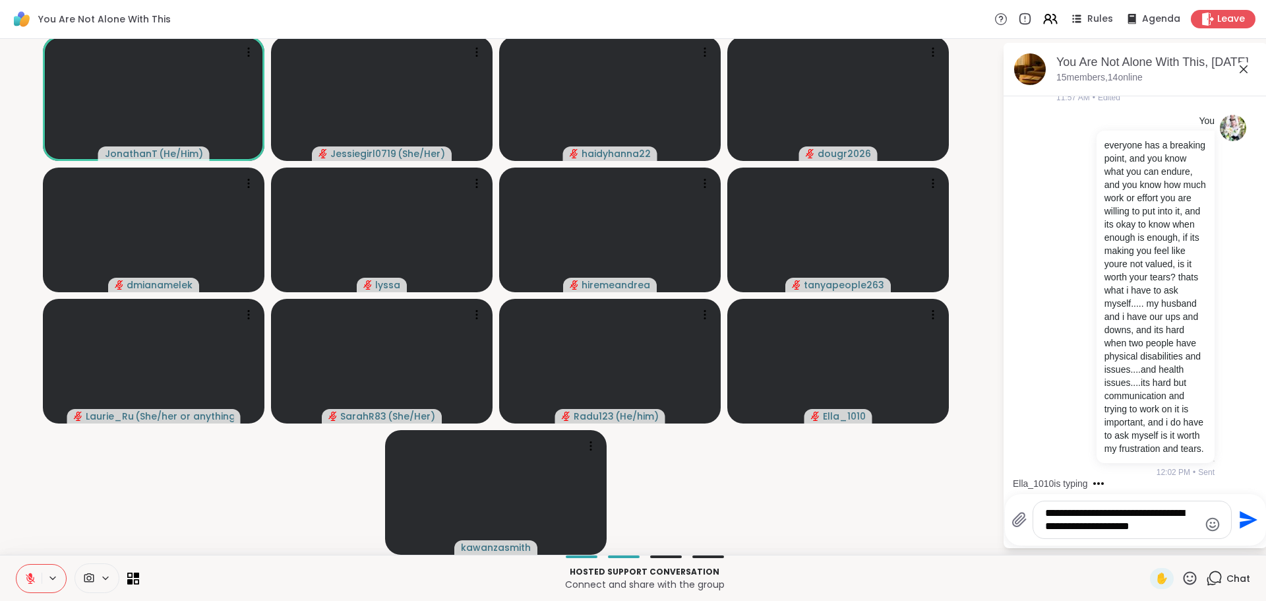
type textarea "**********"
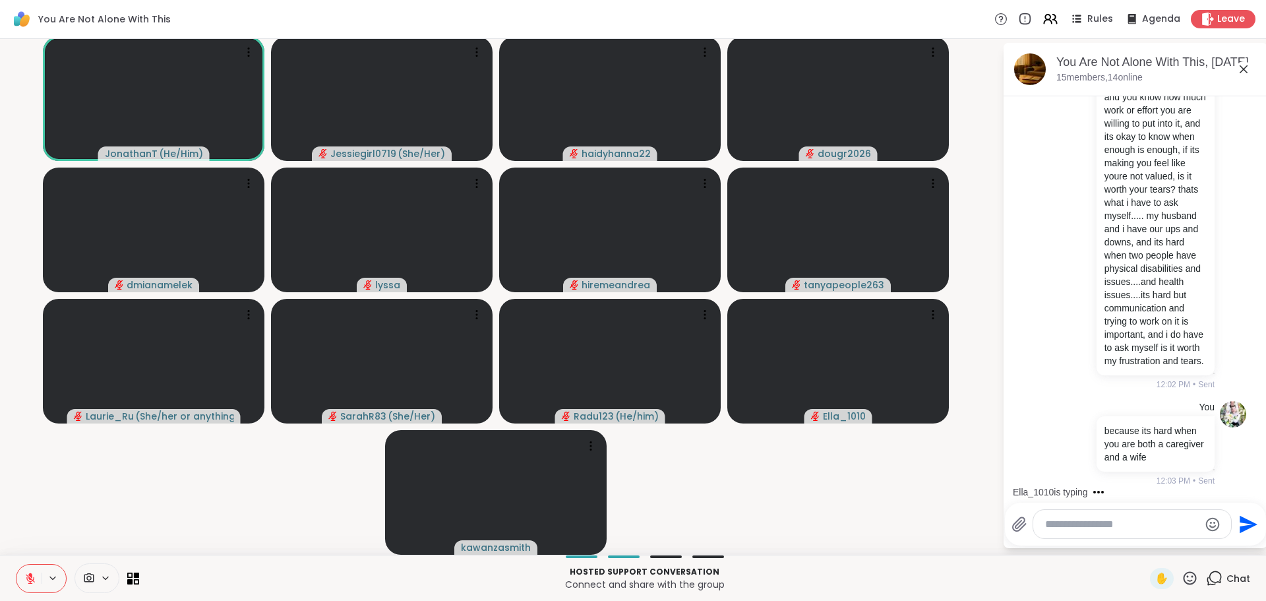
scroll to position [8498, 0]
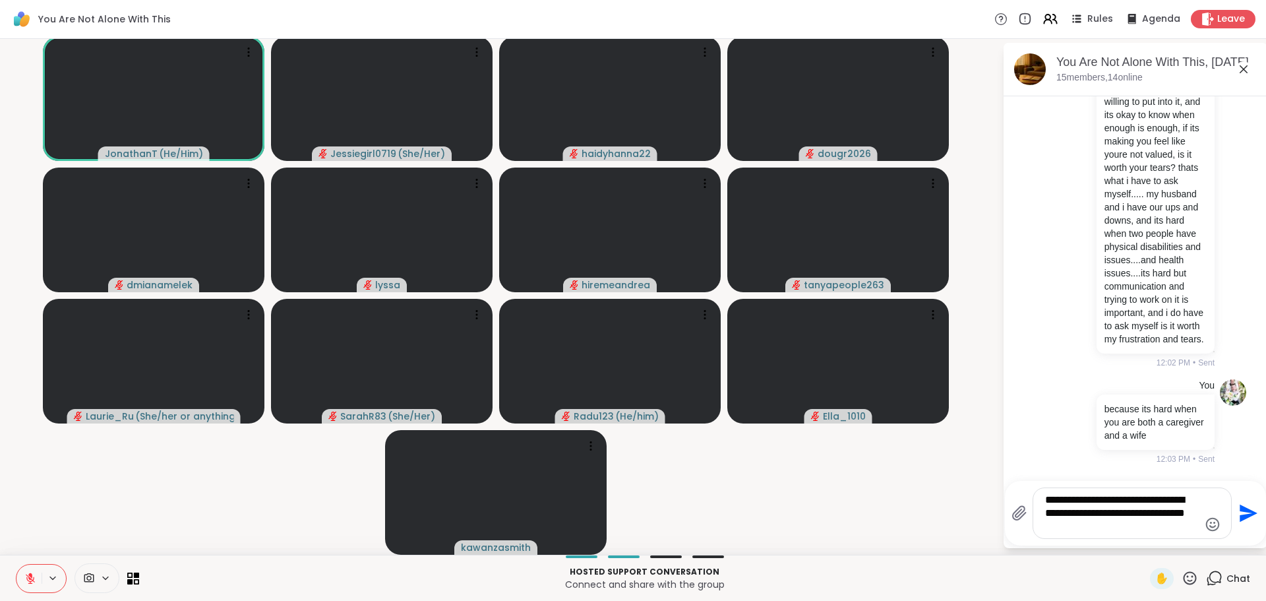
click at [34, 577] on icon at bounding box center [30, 578] width 12 height 12
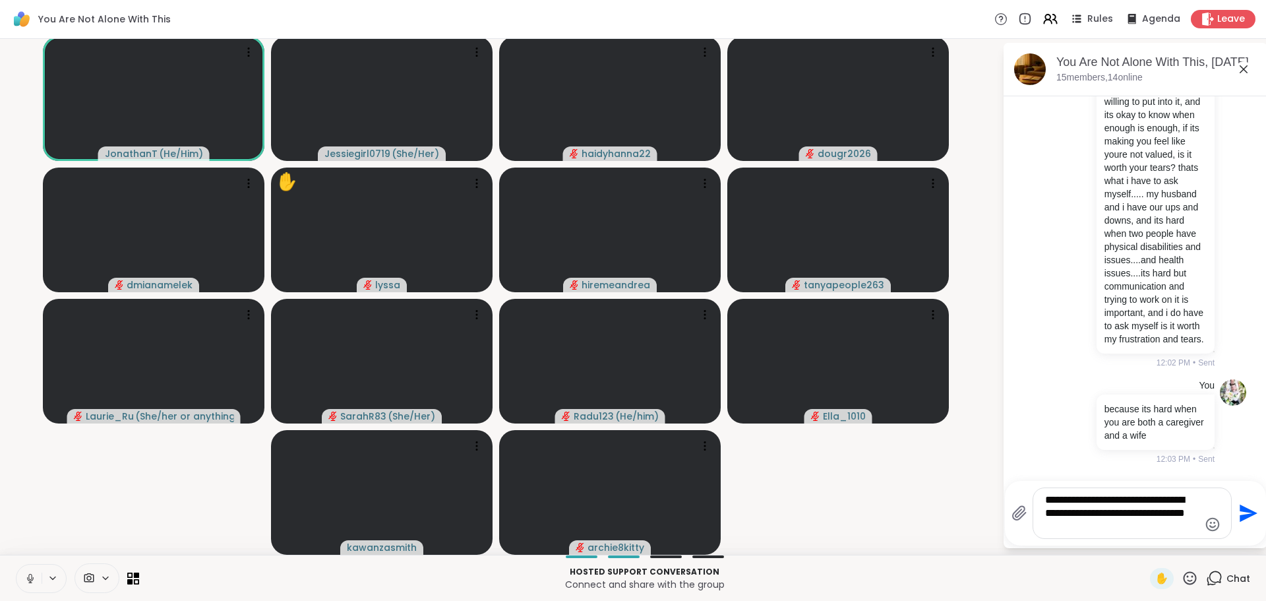
click at [1092, 529] on textarea "**********" at bounding box center [1122, 513] width 154 height 40
click at [1090, 527] on textarea "**********" at bounding box center [1122, 513] width 154 height 40
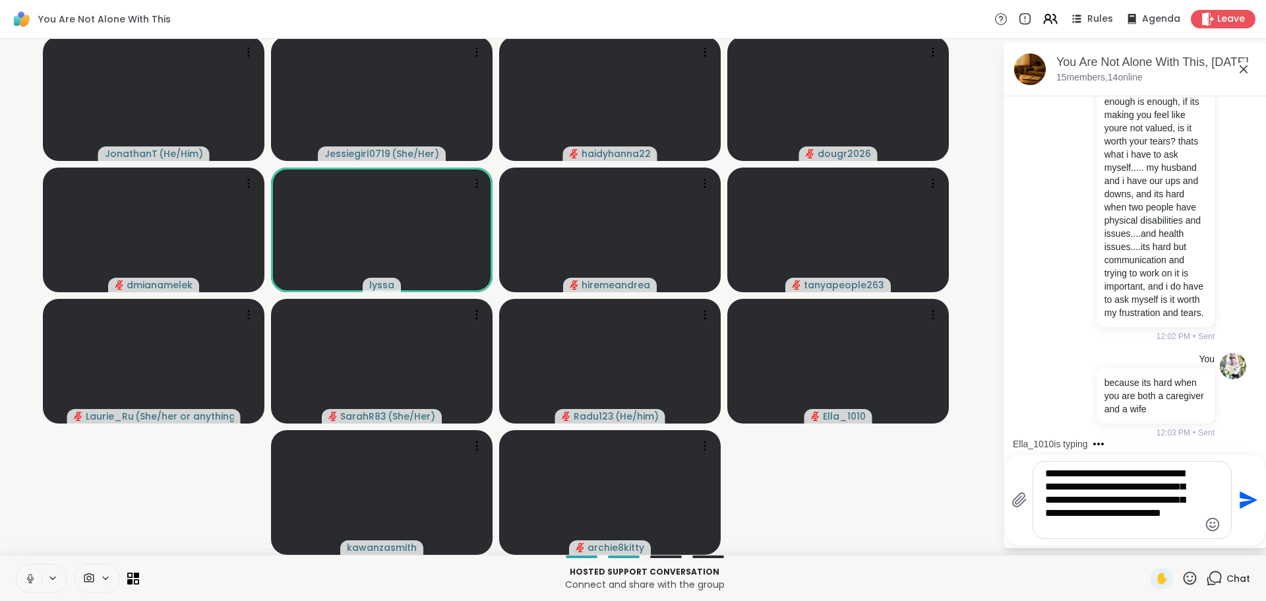
type textarea "**********"
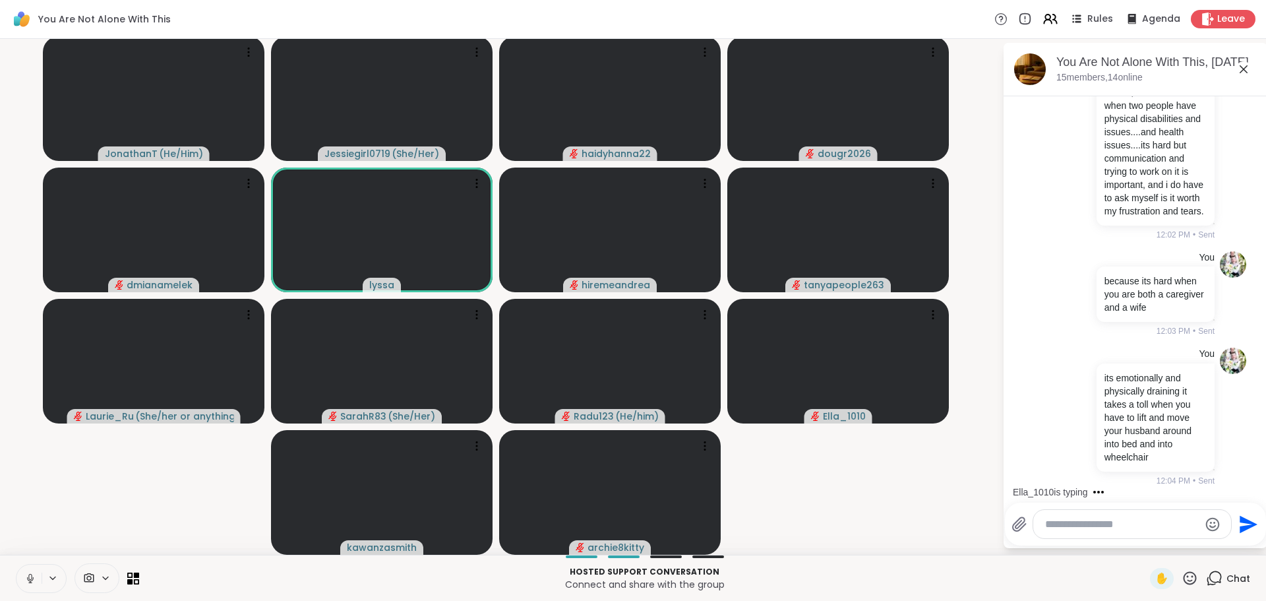
scroll to position [8648, 0]
click at [32, 572] on button at bounding box center [28, 578] width 25 height 28
click at [1125, 522] on textarea "Type your message" at bounding box center [1122, 523] width 154 height 13
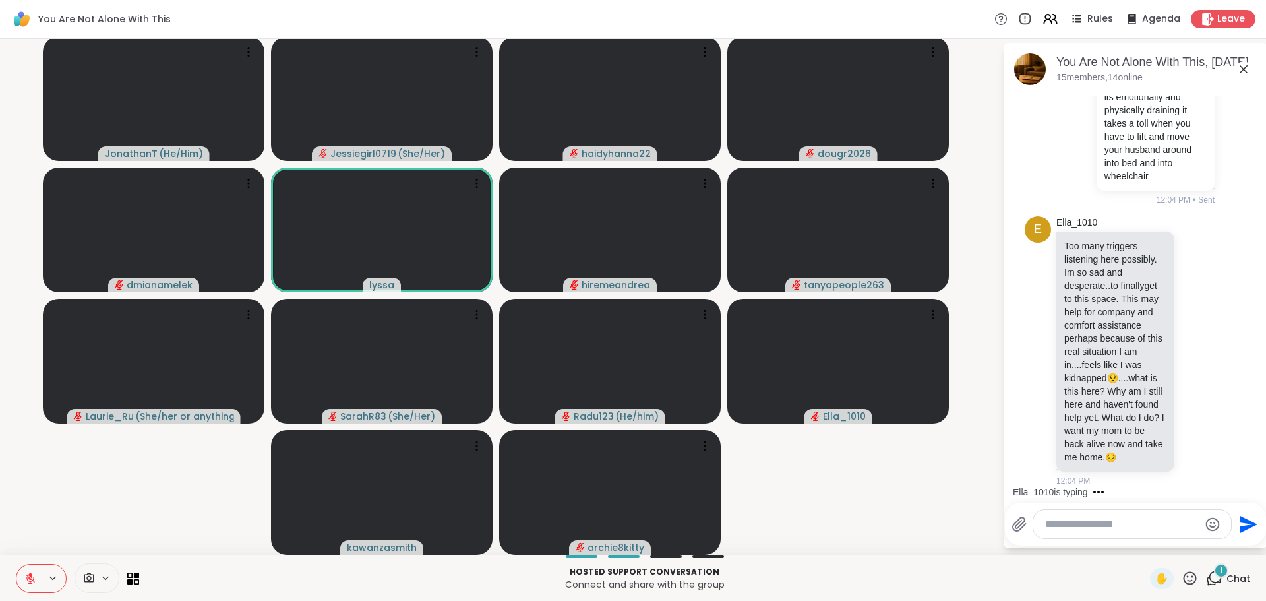
scroll to position [8955, 0]
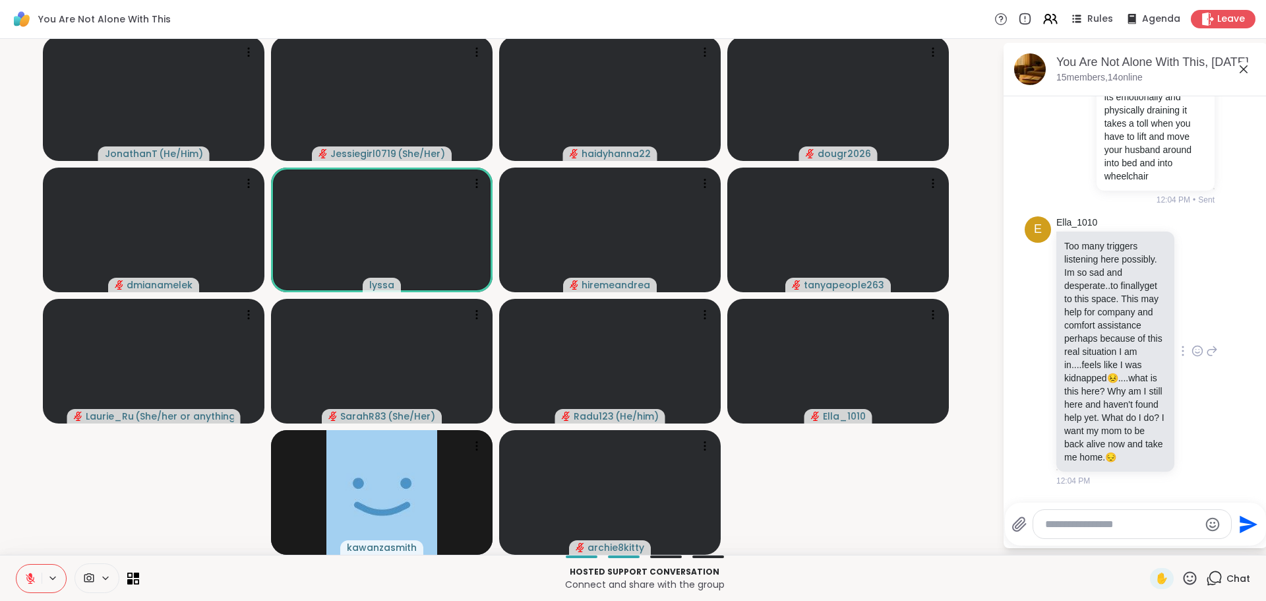
click at [1191, 344] on icon at bounding box center [1197, 350] width 12 height 13
click at [1191, 324] on div "Select Reaction: Heart" at bounding box center [1197, 330] width 12 height 12
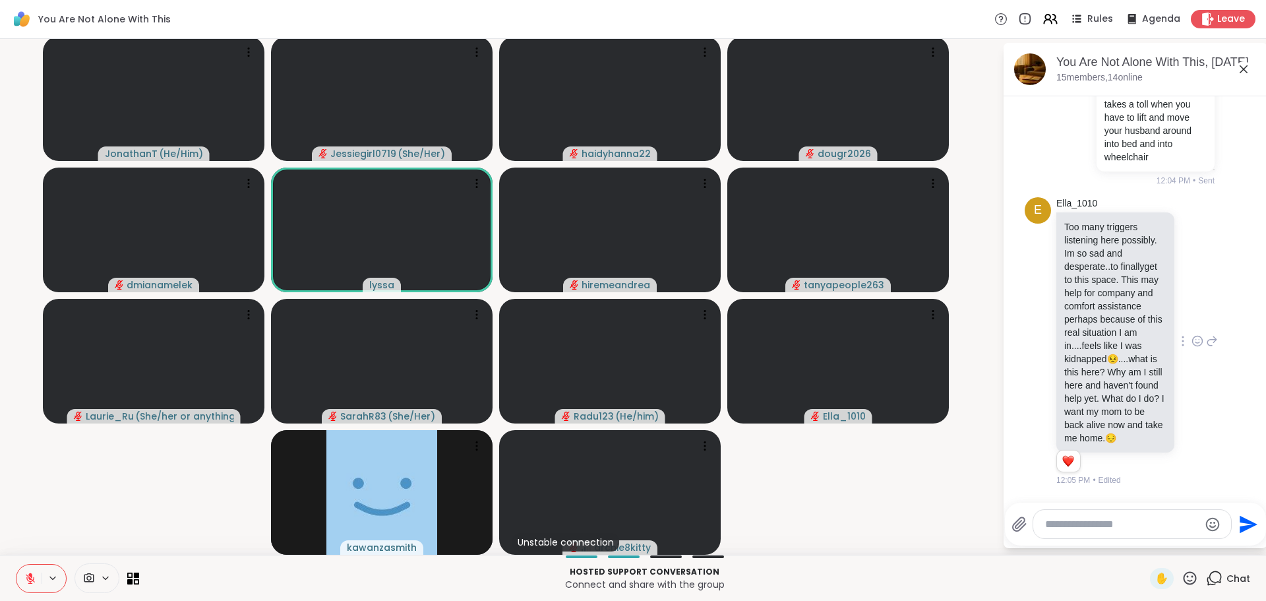
scroll to position [8974, 0]
click at [1208, 337] on icon at bounding box center [1212, 341] width 9 height 9
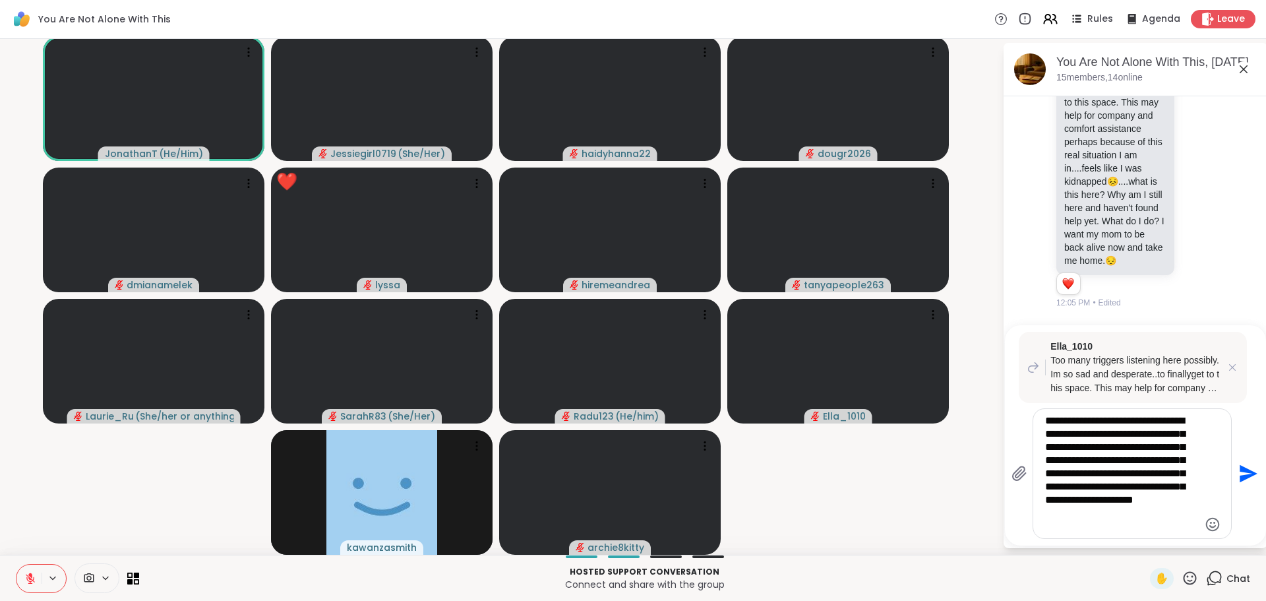
type textarea "**********"
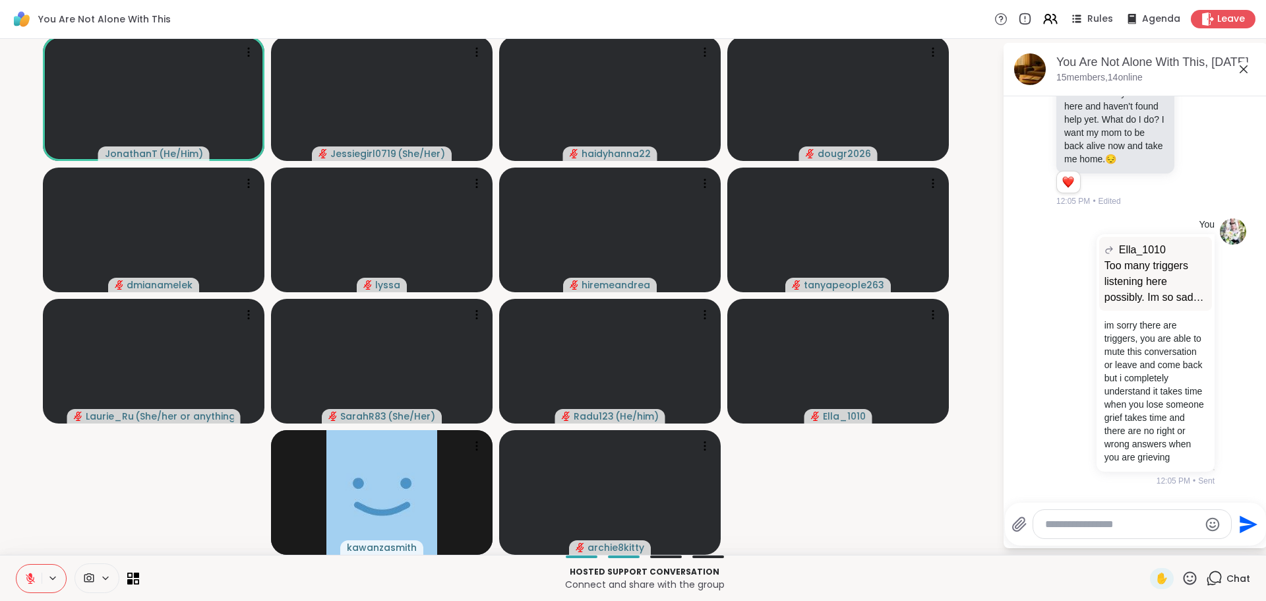
scroll to position [9279, 0]
click at [1214, 390] on div "You Ella_1010 Too many triggers listening here possibly. Im so sad and desperat…" at bounding box center [1134, 352] width 221 height 279
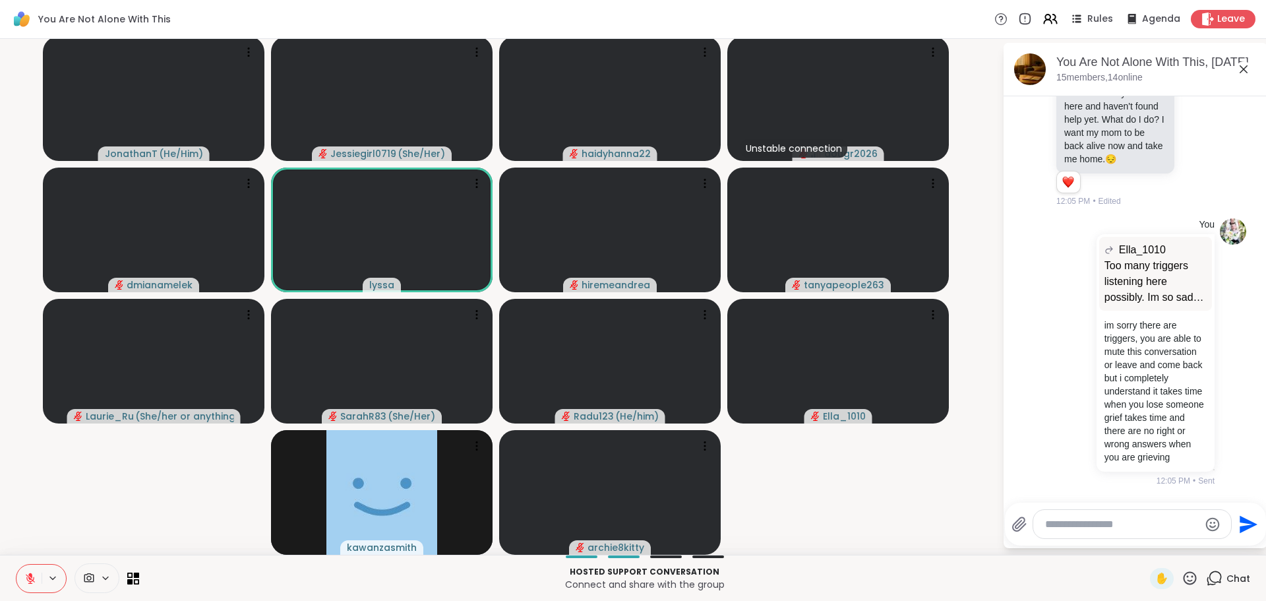
click at [1133, 521] on textarea "Type your message" at bounding box center [1122, 523] width 154 height 13
type textarea "*"
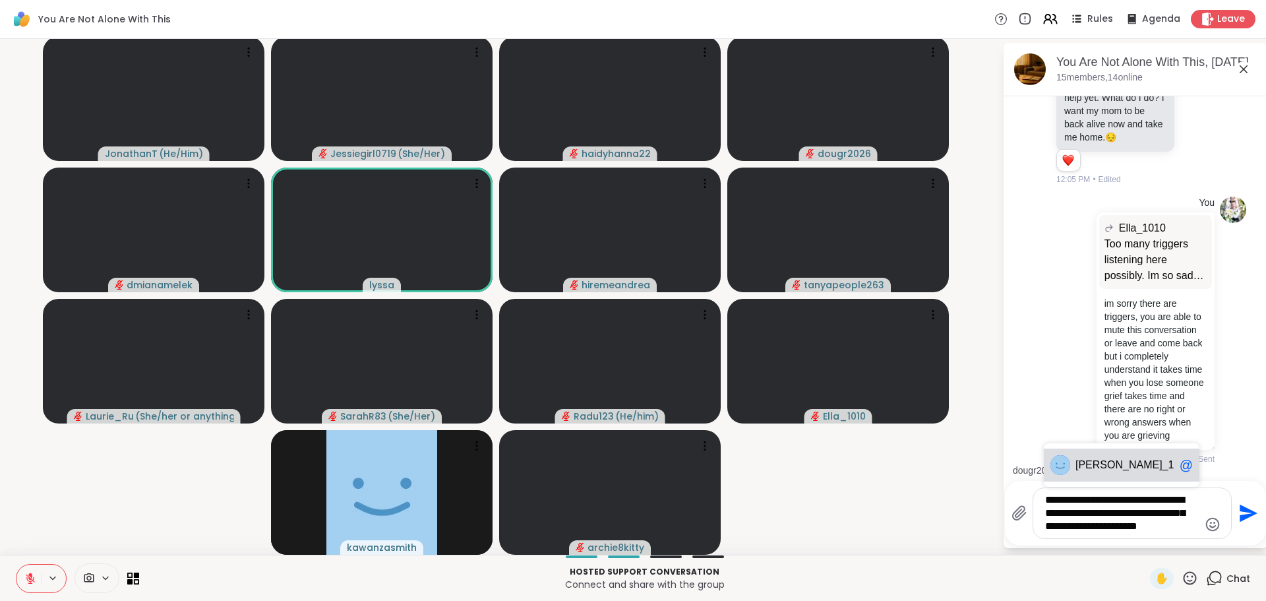
click at [1121, 469] on span "Ella _1010" at bounding box center [1124, 464] width 99 height 13
type textarea "**********"
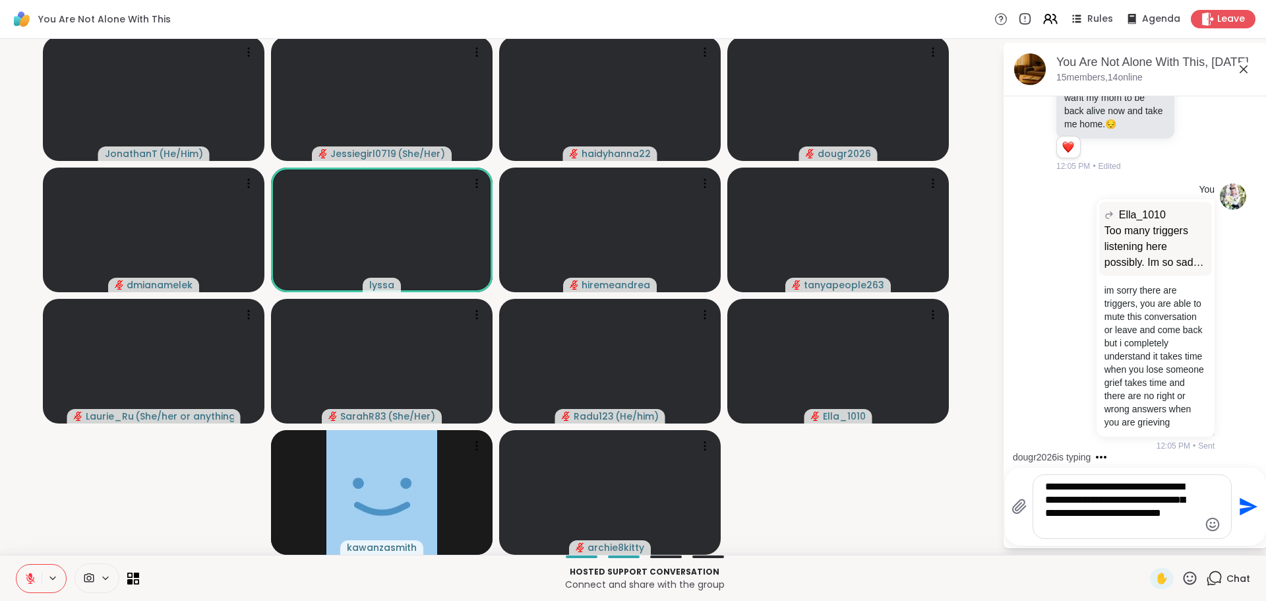
click at [1239, 509] on icon "Send" at bounding box center [1248, 507] width 18 height 18
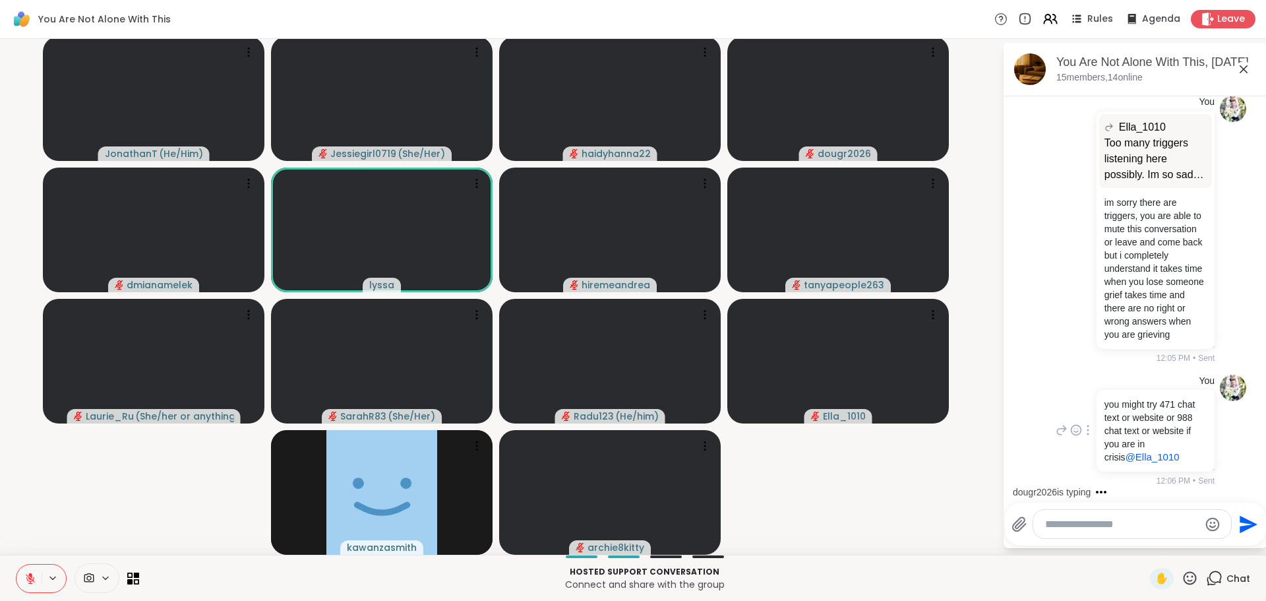
scroll to position [9402, 0]
click at [1034, 343] on div "You Ella_1010 Too many triggers listening here possibly. Im so sad and desperat…" at bounding box center [1134, 229] width 221 height 279
click at [1086, 515] on div at bounding box center [1132, 524] width 198 height 28
drag, startPoint x: 1086, startPoint y: 515, endPoint x: 1092, endPoint y: 523, distance: 9.5
click at [1092, 523] on textarea "Type your message" at bounding box center [1122, 523] width 154 height 13
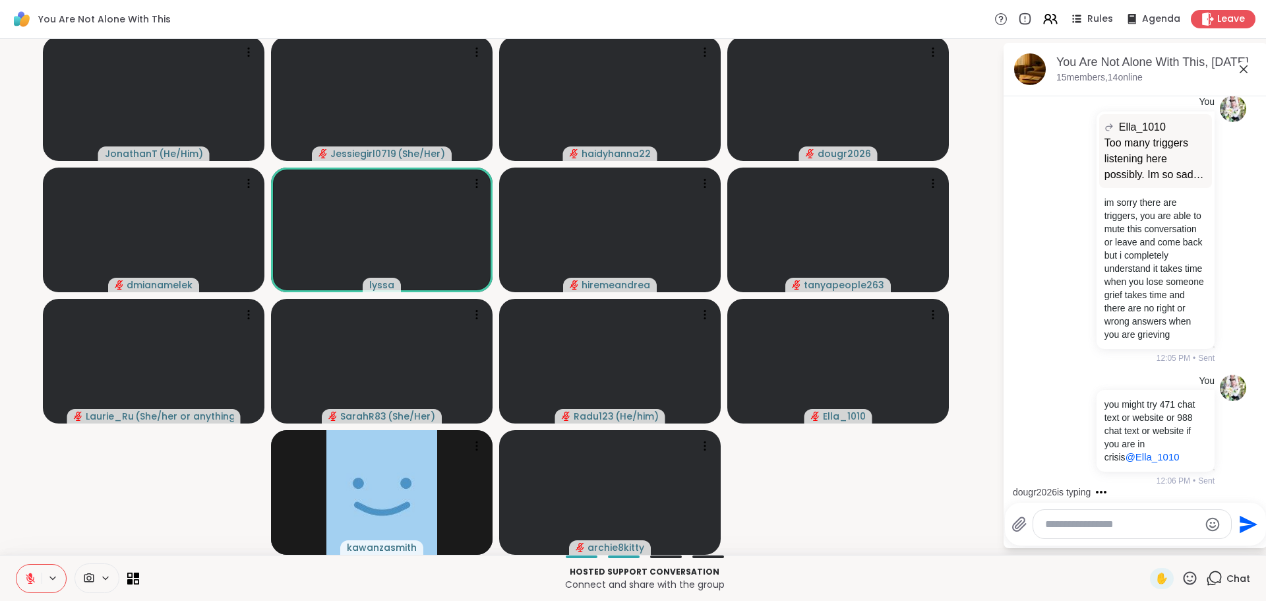
paste textarea "**********"
type textarea "**********"
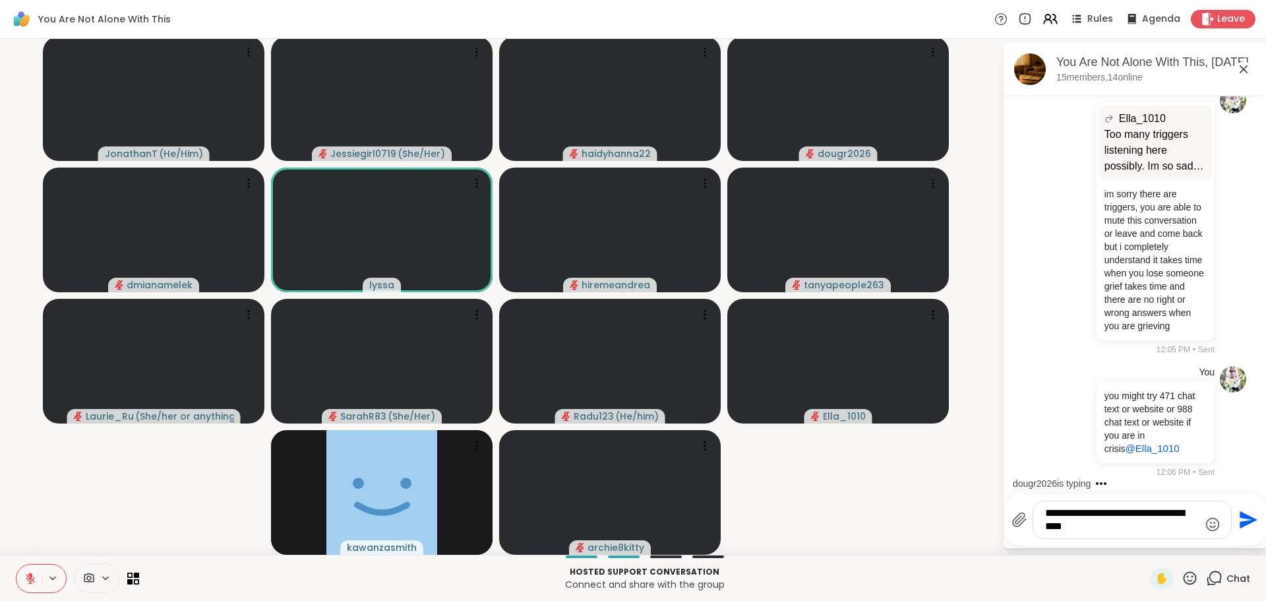
click at [1238, 513] on icon "Send" at bounding box center [1246, 519] width 21 height 21
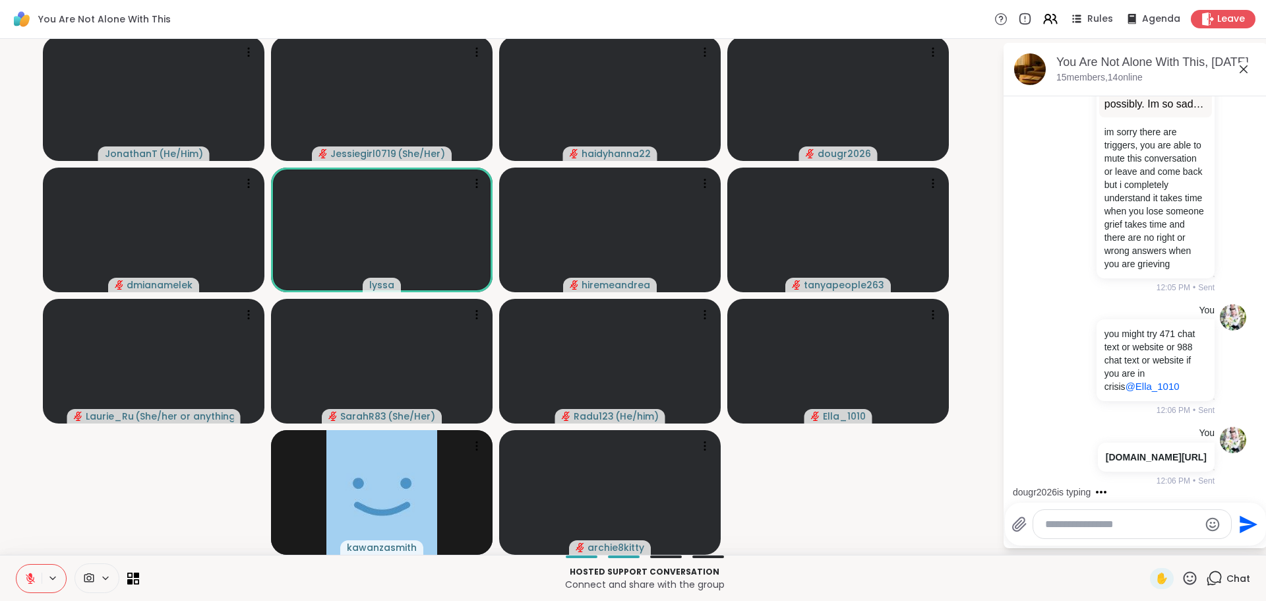
scroll to position [9485, 0]
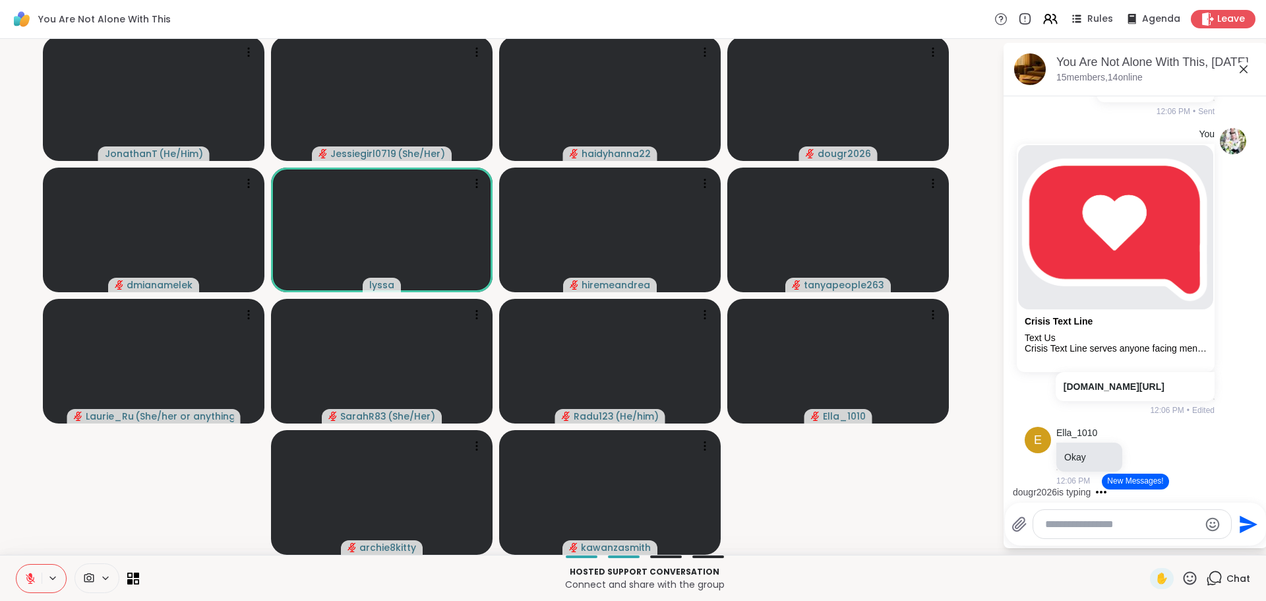
click at [1136, 512] on div at bounding box center [1132, 524] width 198 height 28
click at [1136, 519] on textarea "Type your message" at bounding box center [1122, 523] width 154 height 13
paste textarea "**********"
type textarea "**********"
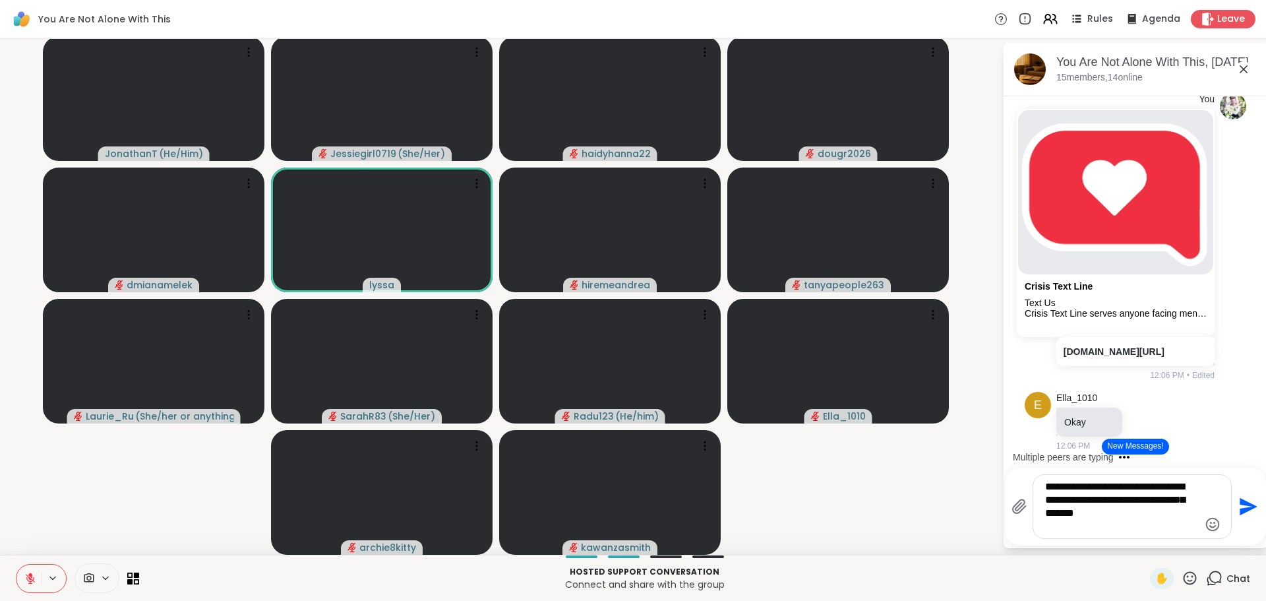
click at [1242, 510] on icon "Send" at bounding box center [1246, 506] width 21 height 21
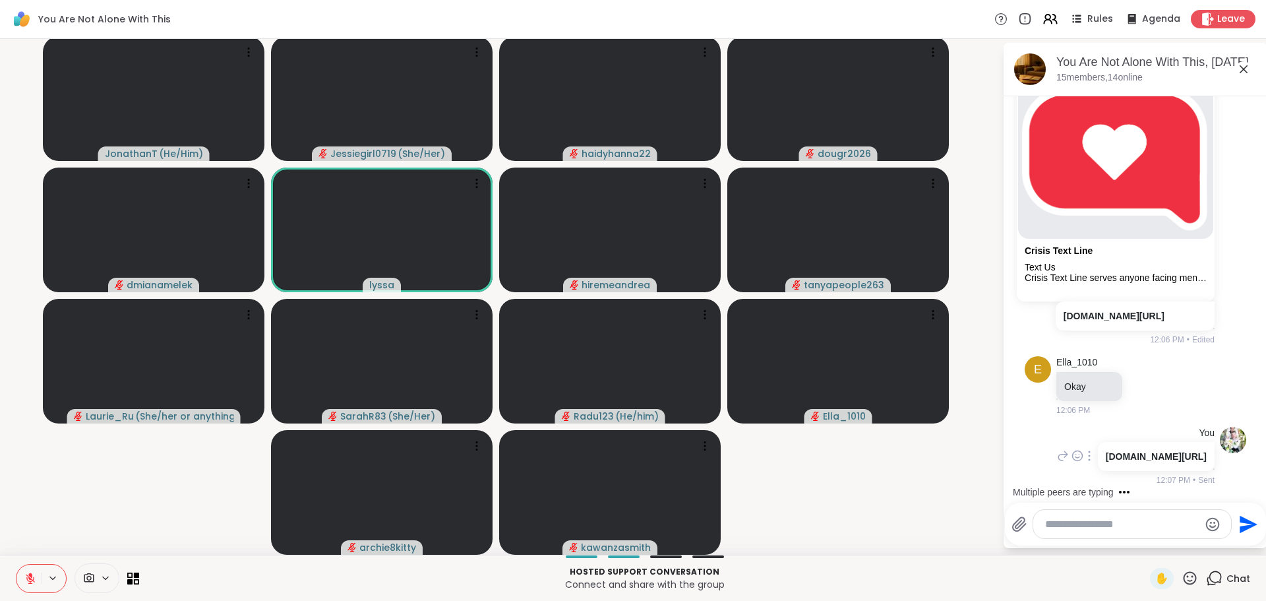
scroll to position [9894, 0]
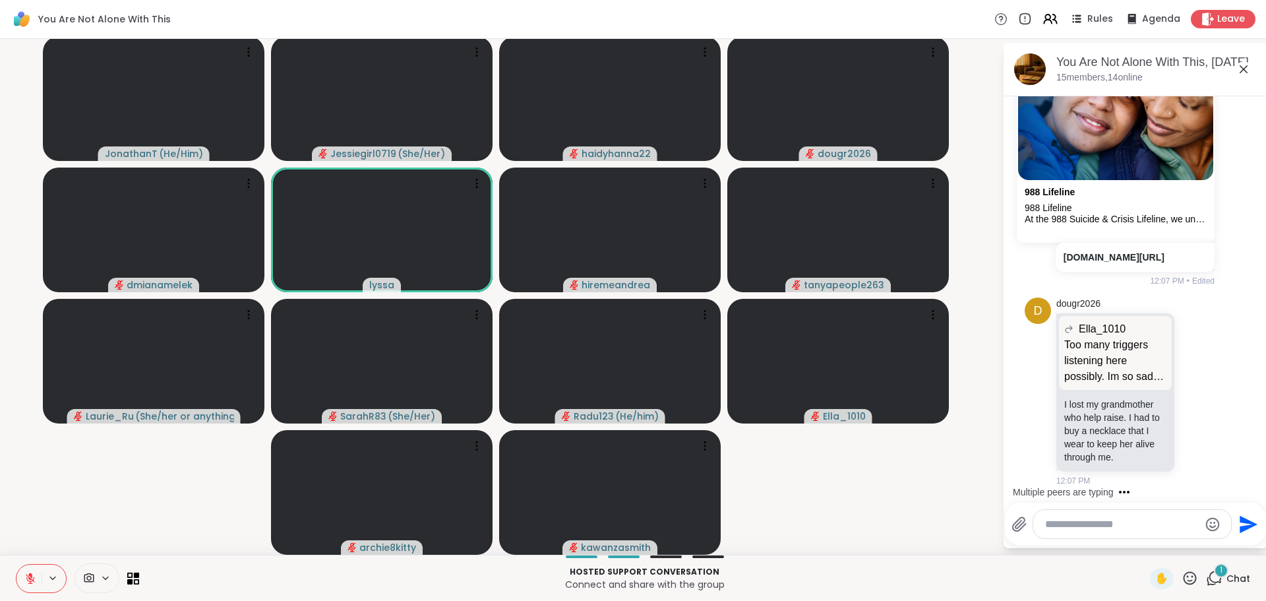
click at [1132, 526] on textarea "Type your message" at bounding box center [1122, 523] width 154 height 13
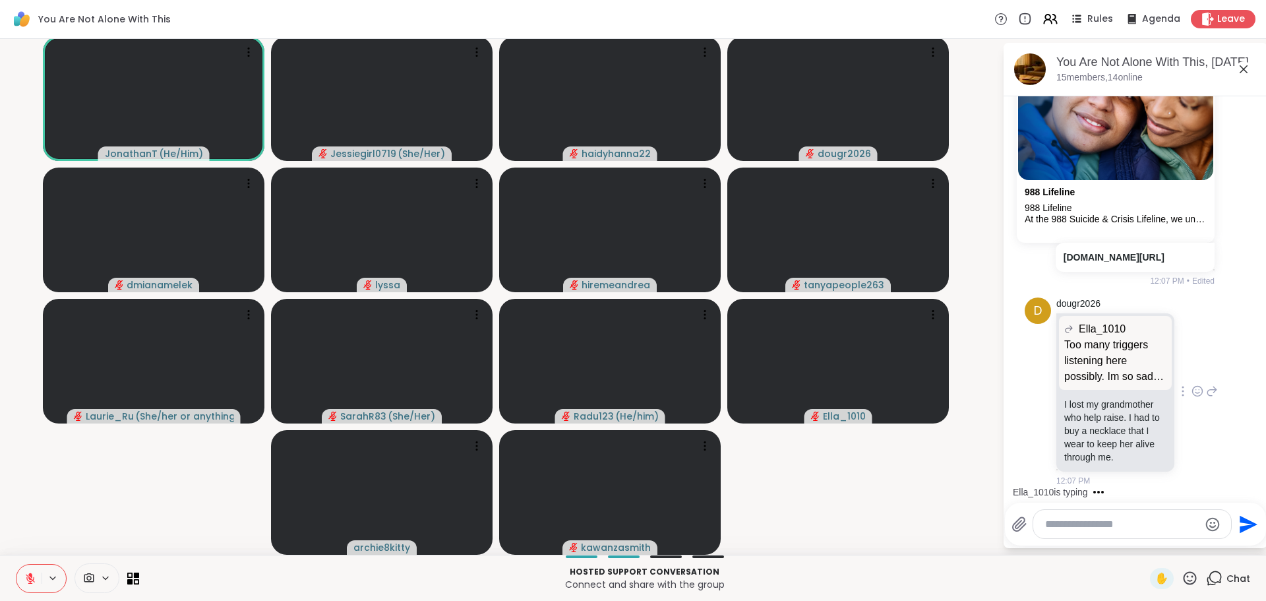
click at [1193, 386] on icon at bounding box center [1198, 391] width 10 height 10
click at [1184, 369] on button "Select Reaction: Heart" at bounding box center [1197, 370] width 26 height 26
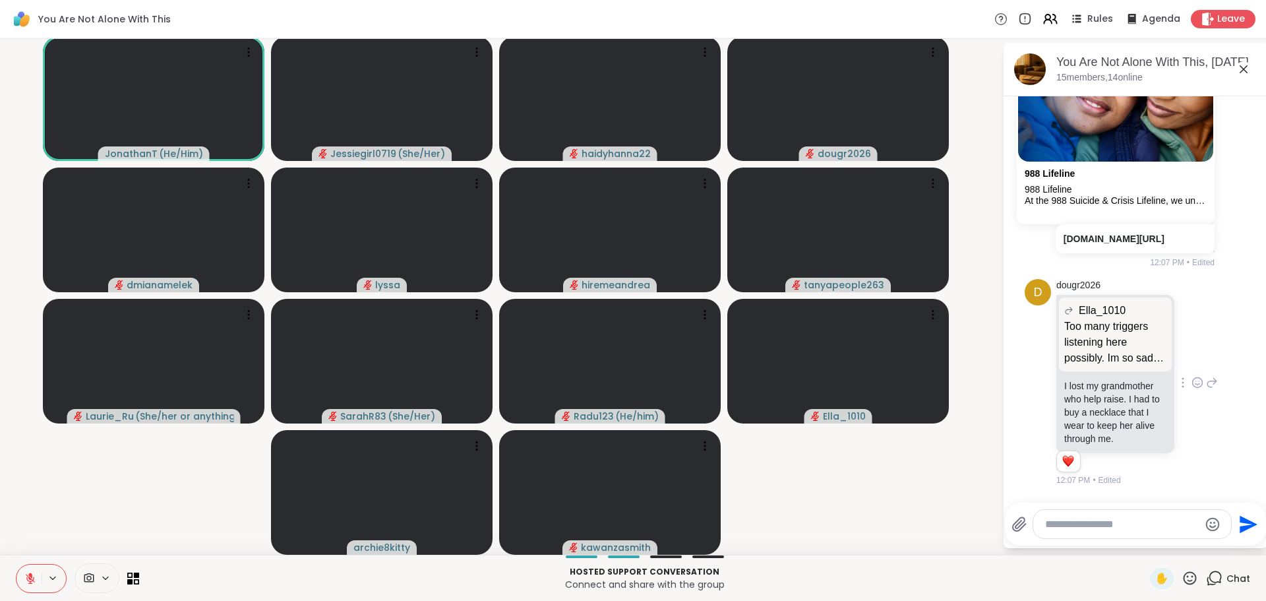
click at [1136, 523] on textarea "Type your message" at bounding box center [1122, 523] width 154 height 13
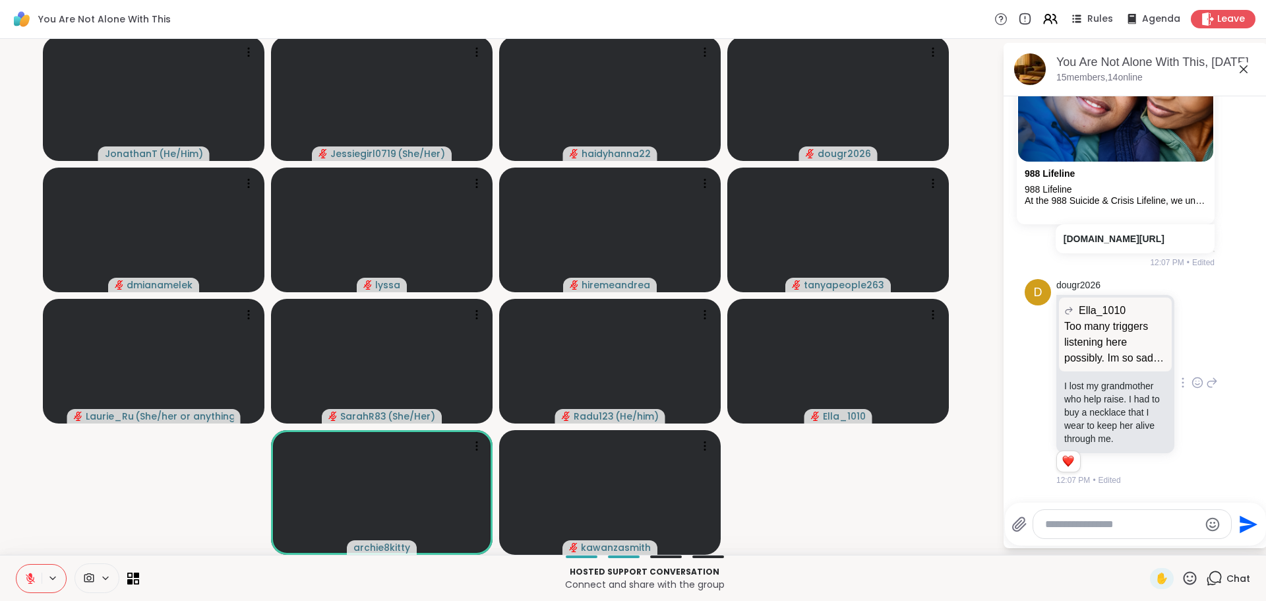
click at [1135, 524] on textarea "Type your message" at bounding box center [1122, 523] width 154 height 13
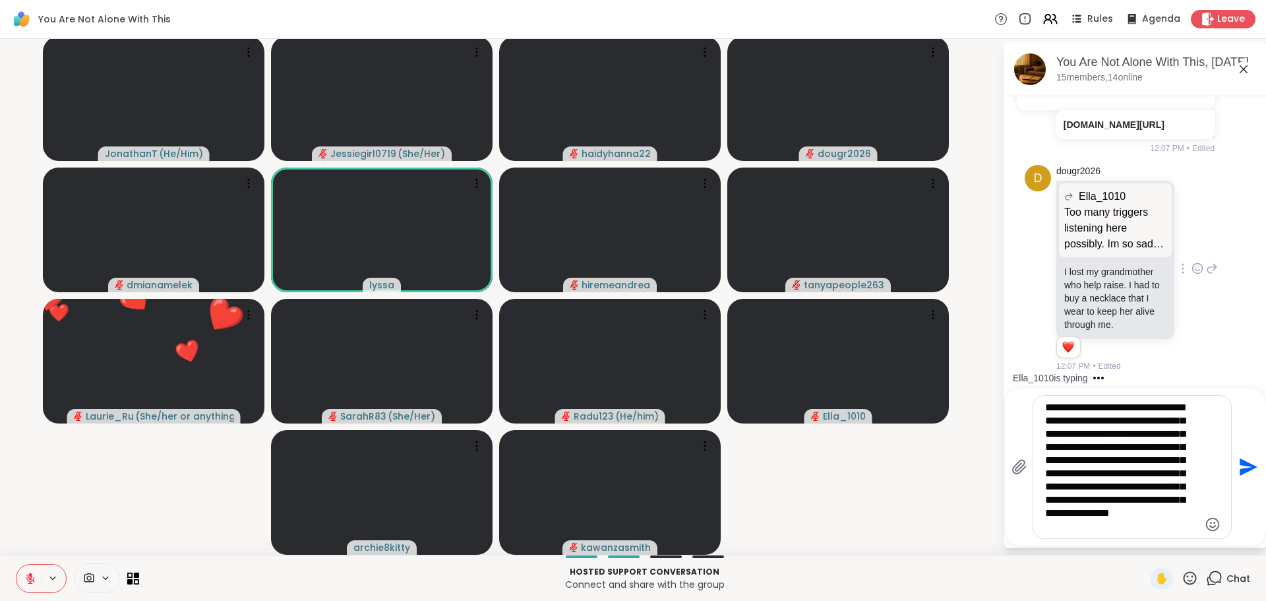
type textarea "**********"
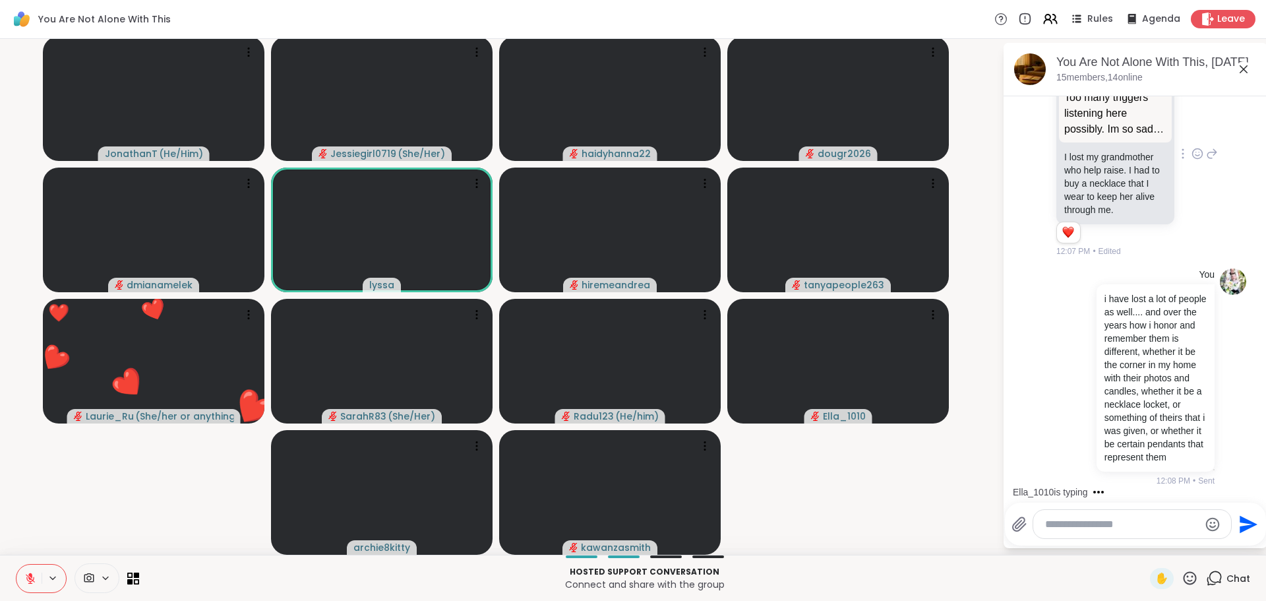
scroll to position [10596, 0]
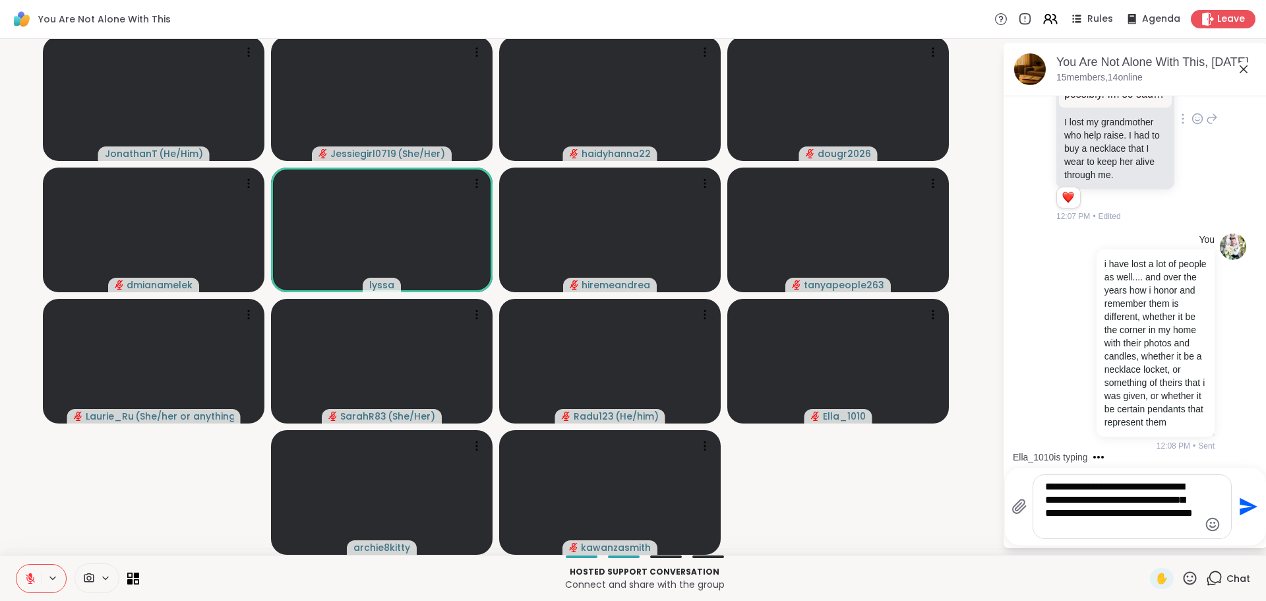
type textarea "**********"
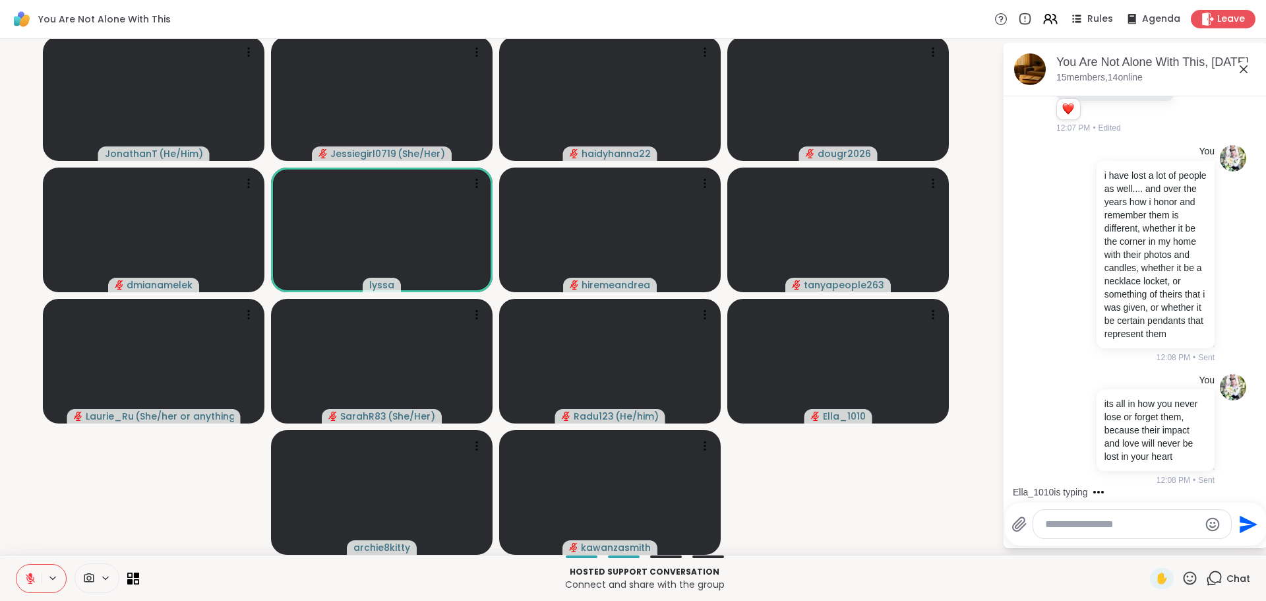
scroll to position [10732, 0]
type textarea "**********"
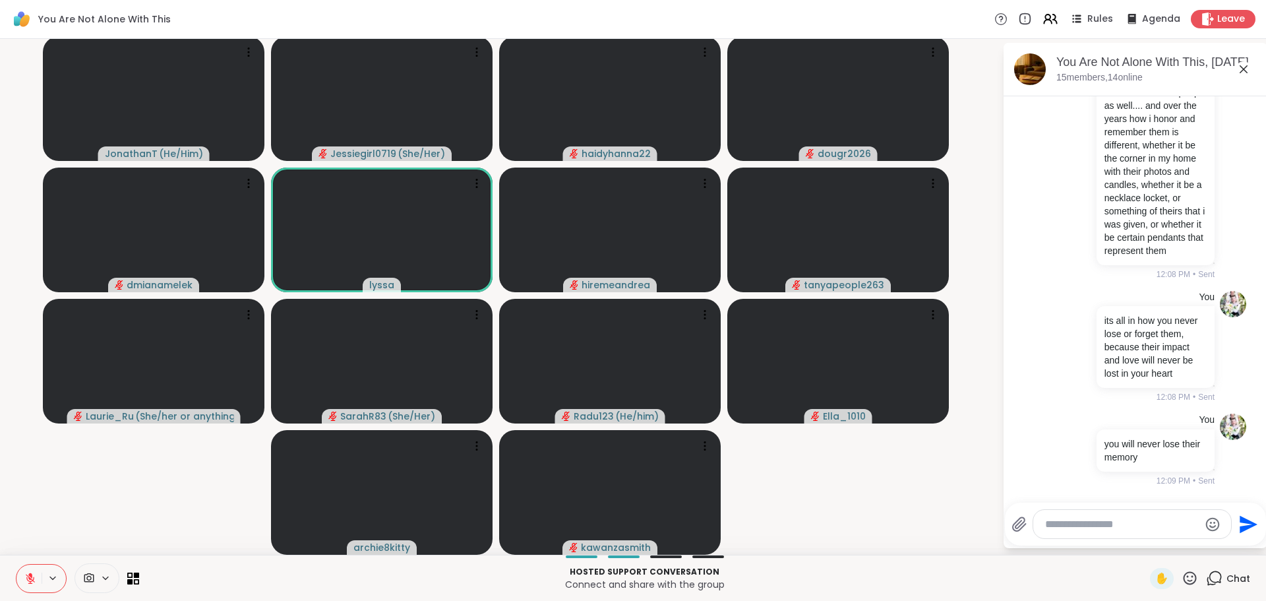
scroll to position [10815, 0]
click at [1055, 447] on icon at bounding box center [1061, 450] width 12 height 16
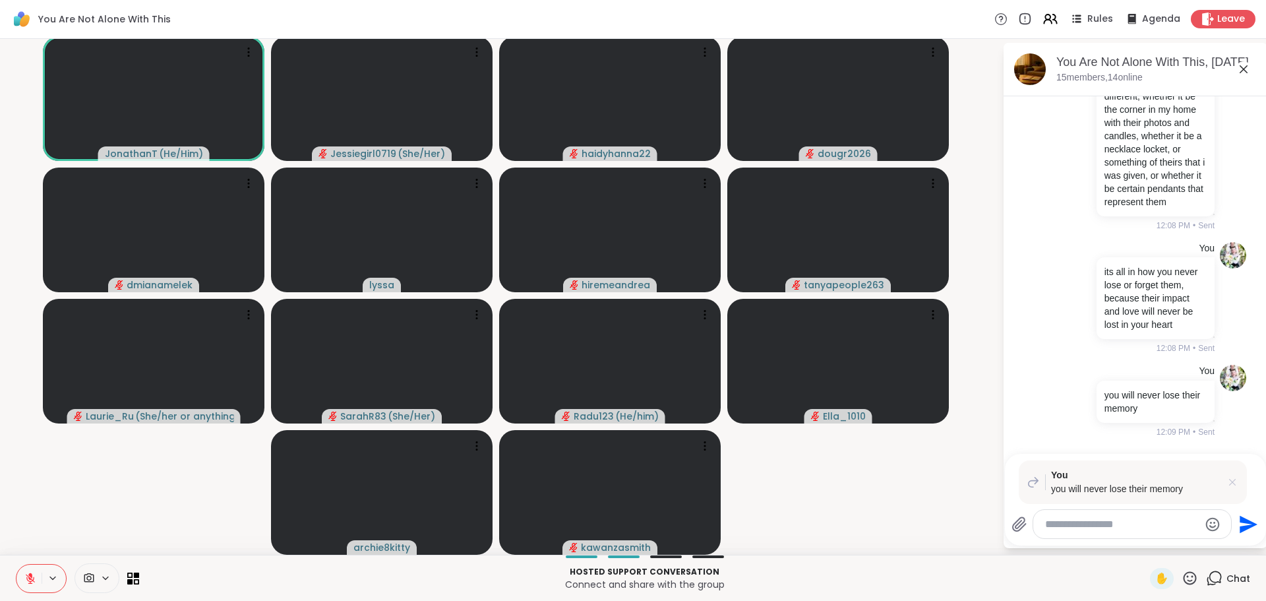
drag, startPoint x: 1222, startPoint y: 491, endPoint x: 1222, endPoint y: 484, distance: 7.3
click at [1222, 489] on div "You you will never lose their memory" at bounding box center [1132, 482] width 228 height 44
click at [1225, 482] on icon at bounding box center [1231, 481] width 13 height 13
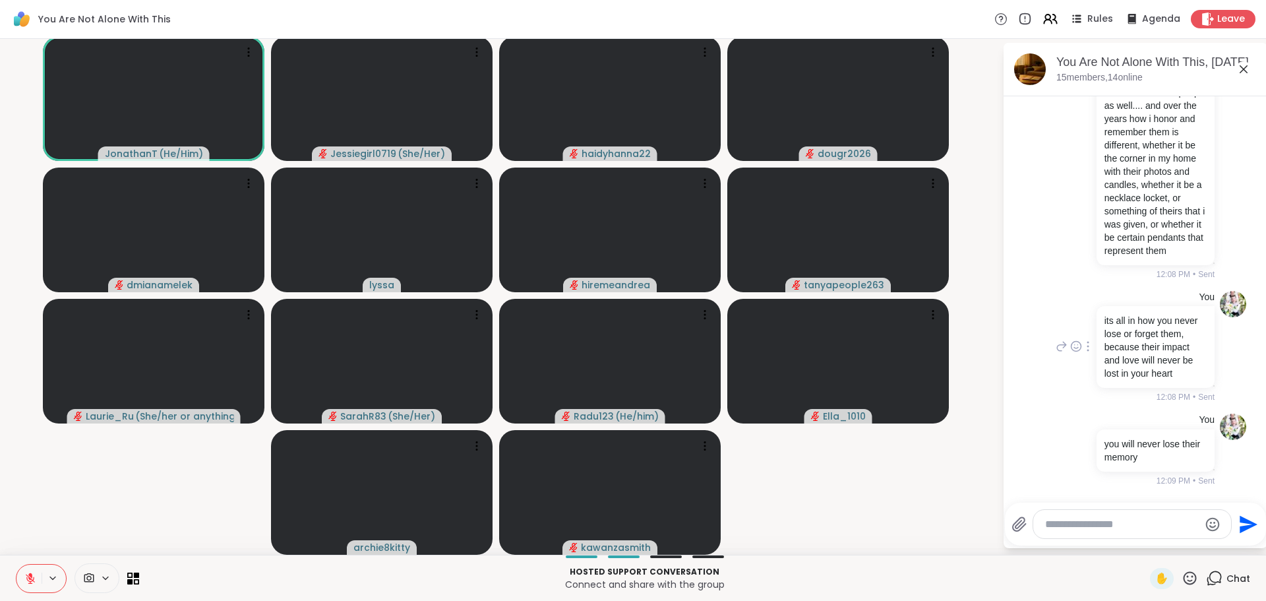
click at [1028, 381] on div "You its all in how you never lose or forget them, because their impact and love…" at bounding box center [1134, 346] width 221 height 123
click at [1089, 523] on textarea "Type your message" at bounding box center [1122, 523] width 154 height 13
click at [1087, 529] on textarea "Type your message" at bounding box center [1122, 523] width 154 height 13
click at [1181, 581] on icon at bounding box center [1189, 578] width 16 height 16
click at [1146, 543] on div "❤️" at bounding box center [1151, 543] width 24 height 21
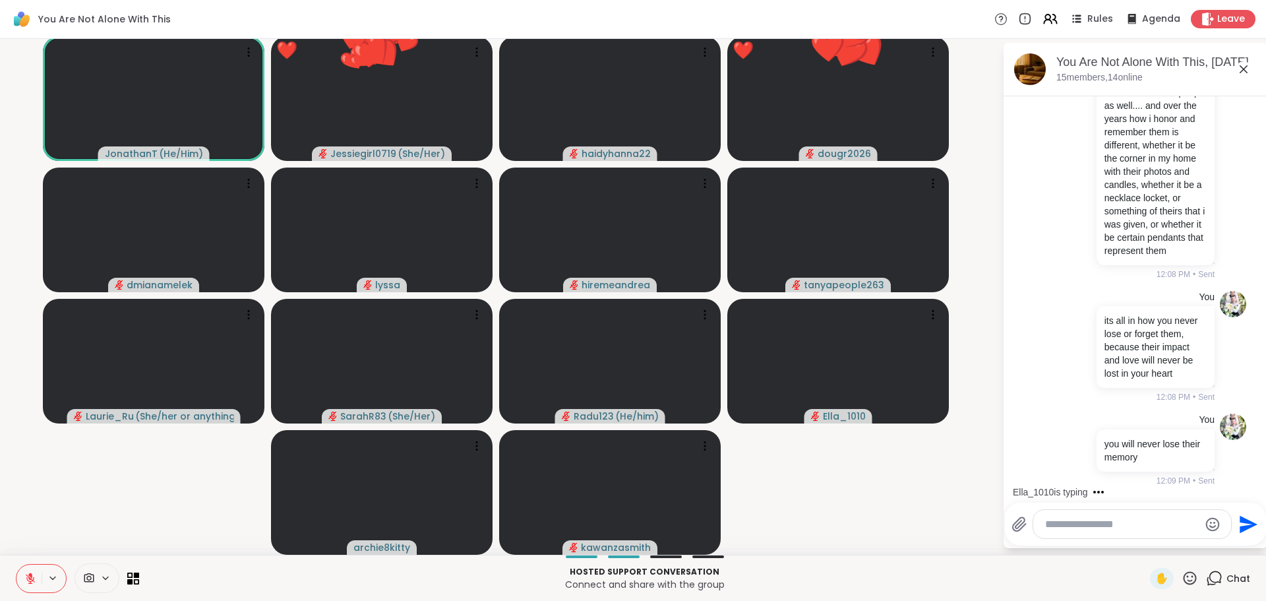
click at [1115, 523] on textarea "Type your message" at bounding box center [1122, 523] width 154 height 13
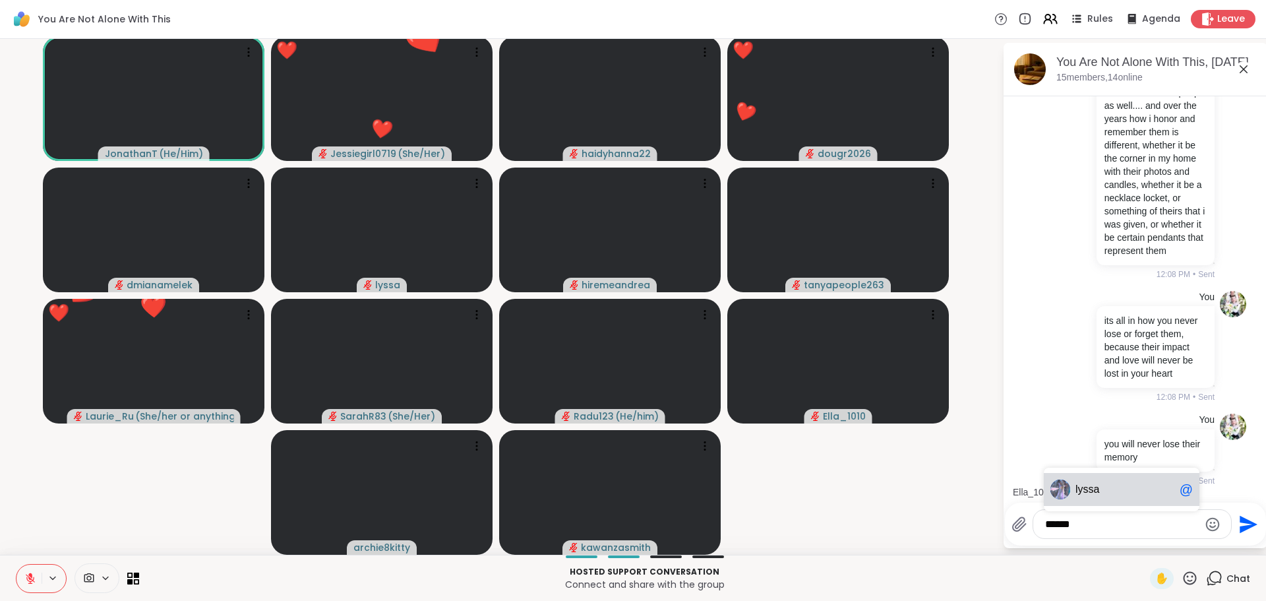
click at [1100, 496] on div "lyssa @" at bounding box center [1122, 489] width 156 height 33
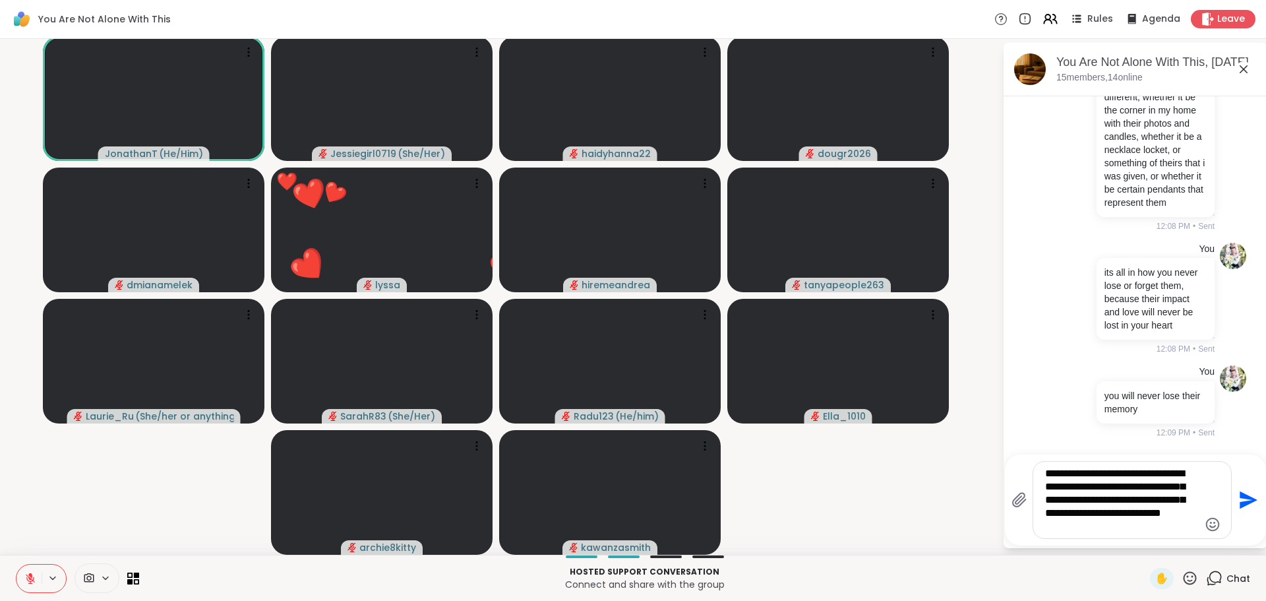
type textarea "**********"
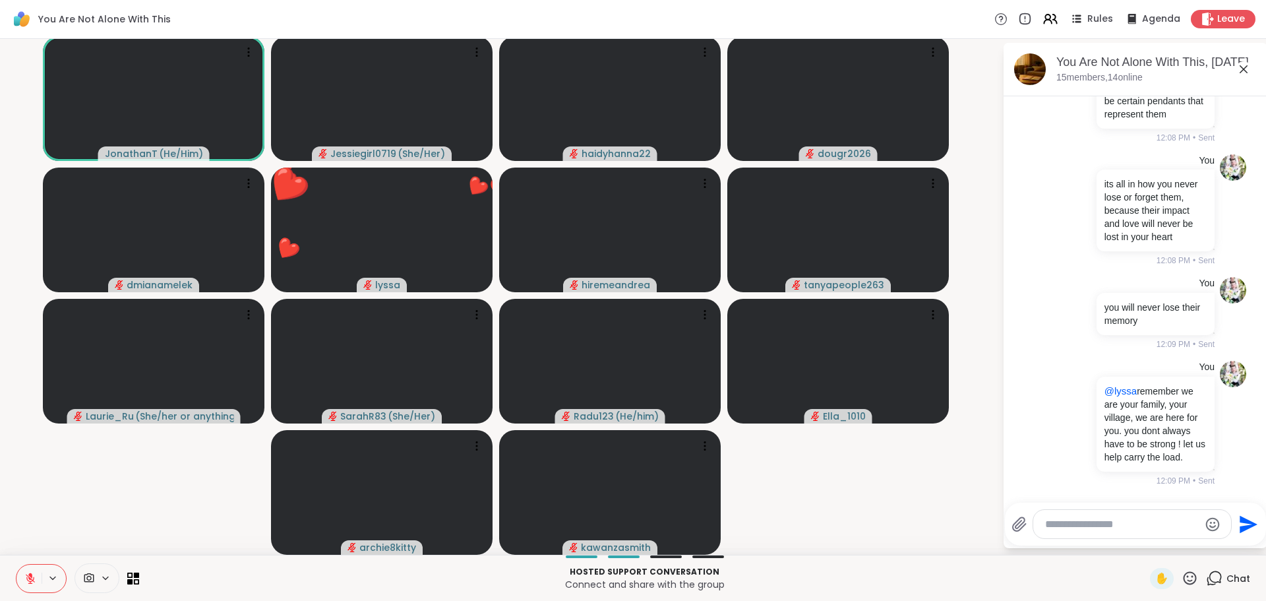
scroll to position [10965, 0]
click at [1155, 583] on span "✋" at bounding box center [1161, 578] width 13 height 16
click at [901, 531] on video-player-container "JonathanT ( He/Him ) ✋ Jessiegirl0719 ( She/Her ) haidyhanna22 dougr2026 dmiana…" at bounding box center [501, 295] width 986 height 505
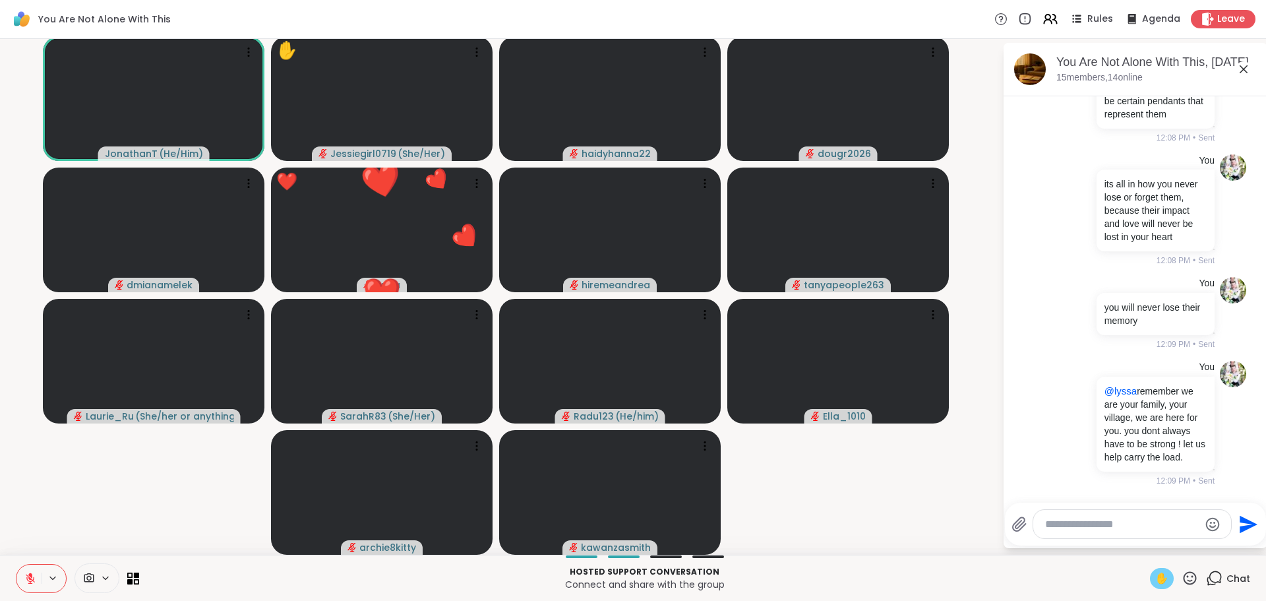
click at [1057, 526] on textarea "Type your message" at bounding box center [1122, 523] width 154 height 13
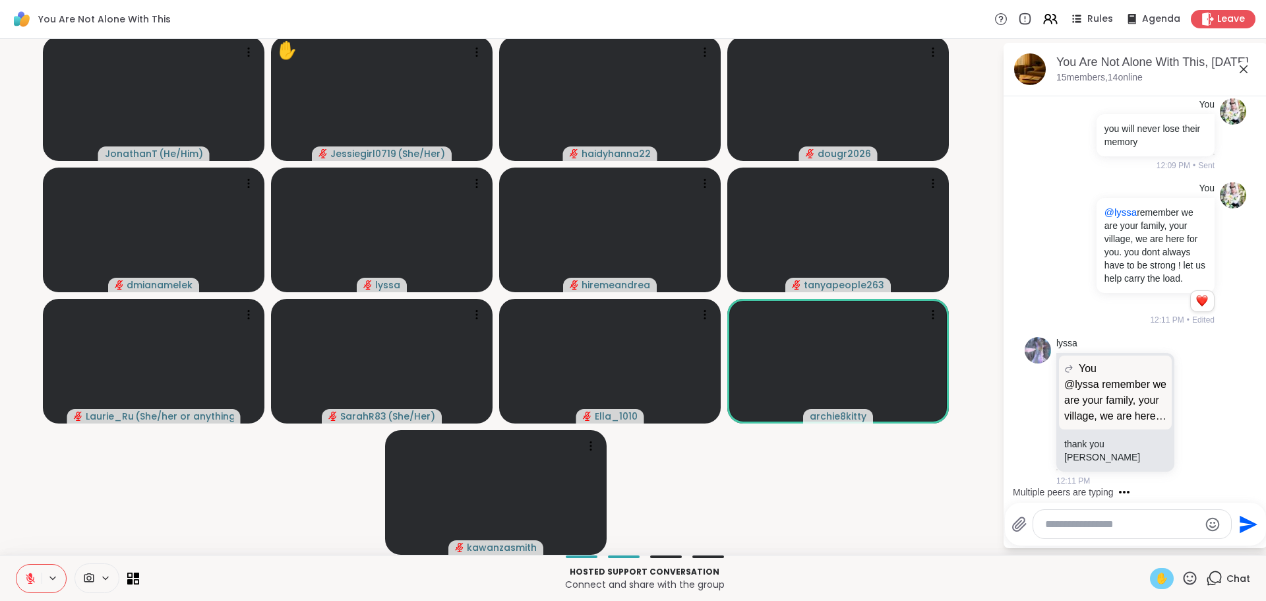
scroll to position [11130, 0]
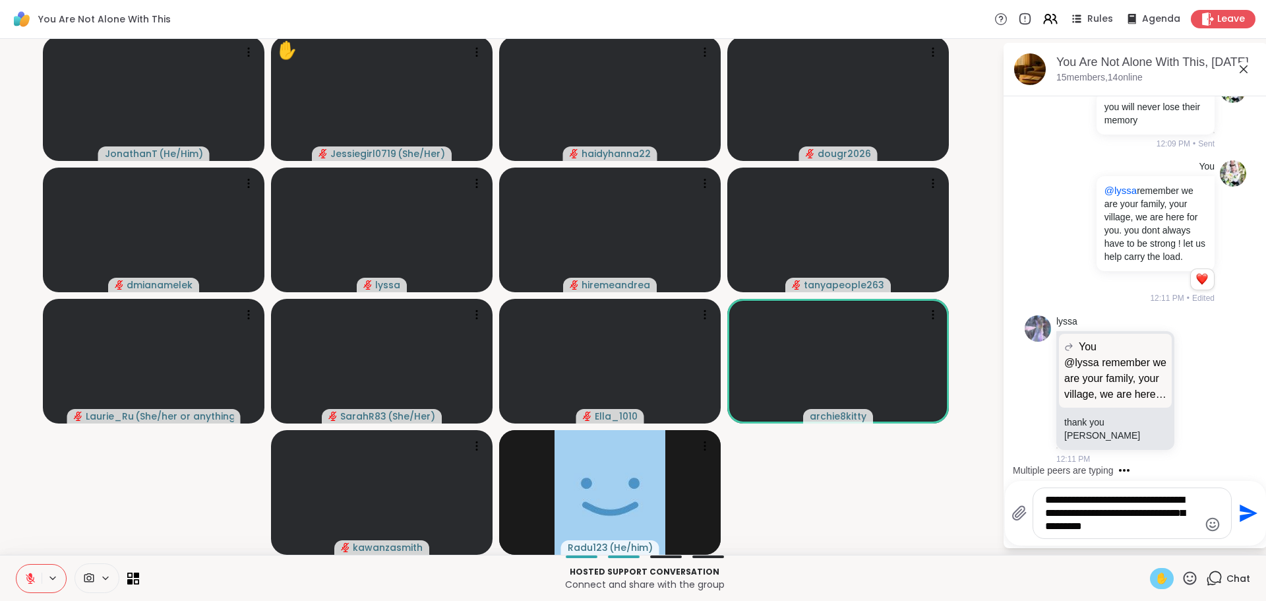
type textarea "**********"
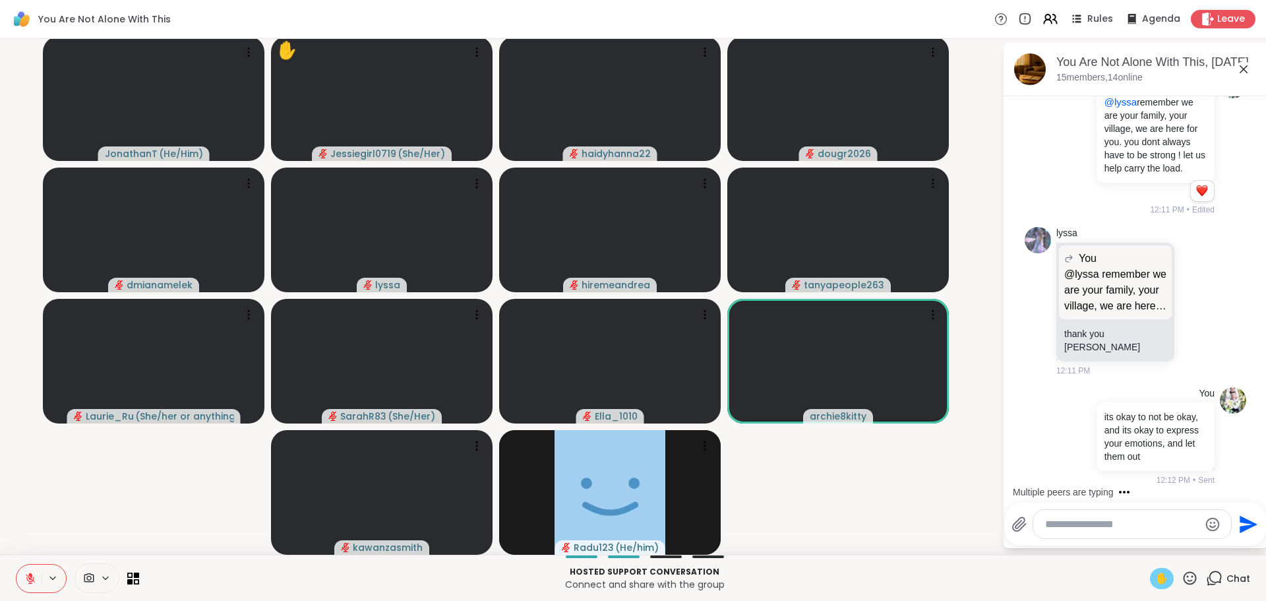
scroll to position [11253, 0]
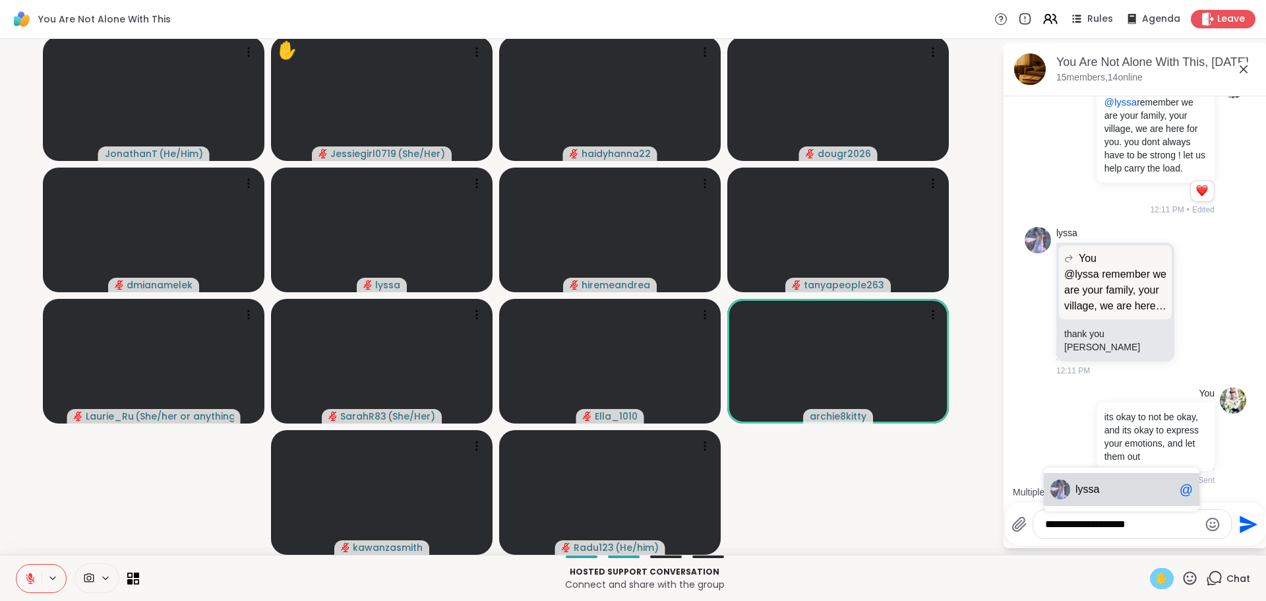
click at [1078, 500] on div "lyssa @" at bounding box center [1122, 489] width 156 height 33
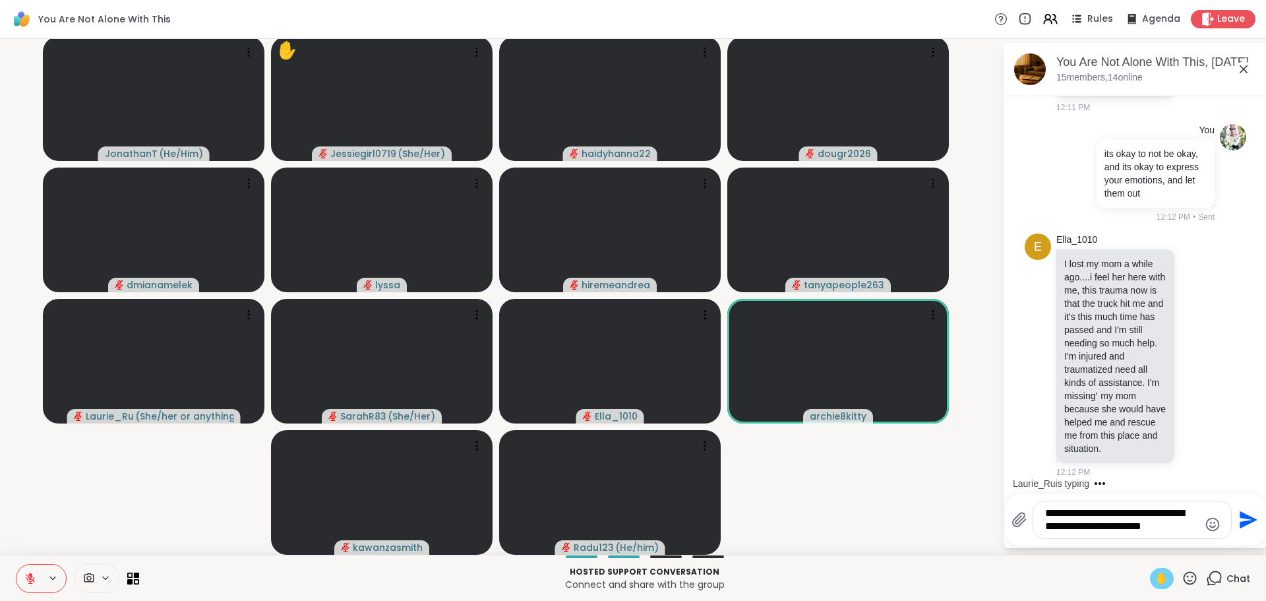
scroll to position [11530, 0]
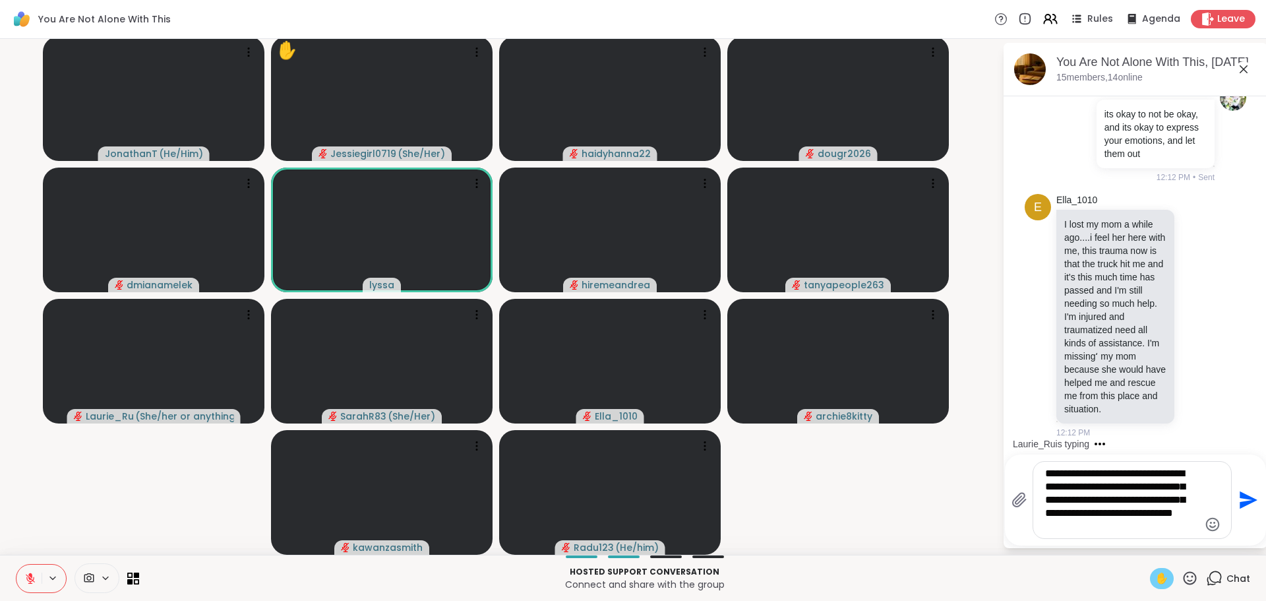
type textarea "**********"
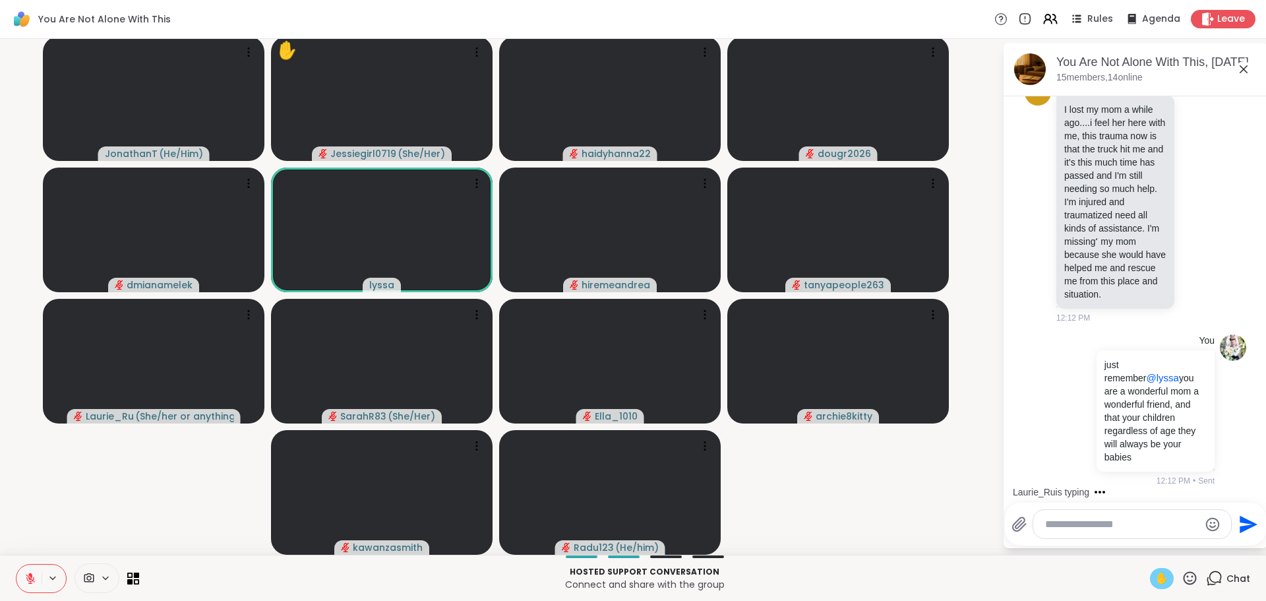
scroll to position [11684, 0]
click at [1200, 263] on div "E Ella_1010 I lost my mom a while ago....i feel her here with me, this trauma n…" at bounding box center [1134, 201] width 221 height 255
click at [1191, 208] on icon at bounding box center [1197, 200] width 12 height 13
click at [1184, 193] on button "Select Reaction: Heart" at bounding box center [1197, 180] width 26 height 26
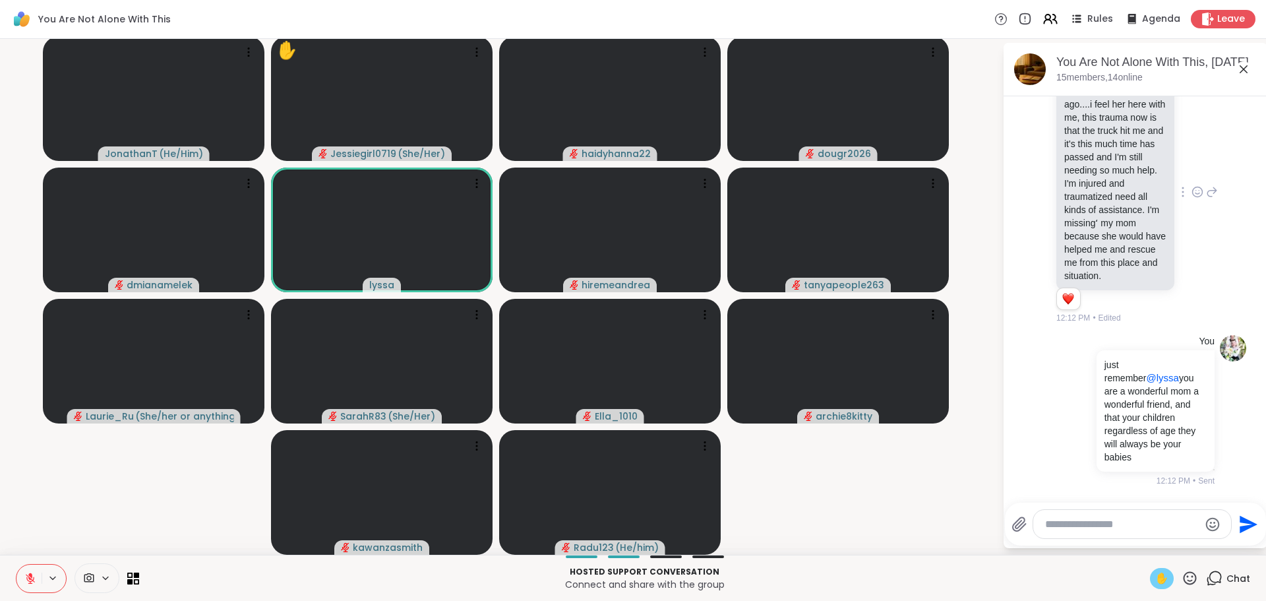
click at [1196, 329] on div "E Ella_1010 I lost my mom a while ago....i feel her here with me, this trauma n…" at bounding box center [1134, 192] width 221 height 274
click at [1183, 324] on div "Ella_1010 I lost my mom a while ago....i feel her here with me, this trauma now…" at bounding box center [1137, 192] width 162 height 263
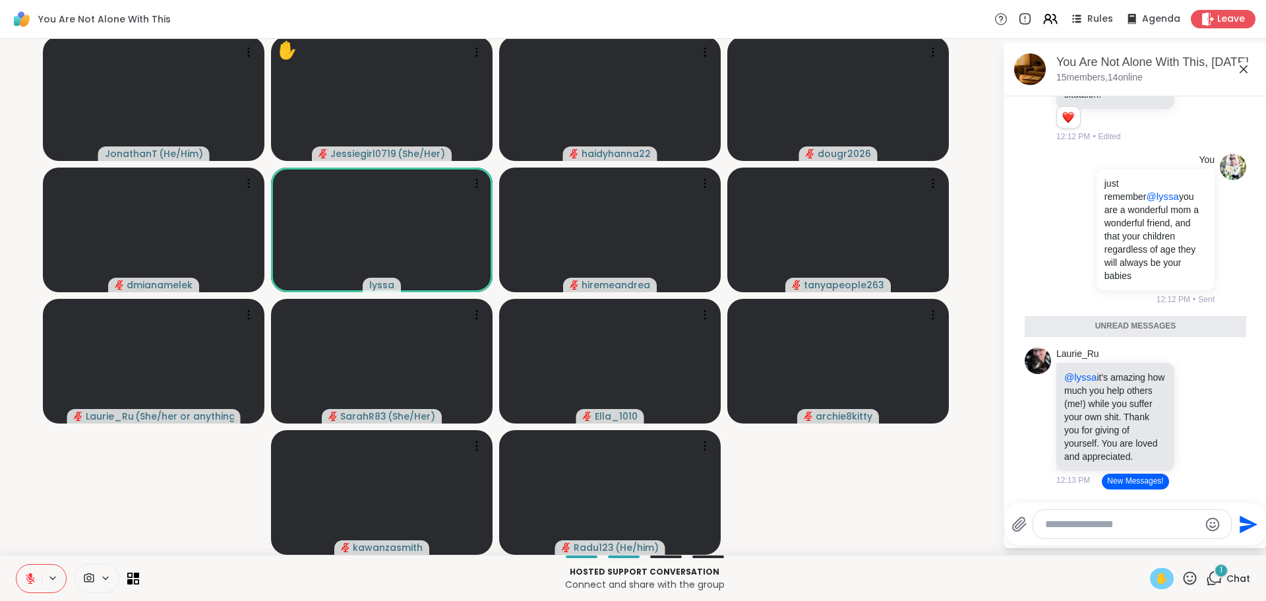
click at [1150, 477] on button "New Messages!" at bounding box center [1135, 481] width 67 height 16
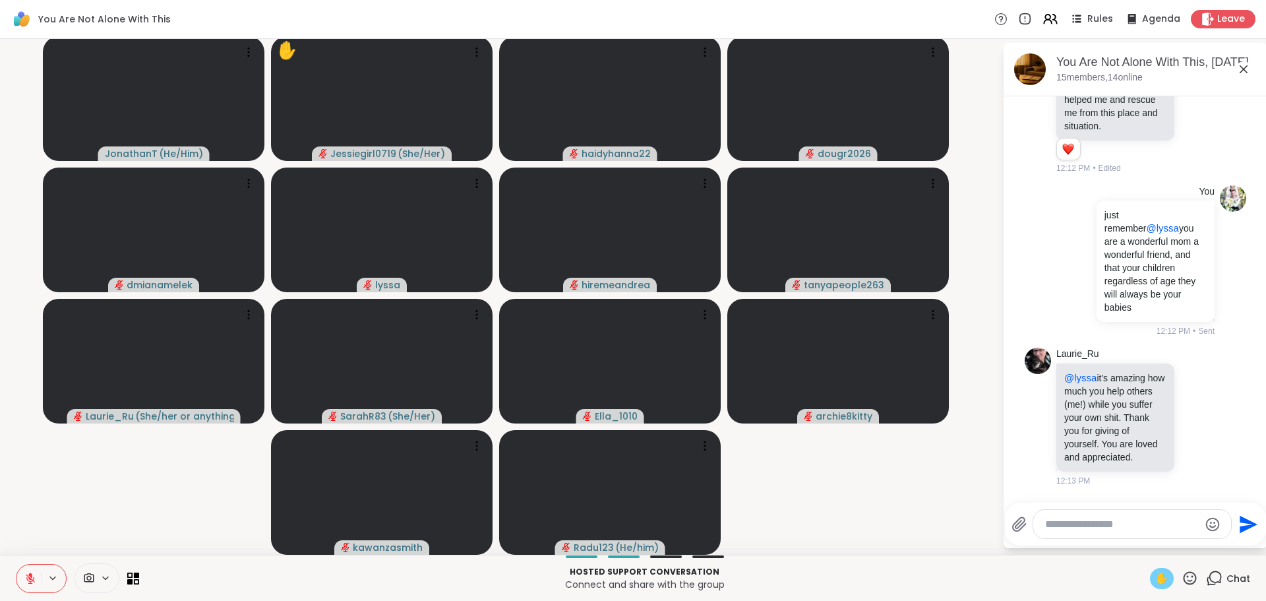
click at [1136, 524] on textarea "Type your message" at bounding box center [1122, 523] width 154 height 13
click at [1140, 517] on textarea "Type your message" at bounding box center [1122, 523] width 154 height 13
click at [1191, 409] on icon at bounding box center [1197, 415] width 12 height 13
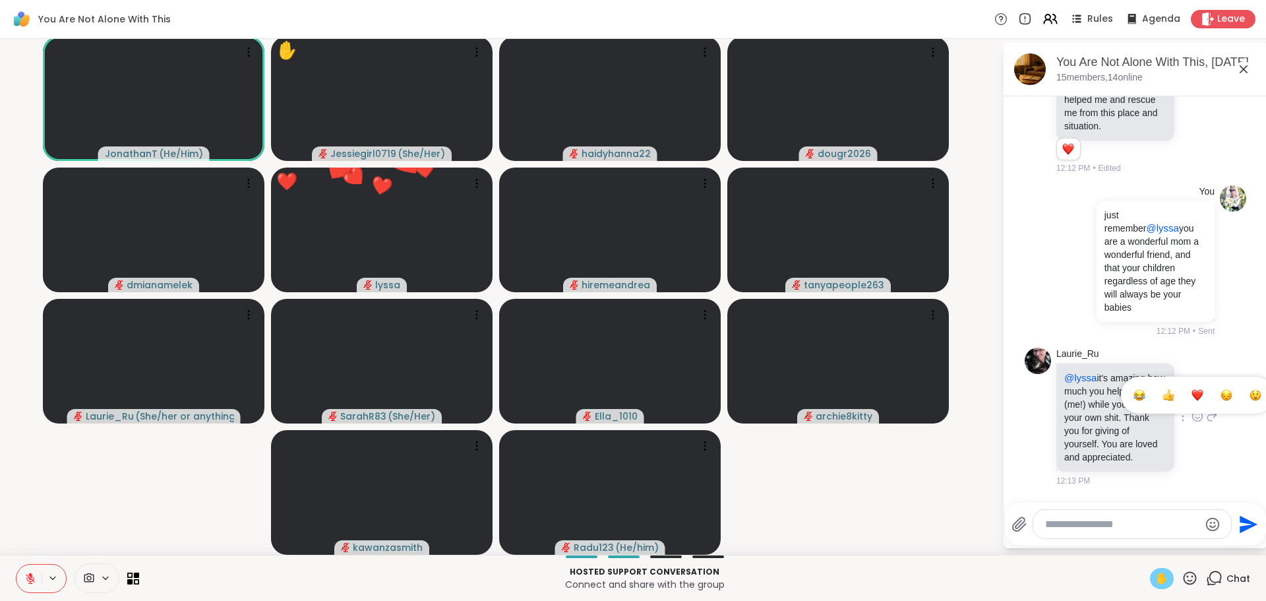
click at [1184, 396] on button "Select Reaction: Heart" at bounding box center [1197, 395] width 26 height 26
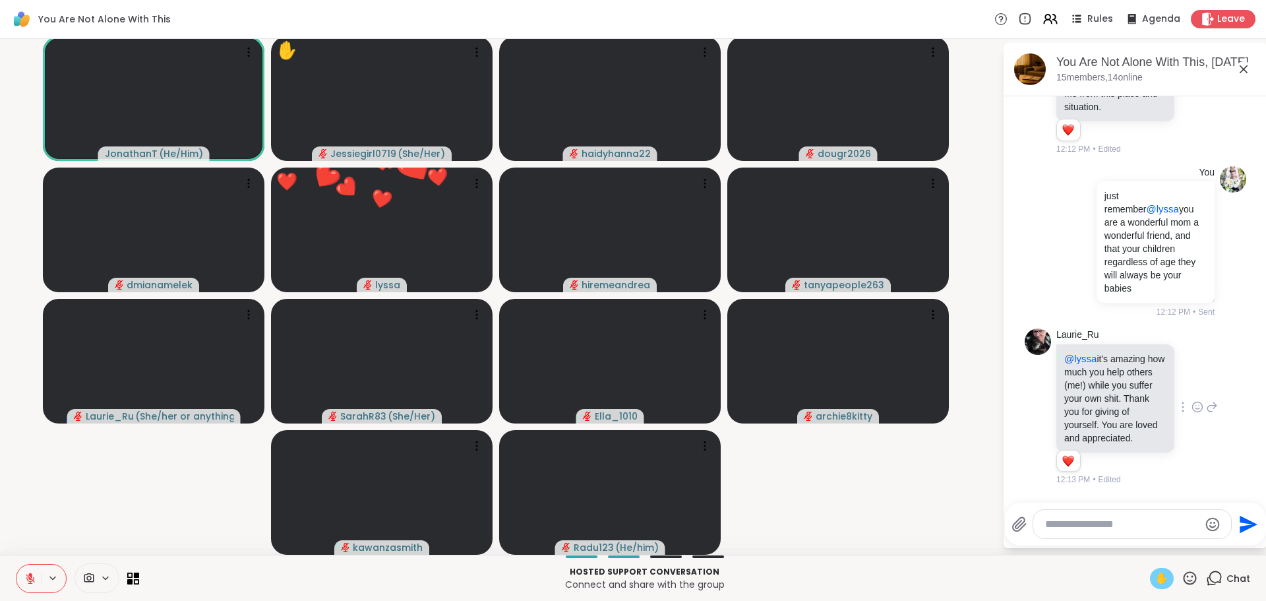
scroll to position [11884, 0]
click at [31, 580] on icon at bounding box center [30, 578] width 12 height 12
click at [102, 519] on video-player-container "JonathanT ( He/Him ) ✋ Jessiegirl0719 ( She/Her ) haidyhanna22 dougr2026 dmiana…" at bounding box center [501, 295] width 986 height 505
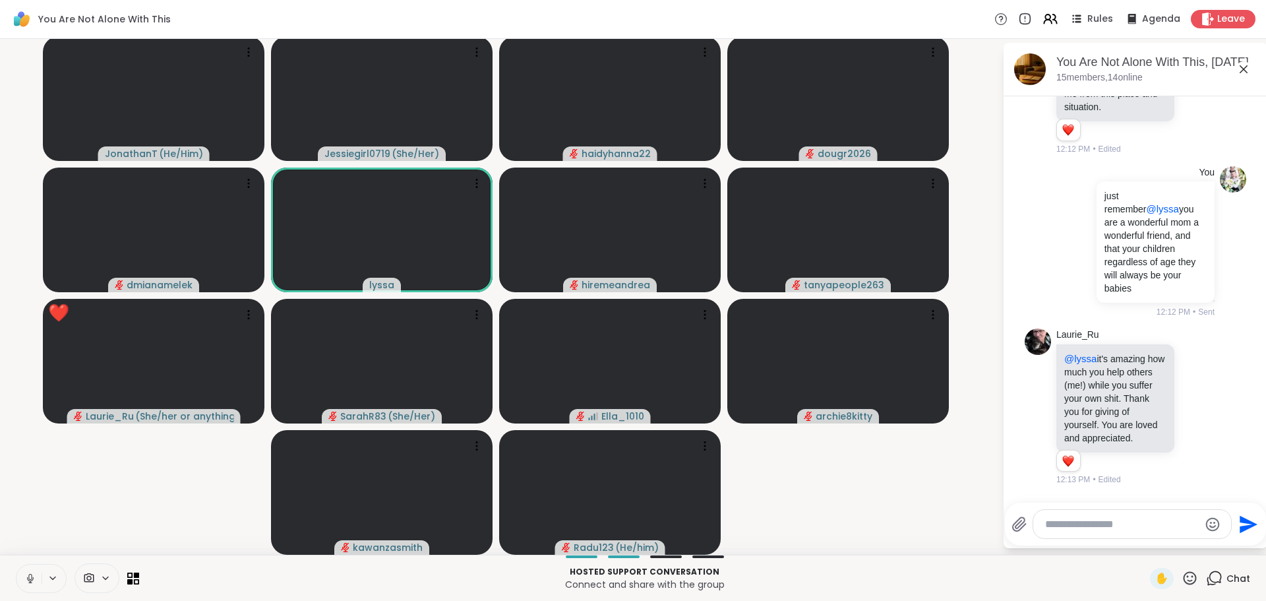
click at [28, 577] on icon at bounding box center [30, 578] width 12 height 12
click at [1117, 519] on textarea "Type your message" at bounding box center [1122, 523] width 154 height 13
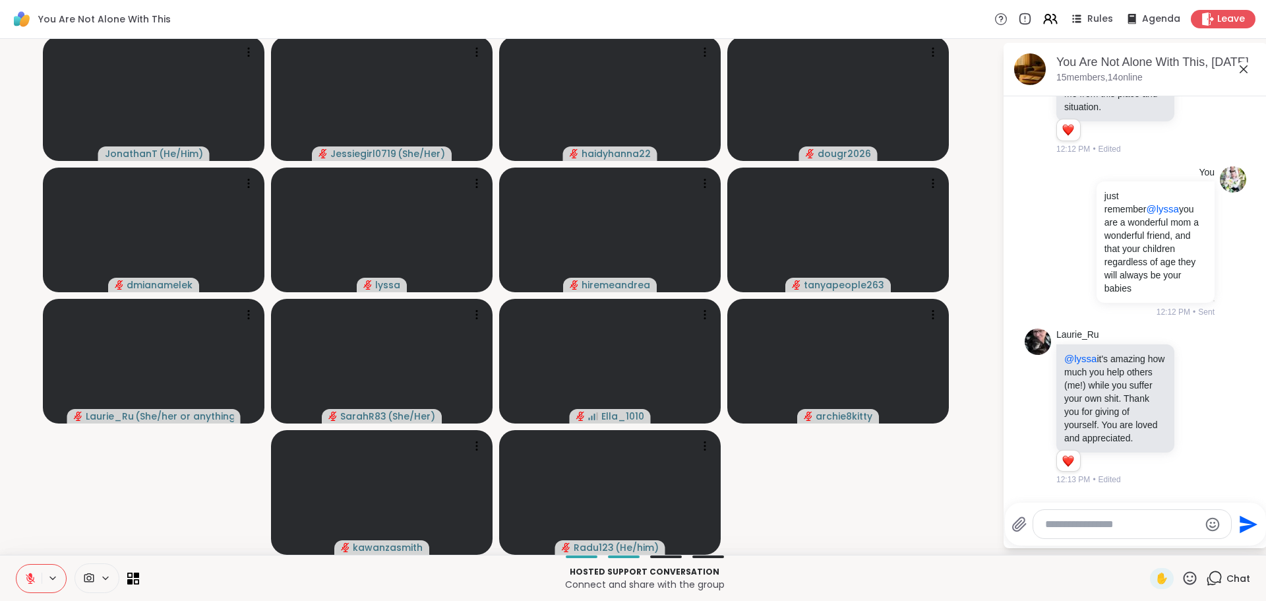
click at [1117, 521] on textarea "Type your message" at bounding box center [1122, 523] width 154 height 13
click at [1131, 524] on textarea "Type your message" at bounding box center [1122, 523] width 154 height 13
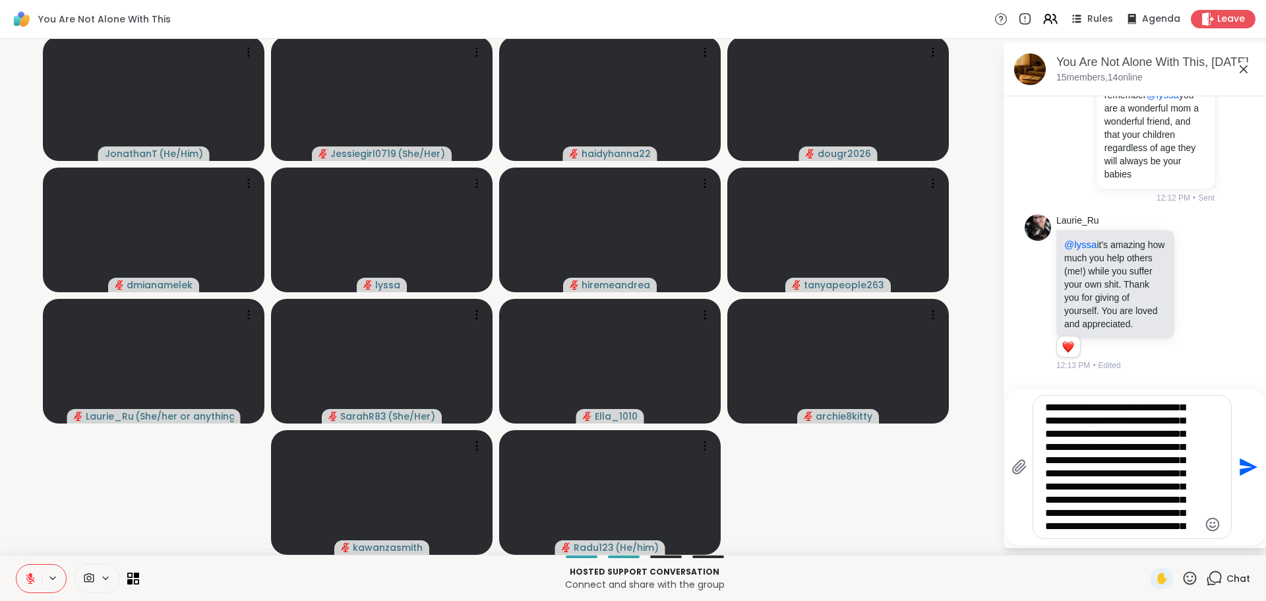
scroll to position [501, 0]
type textarea "**********"
click at [1127, 514] on textarea "Type your message" at bounding box center [1122, 467] width 154 height 132
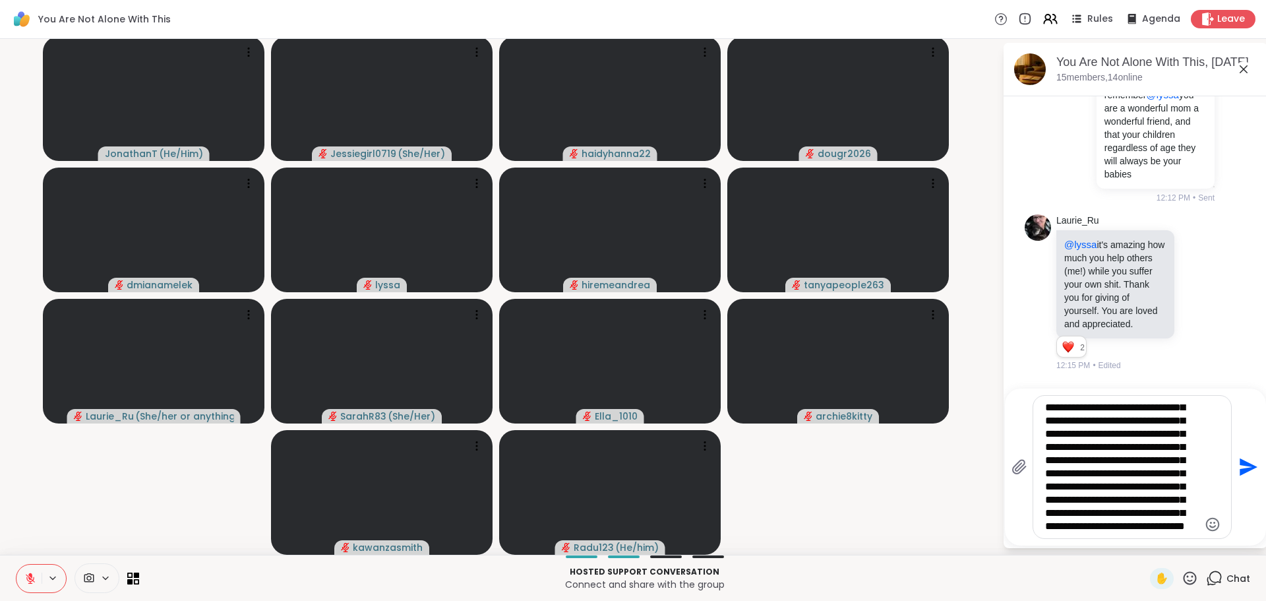
click at [1127, 514] on textarea "Type your message" at bounding box center [1122, 467] width 154 height 132
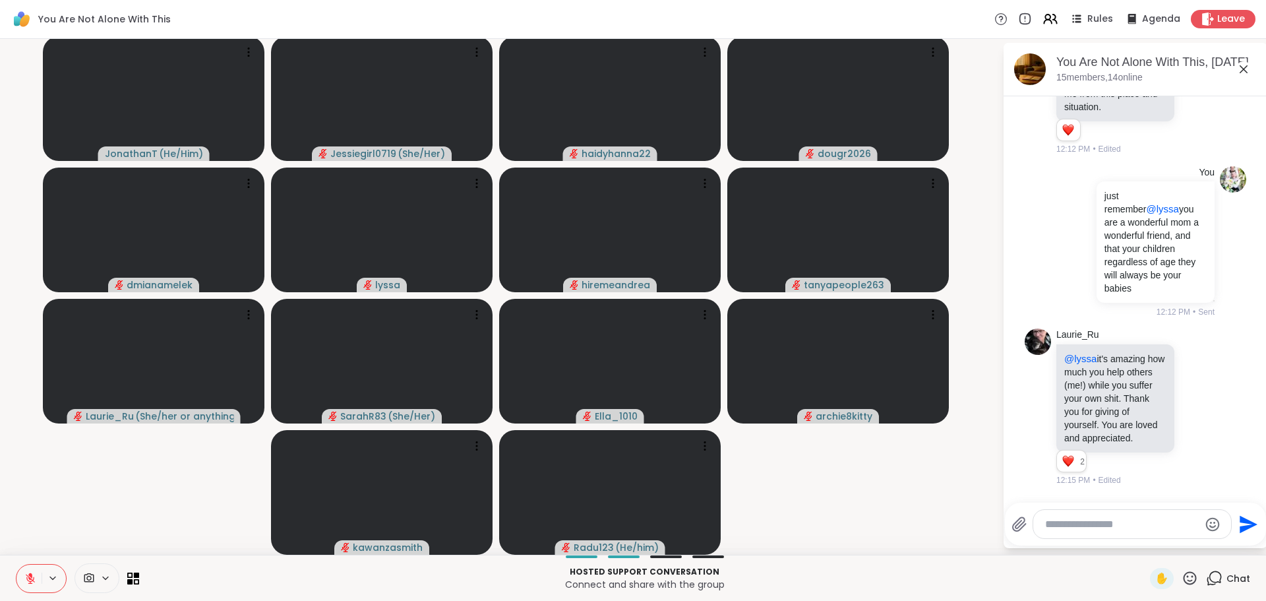
scroll to position [11845, 0]
drag, startPoint x: 1125, startPoint y: 514, endPoint x: 546, endPoint y: 22, distance: 759.4
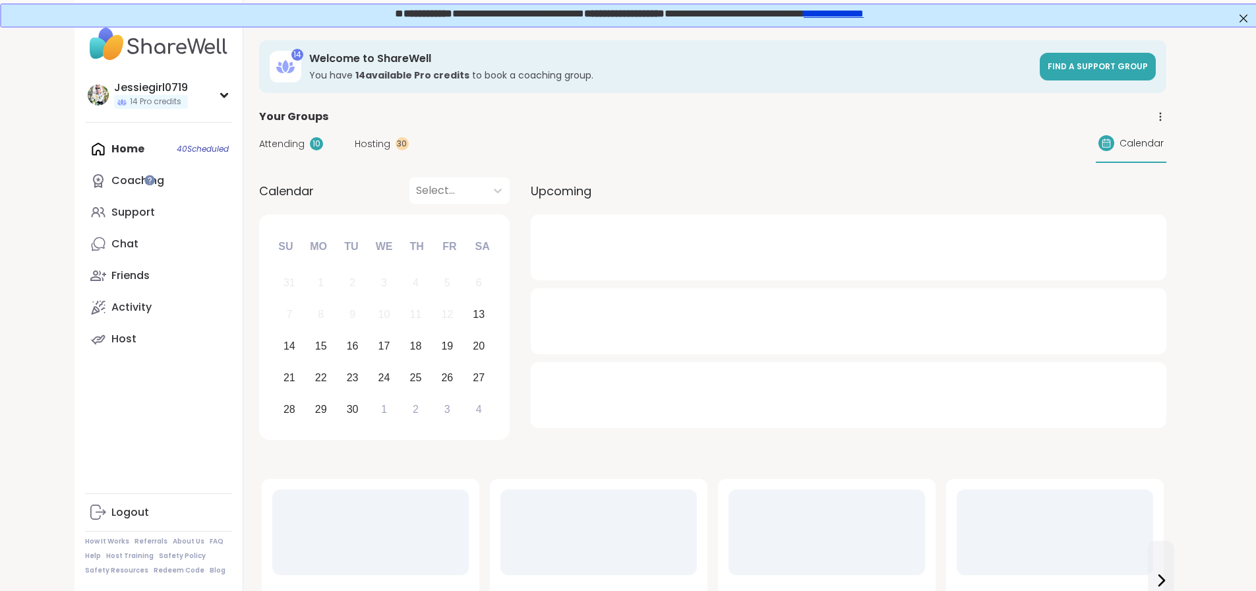
click at [259, 138] on span "Attending" at bounding box center [281, 144] width 45 height 14
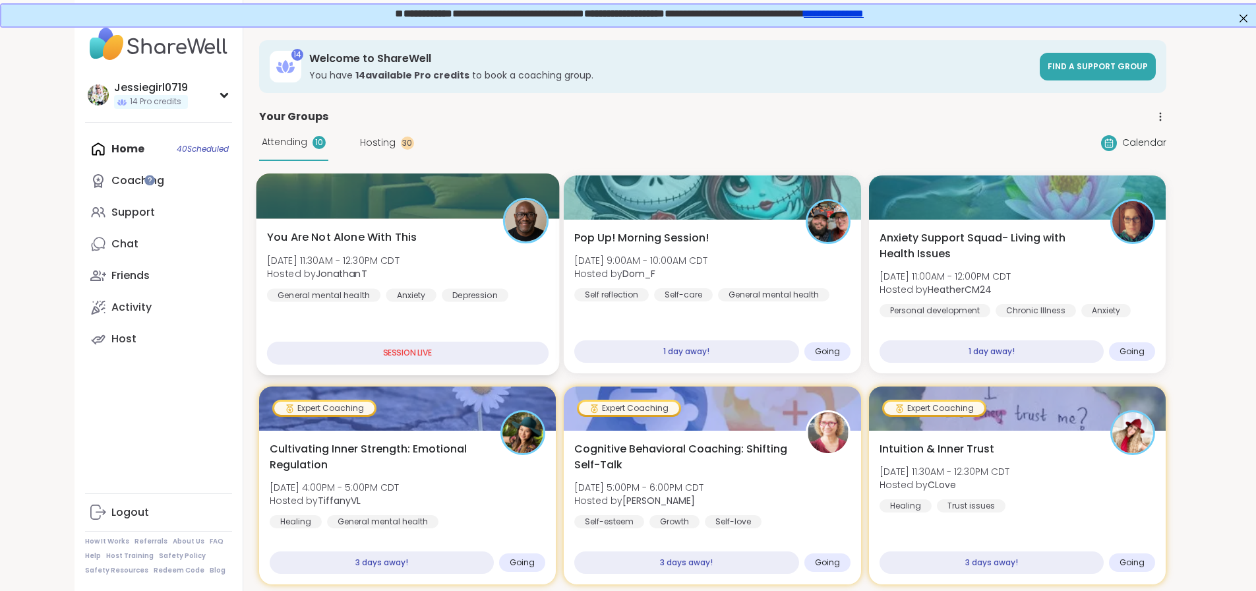
click at [306, 233] on span "You Are Not Alone With This" at bounding box center [341, 237] width 150 height 16
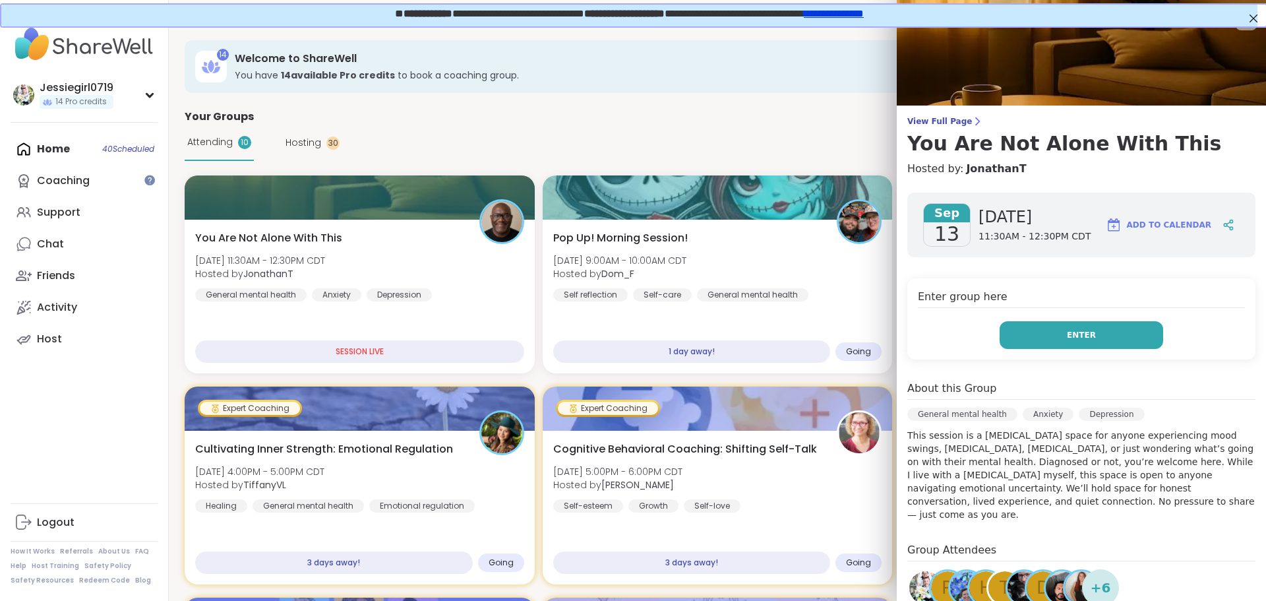
click at [1067, 345] on button "Enter" at bounding box center [1080, 335] width 163 height 28
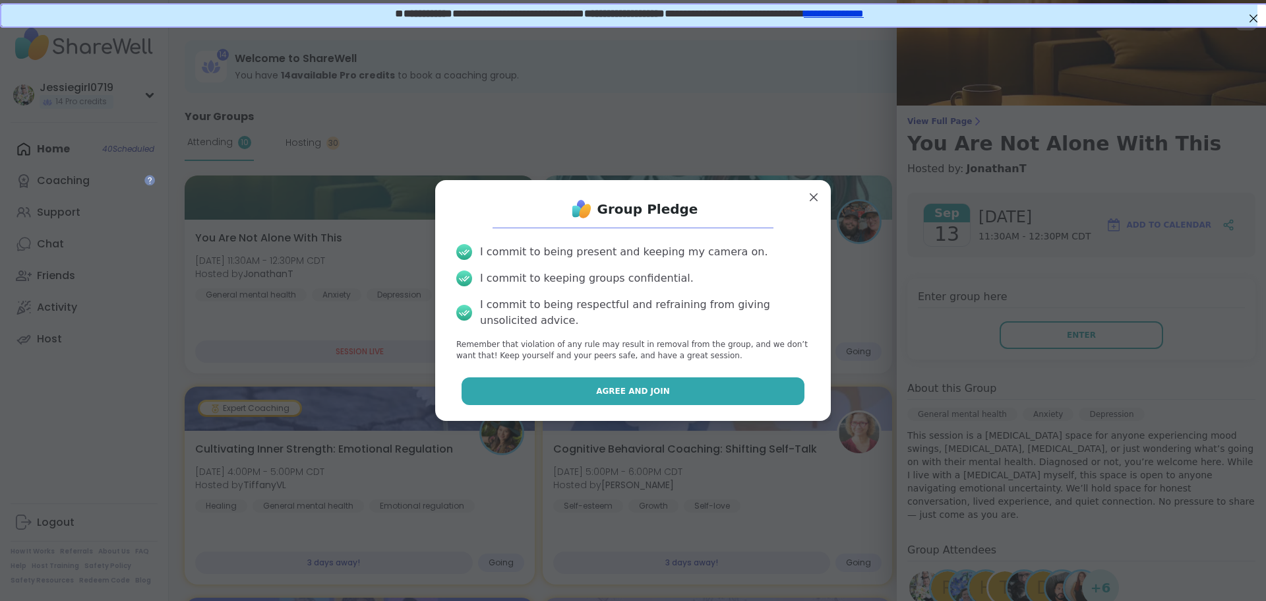
click at [667, 395] on button "Agree and Join" at bounding box center [632, 391] width 343 height 28
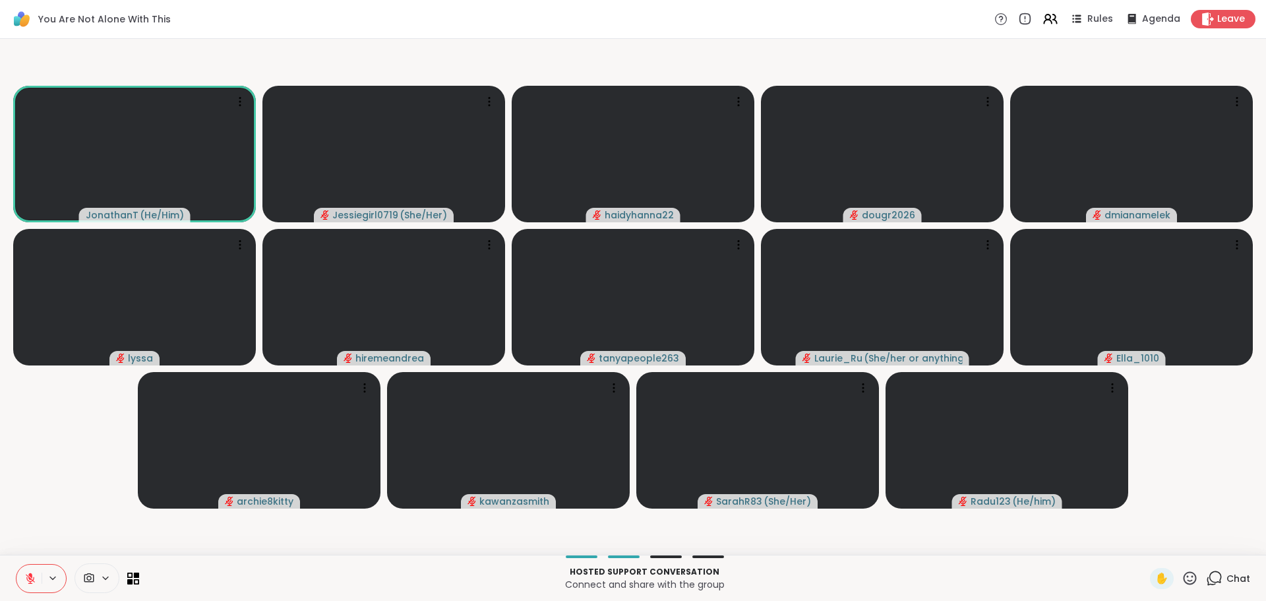
click at [1212, 589] on div "Hosted support conversation Connect and share with the group ✋ Chat" at bounding box center [633, 577] width 1266 height 46
click at [1206, 571] on icon at bounding box center [1214, 578] width 16 height 16
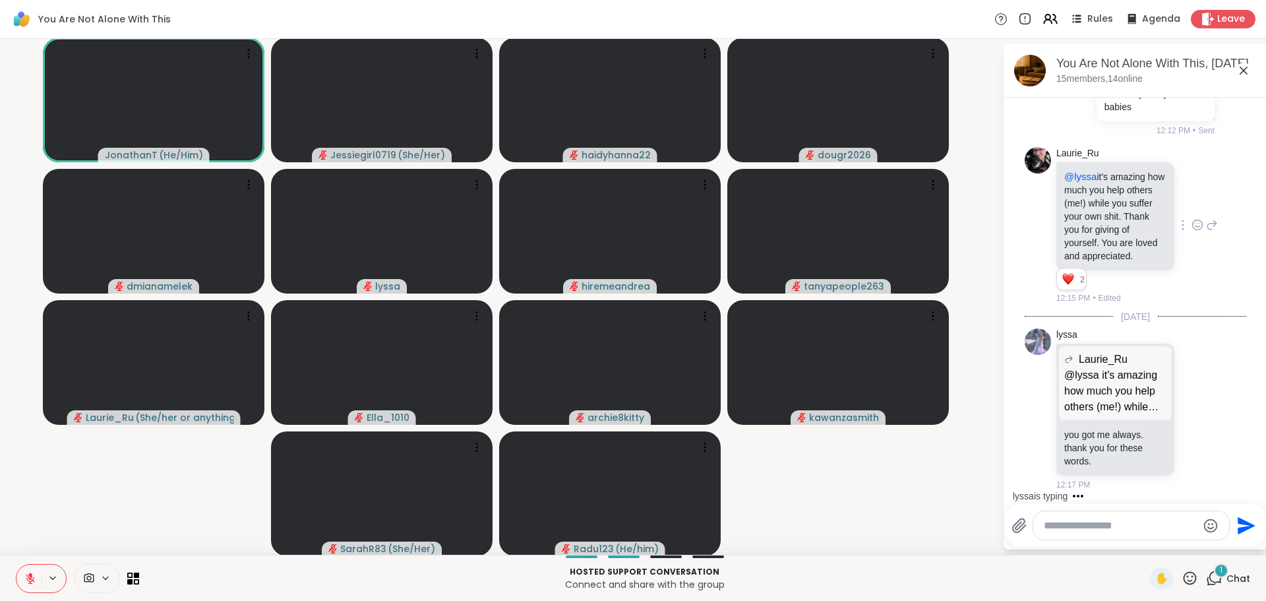
scroll to position [11966, 0]
click at [1191, 415] on icon at bounding box center [1197, 408] width 12 height 13
click at [1191, 394] on div "Select Reaction: Heart" at bounding box center [1197, 388] width 12 height 12
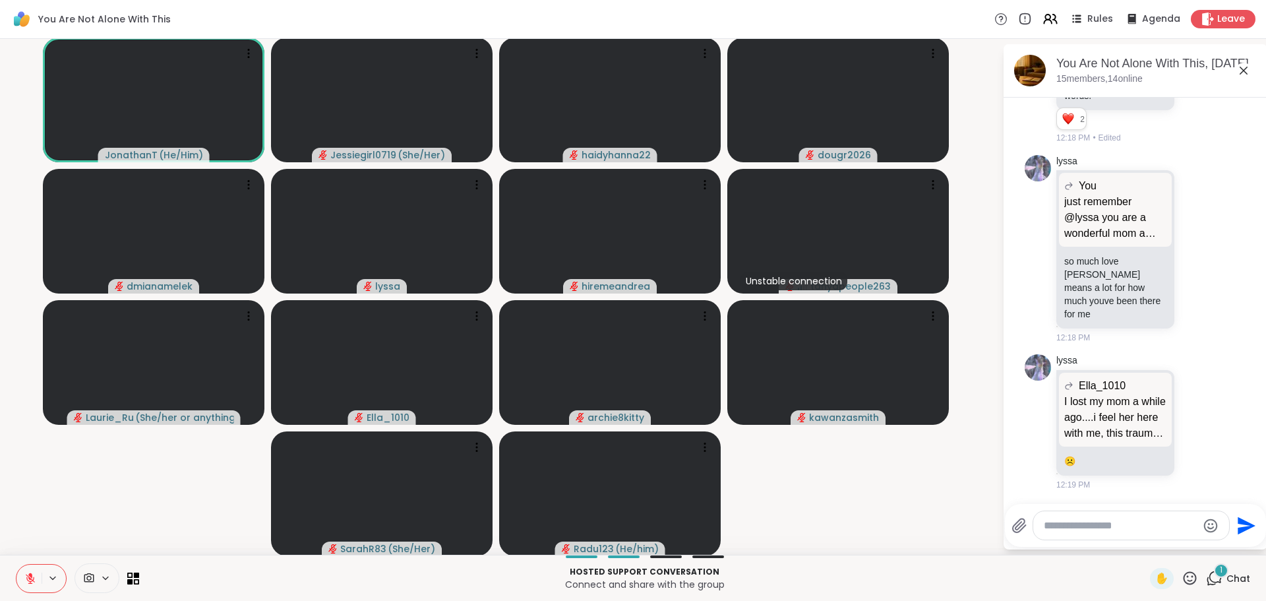
scroll to position [12337, 0]
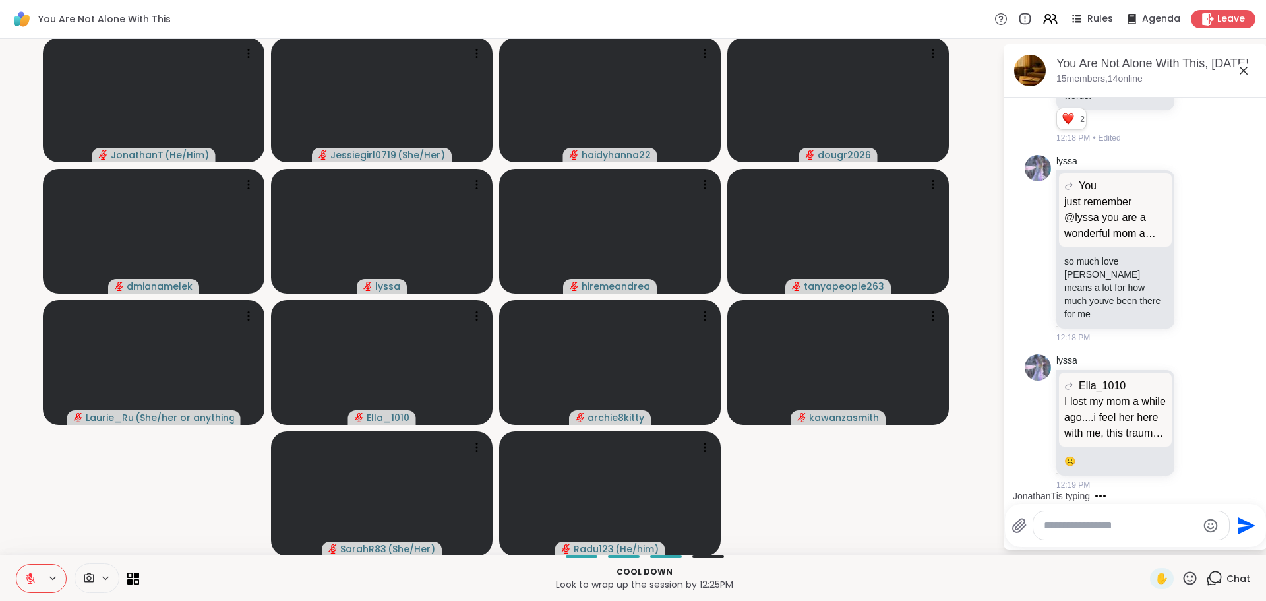
click at [1220, 421] on li "lyssa Ella_1010 I lost my mom a while ago....i feel her here with me, this trau…" at bounding box center [1135, 422] width 239 height 147
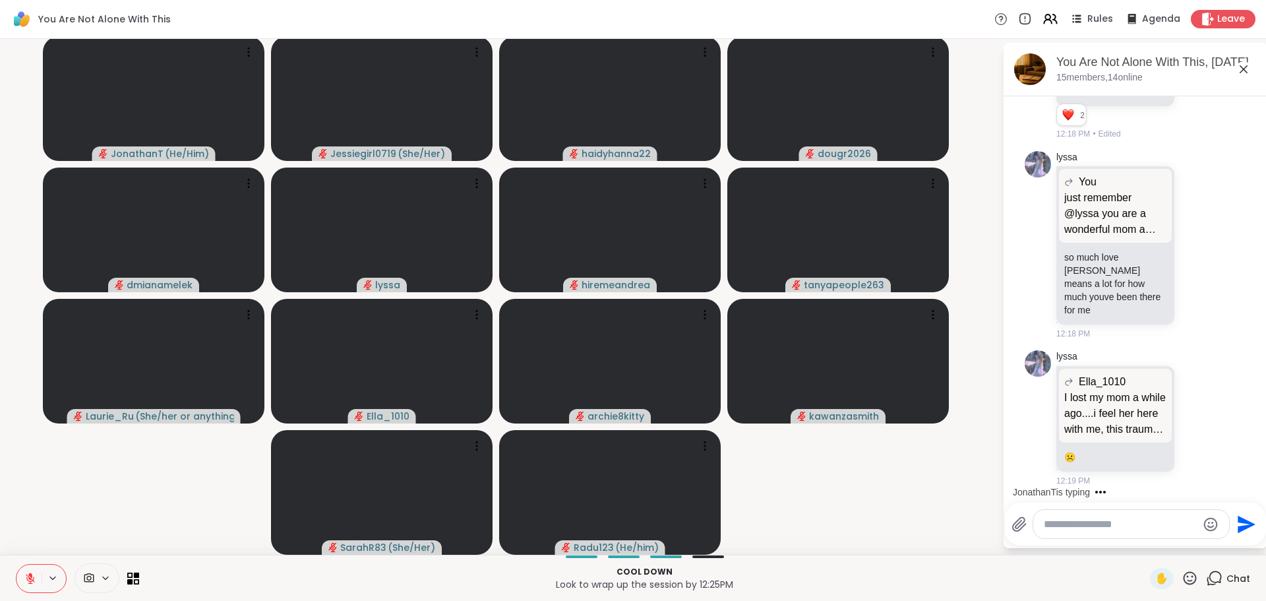
click at [1218, 412] on li "lyssa Ella_1010 I lost my mom a while ago....i feel her here with me, this trau…" at bounding box center [1135, 418] width 239 height 147
drag, startPoint x: 811, startPoint y: 468, endPoint x: 916, endPoint y: 471, distance: 105.5
click at [811, 469] on video-player-container "JonathanT ( He/Him ) Jessiegirl0719 ( She/Her ) haidyhanna22 dougr2026 dmianame…" at bounding box center [501, 295] width 986 height 505
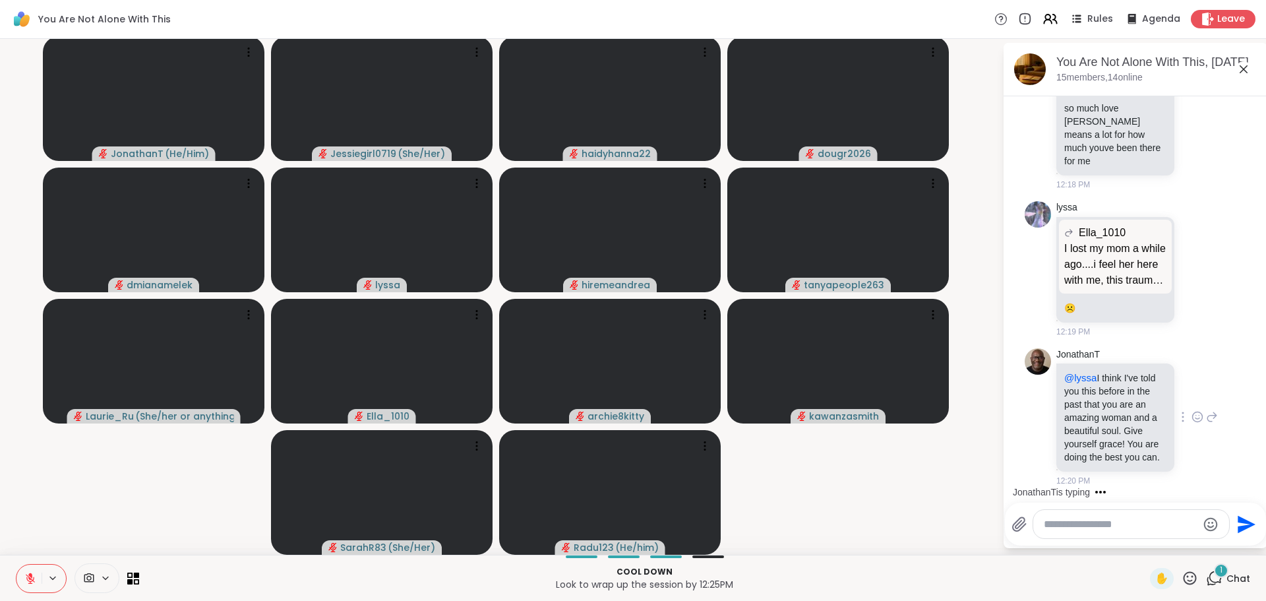
scroll to position [12513, 0]
click at [1195, 418] on icon at bounding box center [1197, 418] width 4 height 1
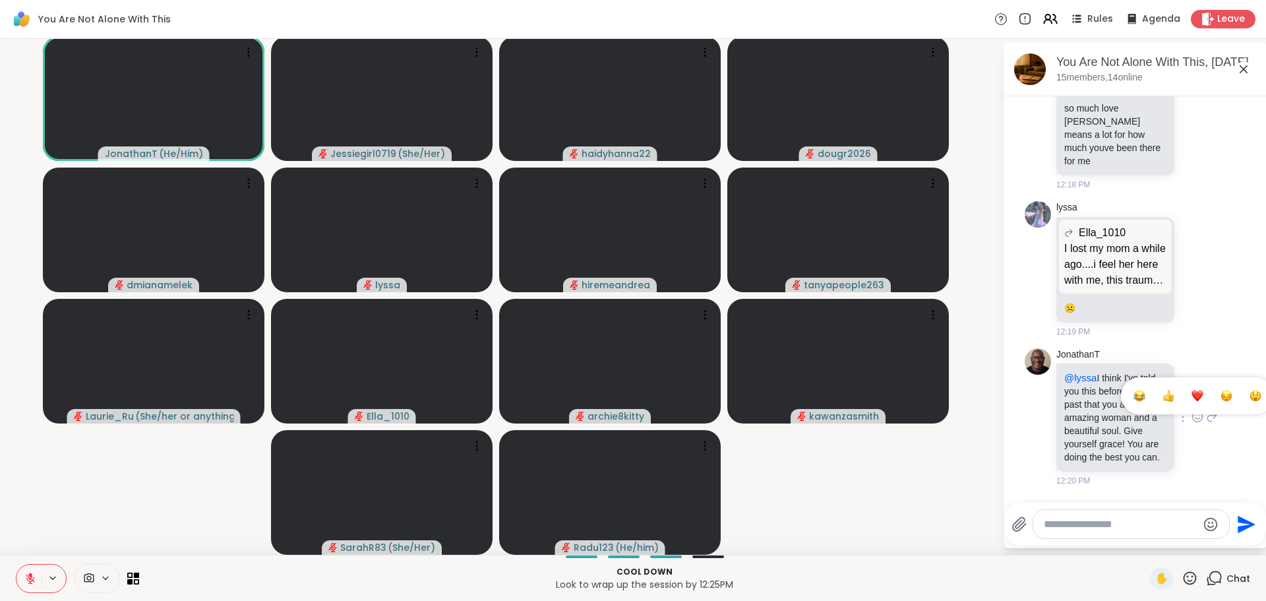
click at [1191, 390] on div "Select Reaction: Heart" at bounding box center [1197, 396] width 12 height 12
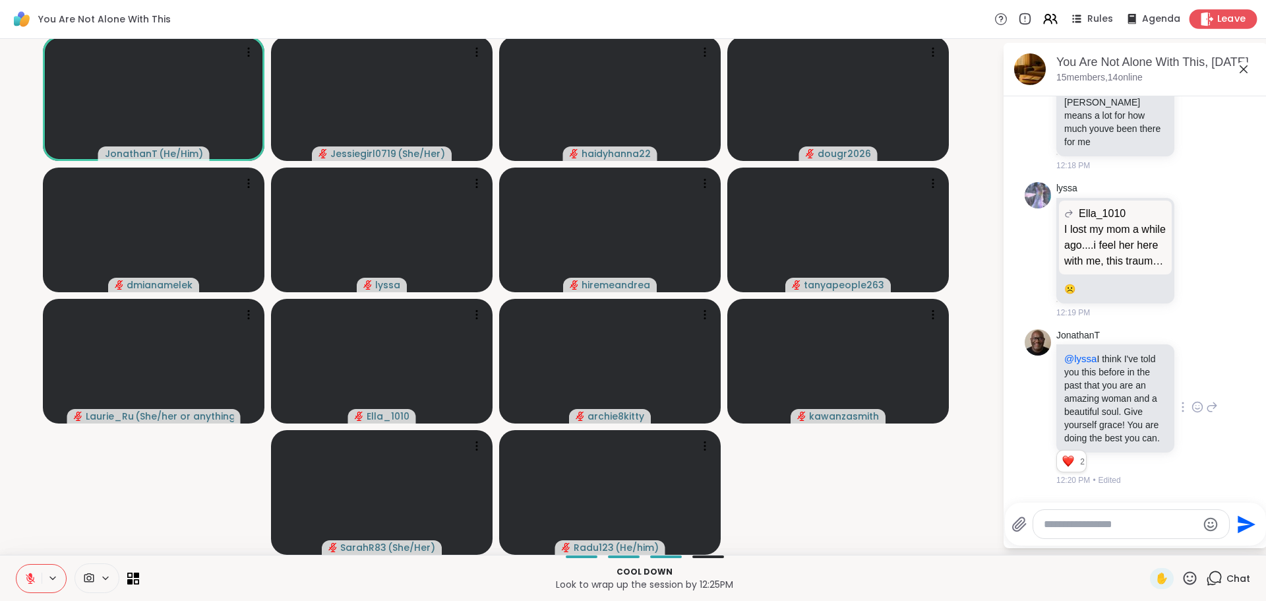
scroll to position [12426, 0]
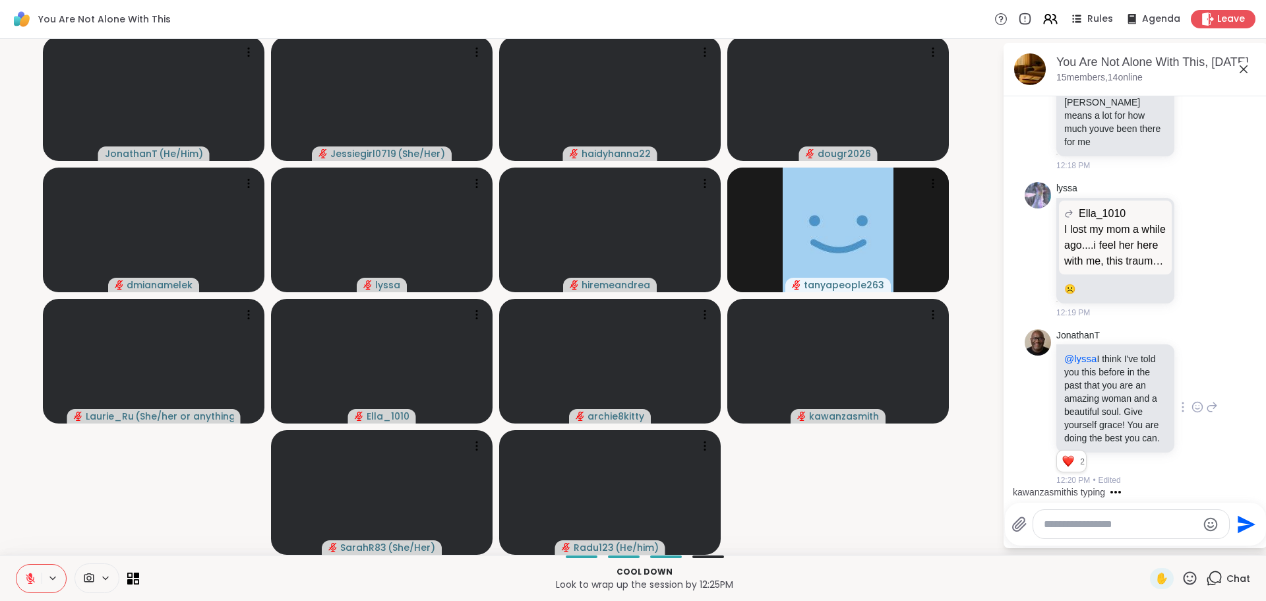
click at [1239, 485] on div "kawanzasmith is typing" at bounding box center [1138, 491] width 258 height 21
click at [1209, 469] on div "[PERSON_NAME] @lyssa I think I've told you this before in the past that you are…" at bounding box center [1134, 408] width 221 height 168
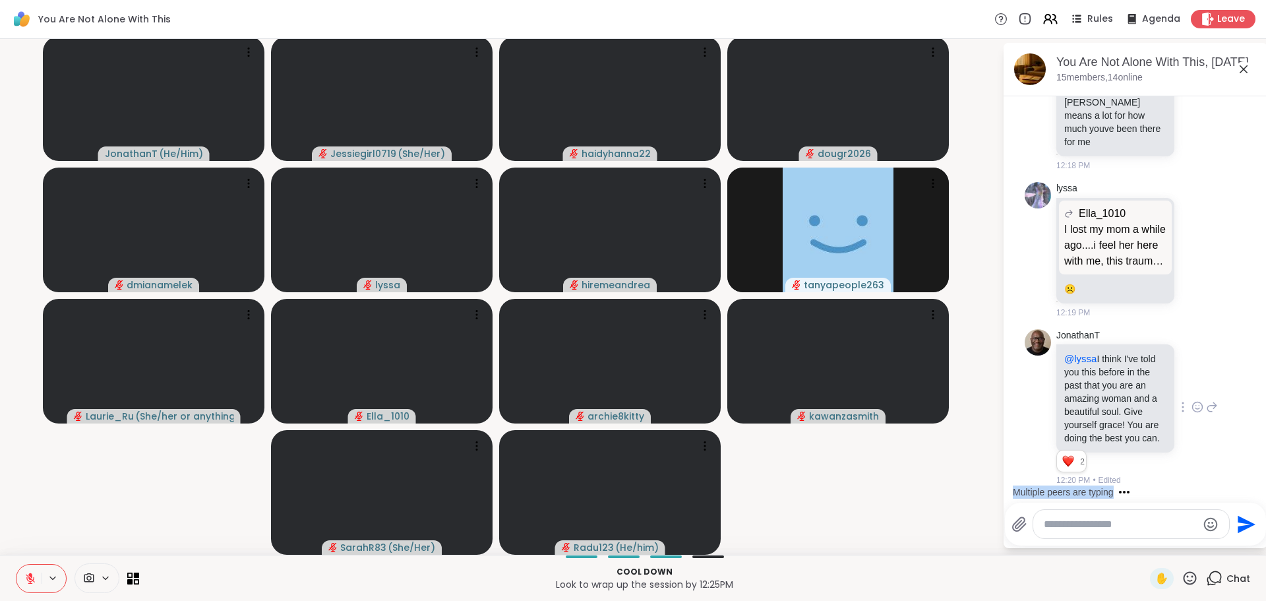
scroll to position [12532, 0]
click at [1149, 527] on textarea "Type your message" at bounding box center [1121, 523] width 154 height 13
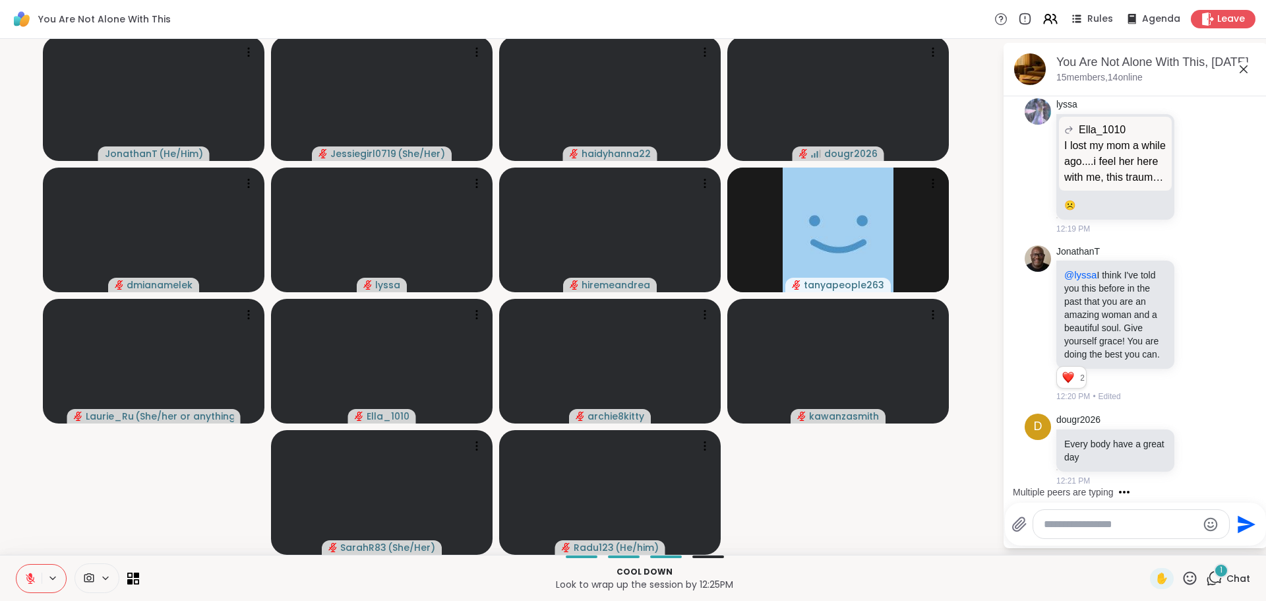
scroll to position [12615, 0]
click at [1137, 523] on textarea "Type your message" at bounding box center [1121, 523] width 154 height 13
click at [1137, 536] on div at bounding box center [1131, 524] width 196 height 28
click at [1142, 528] on textarea "Type your message" at bounding box center [1121, 523] width 154 height 13
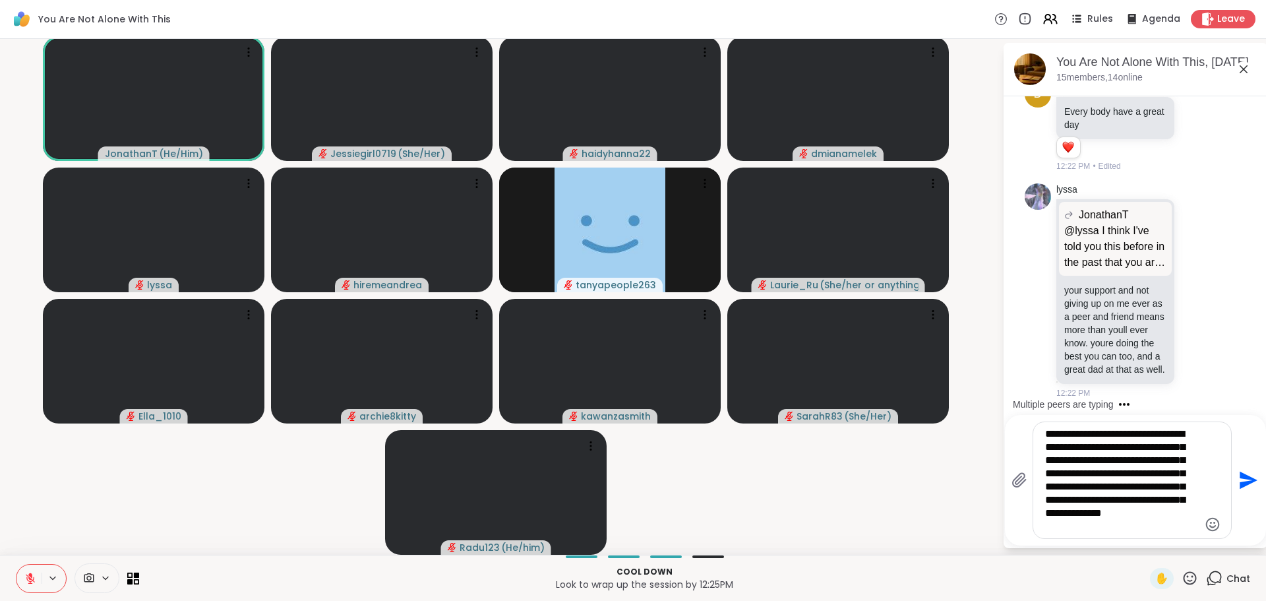
scroll to position [12974, 0]
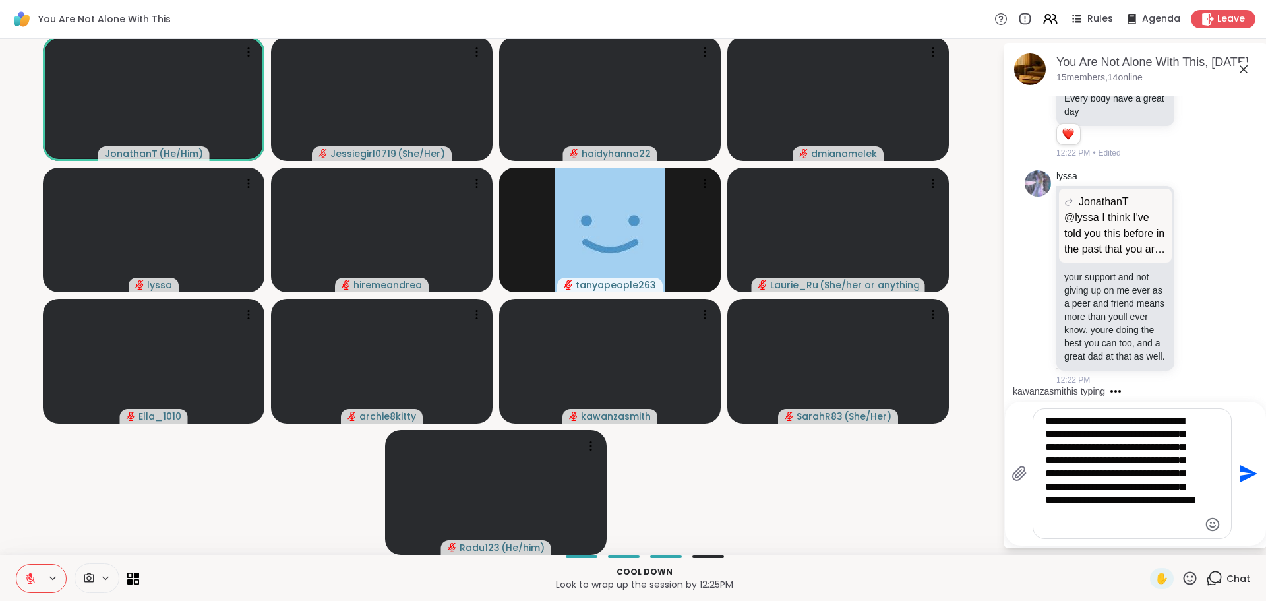
type textarea "**********"
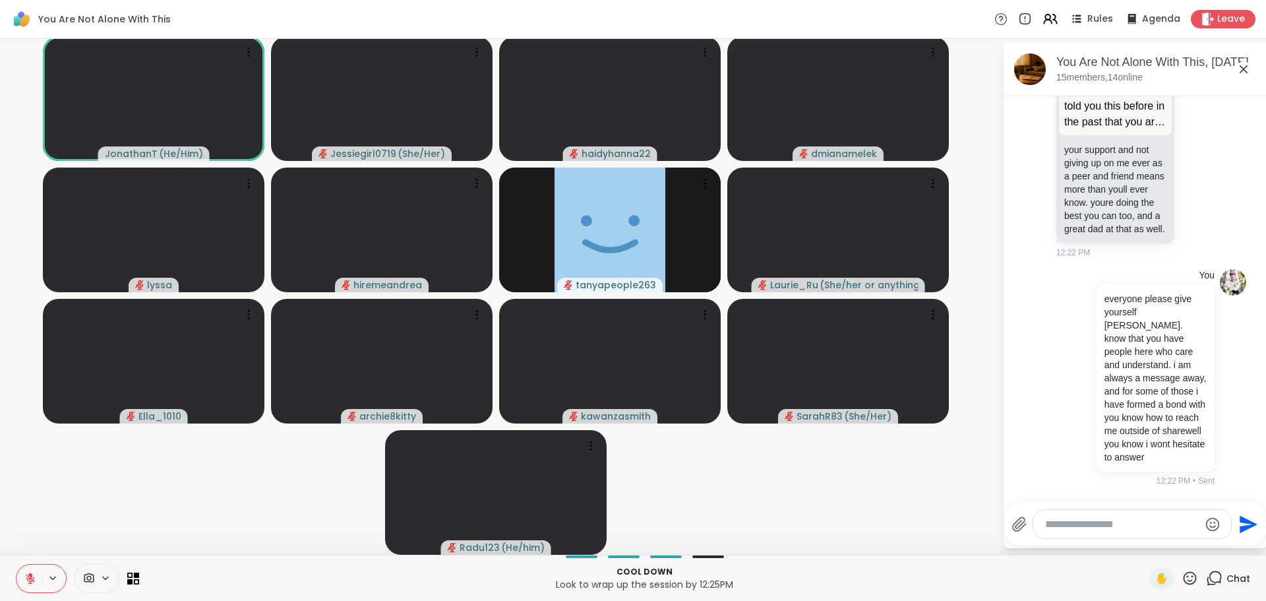
scroll to position [13128, 0]
click at [1053, 341] on div "You everyone please give yourself grace. know that you have people here who car…" at bounding box center [1134, 378] width 162 height 218
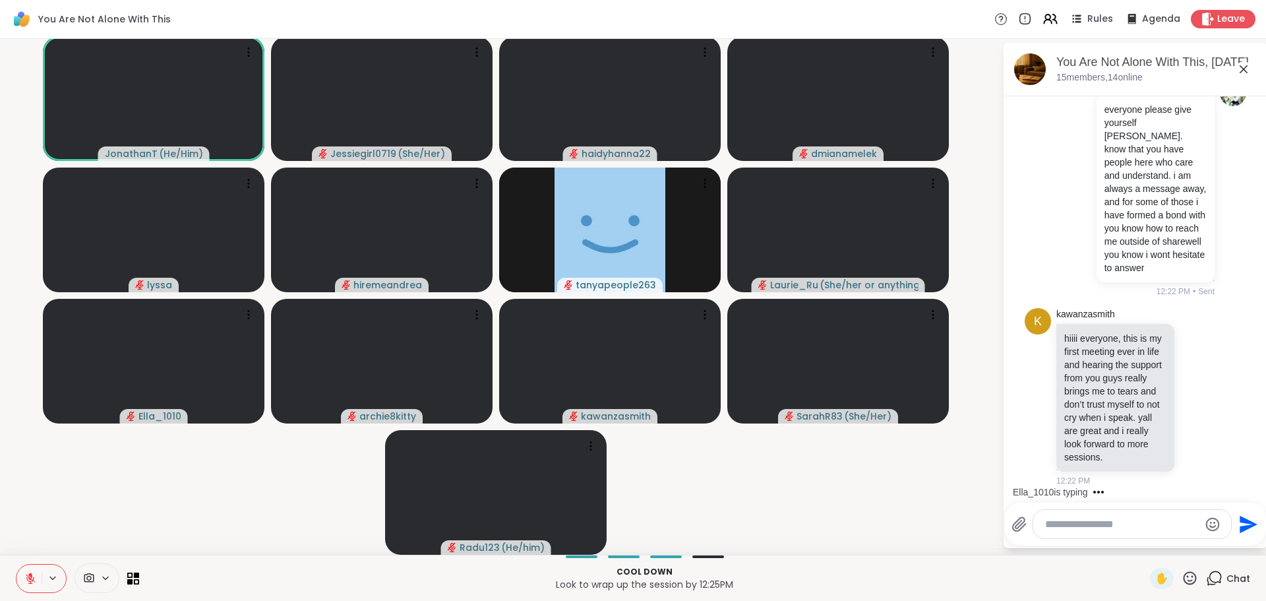
scroll to position [12961, 0]
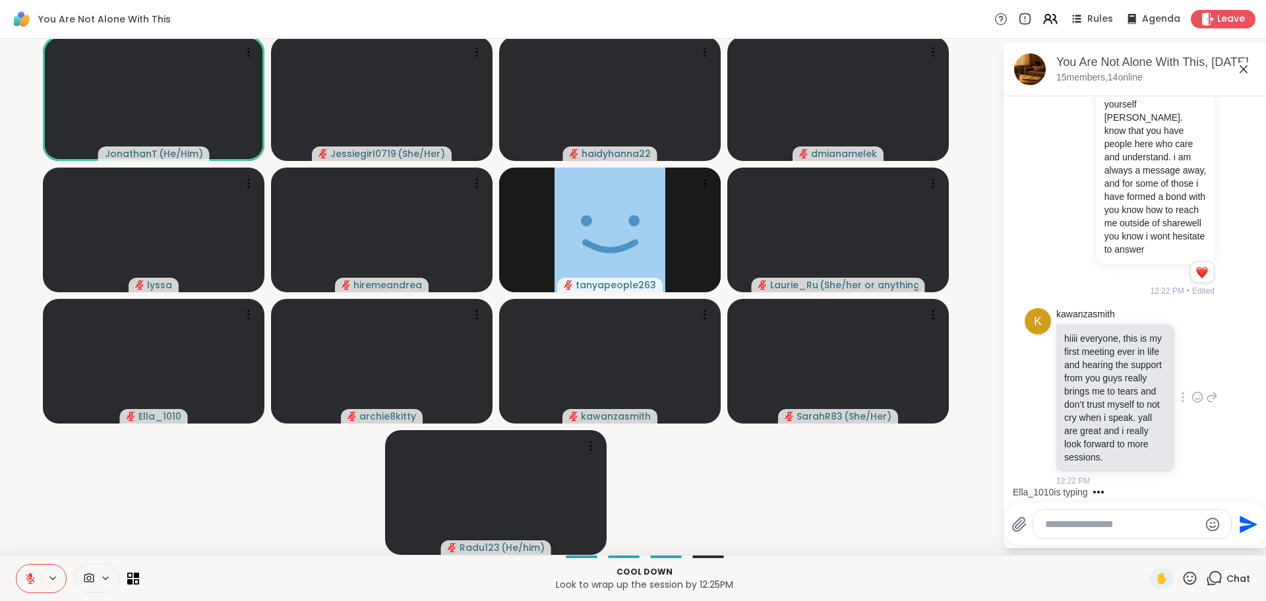
scroll to position [13368, 0]
click at [1140, 521] on textarea "Type your message" at bounding box center [1122, 523] width 154 height 13
click at [1143, 517] on textarea "Type your message" at bounding box center [1122, 523] width 154 height 13
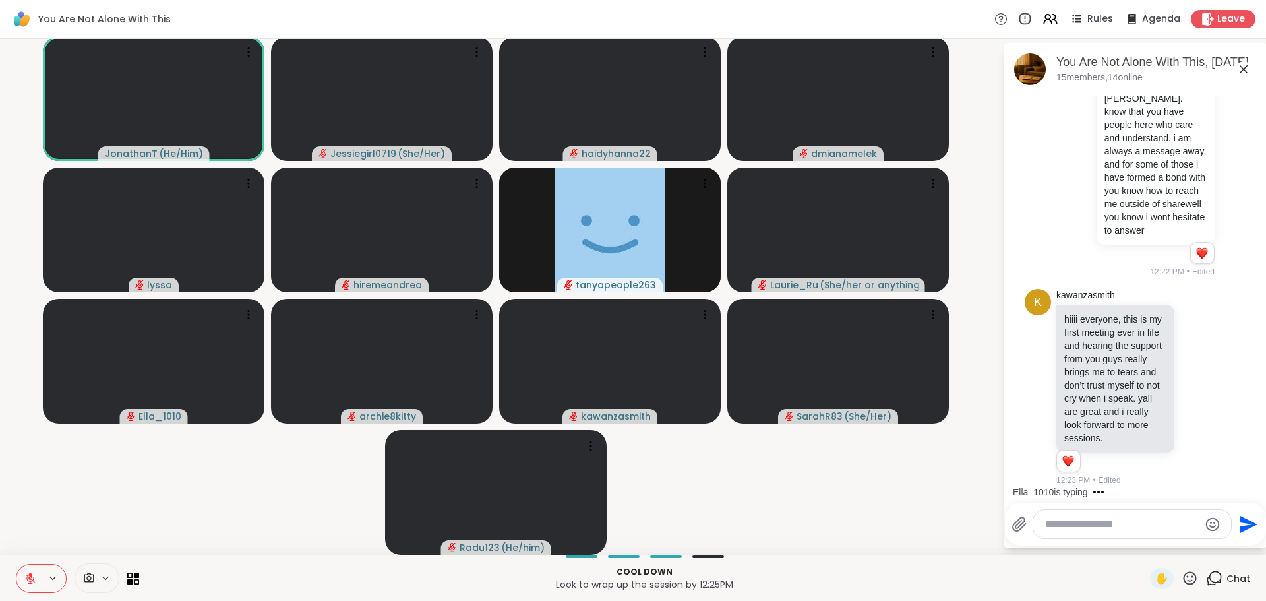
click at [1144, 516] on div at bounding box center [1132, 524] width 198 height 28
click at [1151, 516] on div at bounding box center [1132, 524] width 198 height 28
click at [1152, 524] on textarea "Type your message" at bounding box center [1122, 523] width 154 height 13
click at [1115, 522] on textarea "Type your message" at bounding box center [1122, 523] width 154 height 13
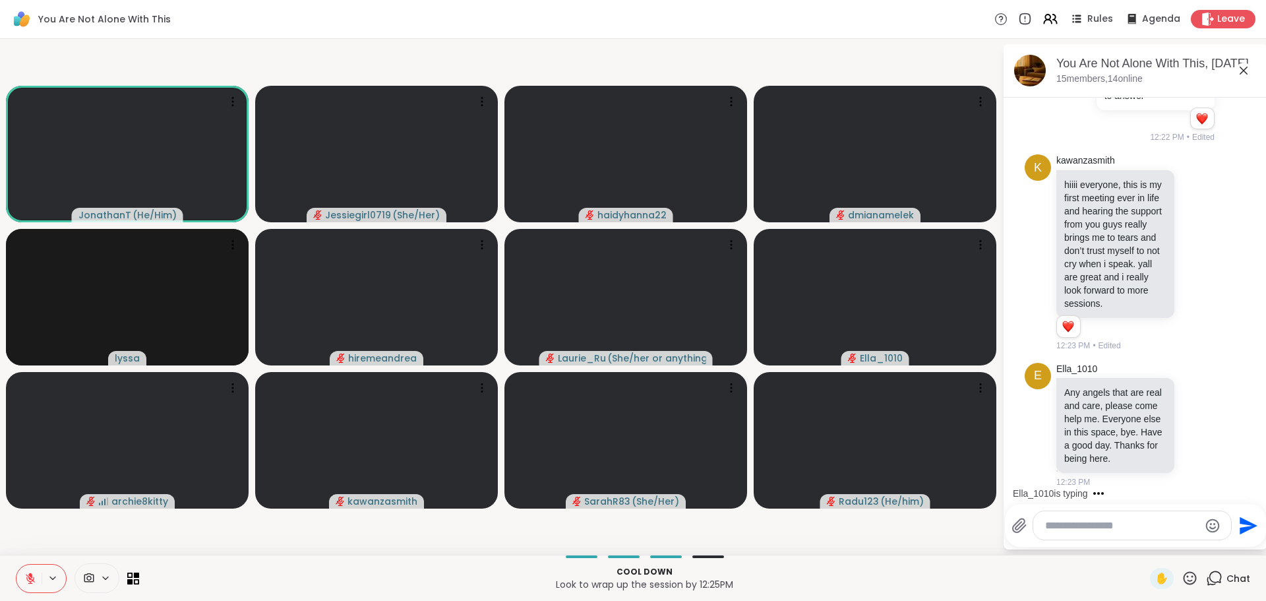
scroll to position [13536, 0]
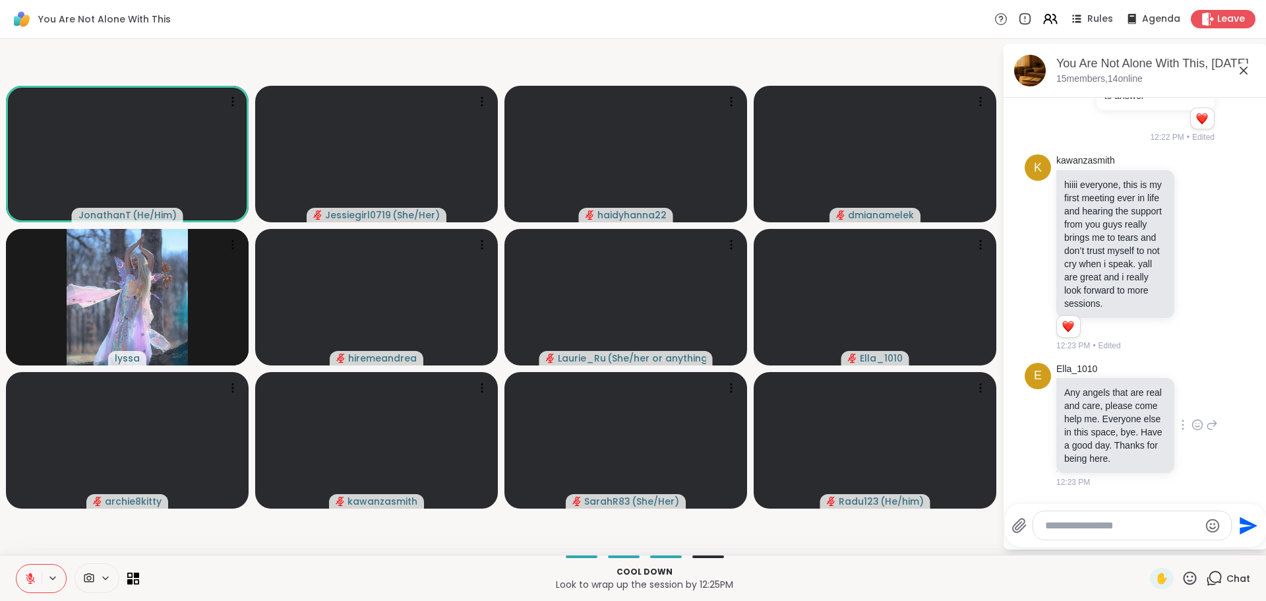
click at [1191, 421] on icon at bounding box center [1197, 424] width 12 height 13
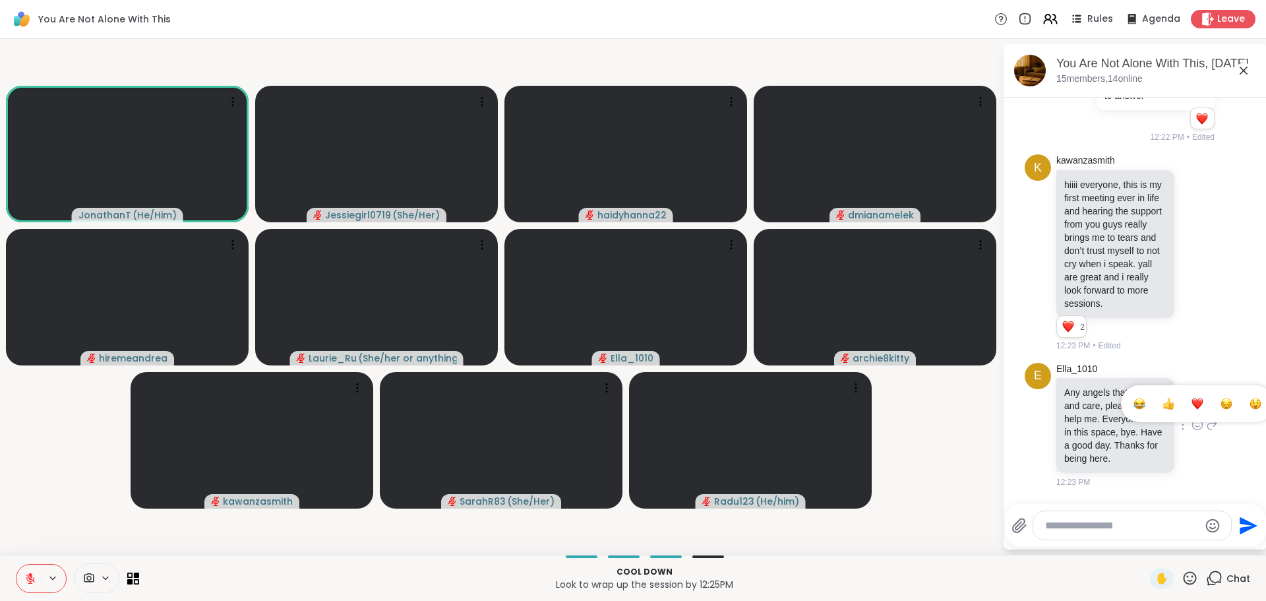
click at [1191, 401] on div "Select Reaction: Heart" at bounding box center [1197, 404] width 12 height 12
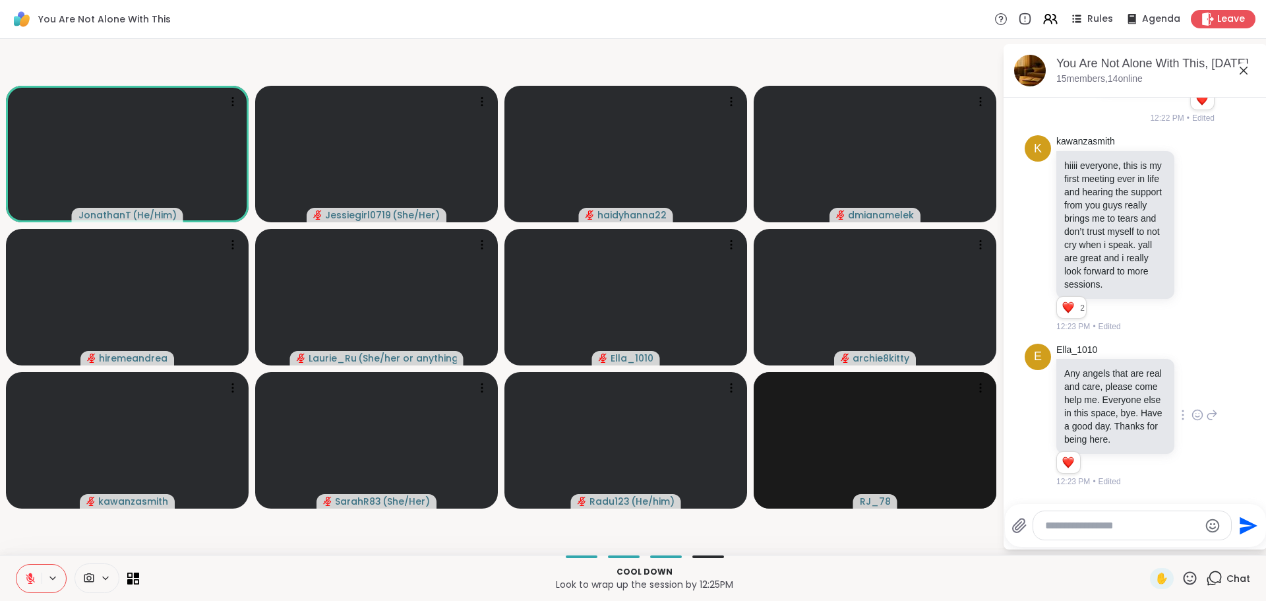
scroll to position [13555, 0]
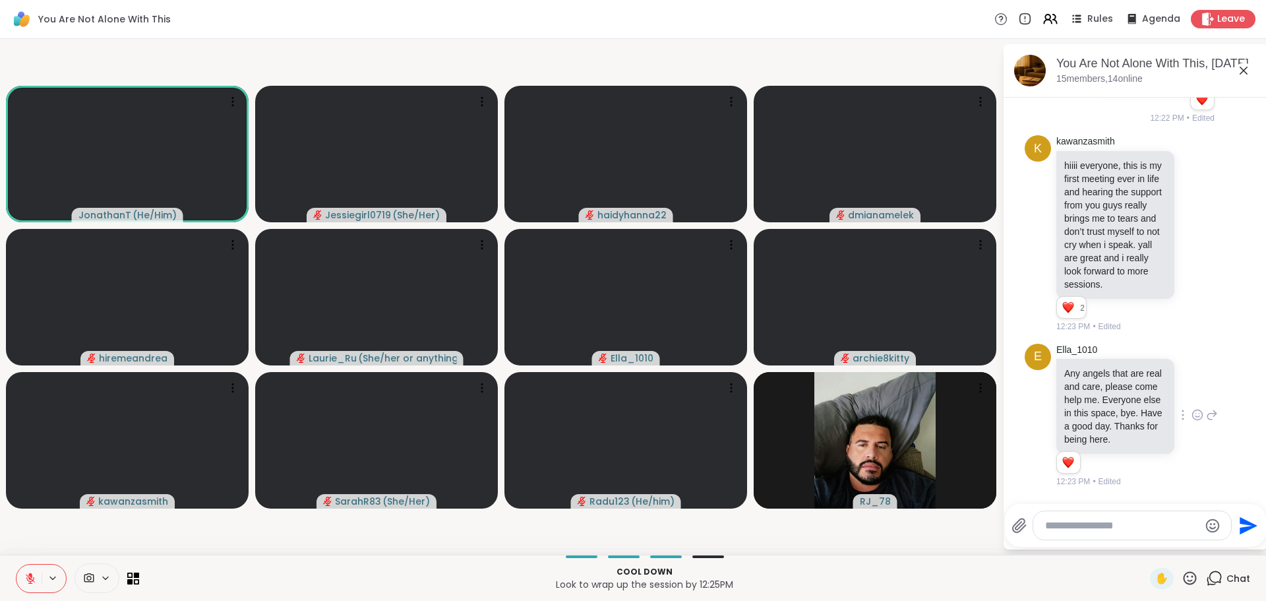
click at [1189, 443] on div "Ella_1010 Any angels that are real and care, please come help me. Everyone else…" at bounding box center [1137, 415] width 162 height 144
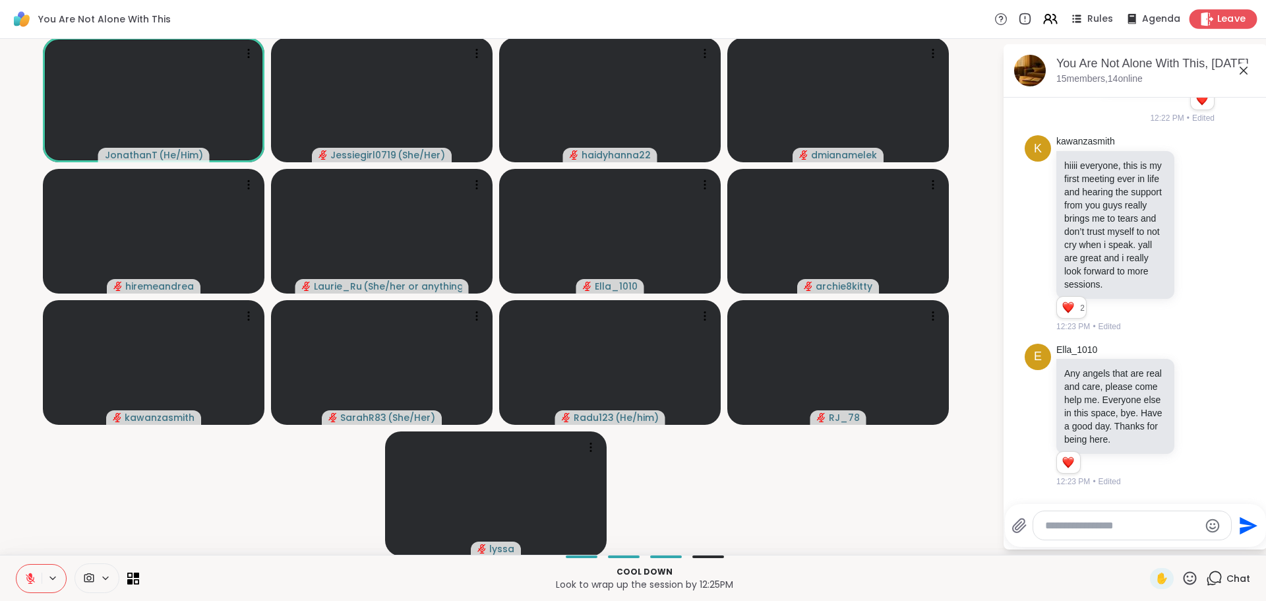
click at [1217, 19] on span "Leave" at bounding box center [1231, 20] width 29 height 14
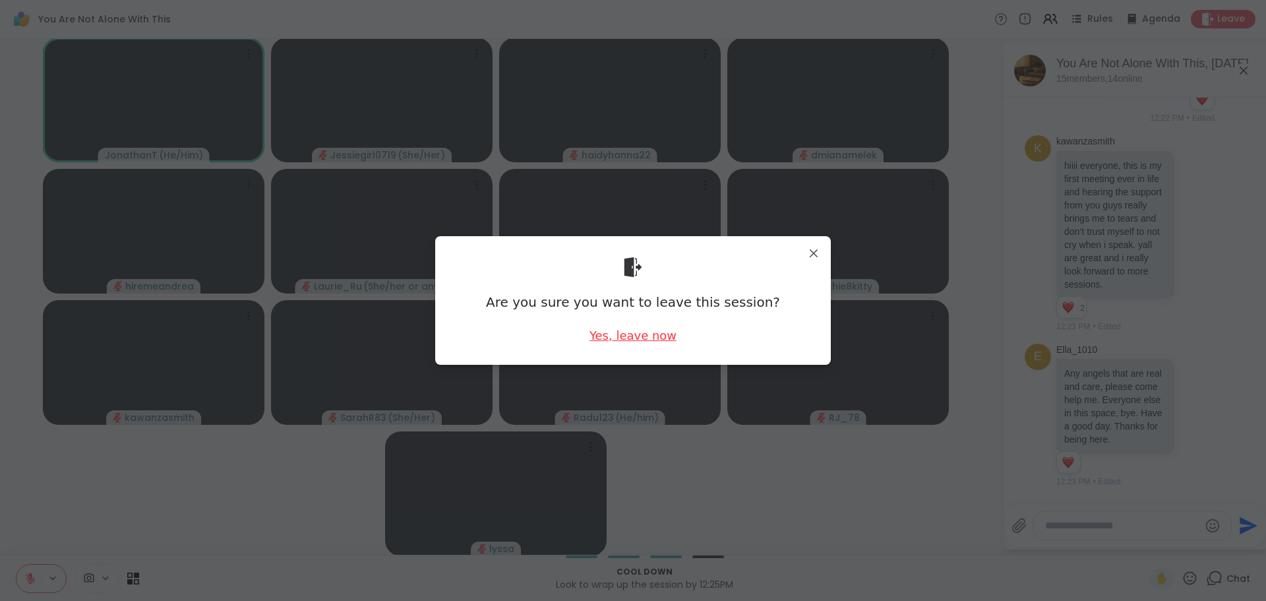
click at [649, 334] on div "Yes, leave now" at bounding box center [632, 335] width 87 height 16
